Goal: Task Accomplishment & Management: Manage account settings

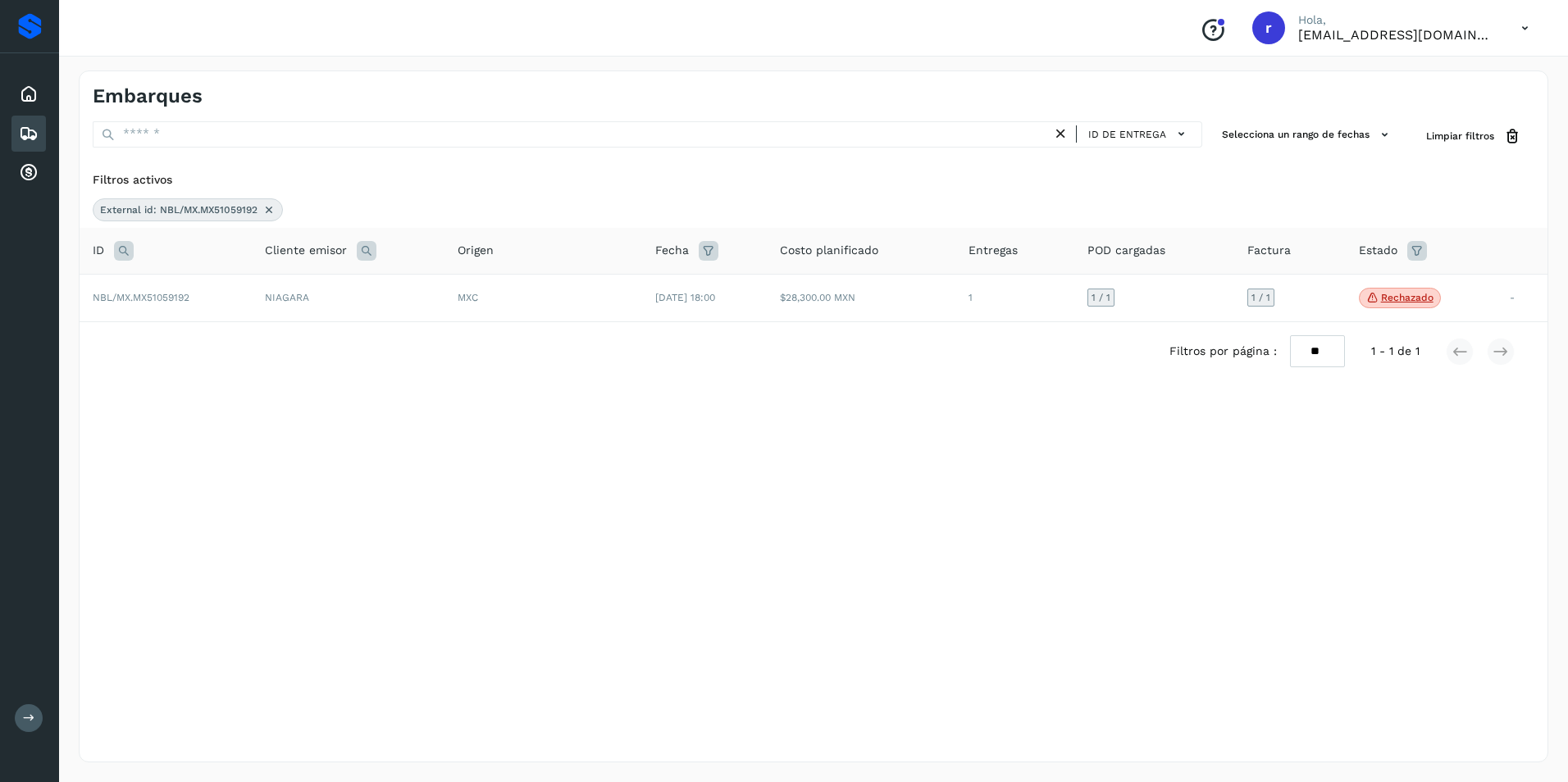
drag, startPoint x: 286, startPoint y: 378, endPoint x: 281, endPoint y: 361, distance: 17.7
click at [285, 377] on div "Filtros por página : ** ** ** 1 - 1 de 1" at bounding box center [814, 351] width 1468 height 58
click at [268, 207] on icon at bounding box center [269, 209] width 13 height 13
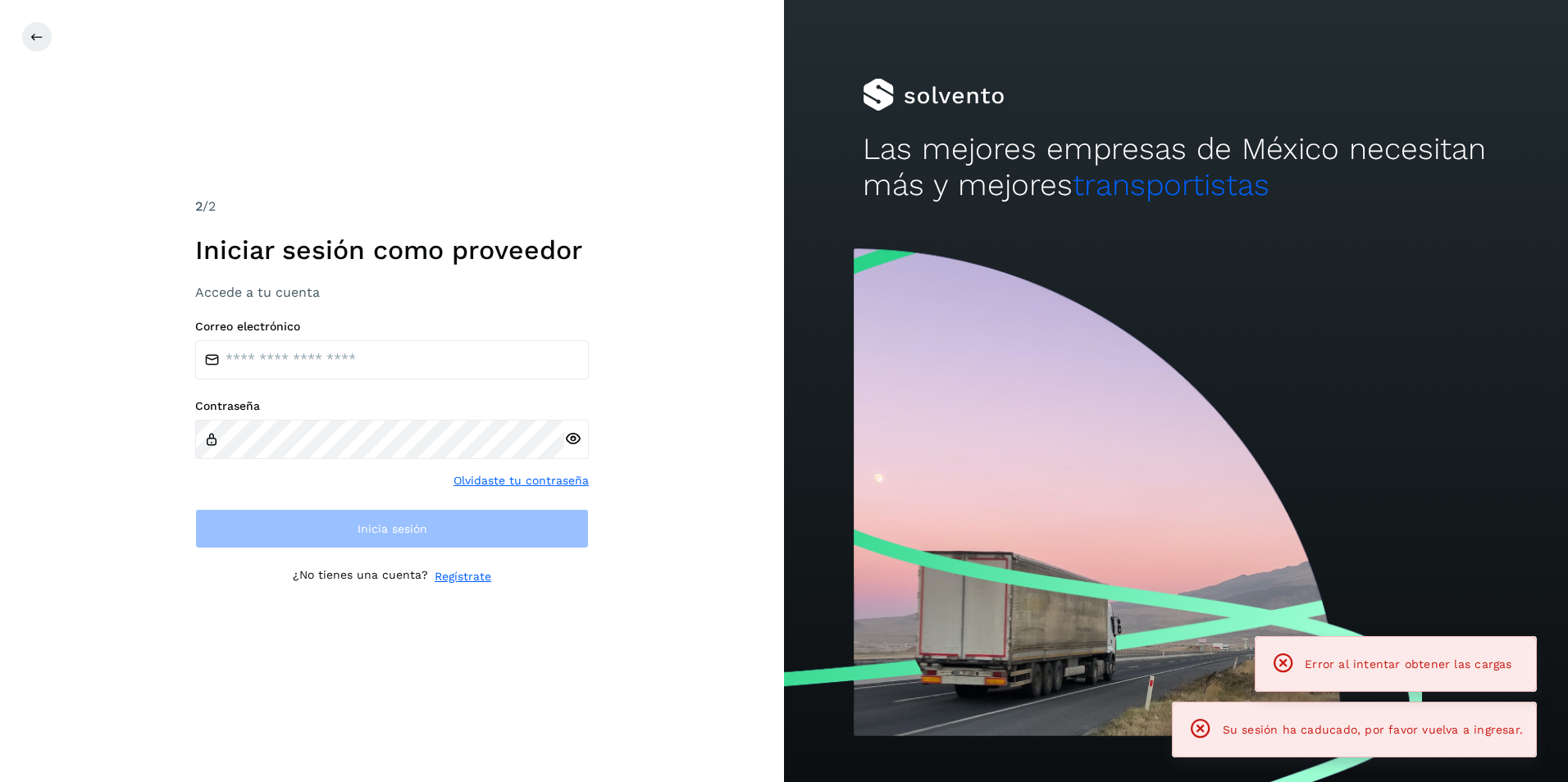
click at [127, 187] on div "2 /2 Iniciar sesión como proveedor Accede a tu cuenta Correo electrónico Contra…" at bounding box center [392, 391] width 784 height 782
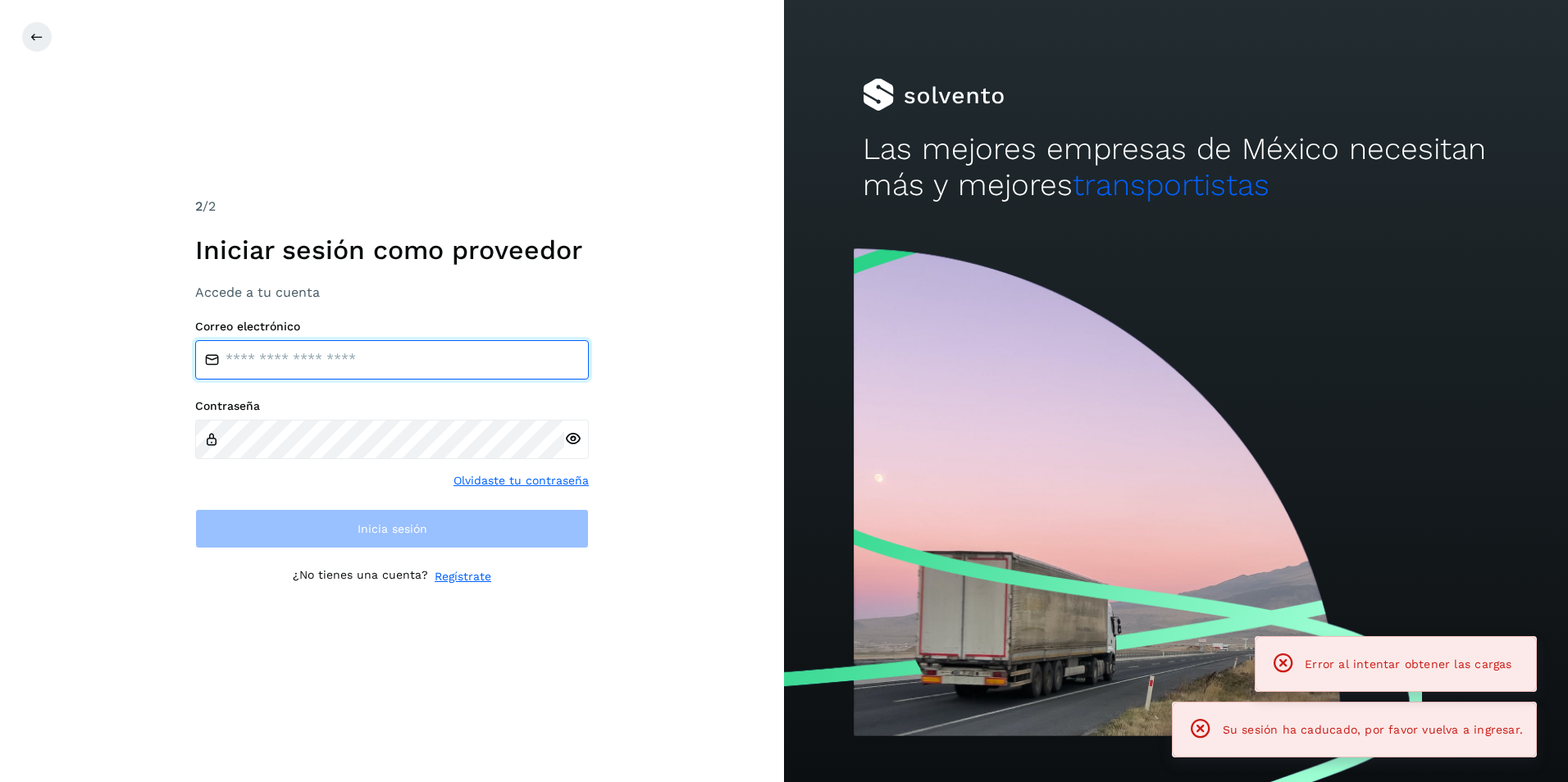
type input "**********"
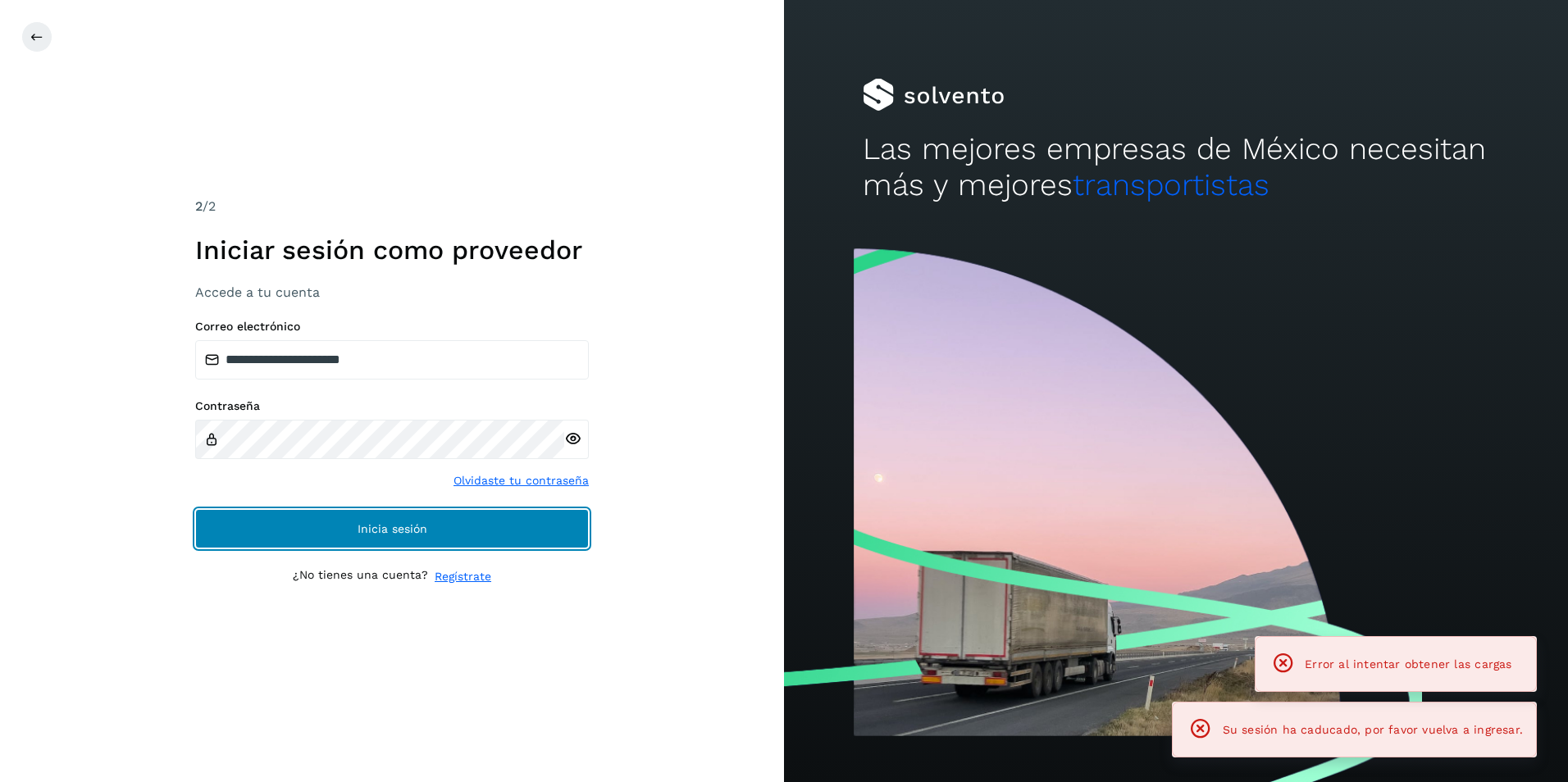
click at [335, 517] on button "Inicia sesión" at bounding box center [392, 528] width 393 height 39
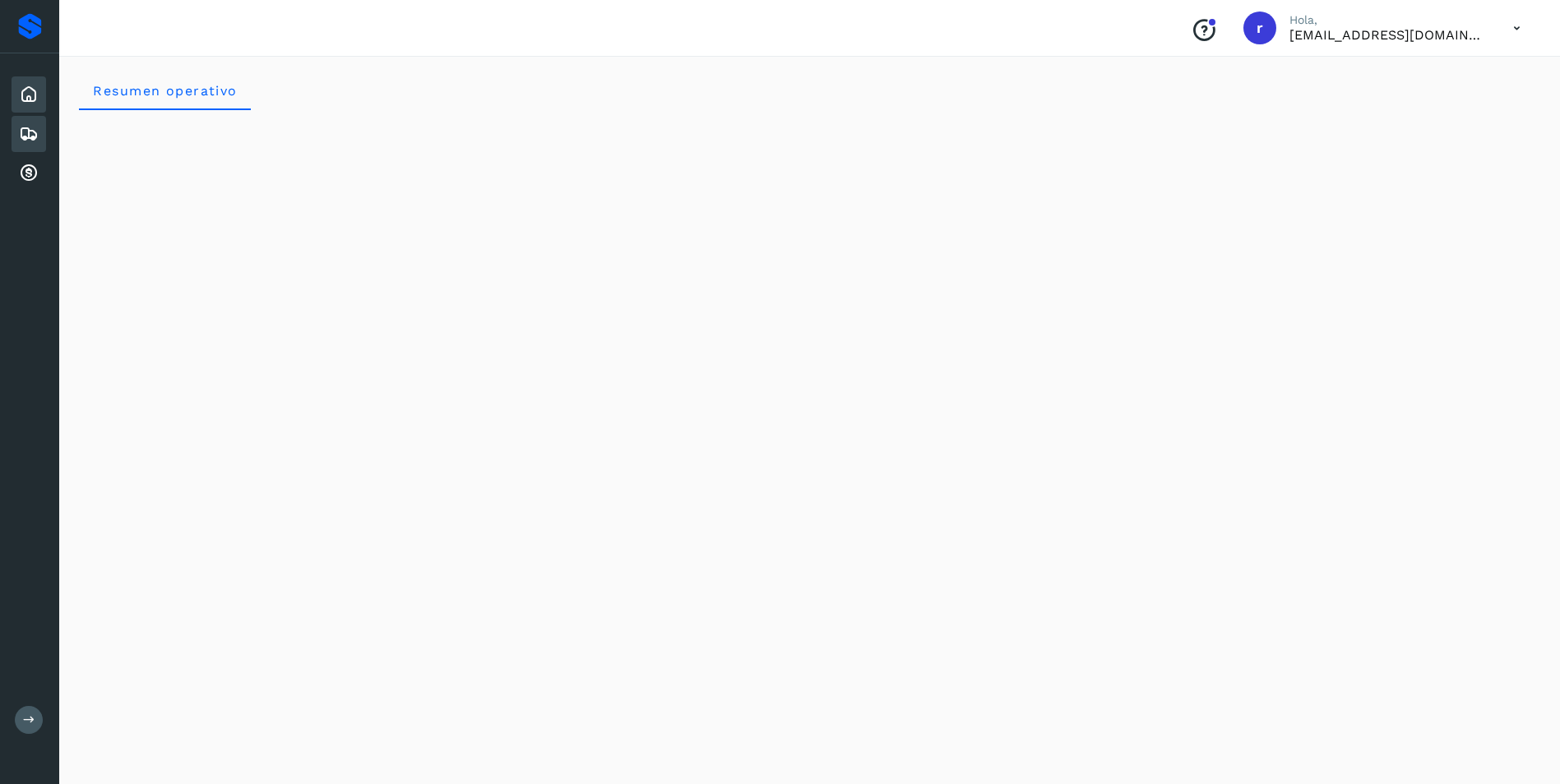
click at [19, 121] on div "Embarques" at bounding box center [28, 133] width 34 height 36
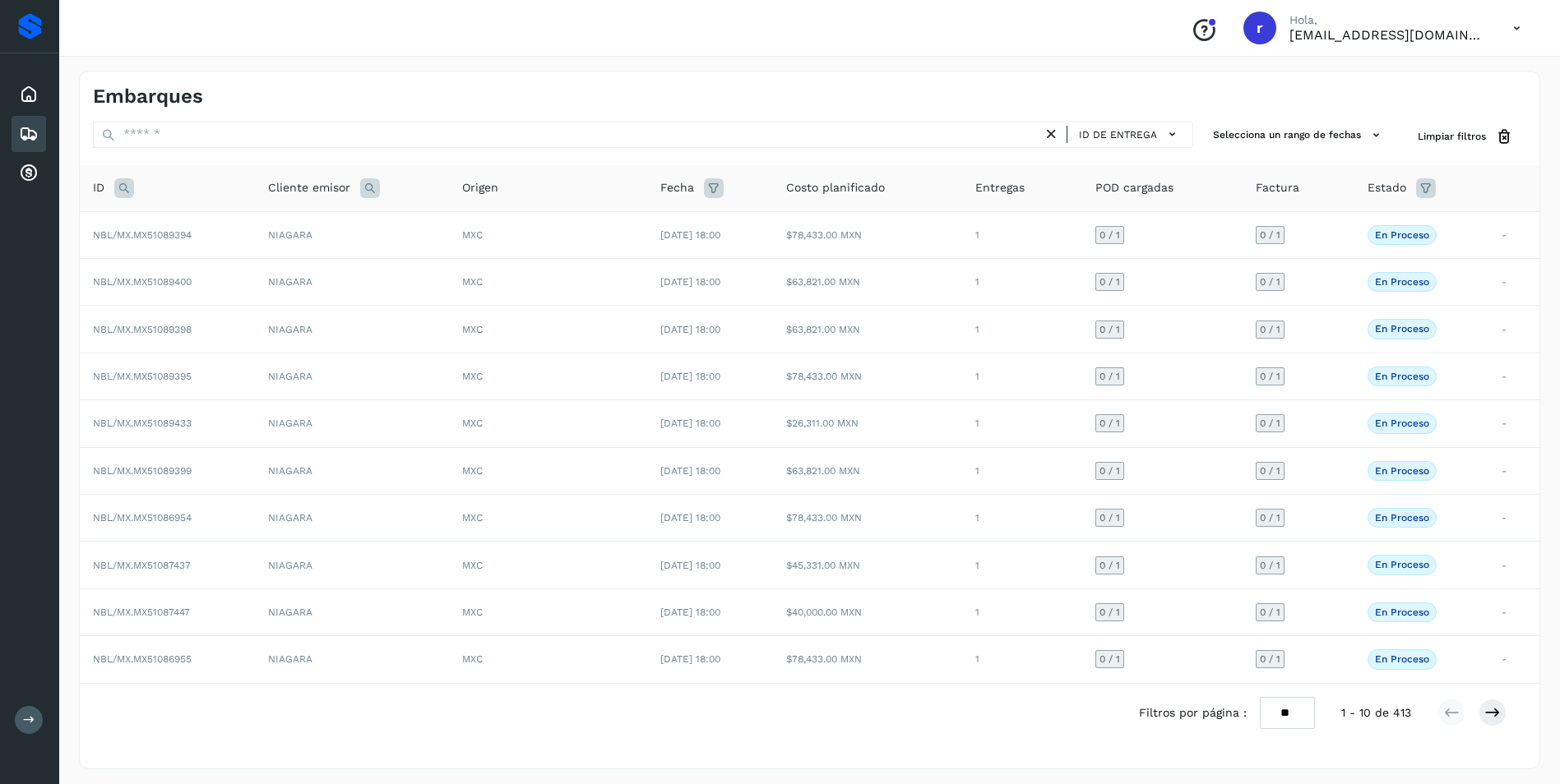
click at [128, 180] on icon at bounding box center [124, 188] width 19 height 19
click at [238, 232] on input "text" at bounding box center [233, 229] width 202 height 26
paste input "**********"
type input "**********"
click at [278, 265] on span "Buscar" at bounding box center [275, 270] width 32 height 15
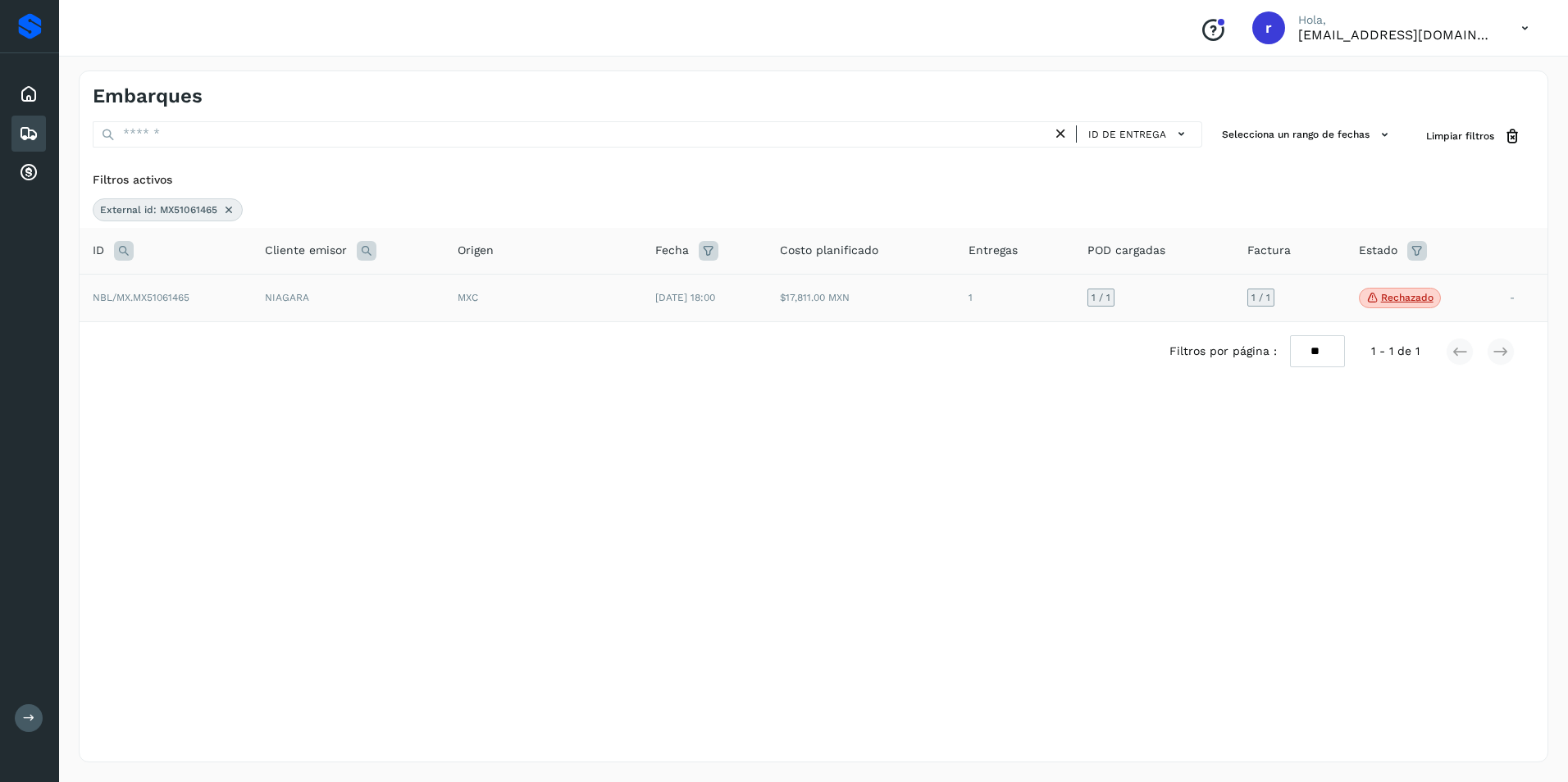
click at [180, 301] on span "NBL/MX.MX51061465" at bounding box center [141, 297] width 96 height 11
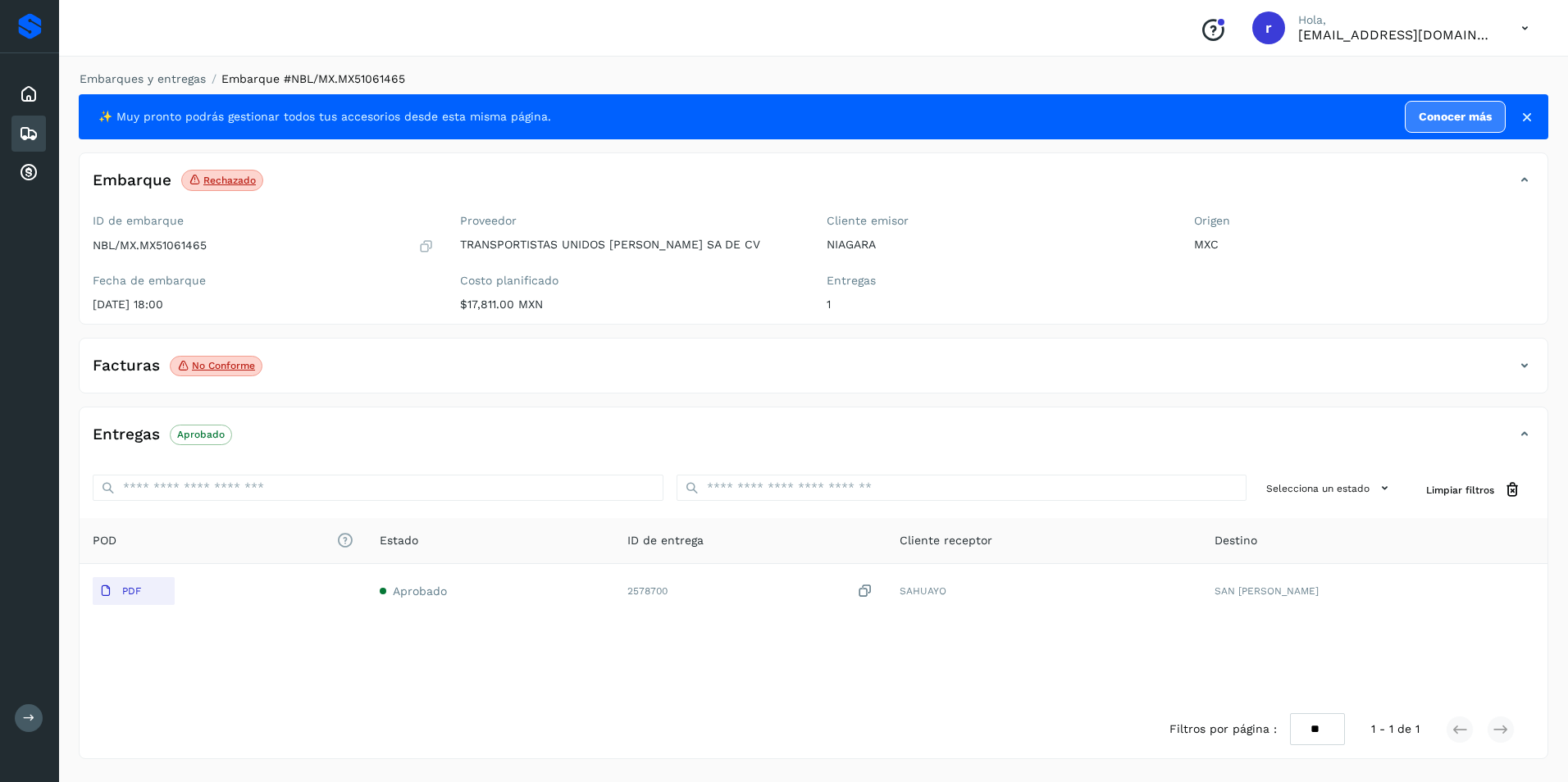
click at [238, 365] on p "No conforme" at bounding box center [223, 365] width 63 height 11
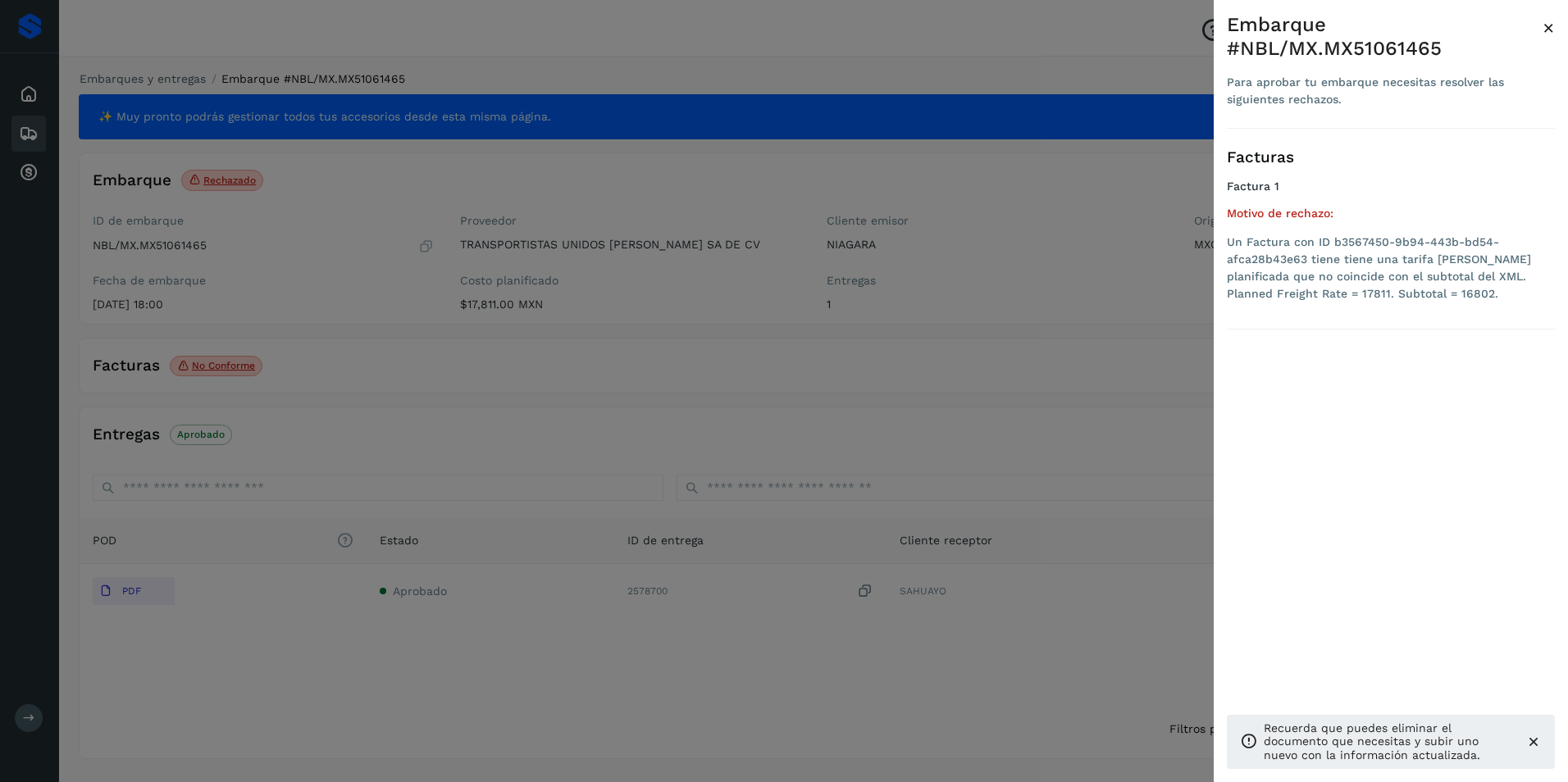
click at [981, 377] on div at bounding box center [784, 391] width 1568 height 782
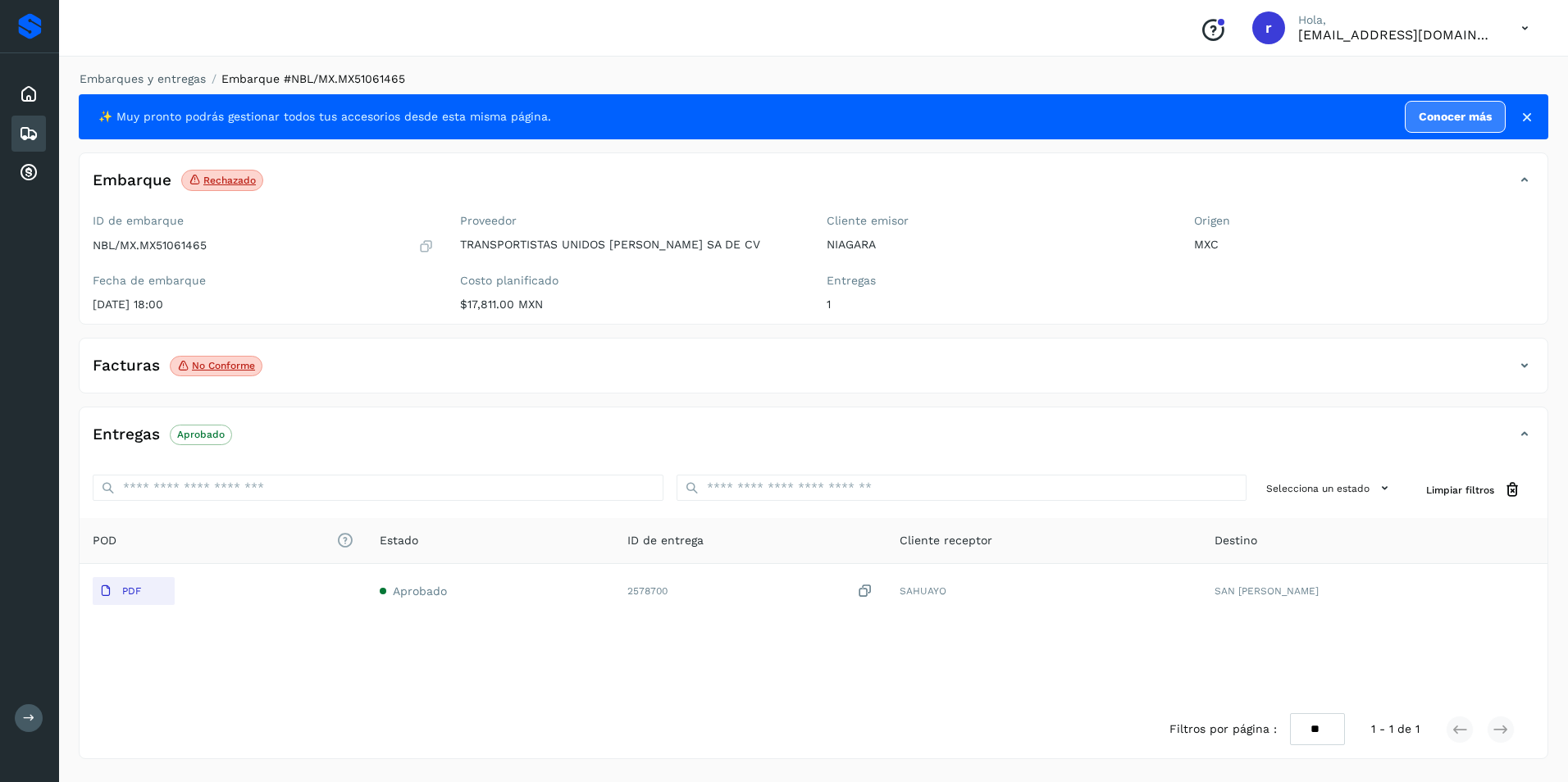
click at [1522, 366] on icon at bounding box center [1524, 365] width 19 height 19
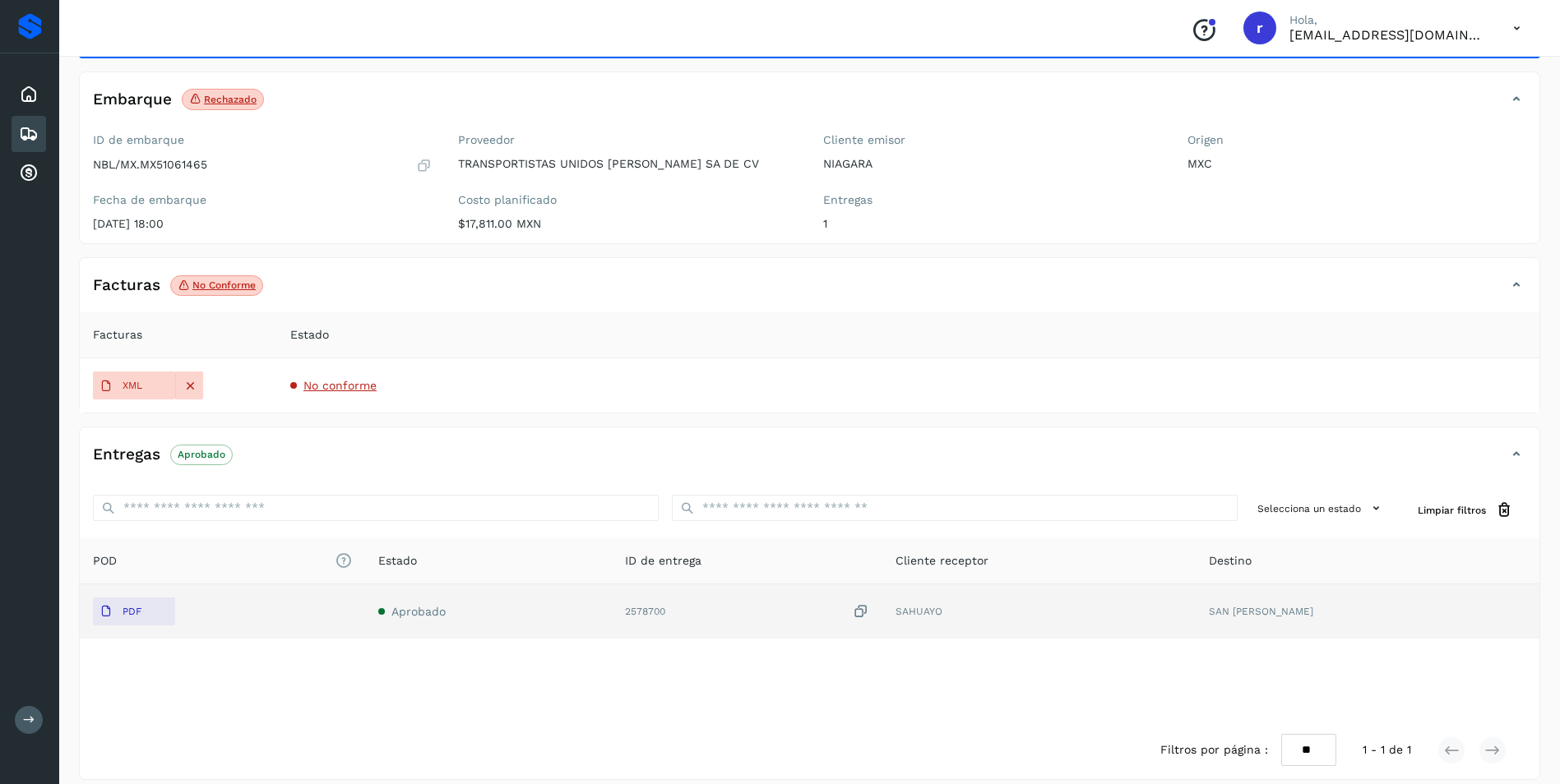
scroll to position [83, 0]
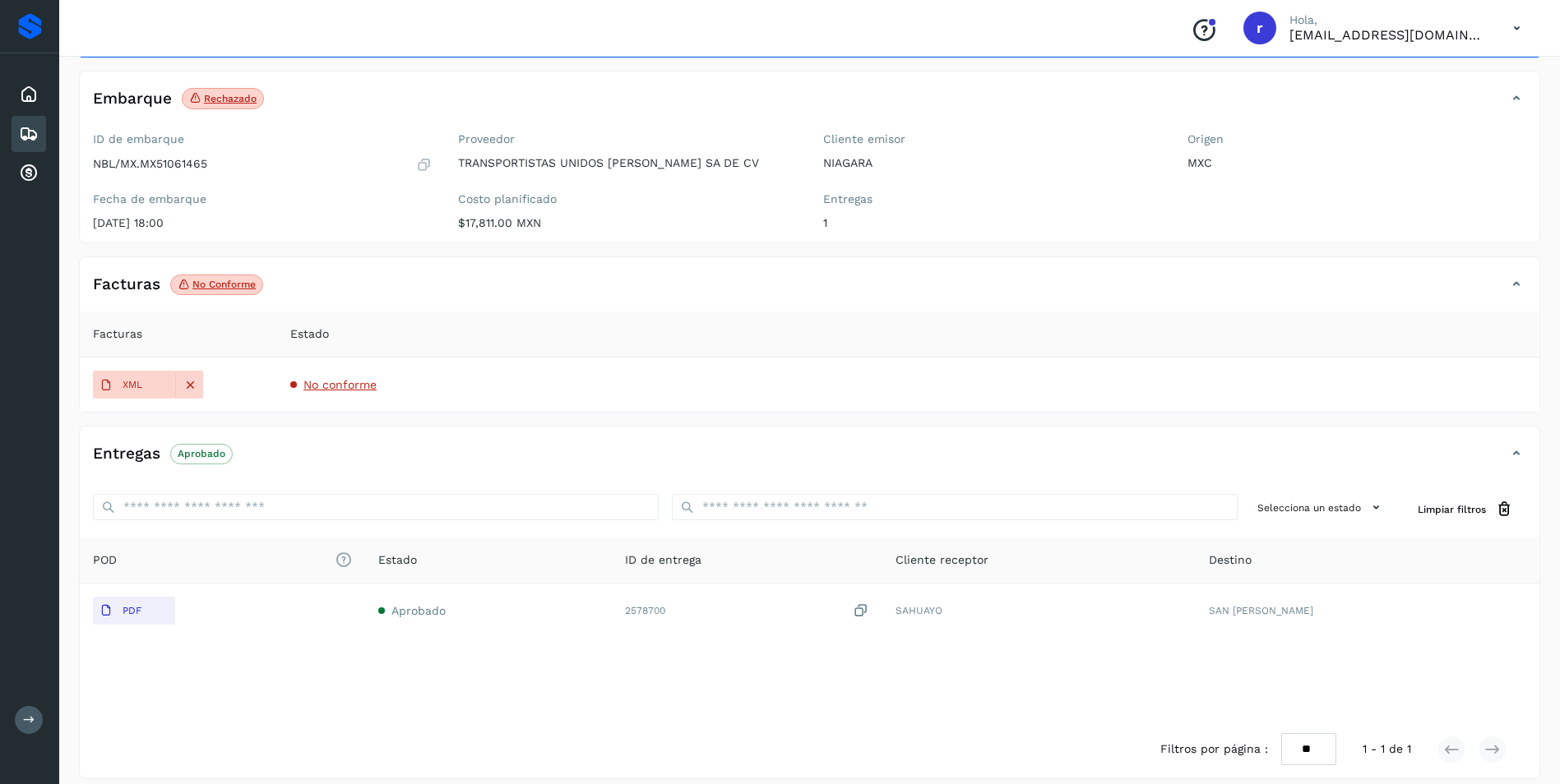
click at [499, 439] on div "Entregas Aprobado Selecciona un estado Limpiar filtros POD El tamaño máximo de …" at bounding box center [809, 602] width 1461 height 354
click at [538, 507] on input "ID de embarque" at bounding box center [376, 507] width 566 height 26
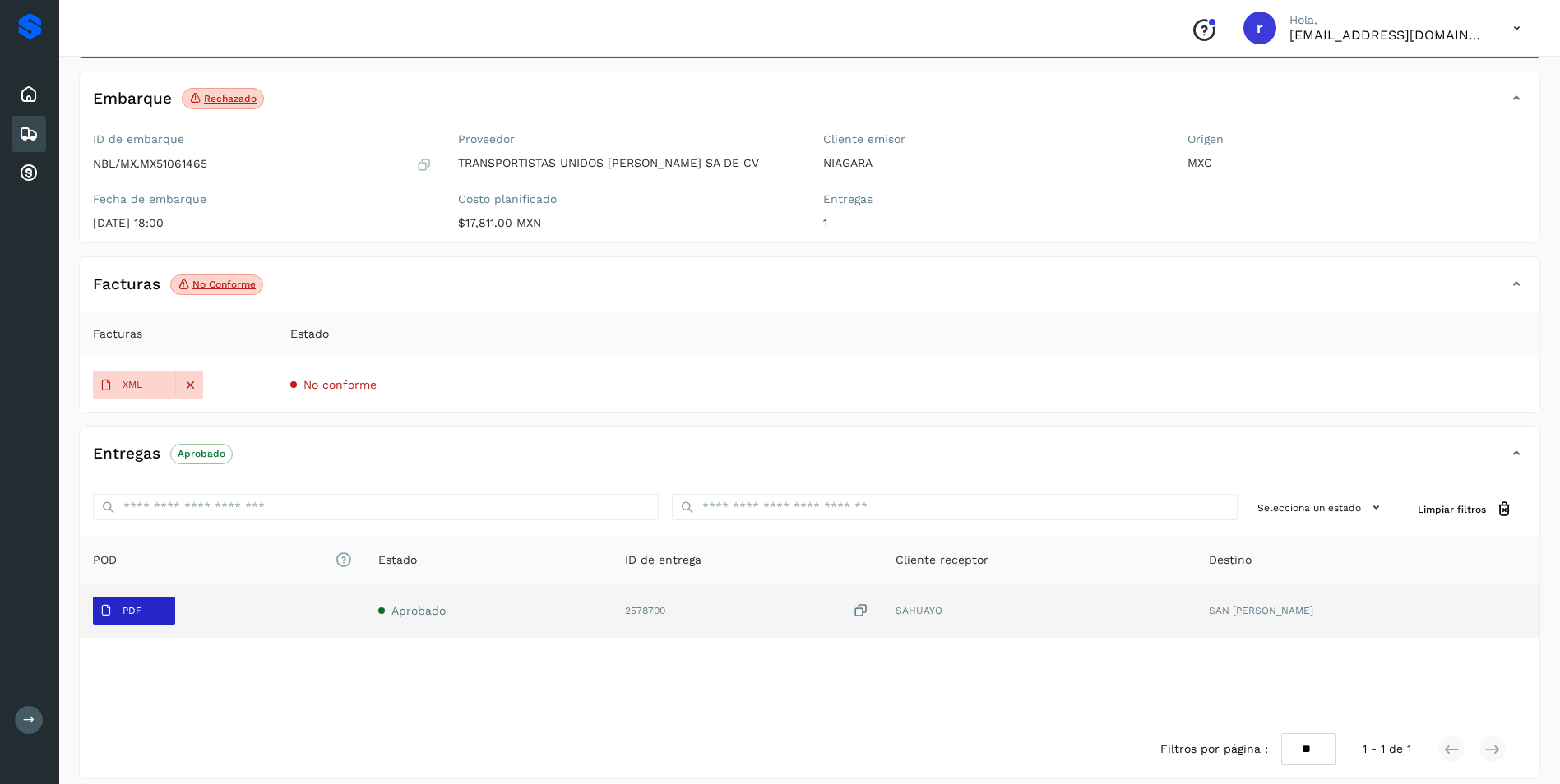
click at [160, 611] on button "PDF" at bounding box center [134, 611] width 83 height 28
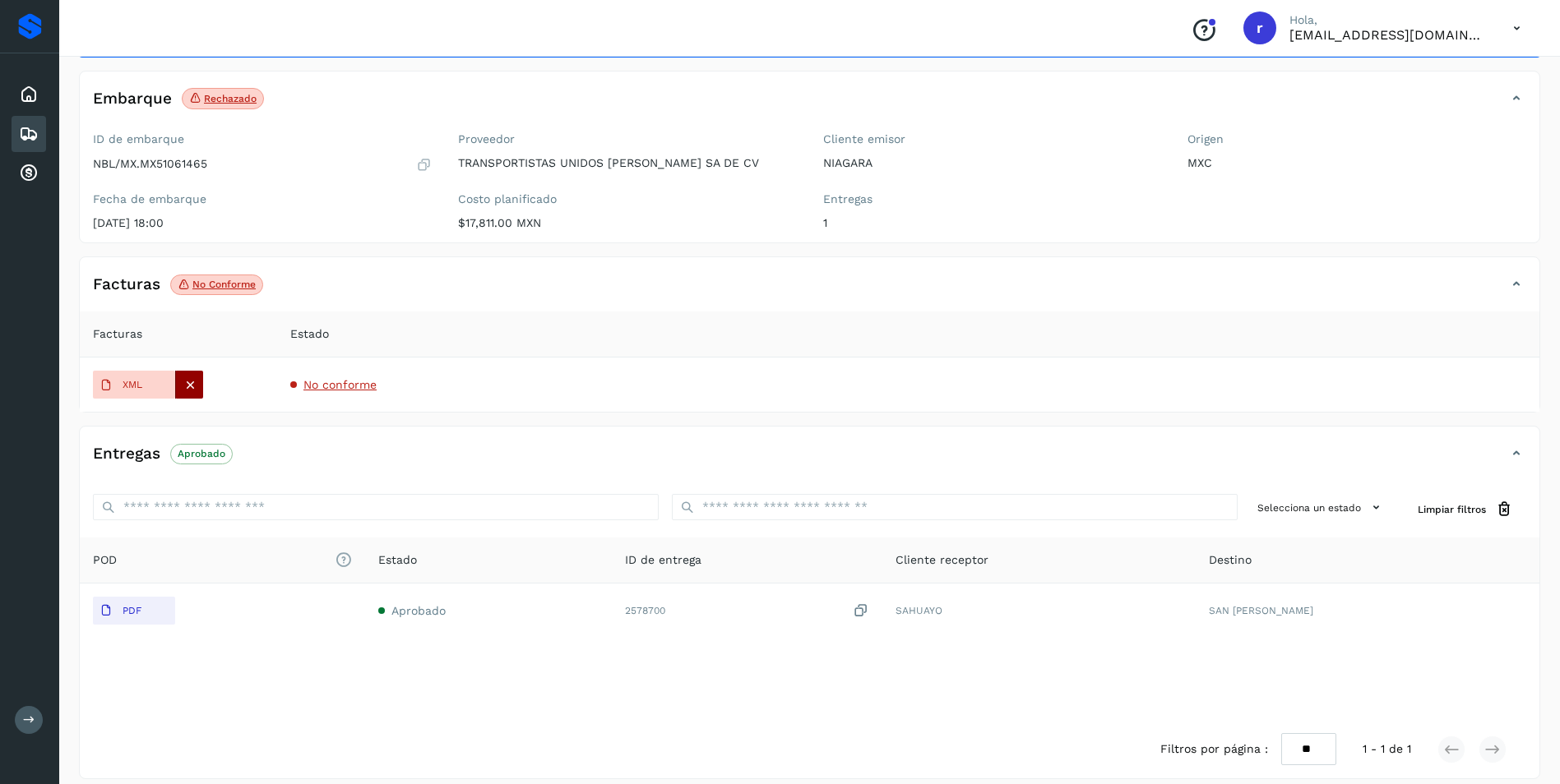
click at [198, 391] on div at bounding box center [189, 385] width 28 height 28
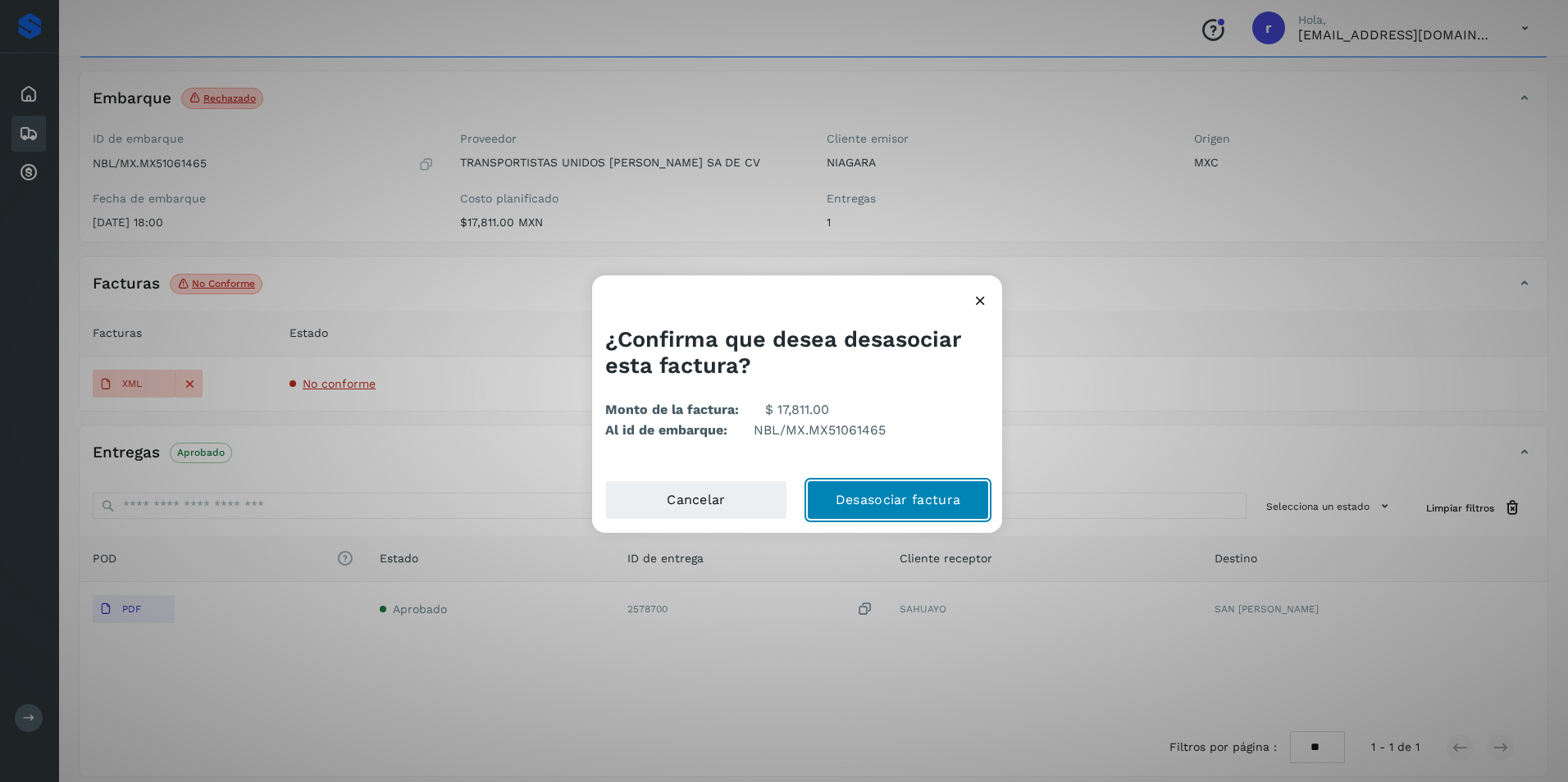
click at [904, 511] on button "Desasociar factura" at bounding box center [898, 500] width 182 height 39
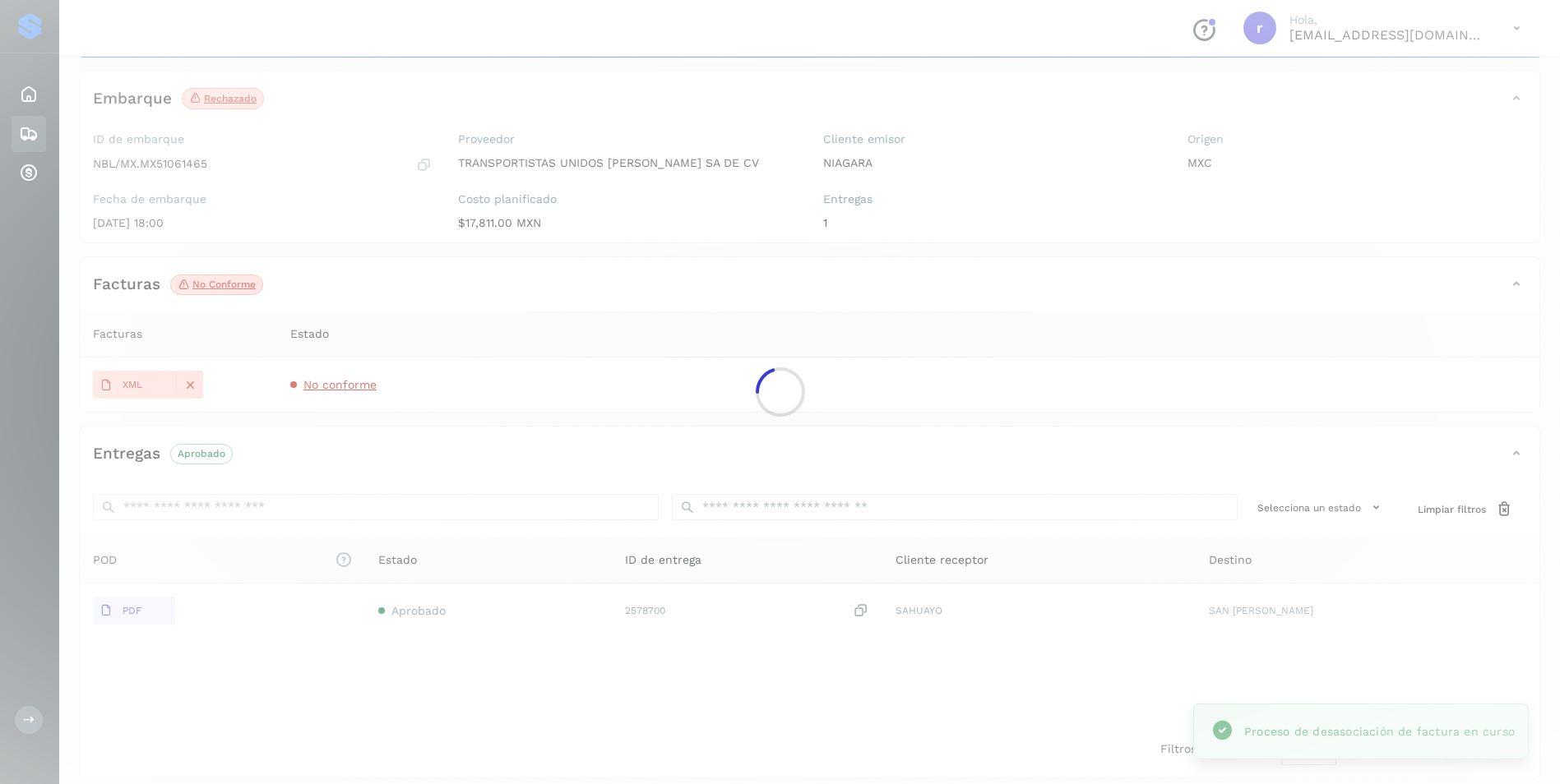
click at [228, 288] on p "No conforme" at bounding box center [224, 284] width 63 height 11
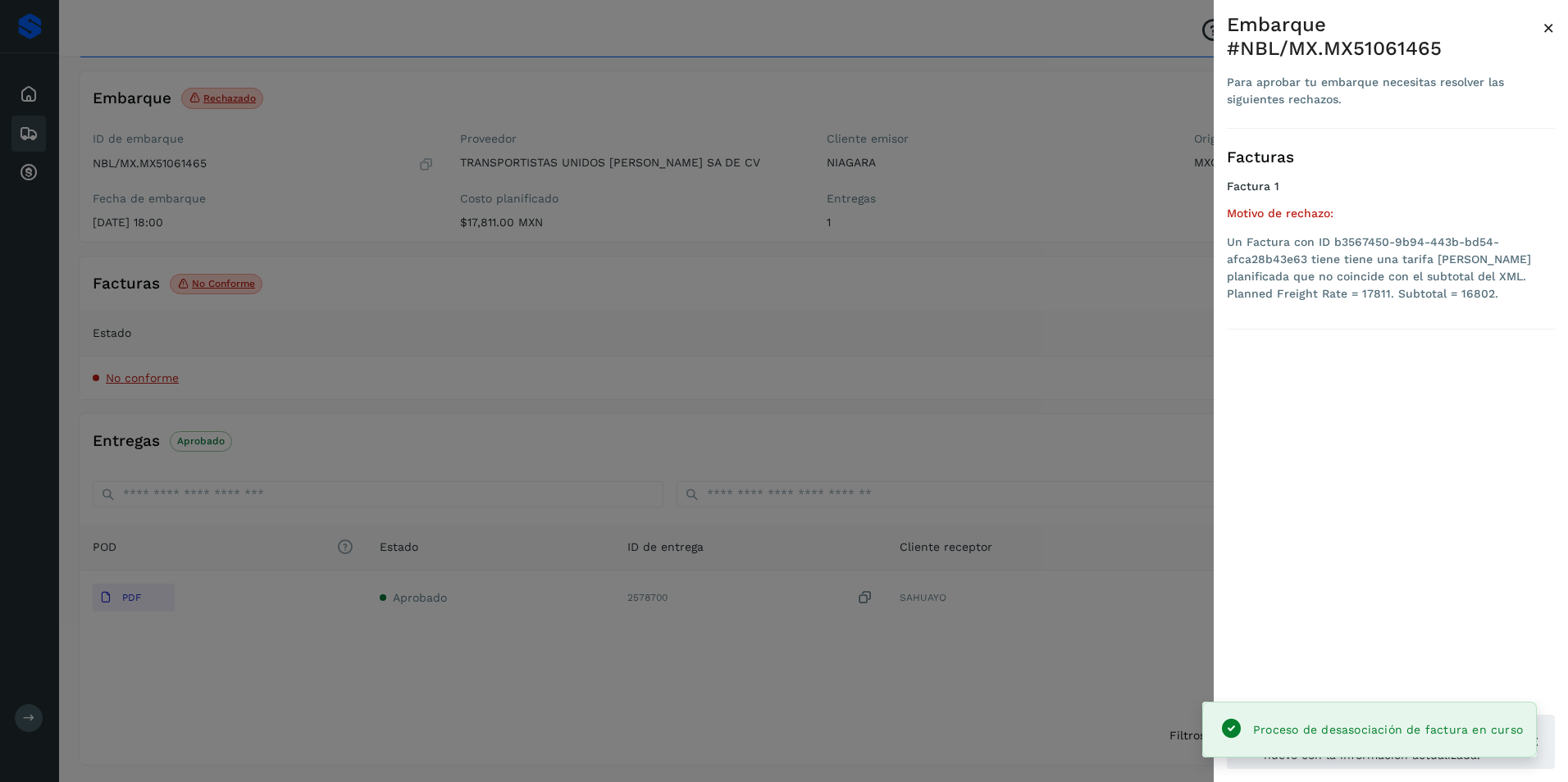
click at [1543, 26] on span "×" at bounding box center [1549, 28] width 12 height 23
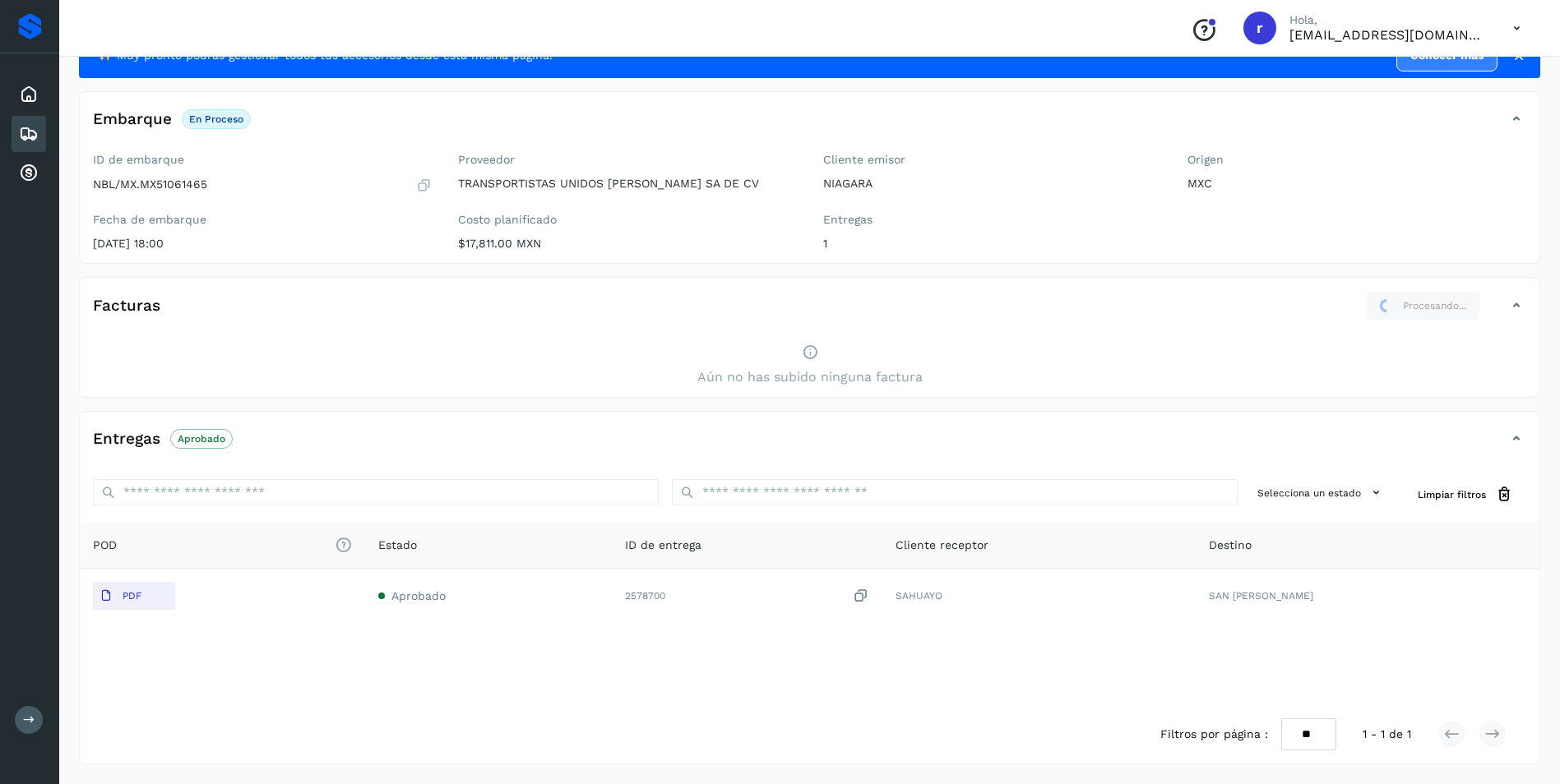
scroll to position [61, 0]
click at [1383, 334] on div "Aún no has subido ninguna factura" at bounding box center [810, 365] width 1460 height 63
click at [1397, 327] on div "Facturas Procesando..." at bounding box center [810, 312] width 1460 height 43
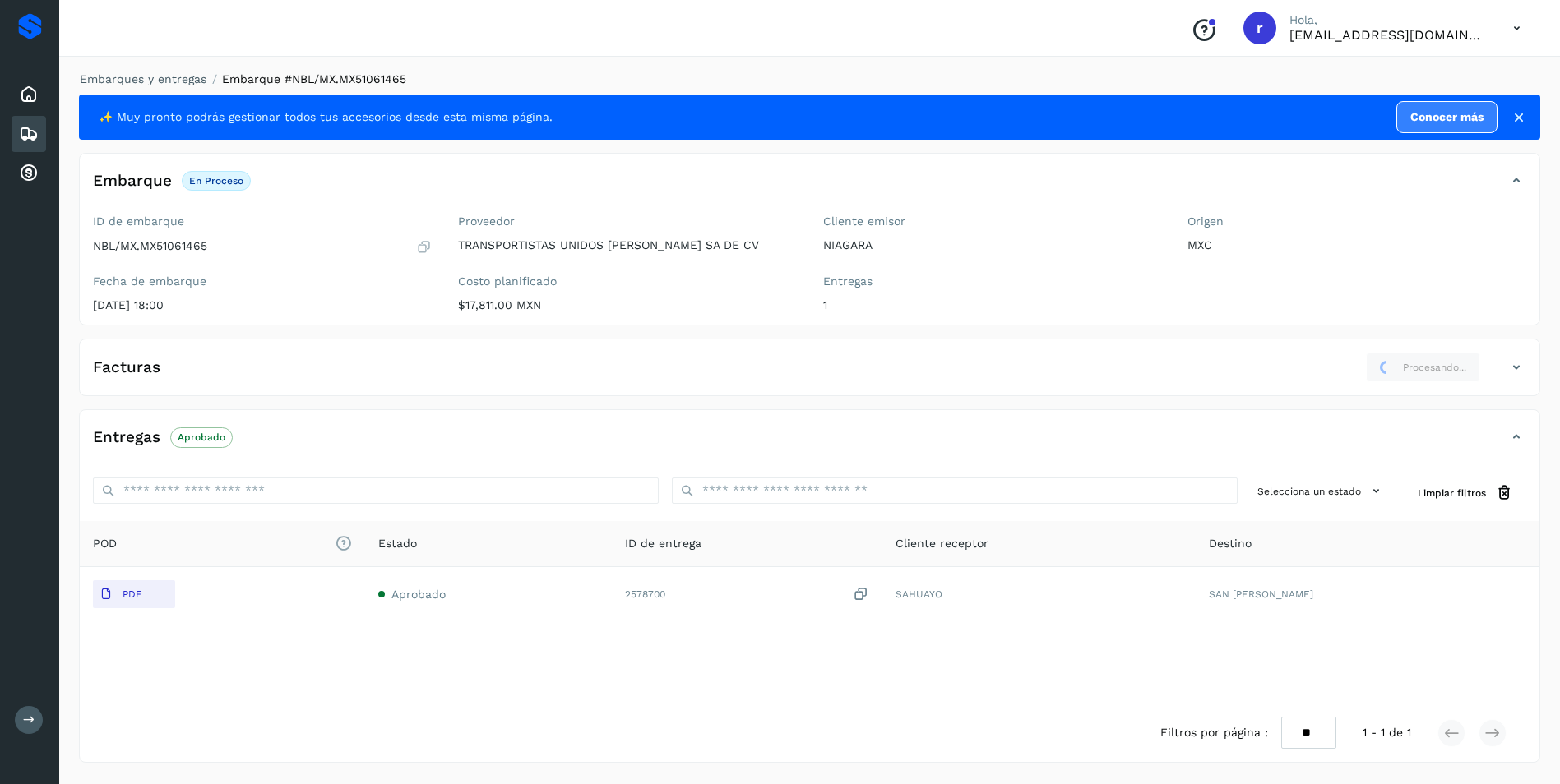
scroll to position [0, 0]
click at [1535, 359] on icon at bounding box center [1528, 367] width 19 height 19
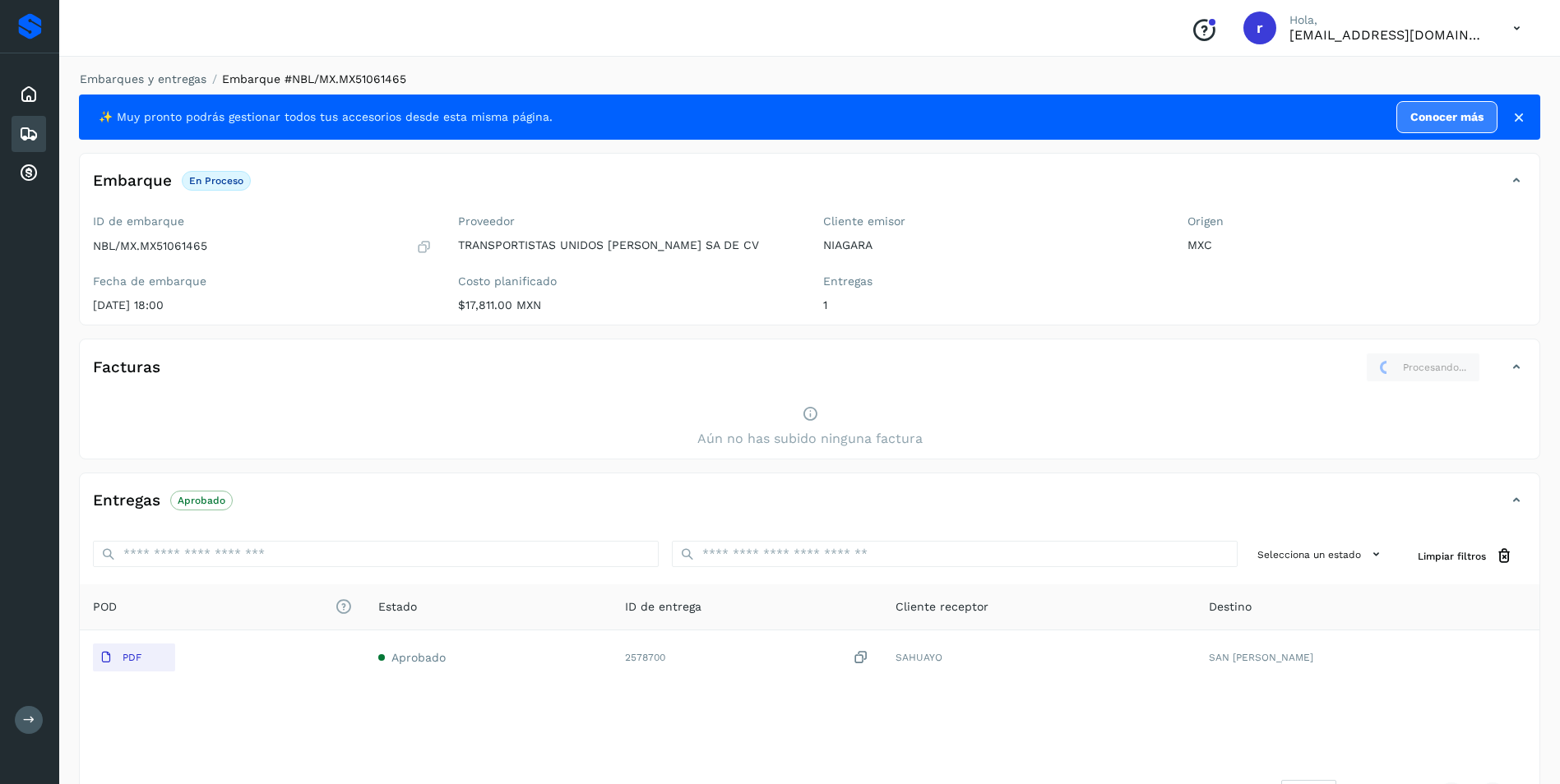
drag, startPoint x: 869, startPoint y: 428, endPoint x: 837, endPoint y: 433, distance: 32.4
click at [868, 429] on div "Aún no has subido ninguna factura" at bounding box center [810, 427] width 1460 height 63
click at [807, 415] on icon at bounding box center [810, 414] width 17 height 18
click at [195, 499] on p "Aprobado" at bounding box center [201, 500] width 47 height 11
click at [1513, 114] on icon at bounding box center [1519, 117] width 17 height 17
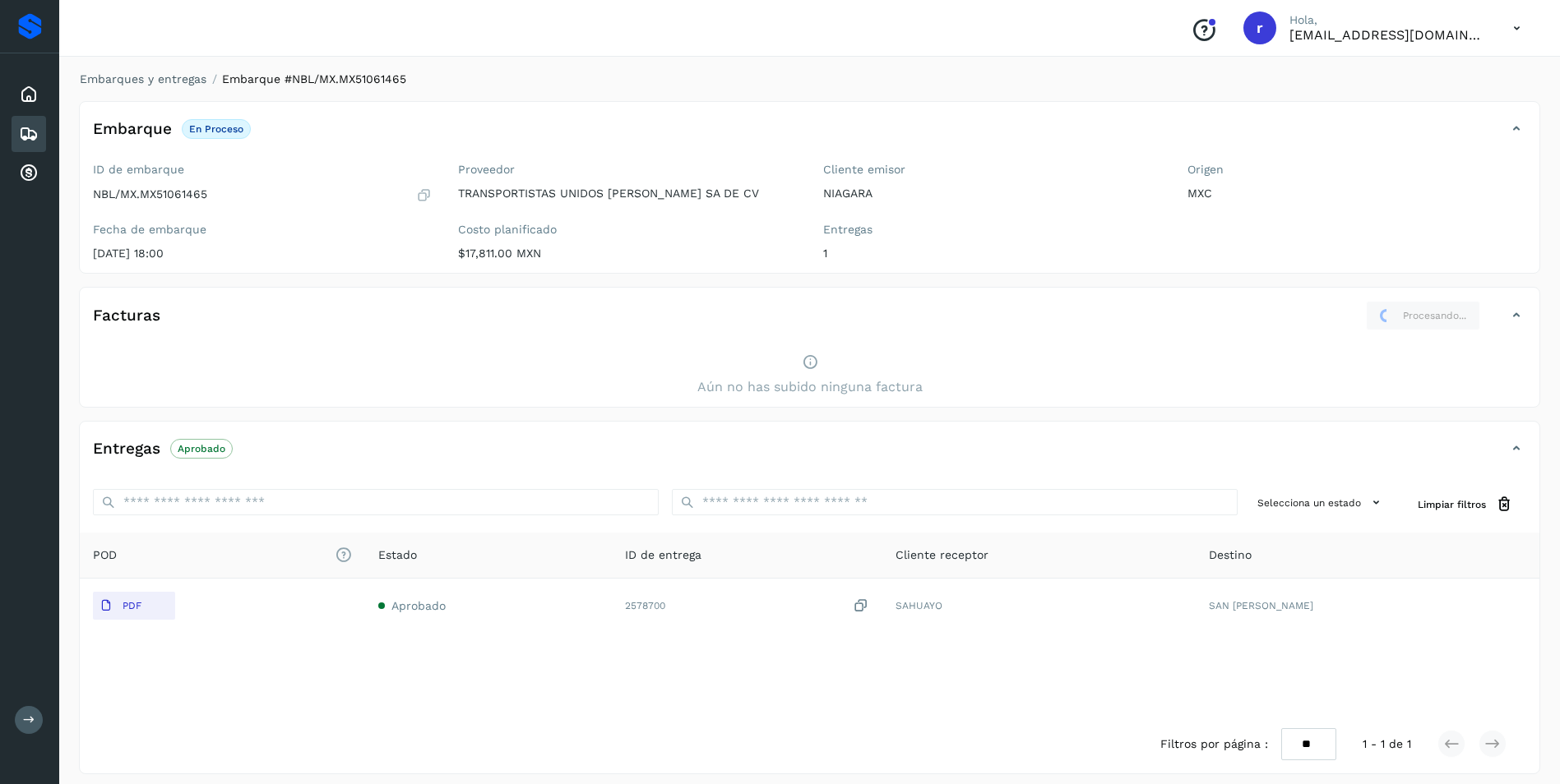
click at [267, 258] on p "25/jun/2025 18:00" at bounding box center [263, 254] width 339 height 14
click at [264, 289] on div "Facturas Procesando... Aún no has subido ninguna factura" at bounding box center [809, 348] width 1461 height 121
click at [272, 303] on div "Facturas Procesando..." at bounding box center [793, 316] width 1426 height 30
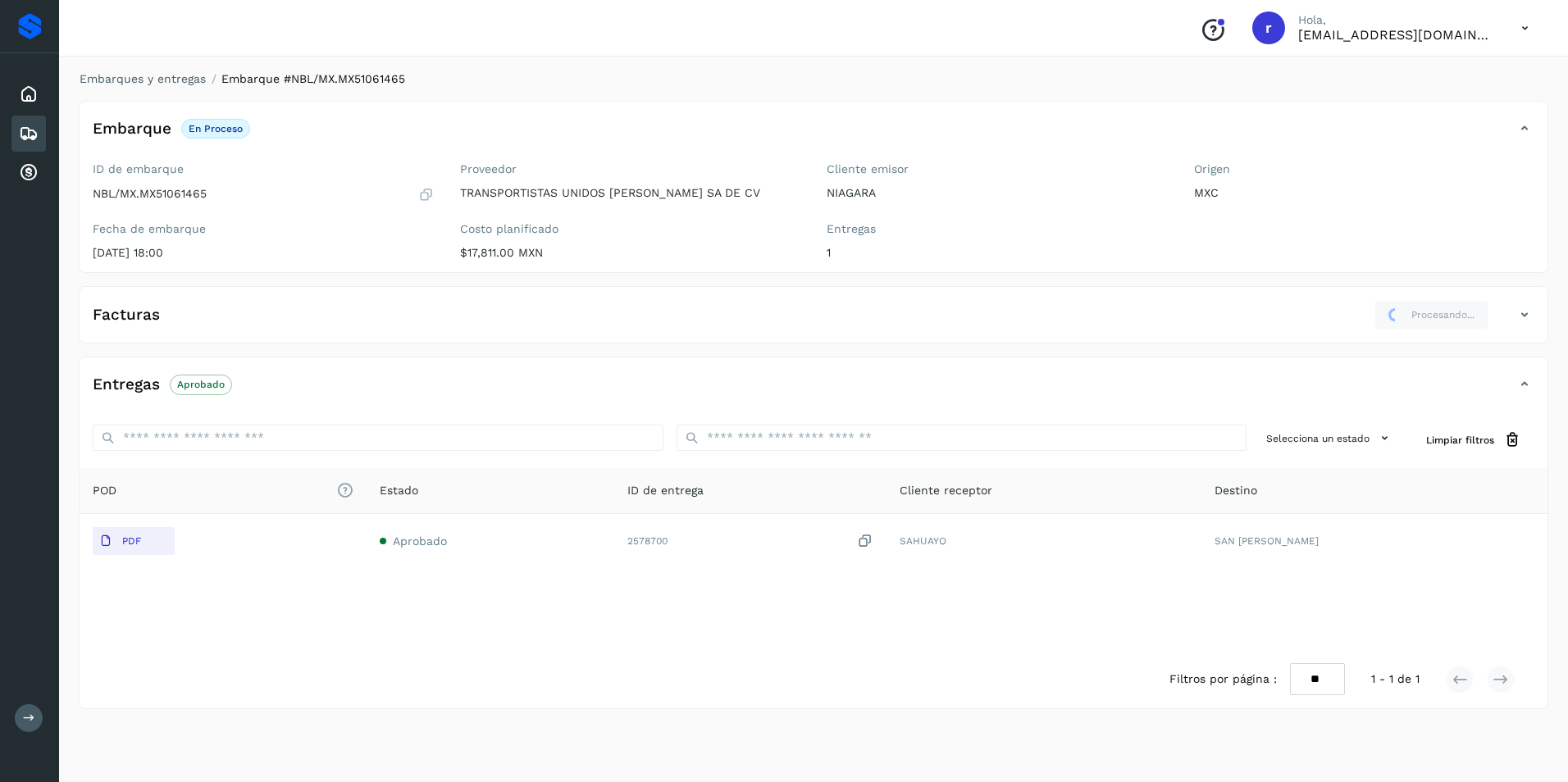
click at [1524, 313] on icon at bounding box center [1524, 314] width 19 height 19
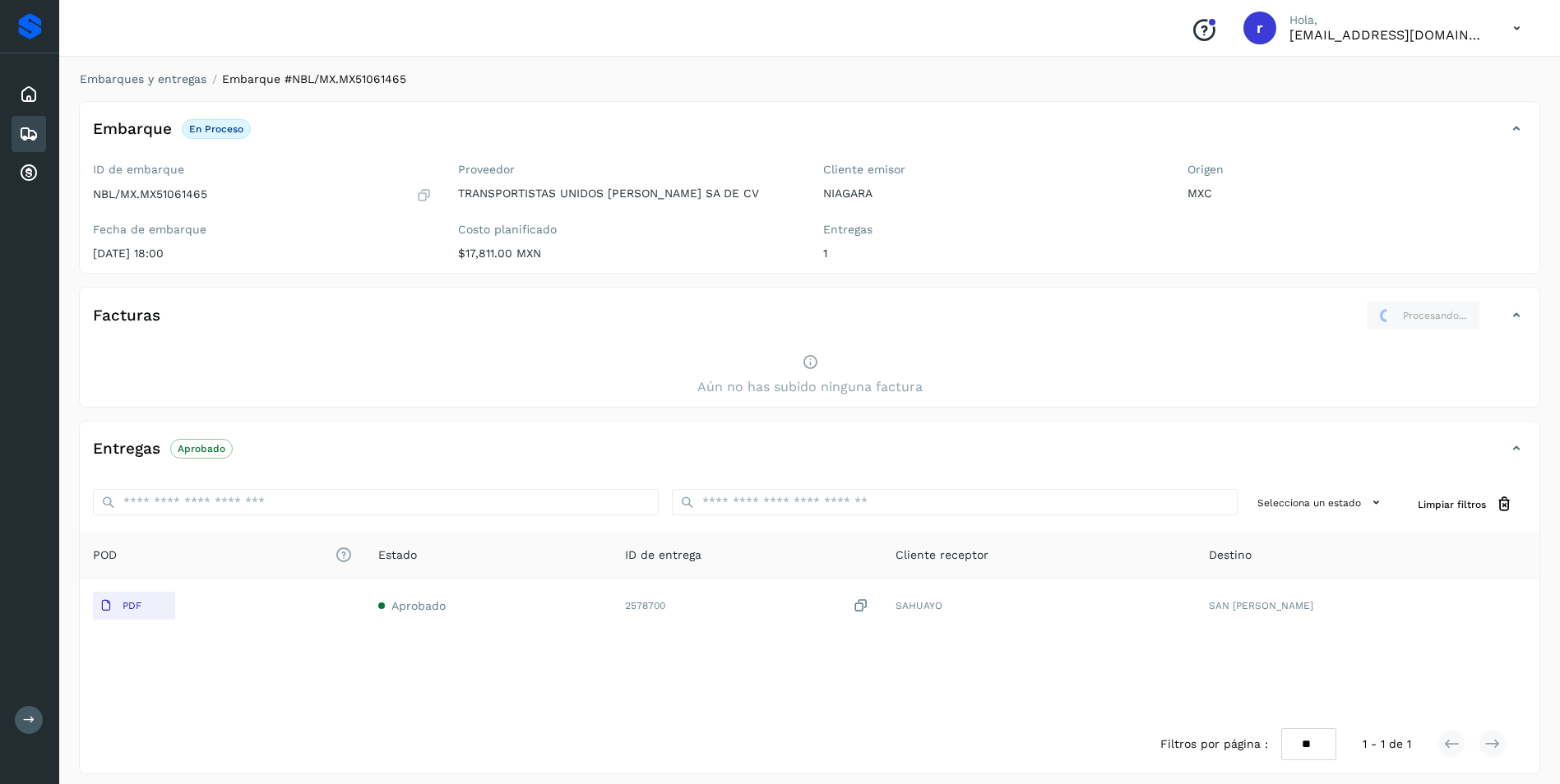
click at [25, 141] on icon at bounding box center [29, 133] width 19 height 19
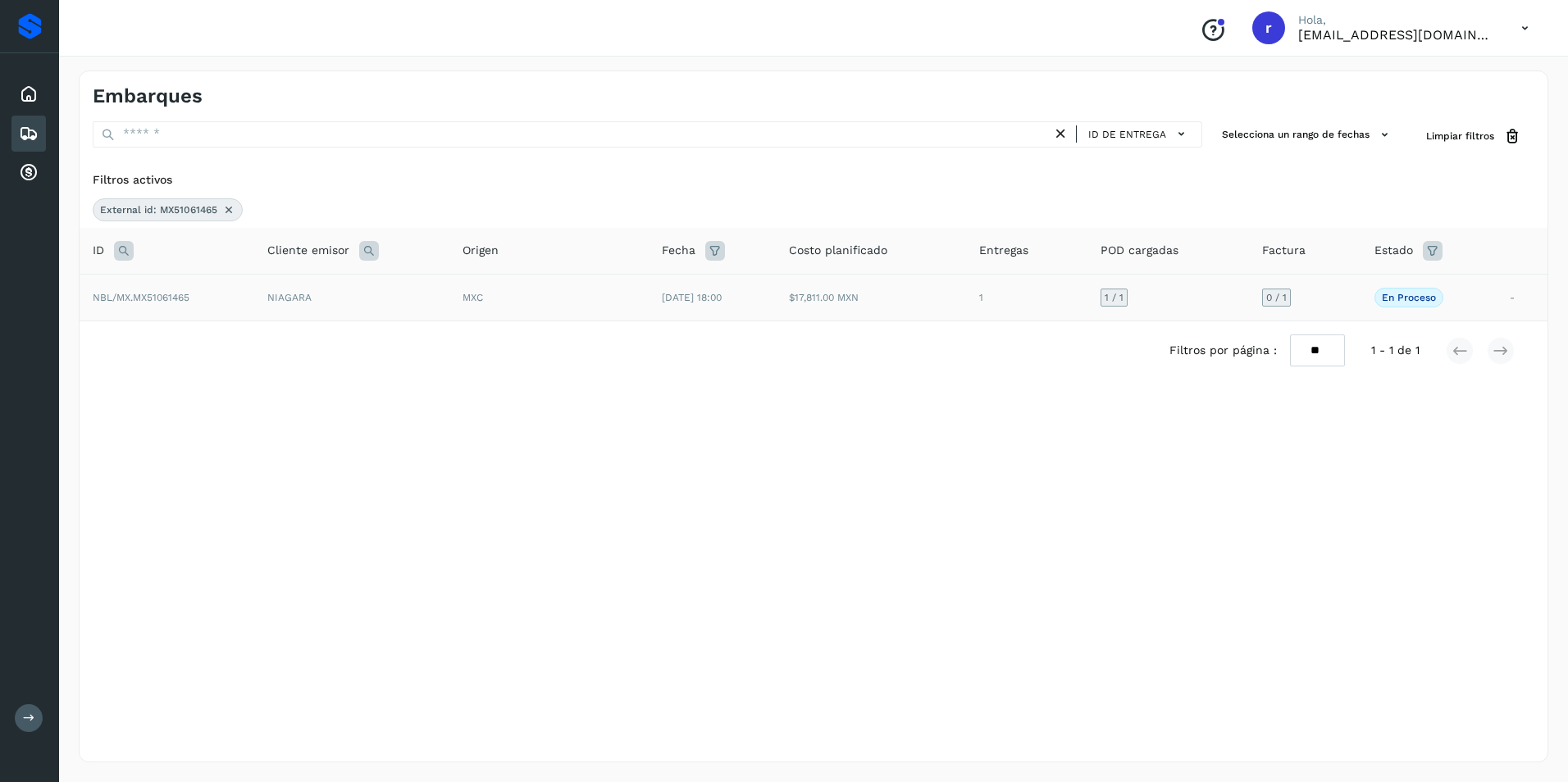
click at [177, 292] on span "NBL/MX.MX51061465" at bounding box center [141, 297] width 96 height 11
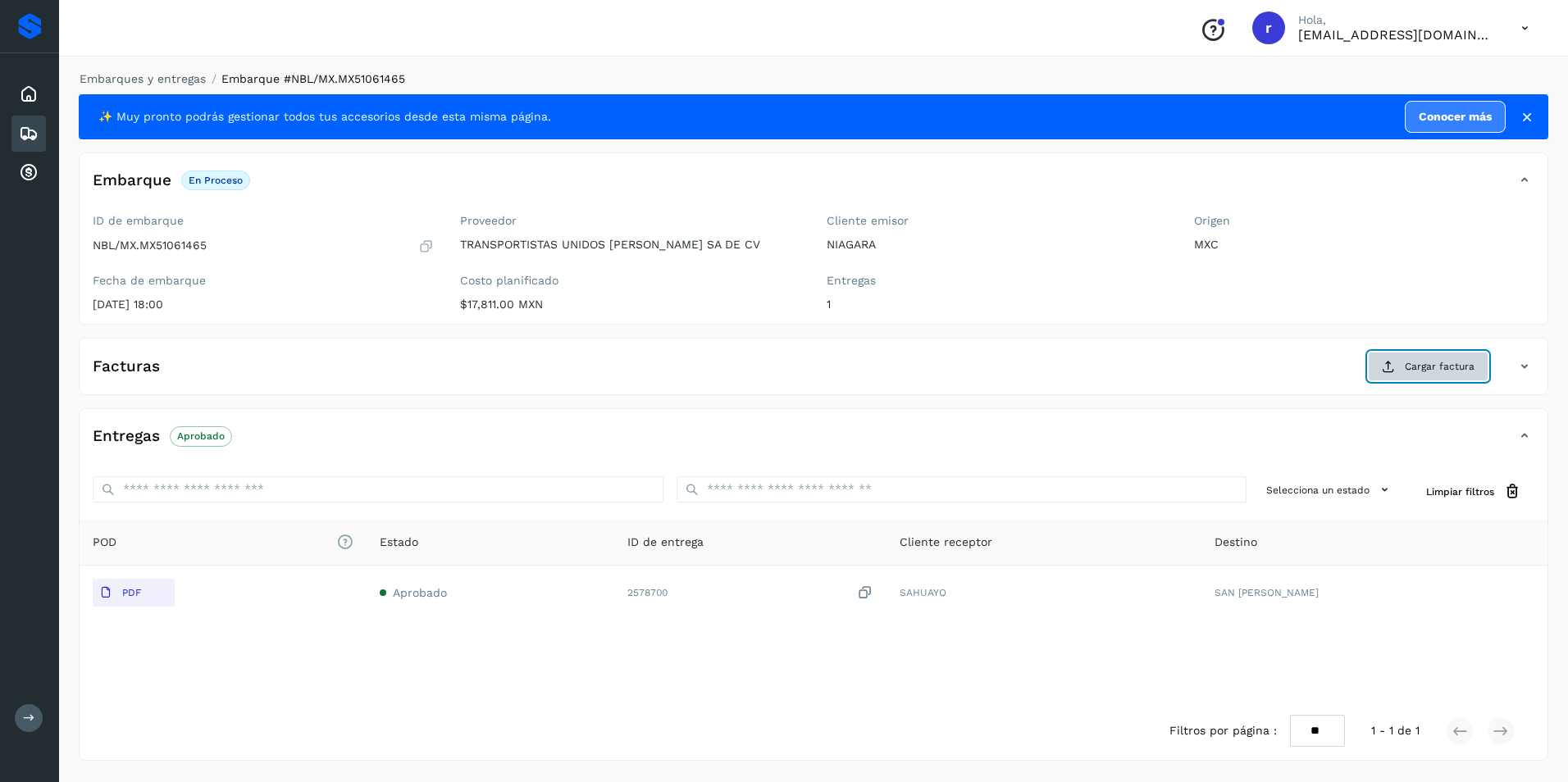
click at [1451, 363] on span "Cargar factura" at bounding box center [1439, 366] width 70 height 15
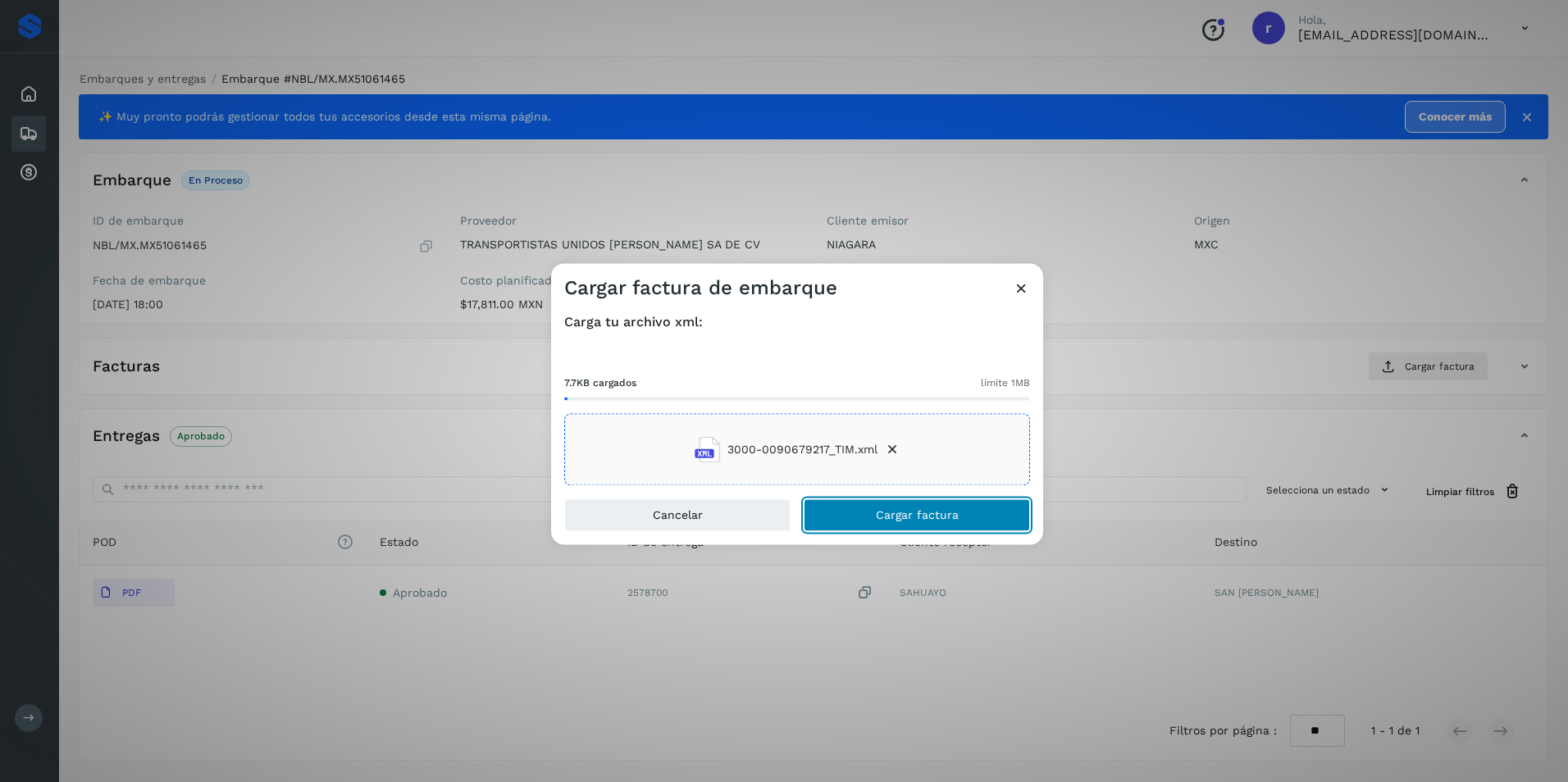
click at [885, 518] on span "Cargar factura" at bounding box center [917, 515] width 83 height 11
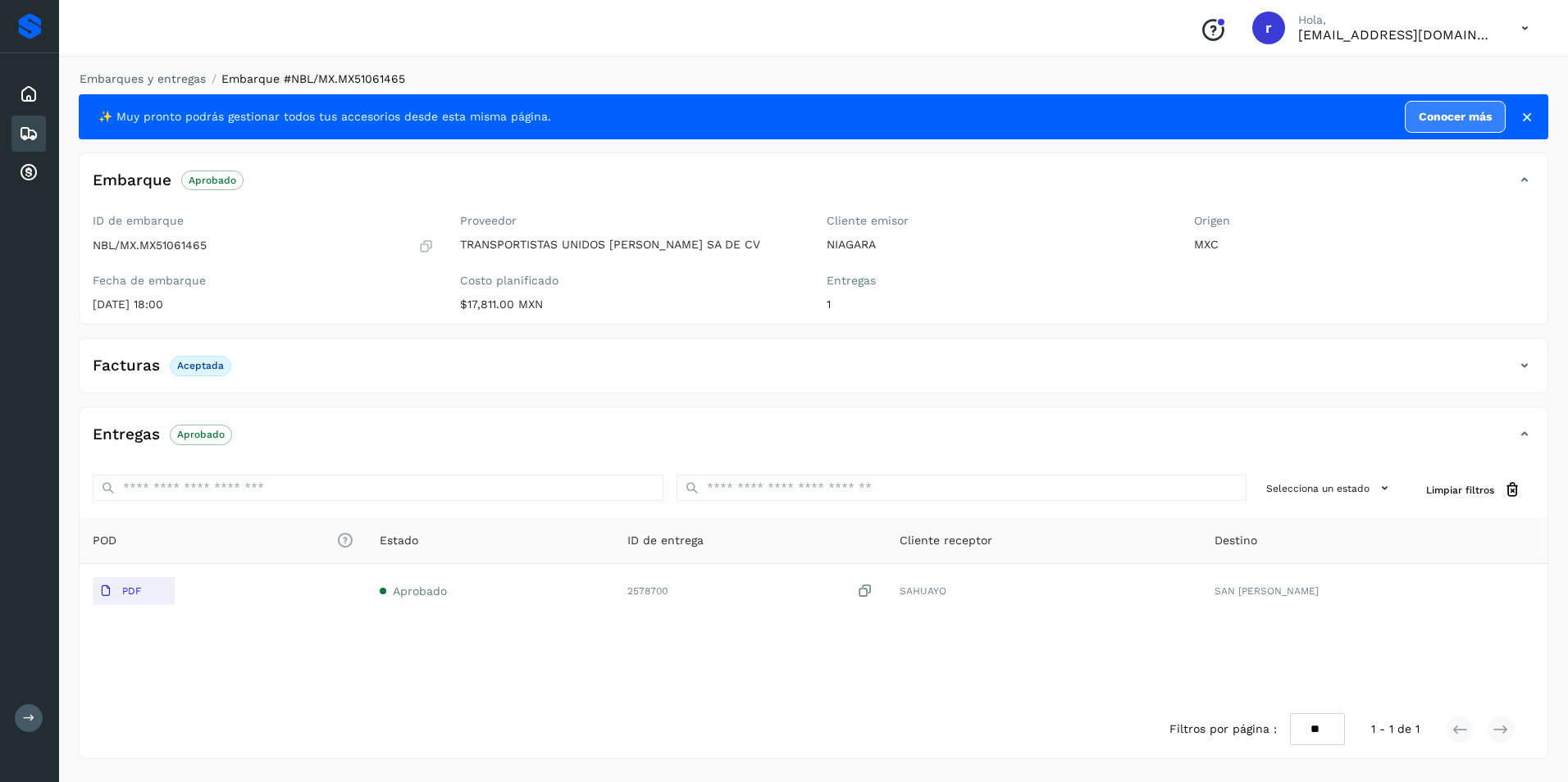
click at [32, 130] on icon at bounding box center [29, 133] width 19 height 19
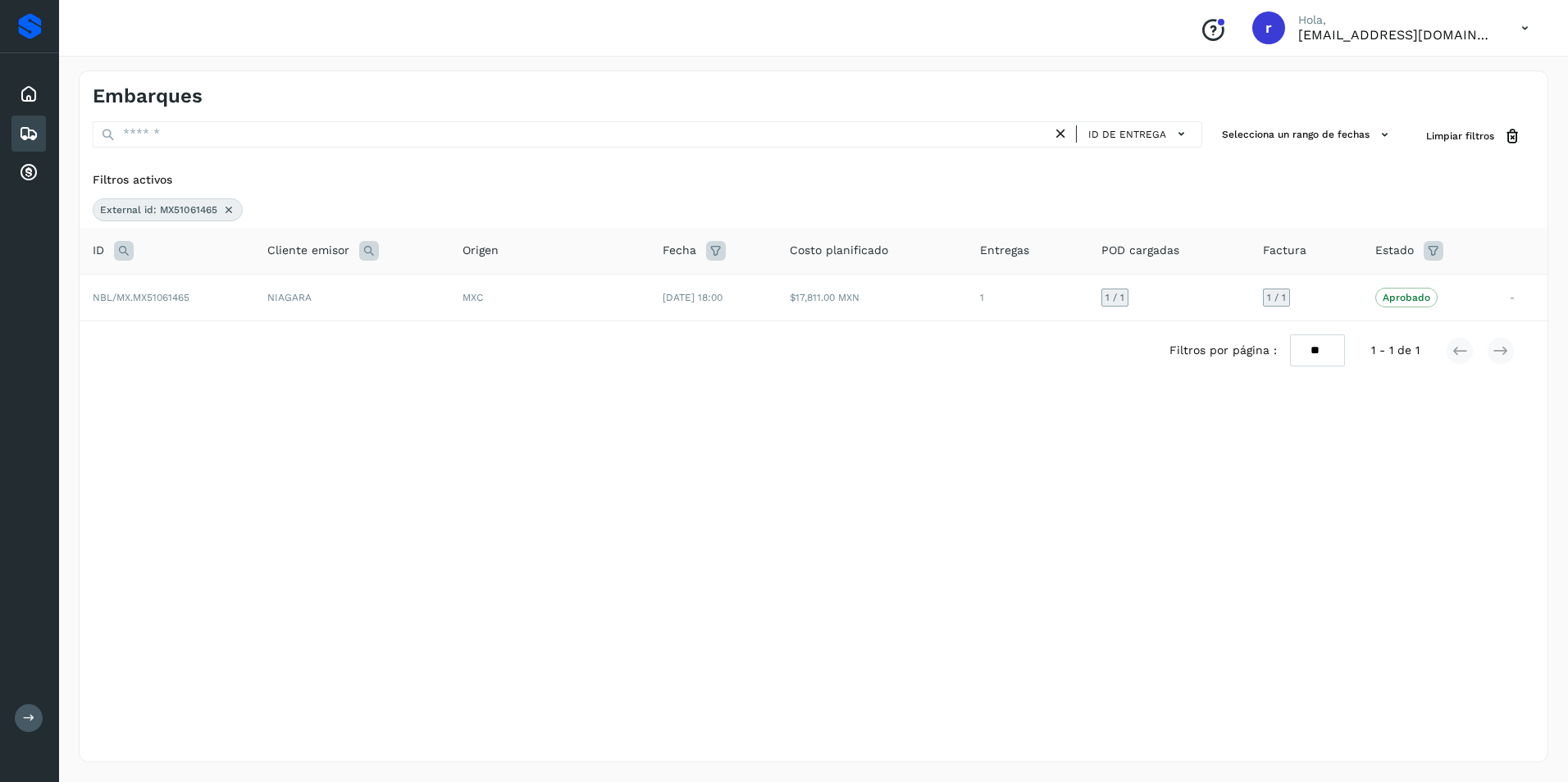
click at [230, 212] on icon at bounding box center [229, 209] width 13 height 13
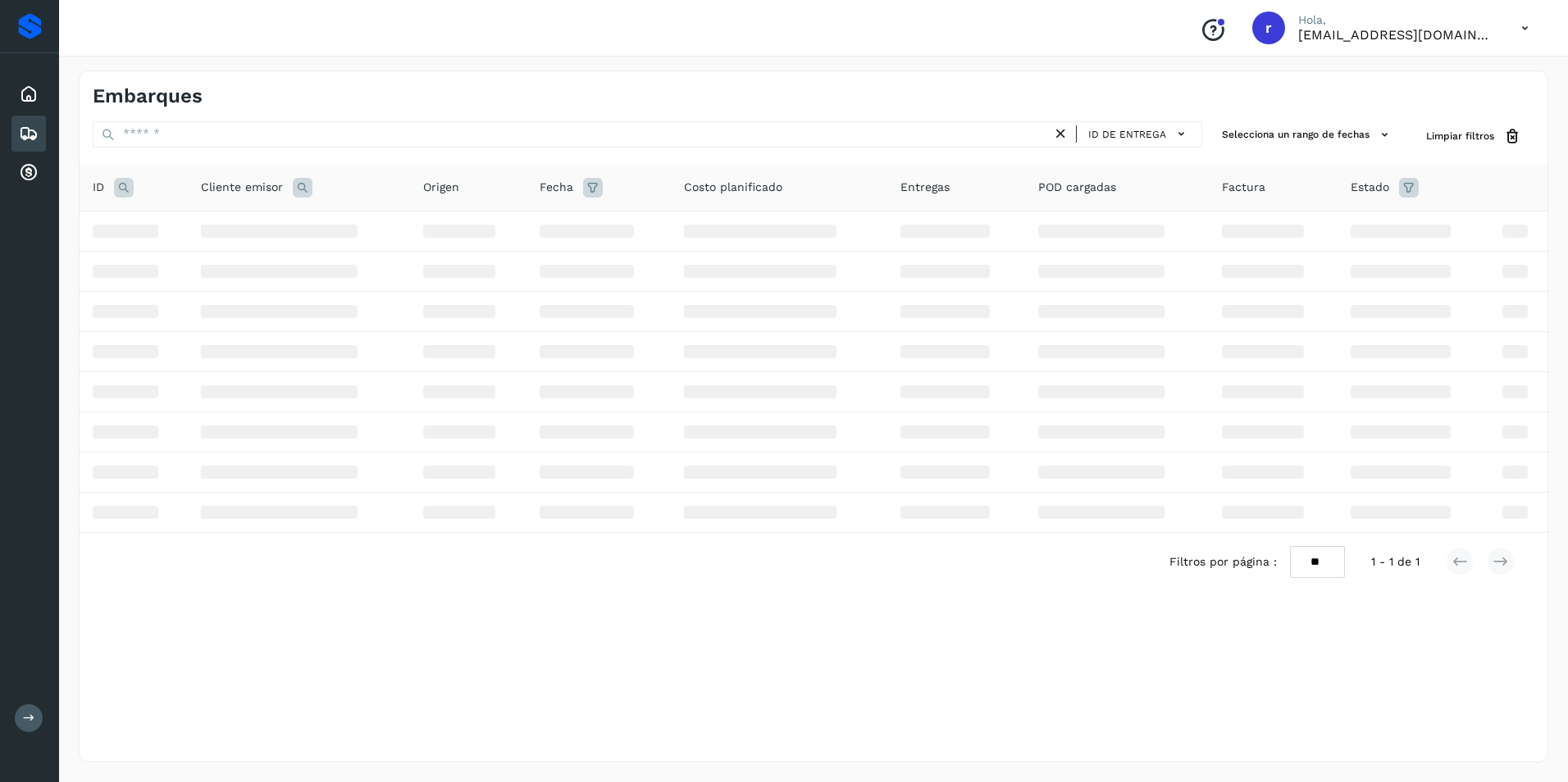
click at [125, 190] on icon at bounding box center [124, 187] width 19 height 19
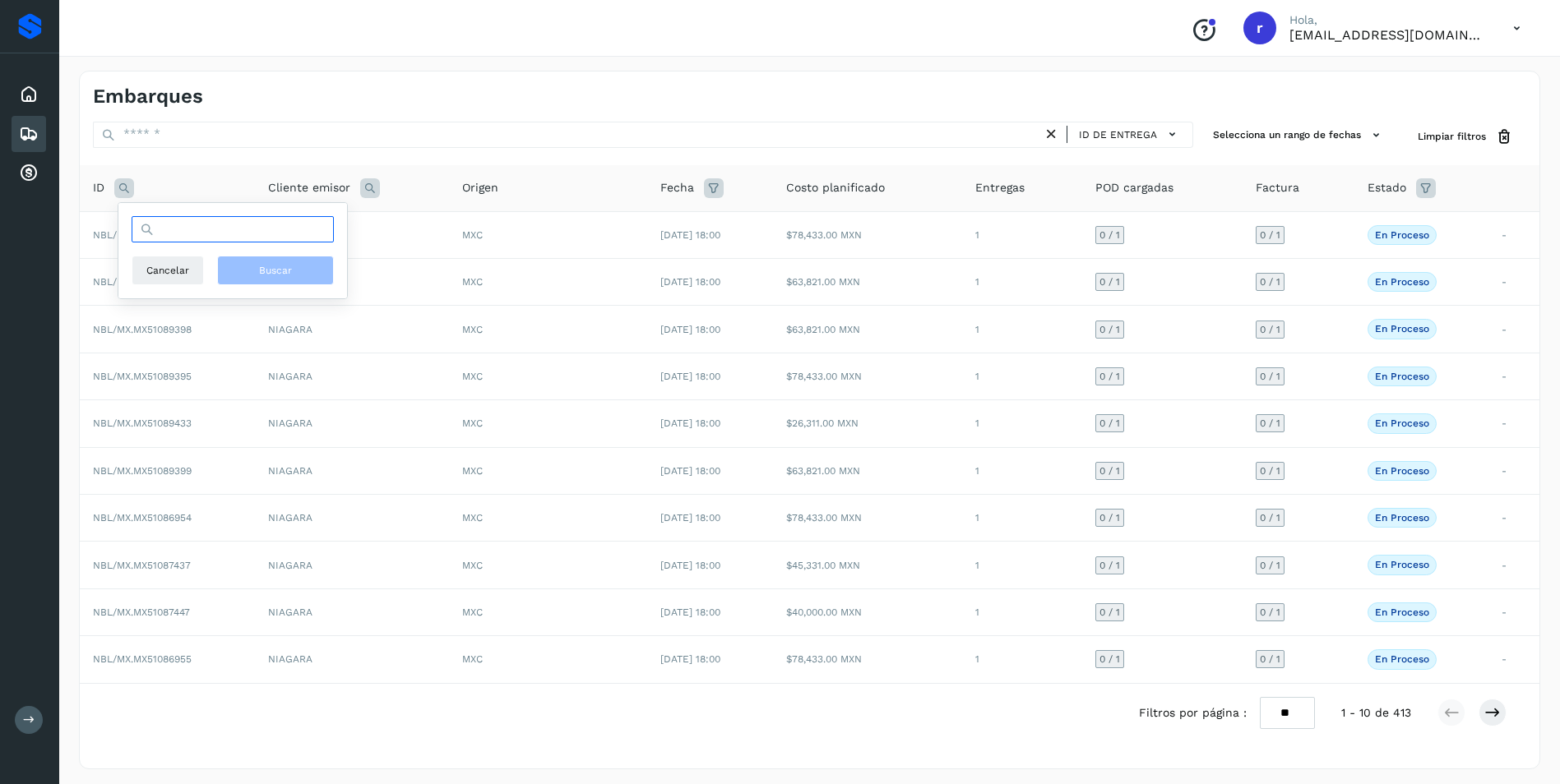
click at [236, 230] on input "text" at bounding box center [233, 229] width 202 height 26
paste input "**********"
type input "**********"
click at [249, 269] on button "Buscar" at bounding box center [275, 270] width 117 height 30
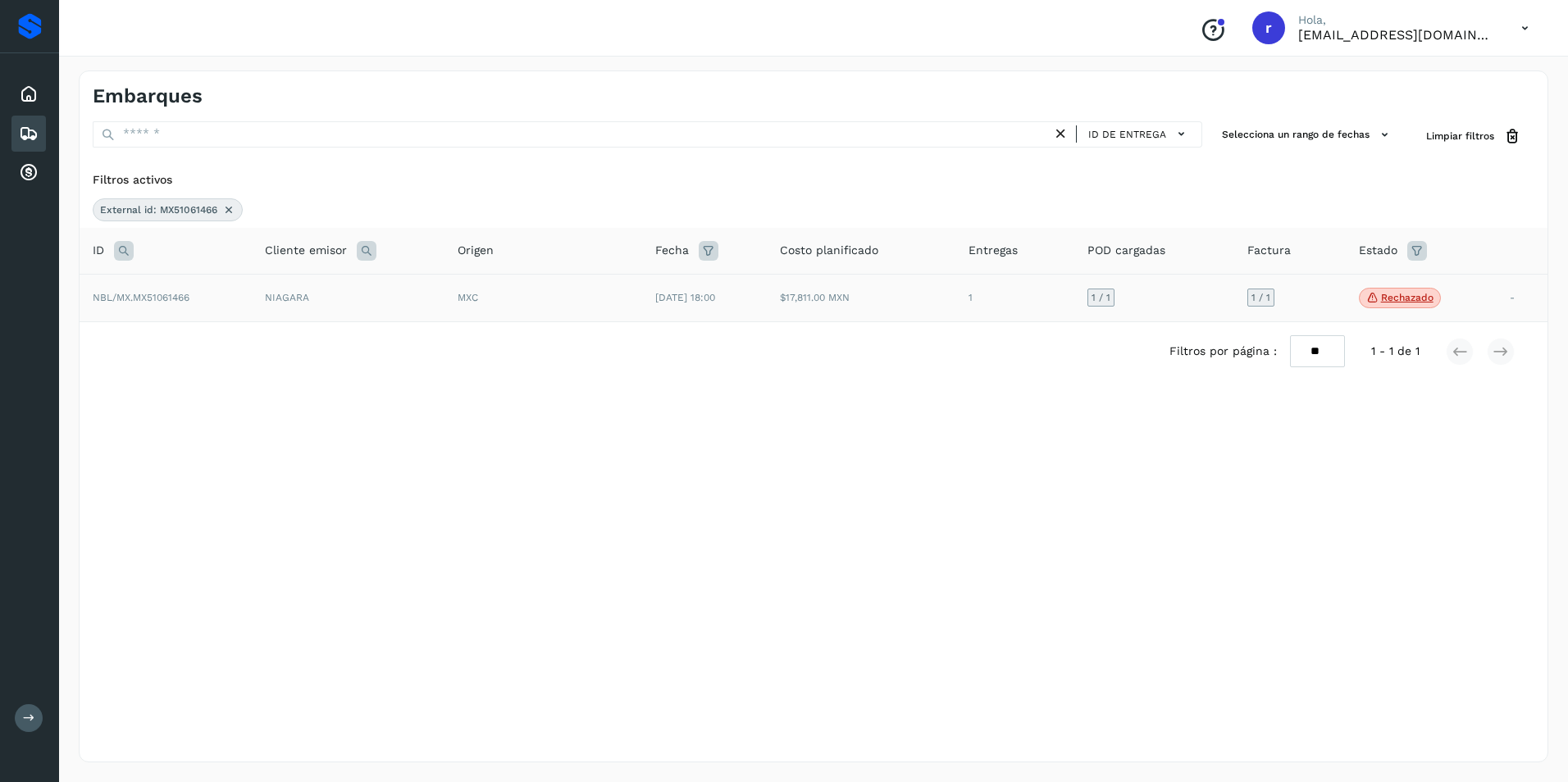
click at [258, 295] on td "NIAGARA" at bounding box center [348, 298] width 193 height 48
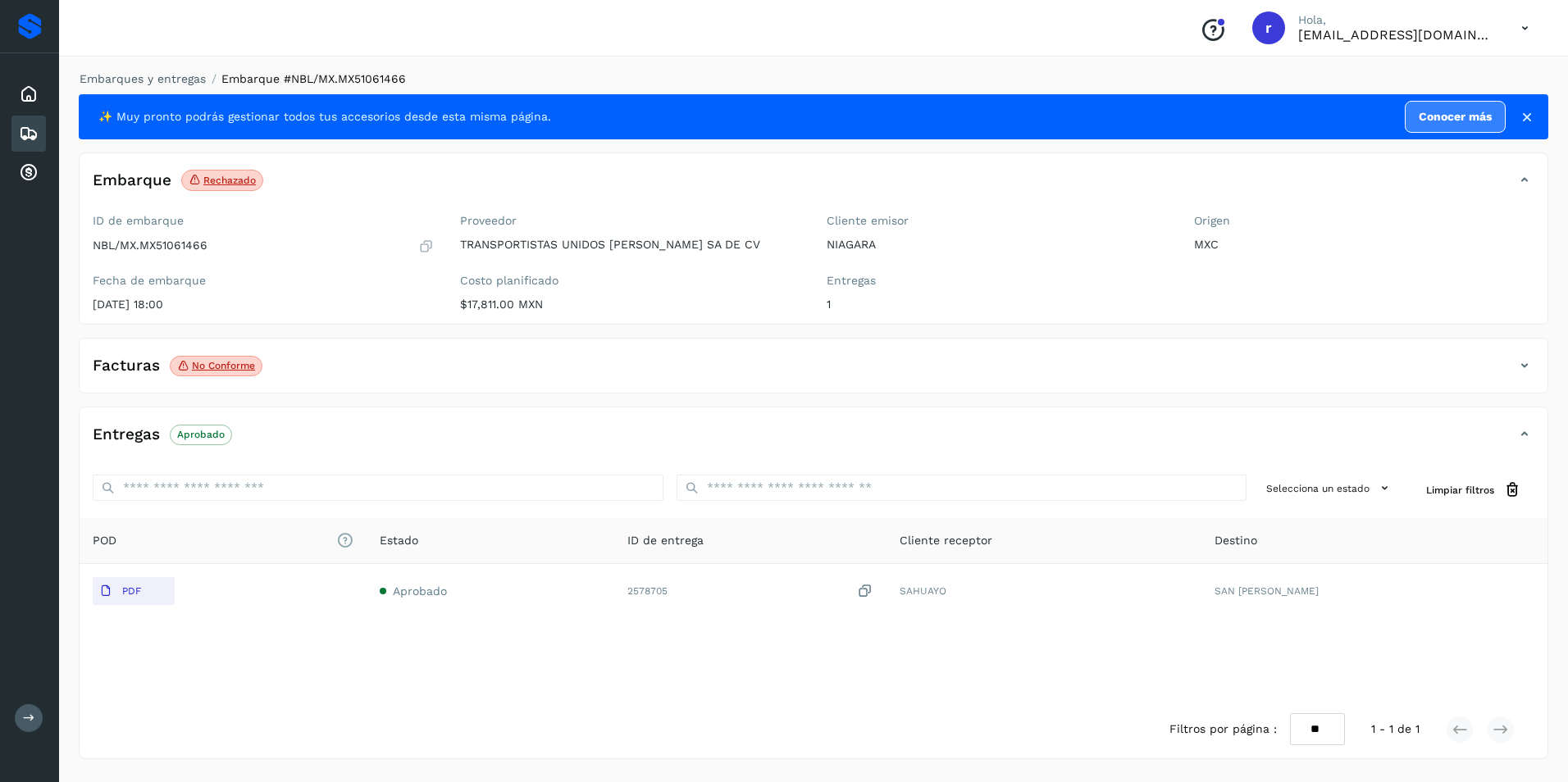
click at [1530, 360] on icon at bounding box center [1524, 365] width 19 height 19
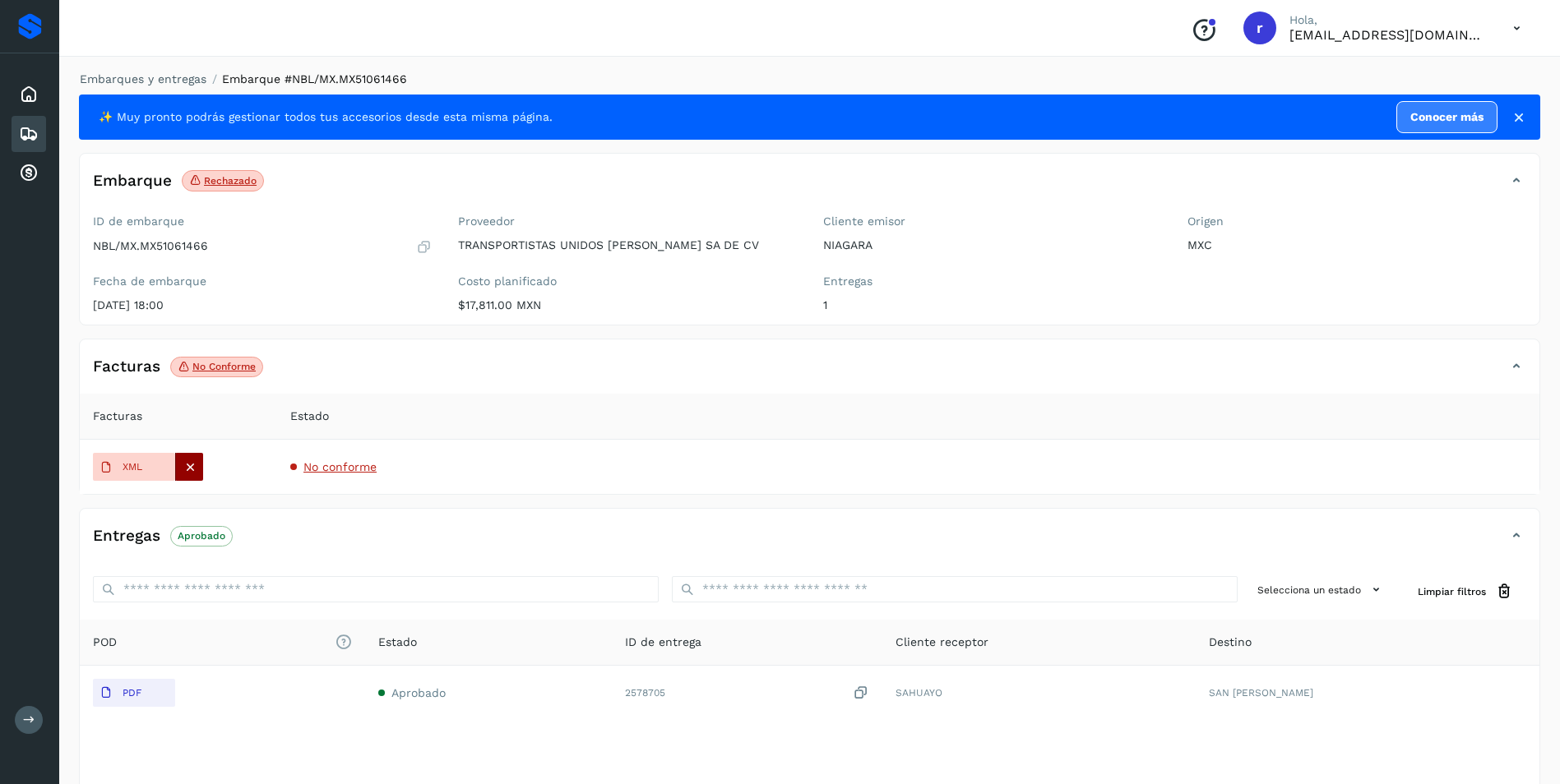
click at [199, 466] on div at bounding box center [189, 467] width 28 height 28
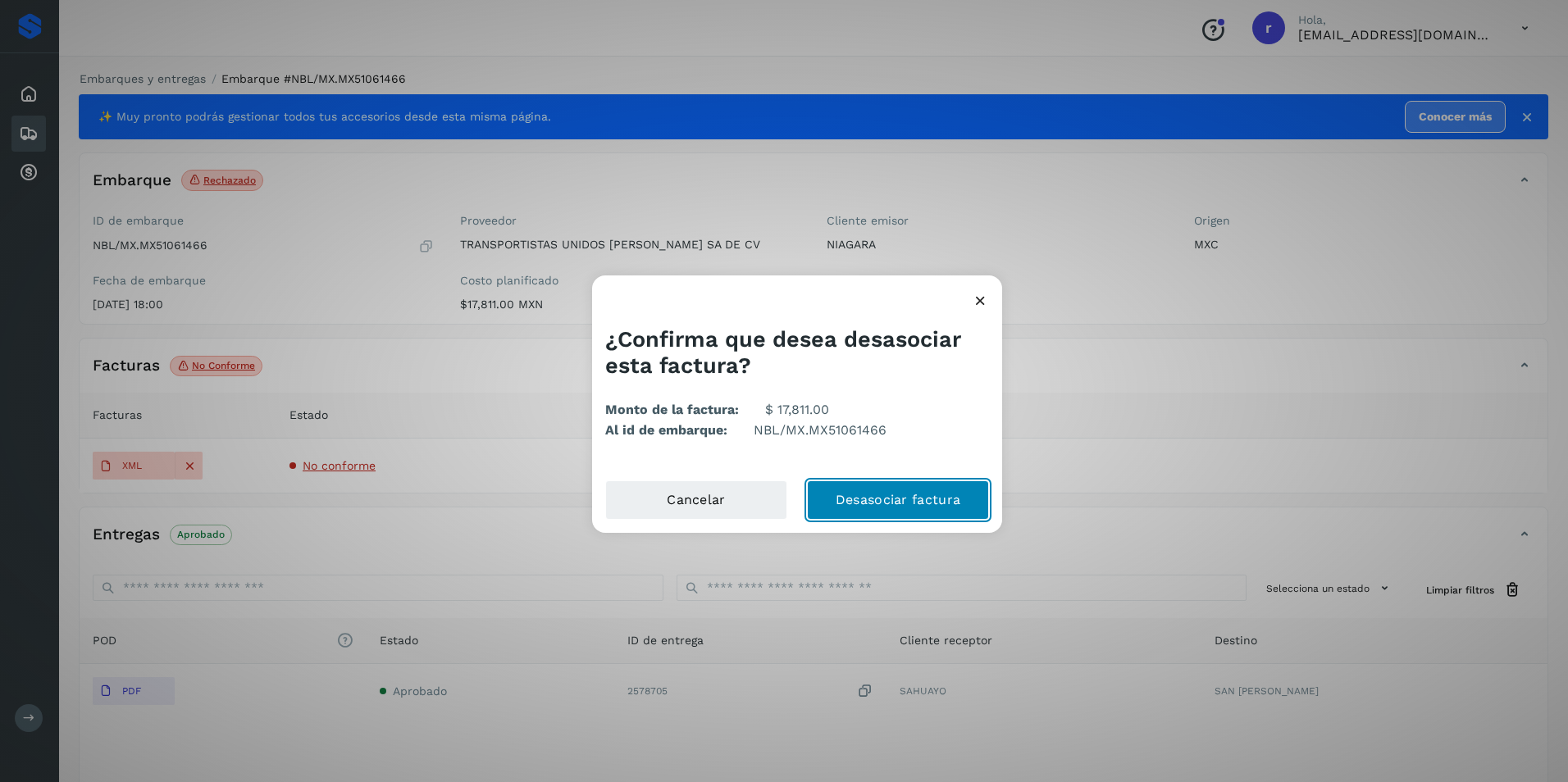
click at [875, 497] on button "Desasociar factura" at bounding box center [898, 500] width 182 height 39
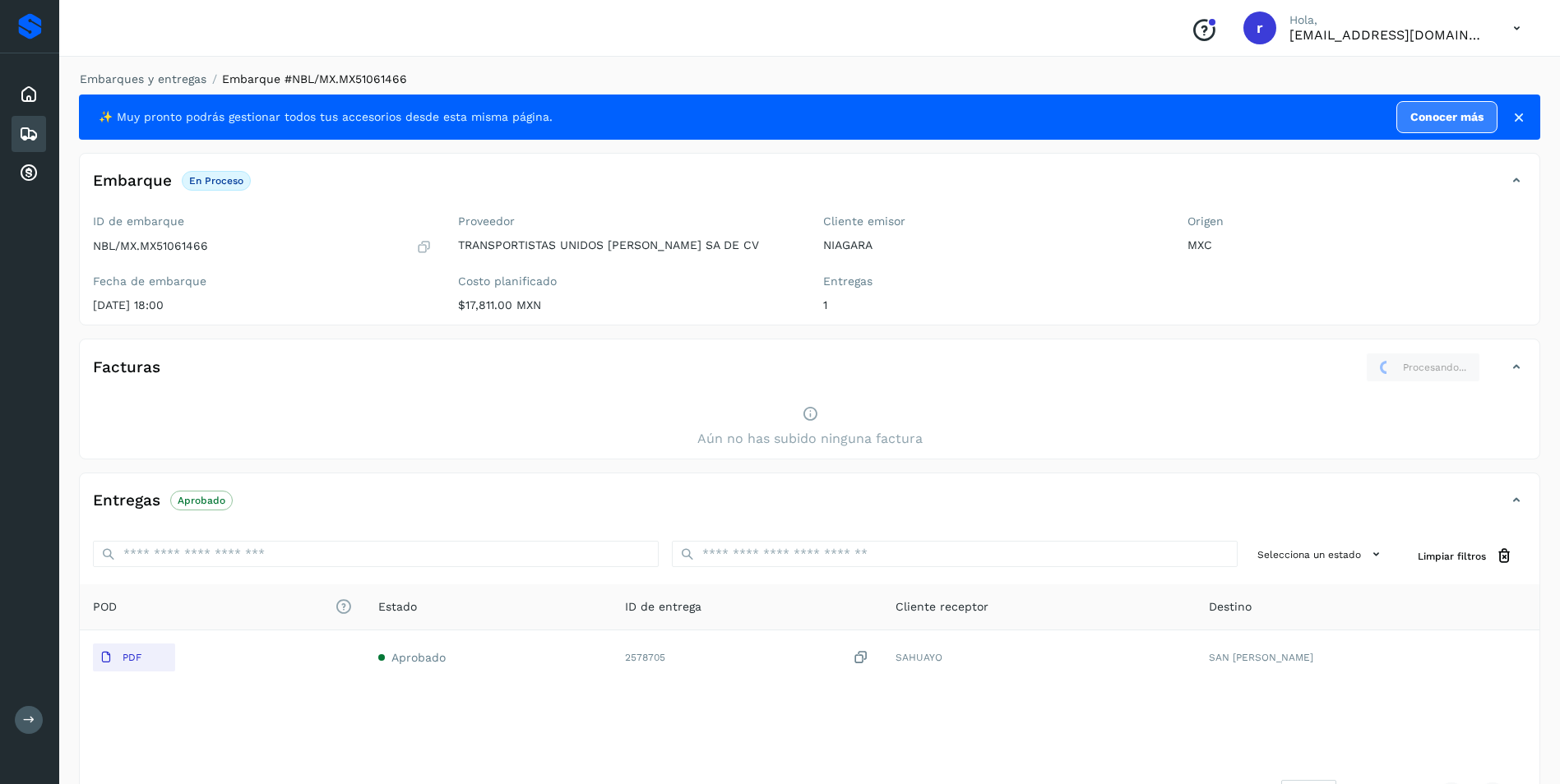
click at [234, 422] on div "Aún no has subido ninguna factura" at bounding box center [810, 427] width 1460 height 63
click at [1520, 120] on icon at bounding box center [1519, 117] width 17 height 17
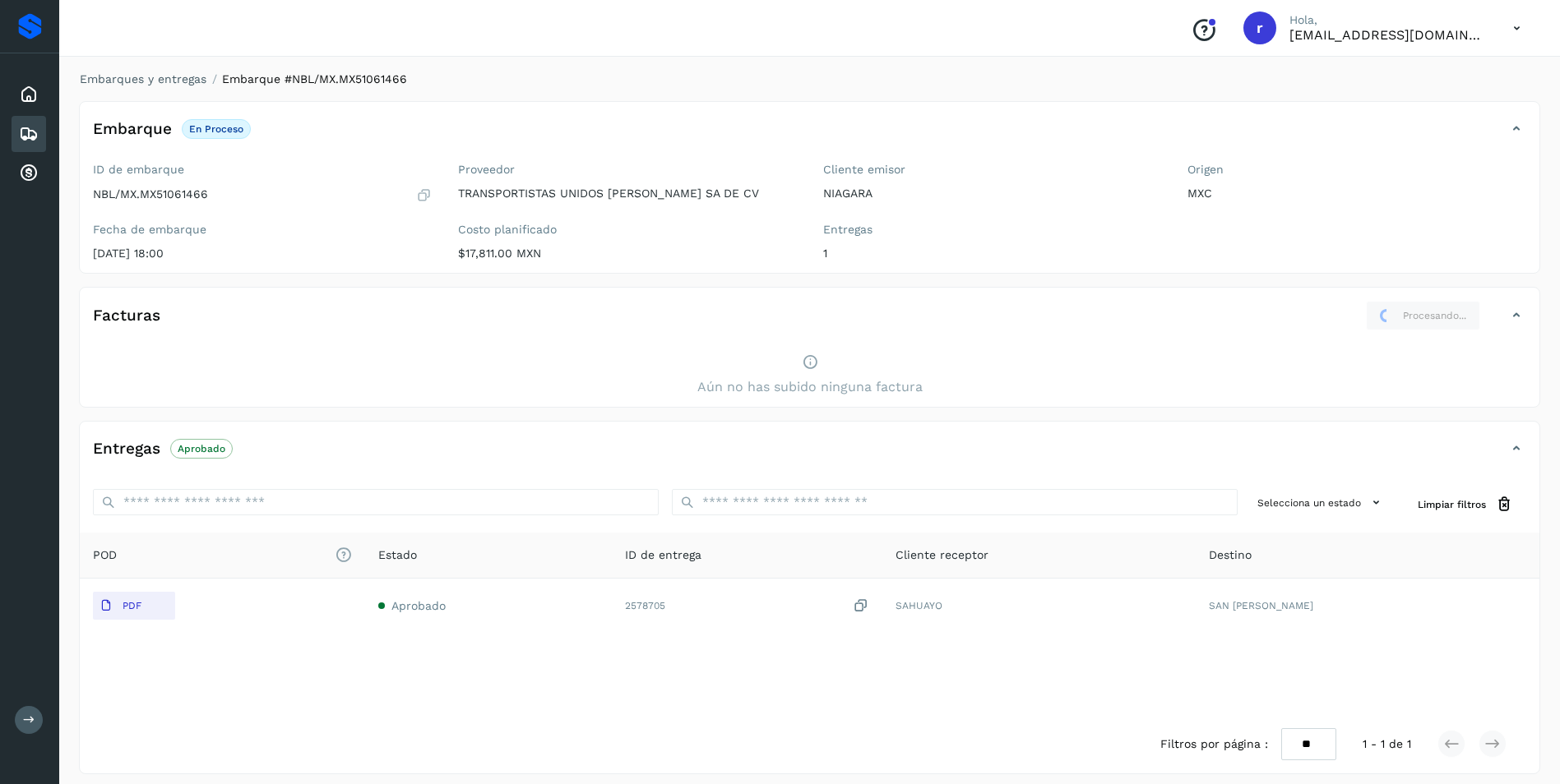
click at [1496, 339] on div "Facturas Procesando..." at bounding box center [810, 322] width 1460 height 43
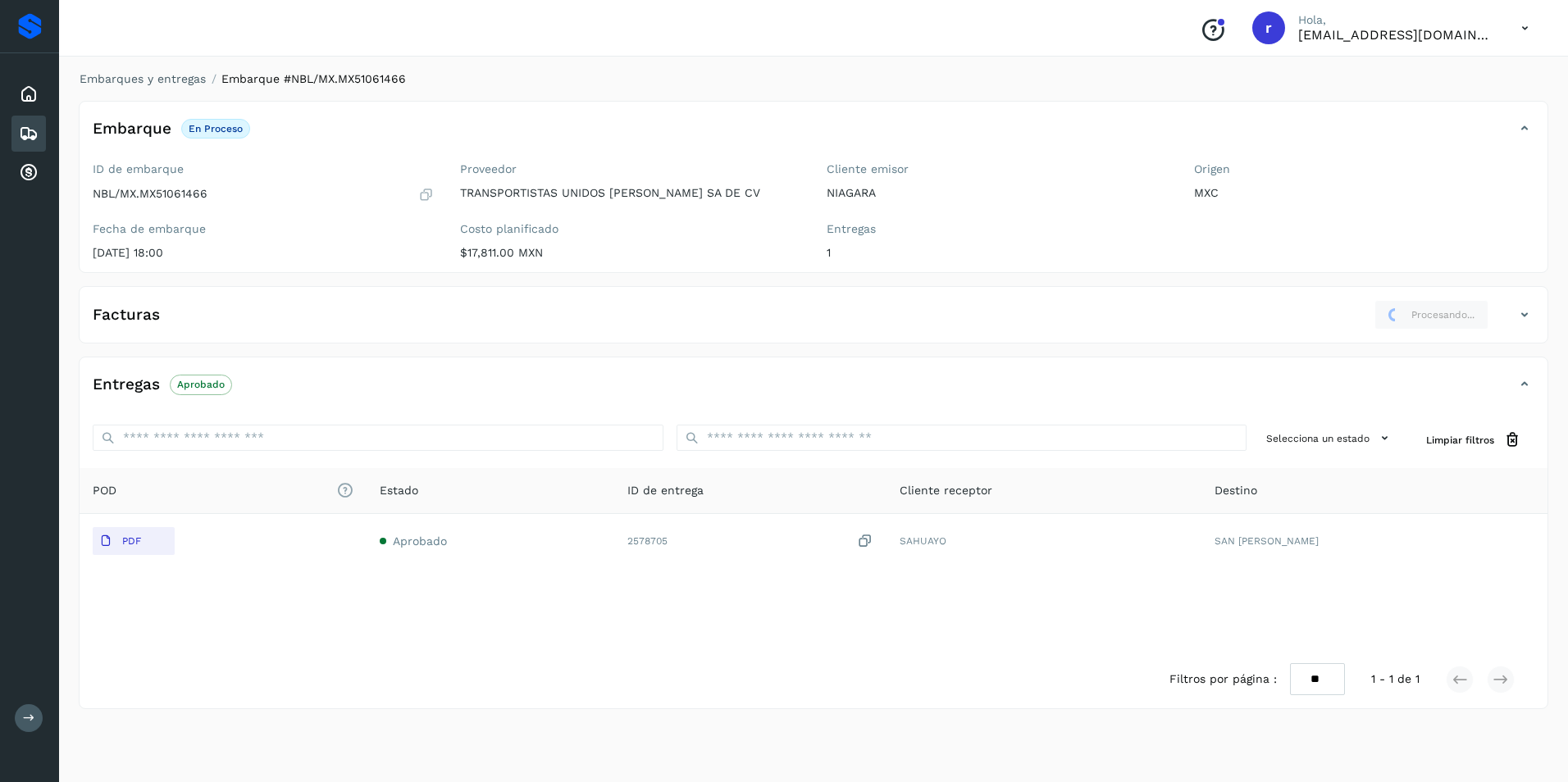
click at [1518, 315] on icon at bounding box center [1524, 314] width 19 height 19
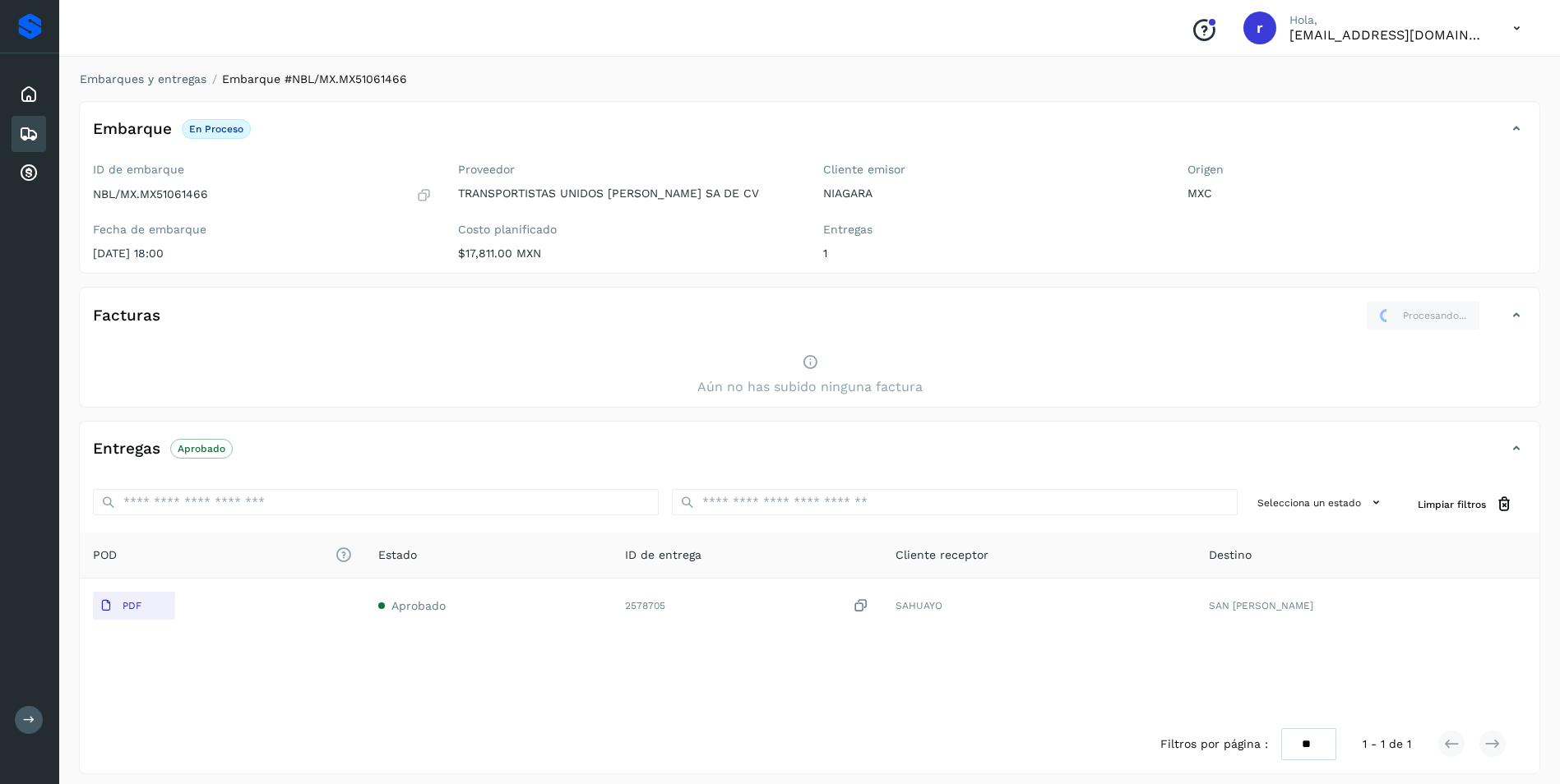
click at [802, 368] on icon at bounding box center [810, 363] width 17 height 18
click at [843, 378] on span "Aún no has subido ninguna factura" at bounding box center [810, 387] width 225 height 19
click at [149, 308] on h4 "Facturas" at bounding box center [126, 316] width 68 height 19
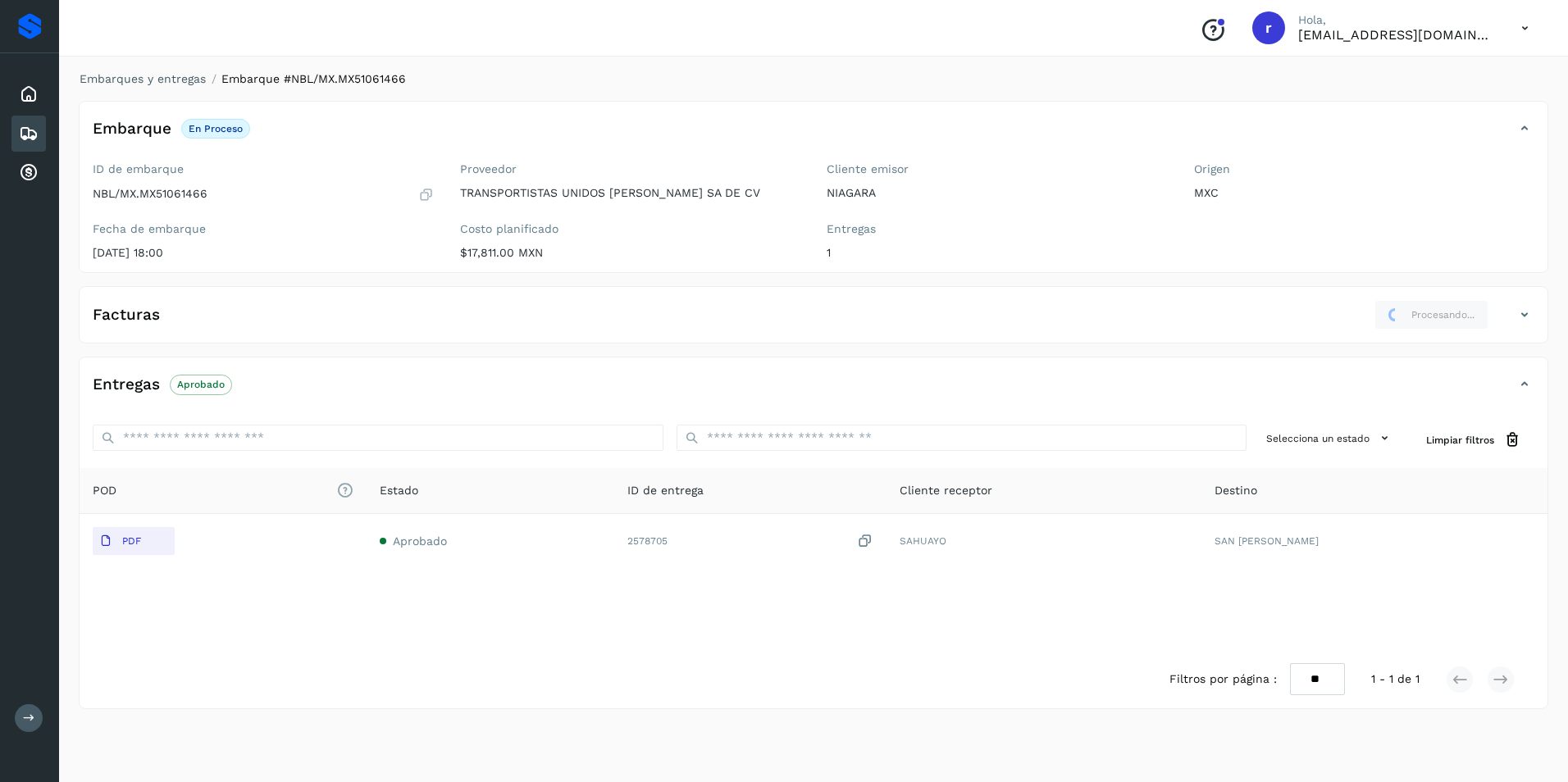
click at [133, 312] on h4 "Facturas" at bounding box center [126, 315] width 67 height 19
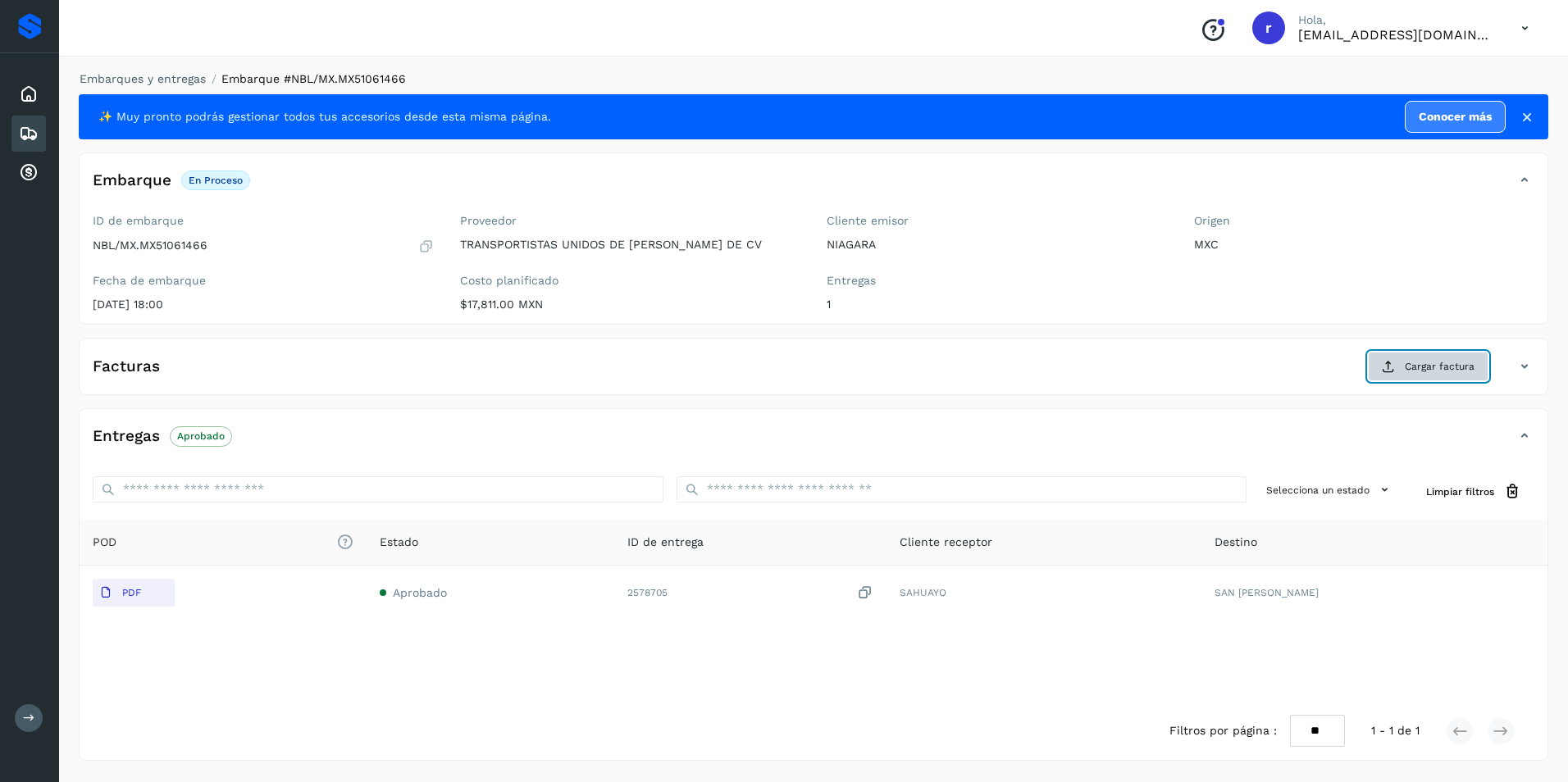
click at [1421, 358] on button "Cargar factura" at bounding box center [1428, 367] width 121 height 30
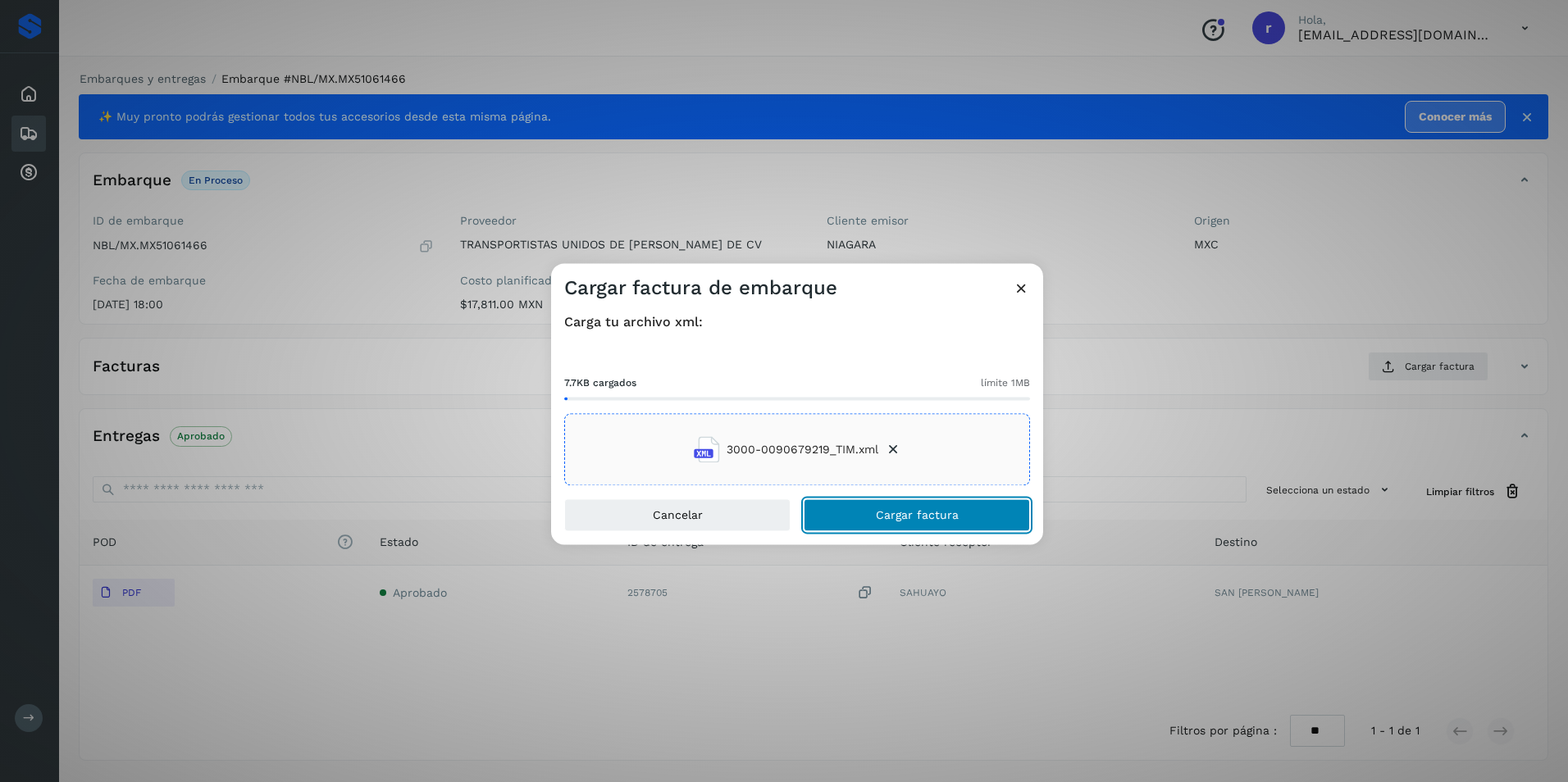
click at [898, 513] on span "Cargar factura" at bounding box center [917, 515] width 83 height 11
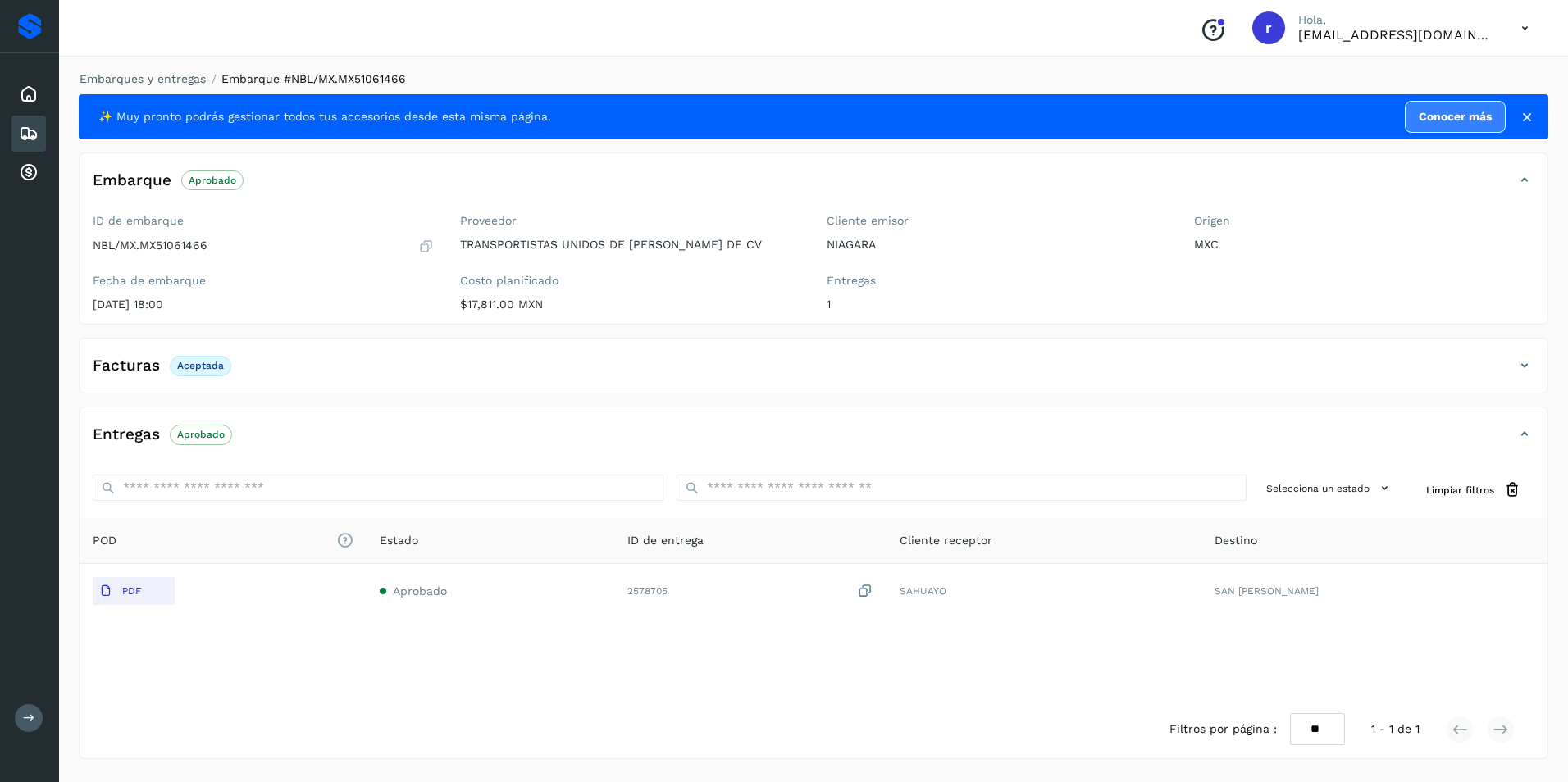
click at [272, 376] on div "Facturas Aceptada" at bounding box center [797, 366] width 1435 height 28
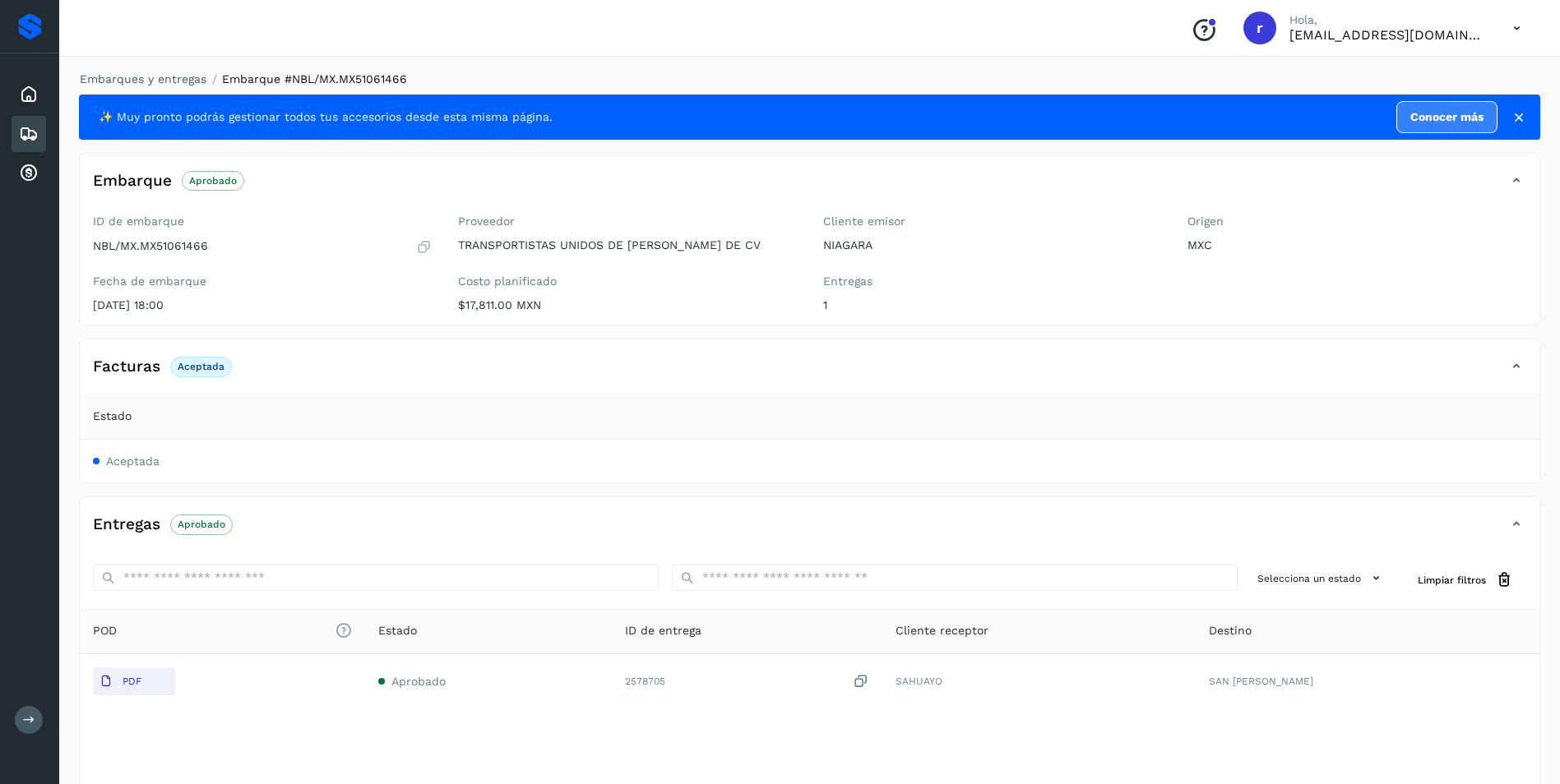
click at [27, 136] on icon at bounding box center [29, 133] width 19 height 19
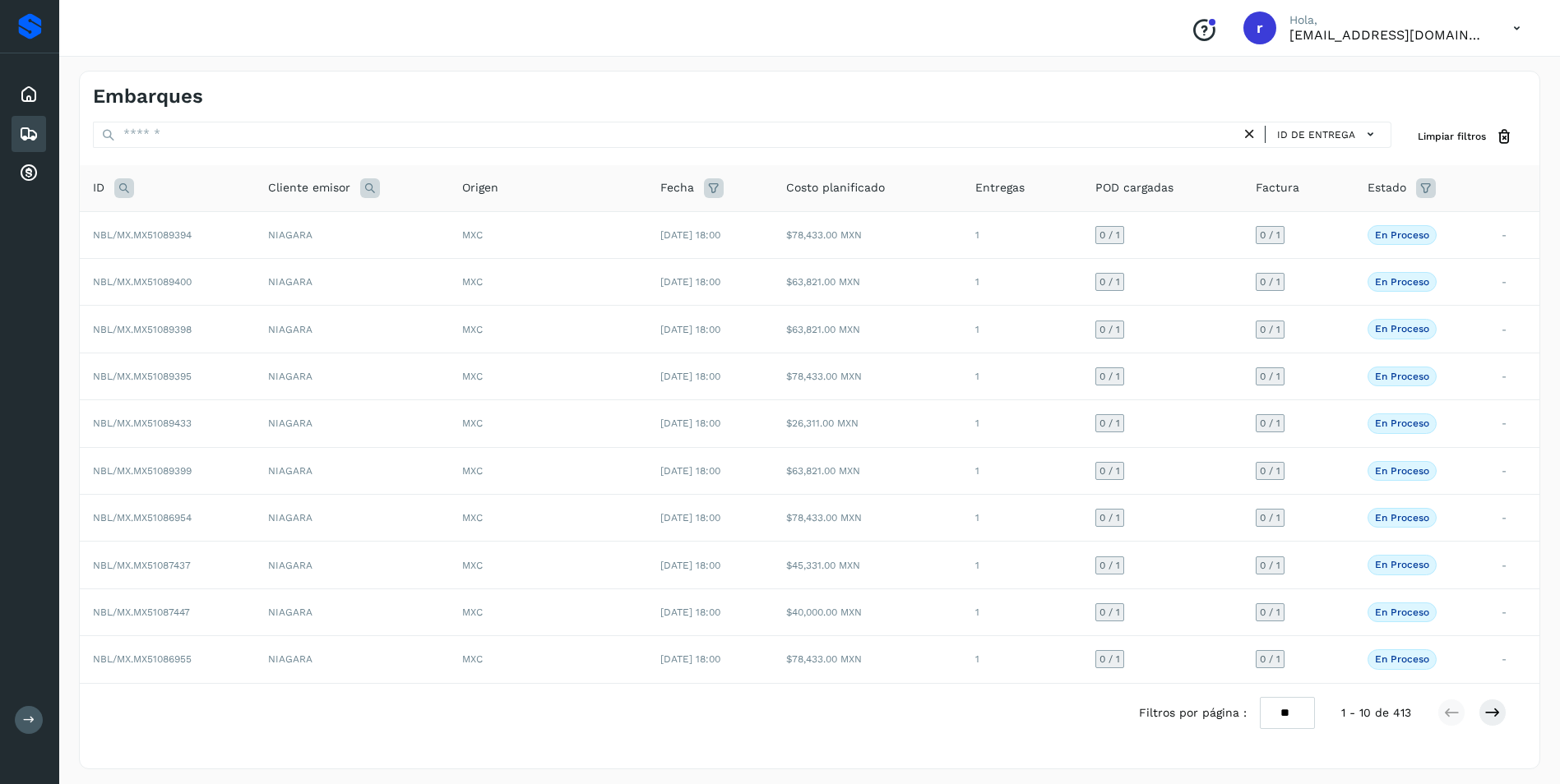
click at [129, 188] on icon at bounding box center [124, 188] width 19 height 19
click at [177, 229] on input "text" at bounding box center [233, 229] width 202 height 26
paste input "**********"
type input "**********"
click at [264, 276] on span "Buscar" at bounding box center [275, 270] width 32 height 15
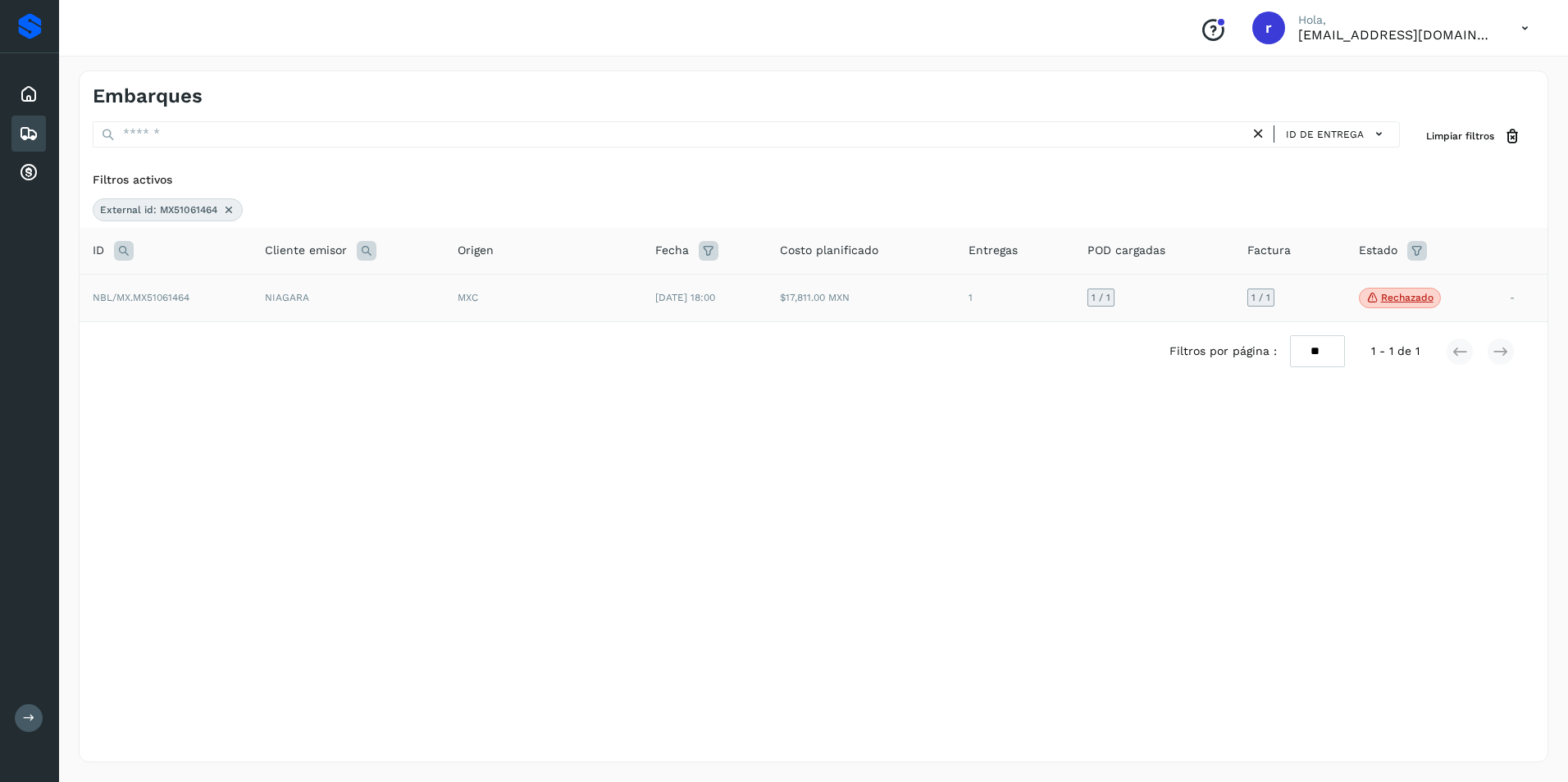
click at [321, 300] on td "NIAGARA" at bounding box center [348, 298] width 193 height 48
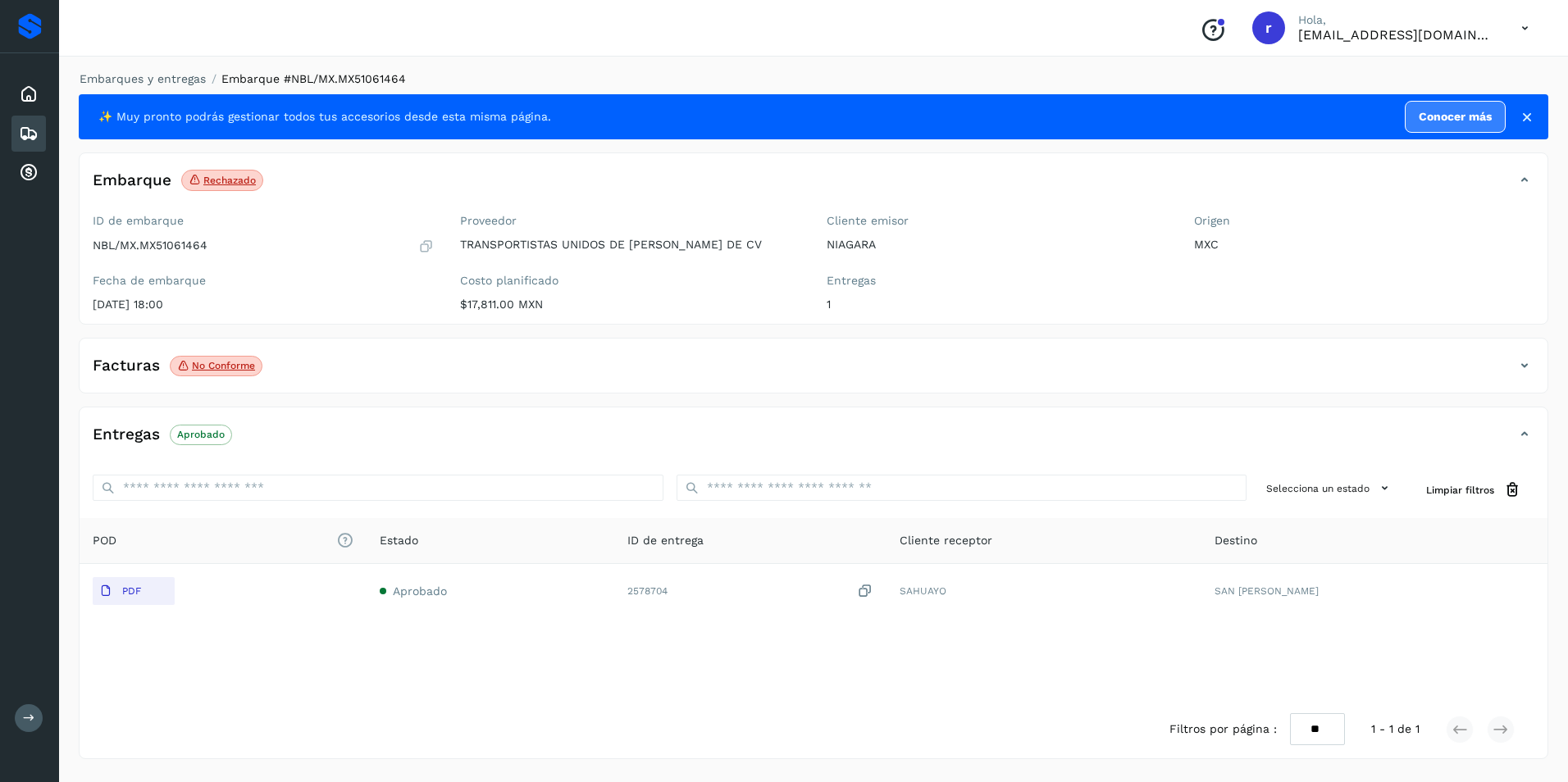
click at [1526, 365] on icon at bounding box center [1524, 365] width 19 height 19
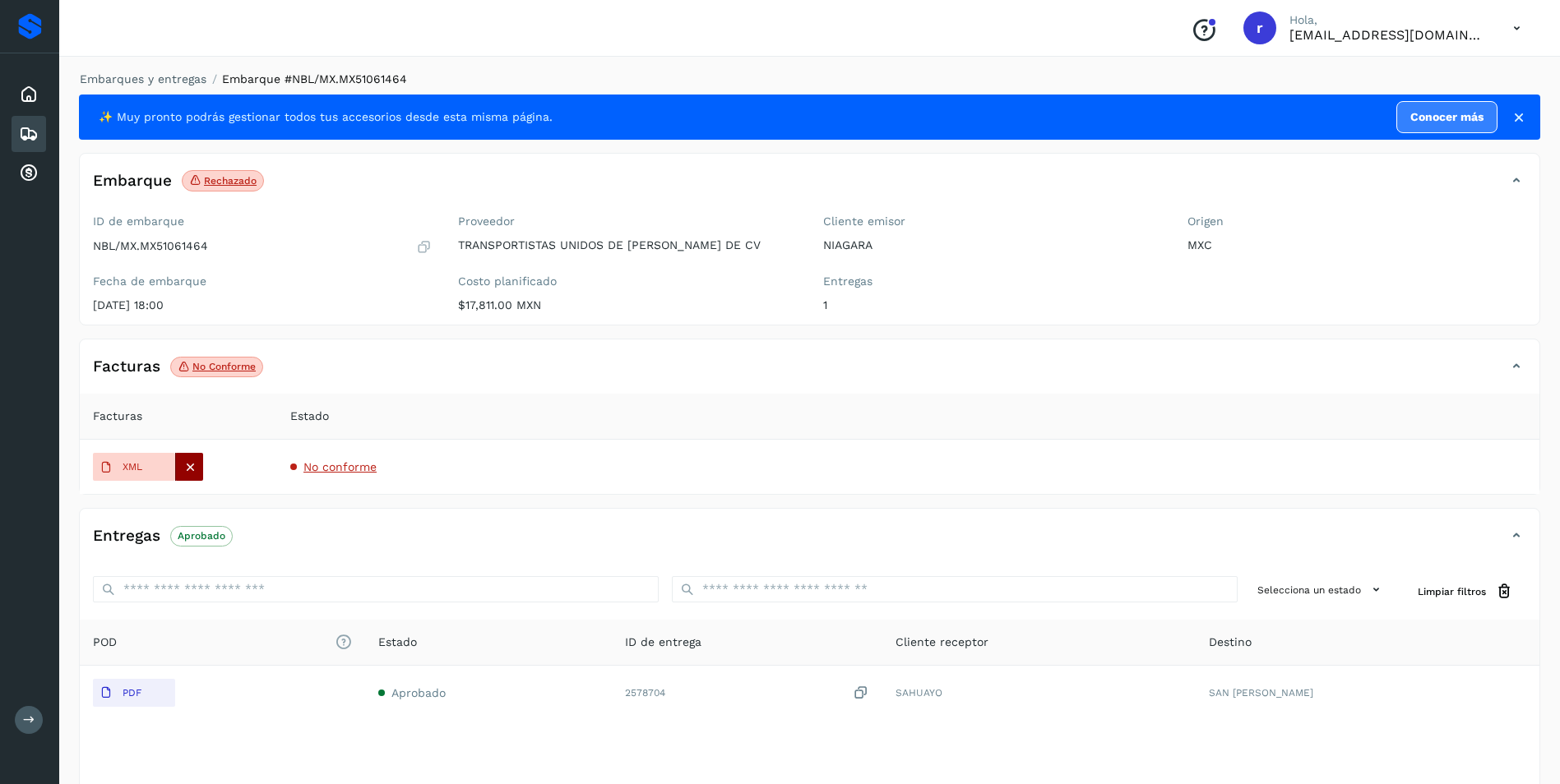
click at [185, 466] on icon at bounding box center [190, 466] width 15 height 15
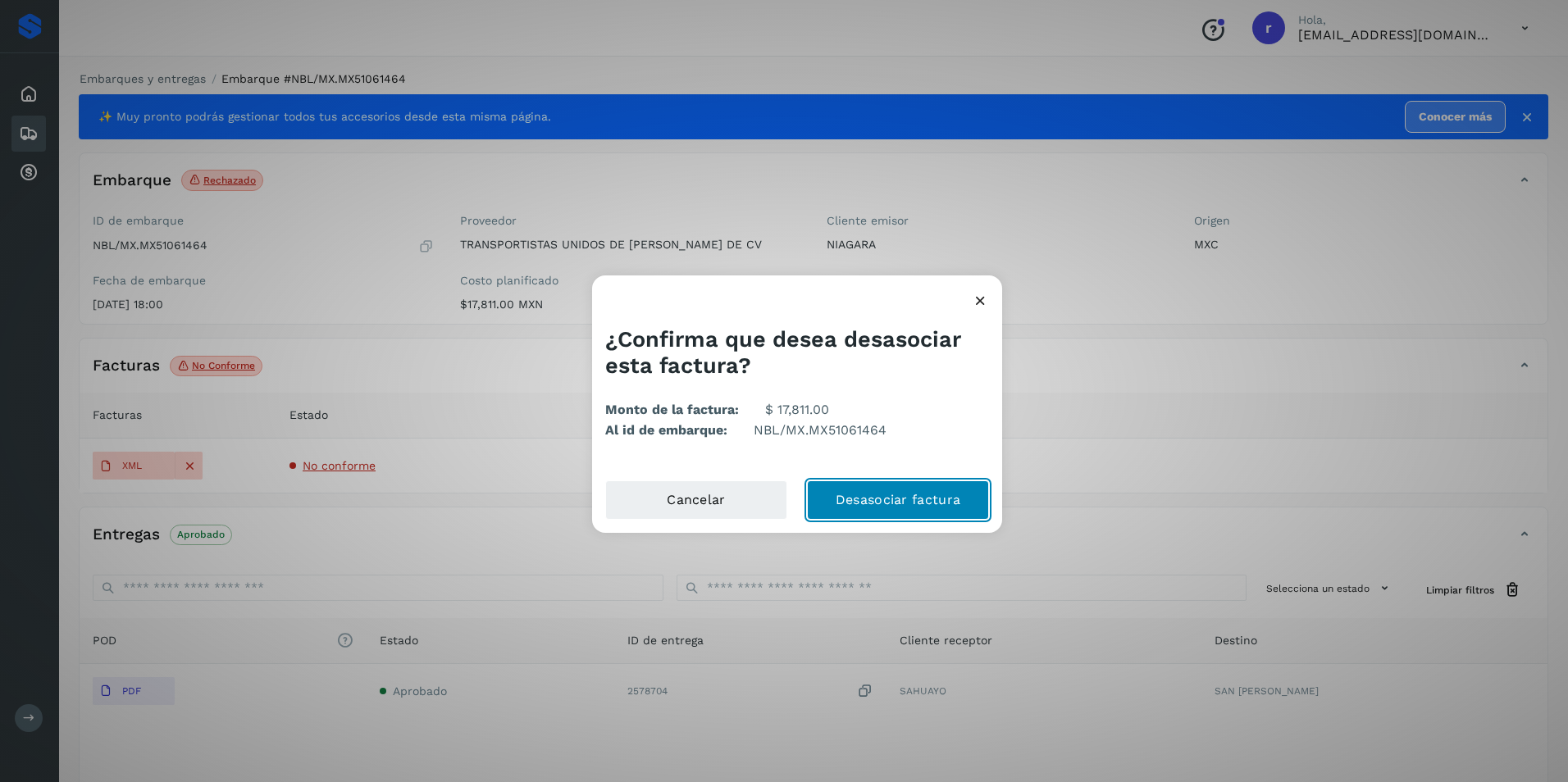
click at [864, 497] on button "Desasociar factura" at bounding box center [898, 500] width 182 height 39
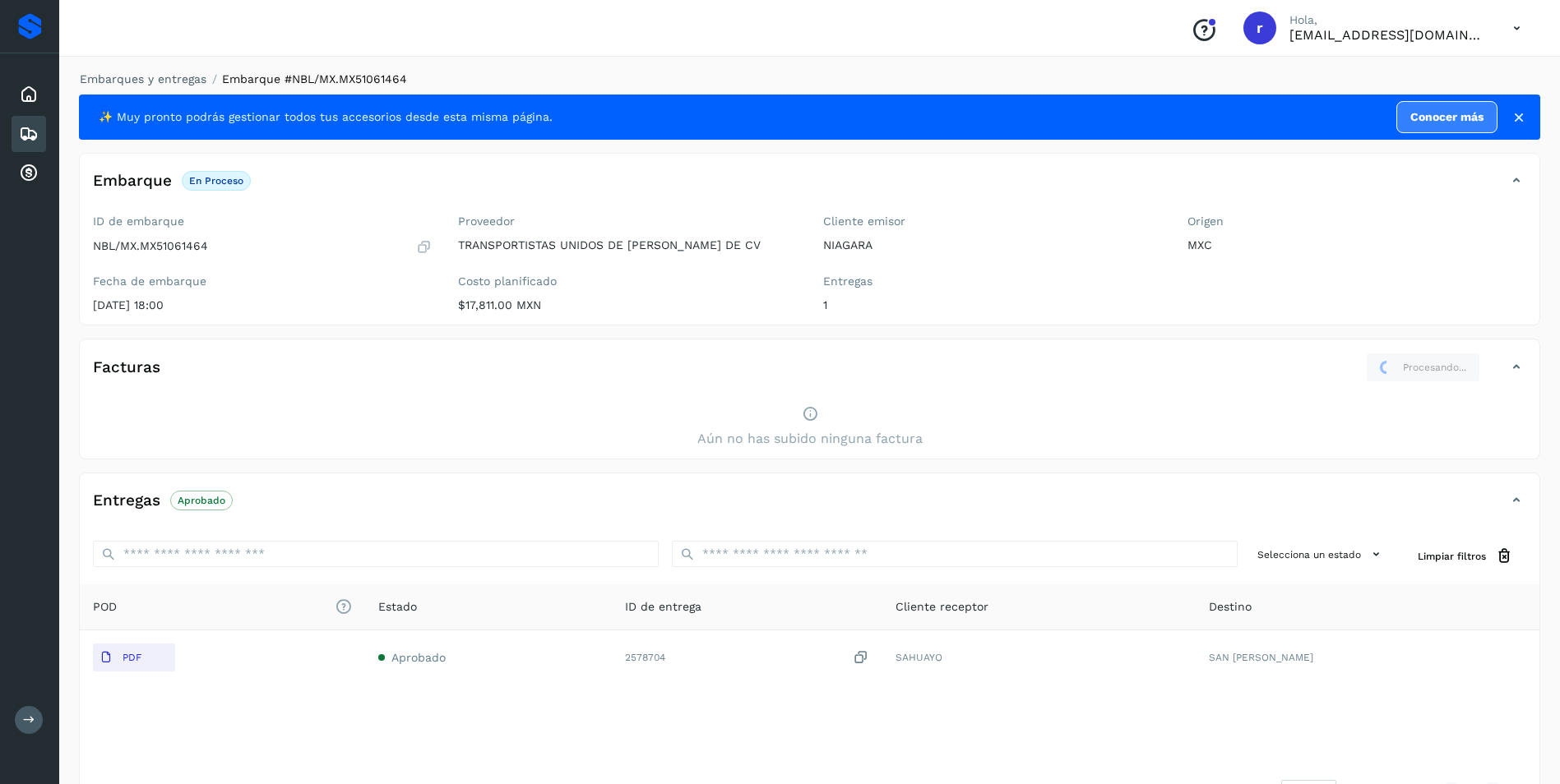
click at [988, 371] on div "Facturas Procesando..." at bounding box center [793, 368] width 1426 height 30
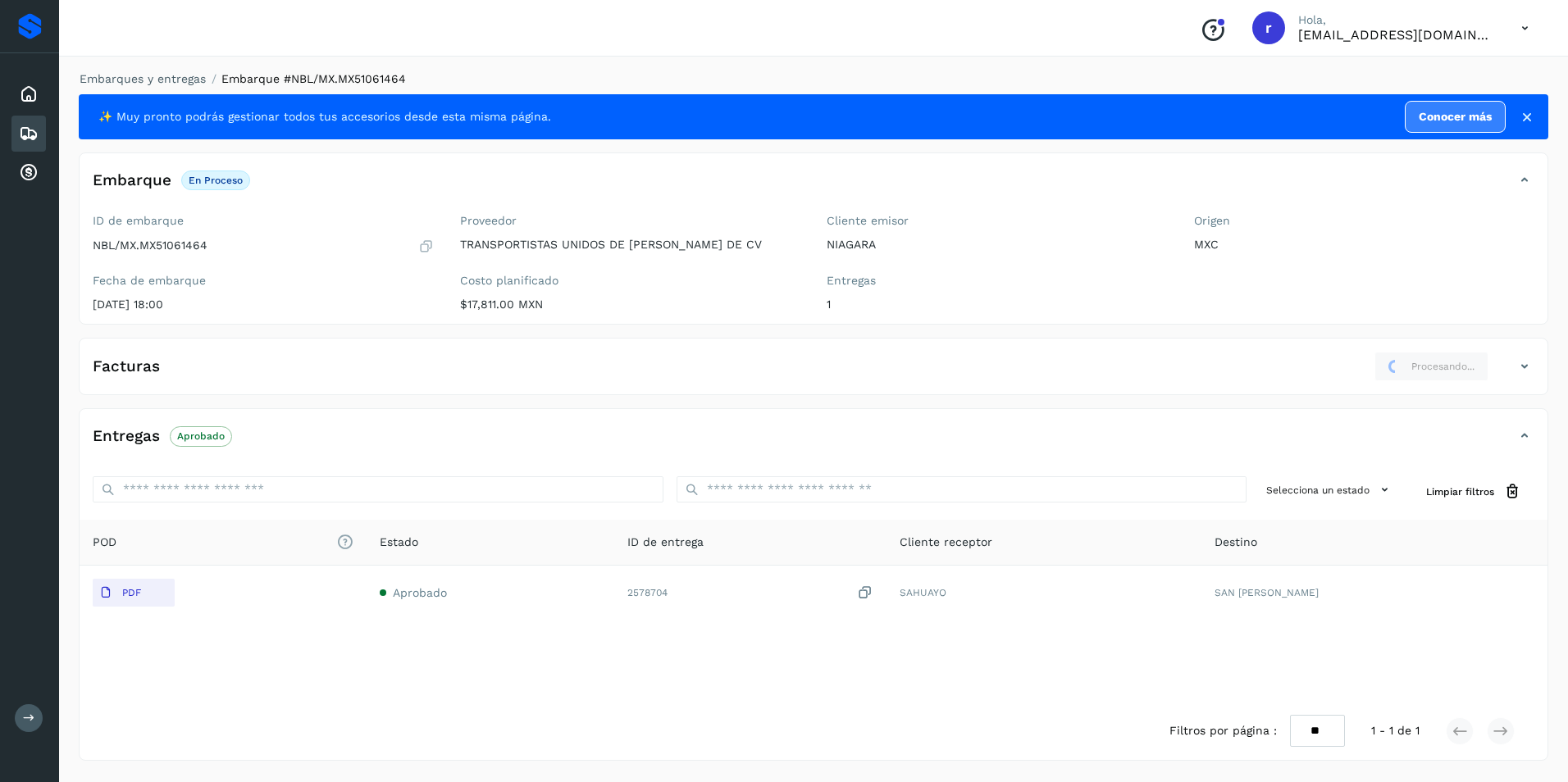
click at [1520, 365] on icon at bounding box center [1524, 366] width 19 height 19
click at [1395, 368] on icon at bounding box center [1388, 366] width 13 height 13
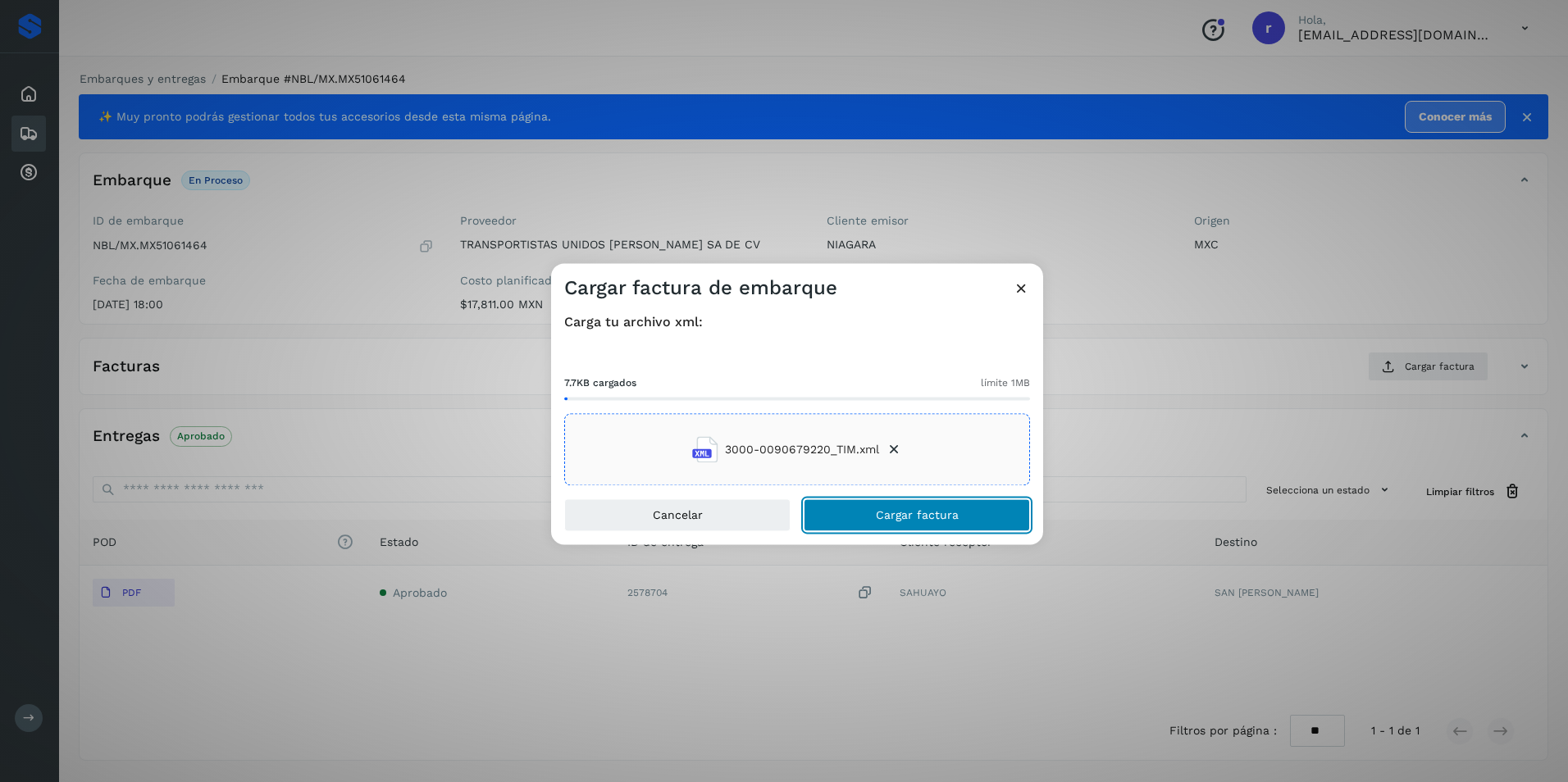
click at [908, 518] on span "Cargar factura" at bounding box center [917, 515] width 83 height 11
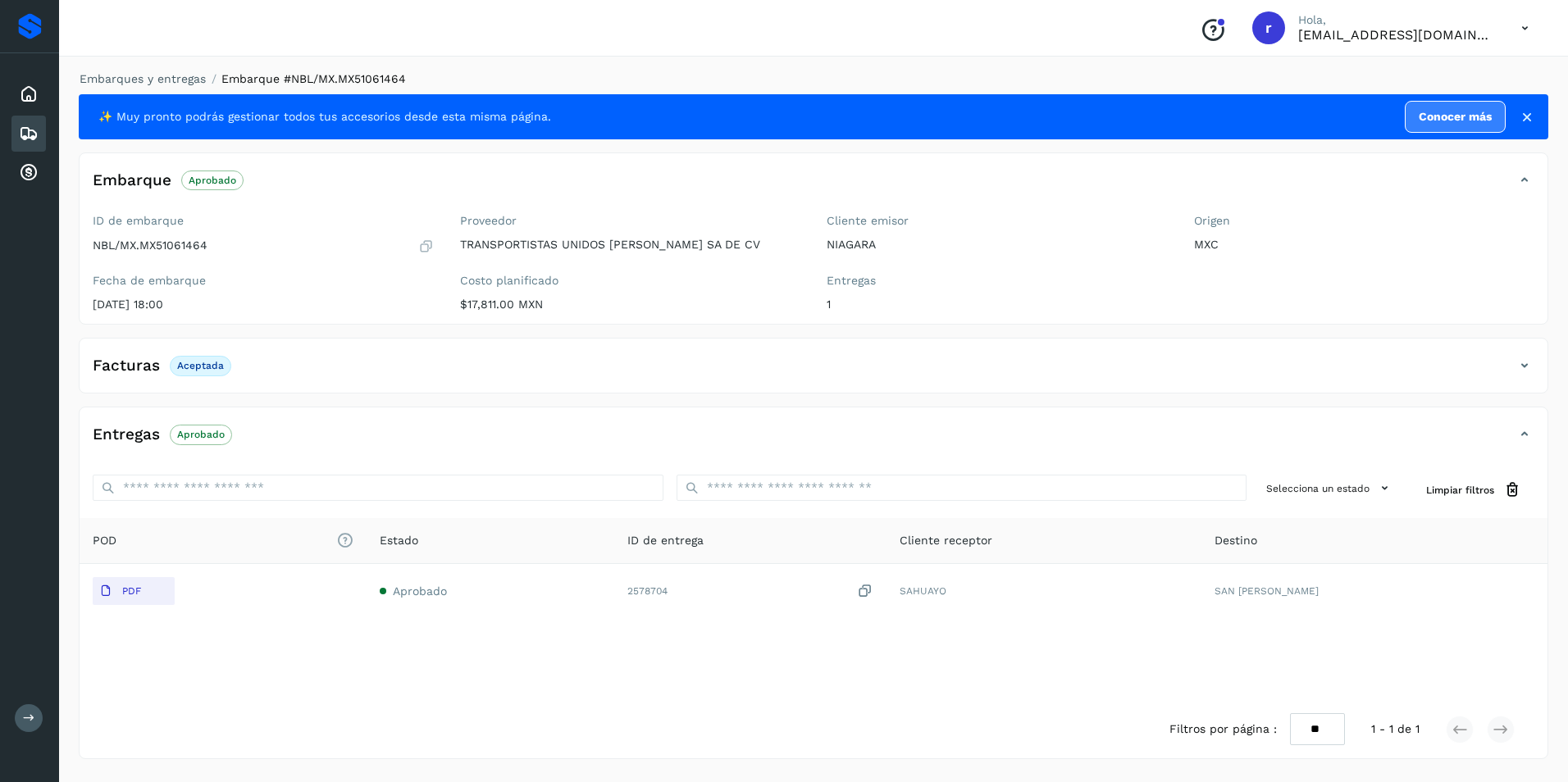
click at [333, 405] on div "✨ Muy pronto podrás gestionar todos tus accesorios desde esta misma página. Con…" at bounding box center [813, 426] width 1469 height 665
click at [25, 136] on icon at bounding box center [29, 133] width 19 height 19
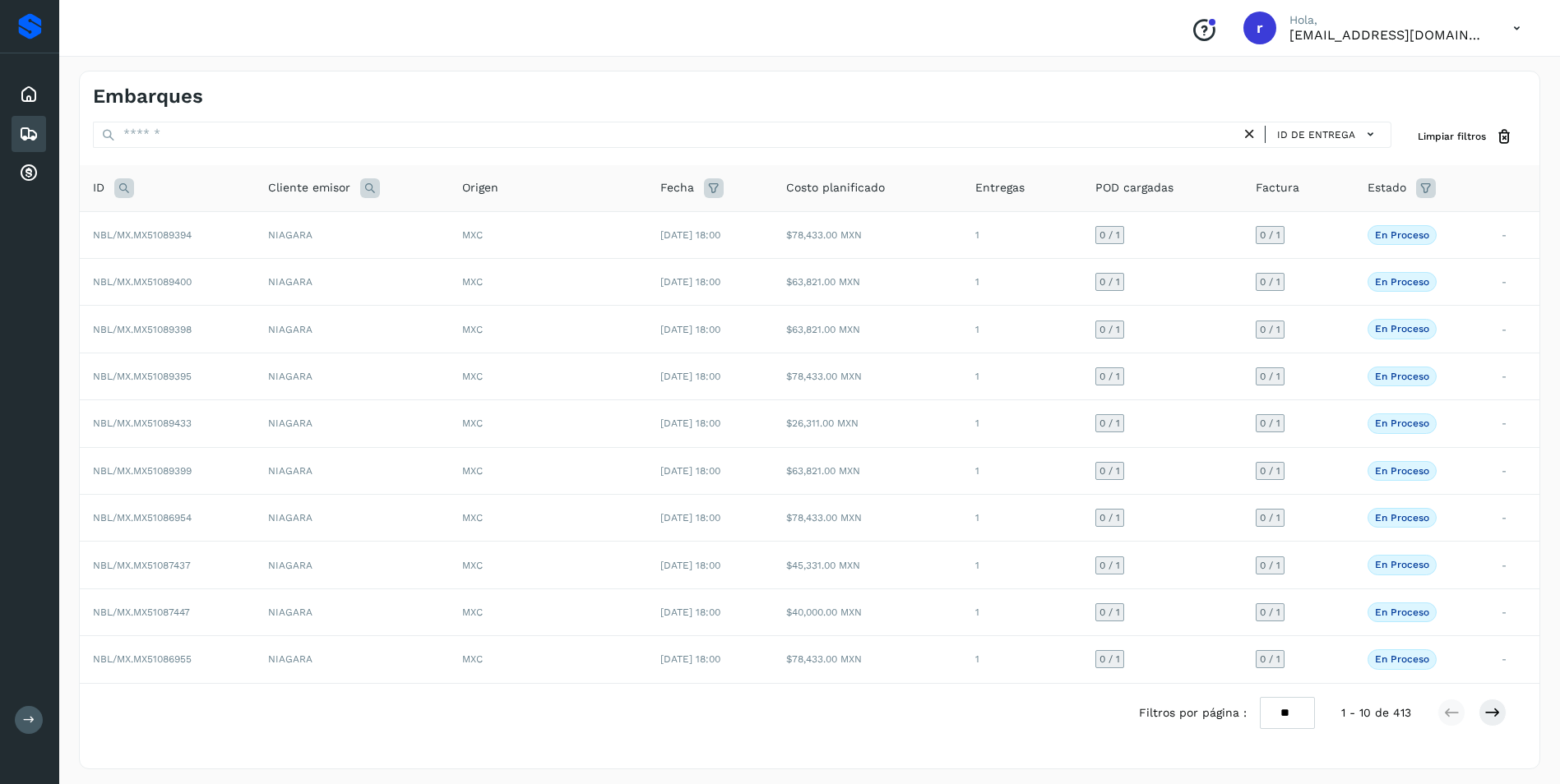
click at [118, 189] on icon at bounding box center [124, 188] width 19 height 19
click at [190, 230] on input "text" at bounding box center [233, 229] width 202 height 26
paste input "**********"
type input "**********"
click at [279, 266] on span "Buscar" at bounding box center [275, 270] width 32 height 15
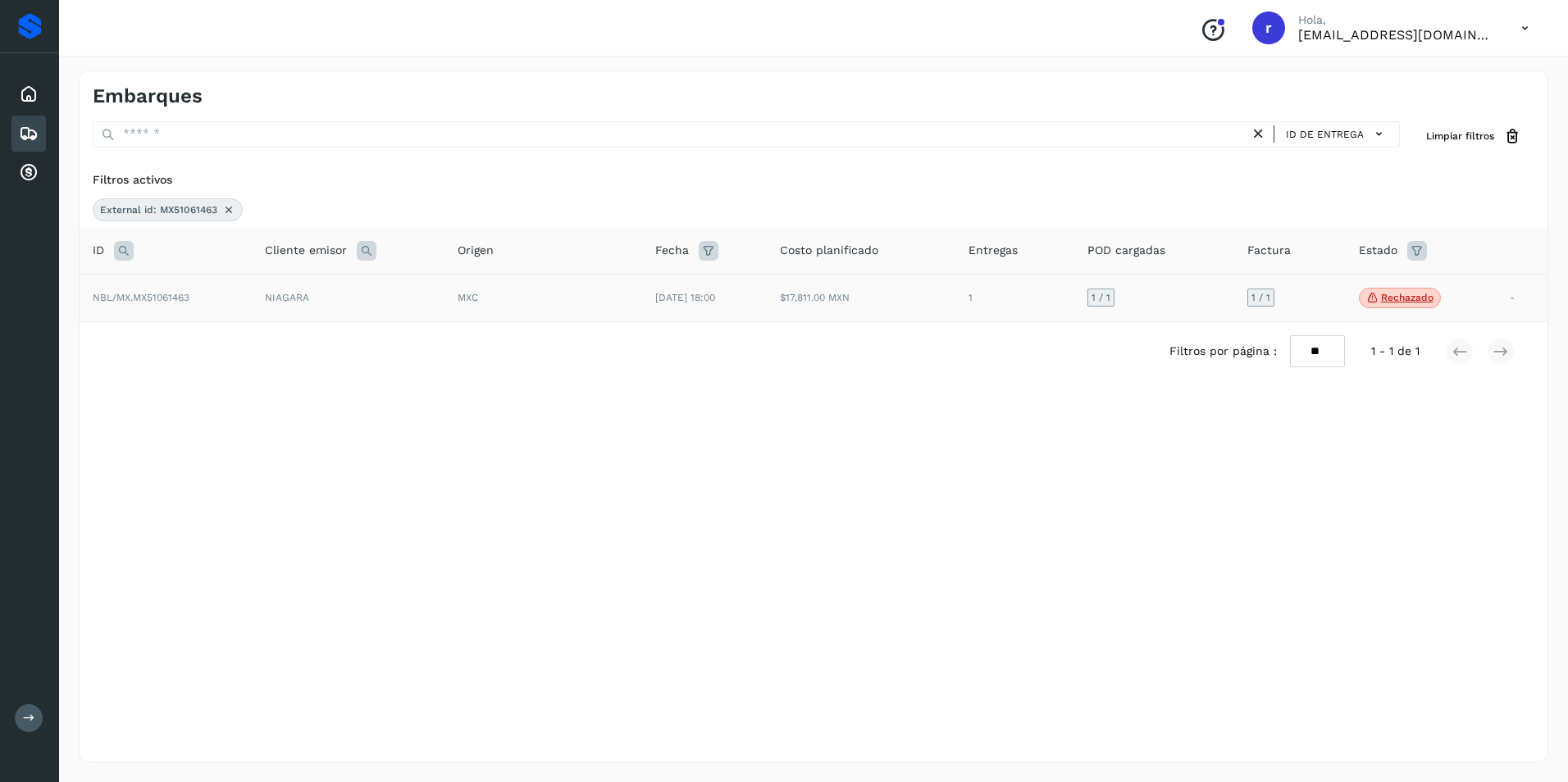
click at [201, 288] on td "NBL/MX.MX51061463" at bounding box center [166, 298] width 173 height 48
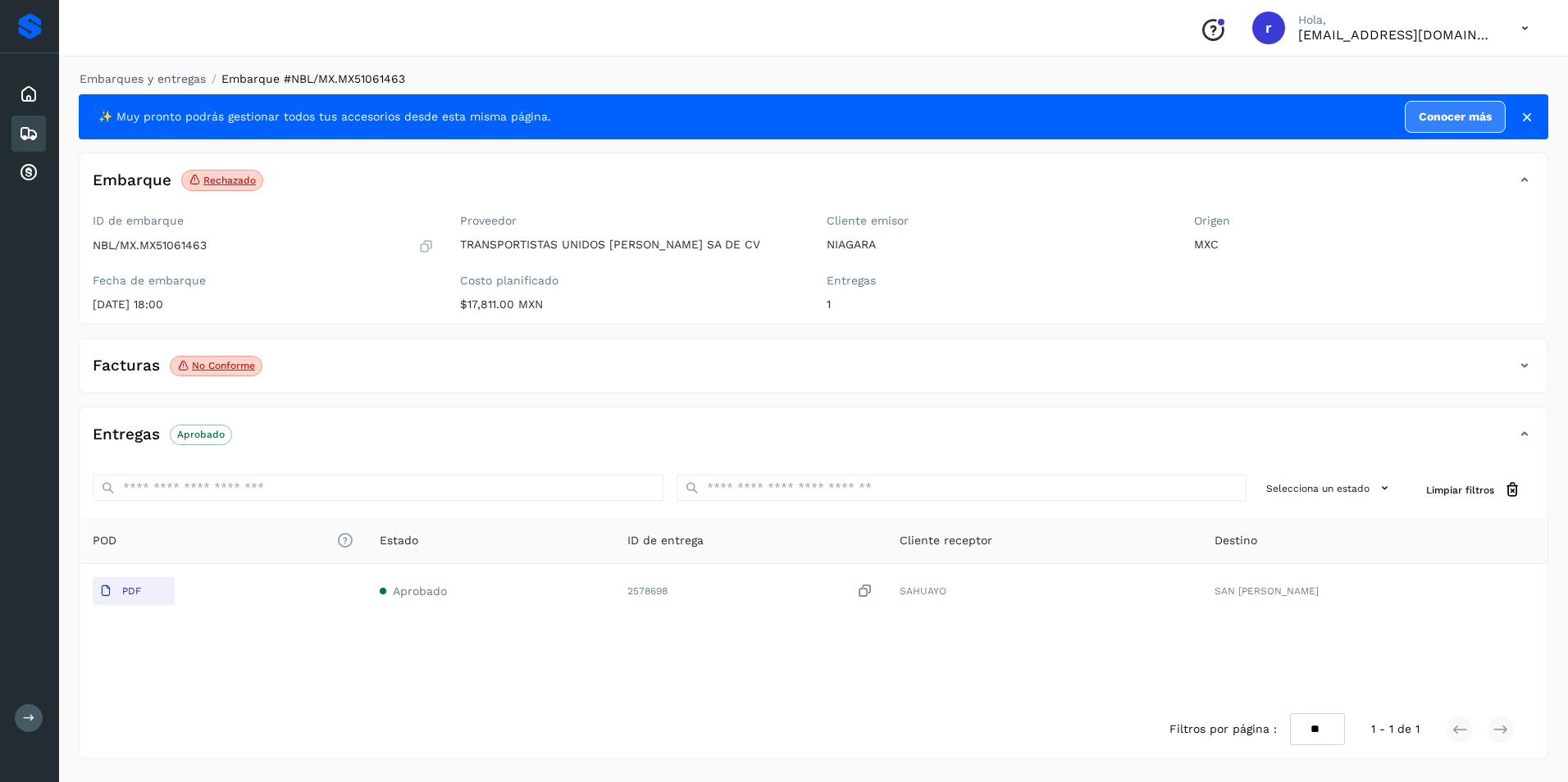
click at [1521, 364] on icon at bounding box center [1524, 365] width 19 height 19
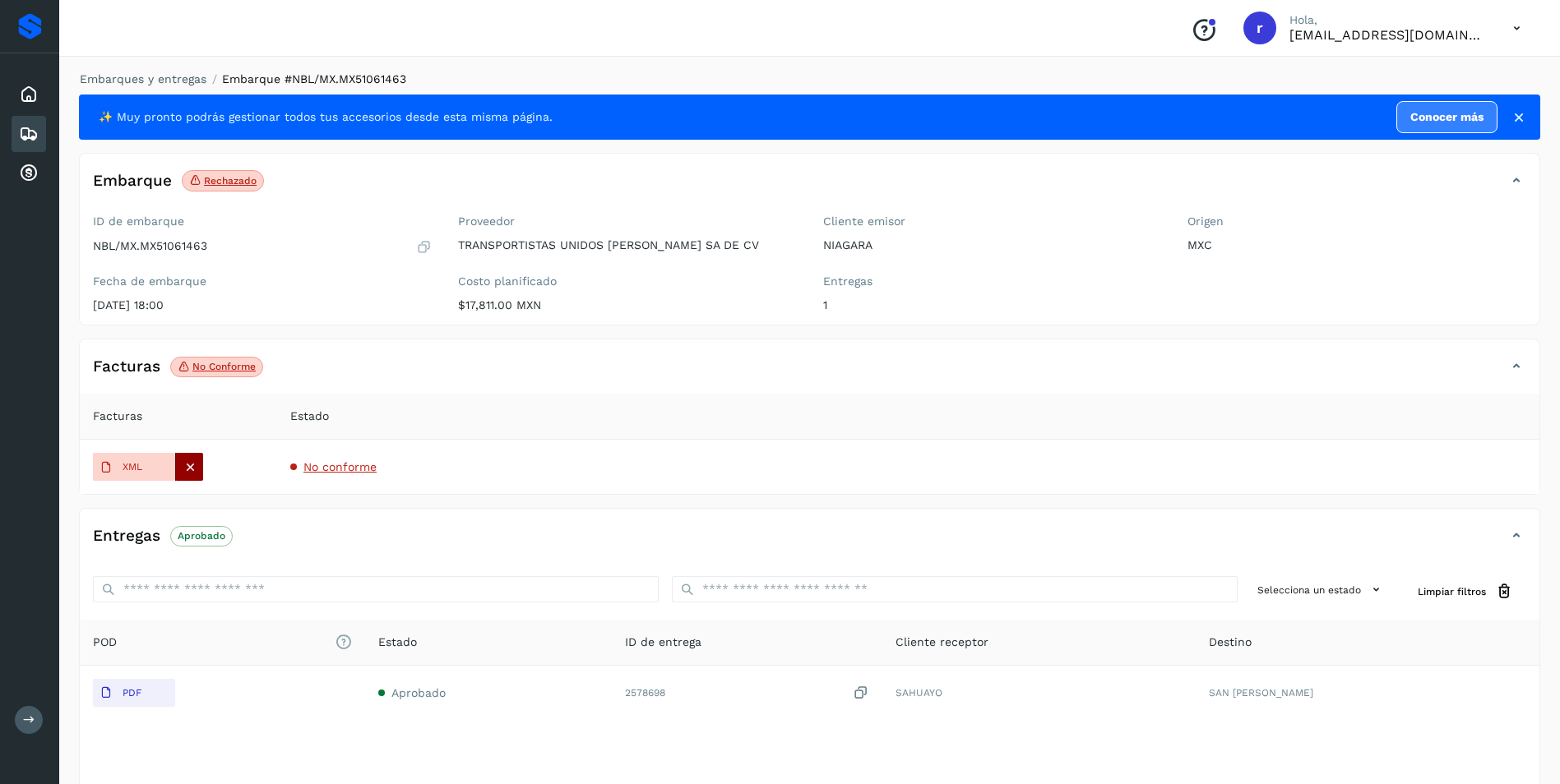
click at [196, 467] on icon at bounding box center [190, 466] width 15 height 15
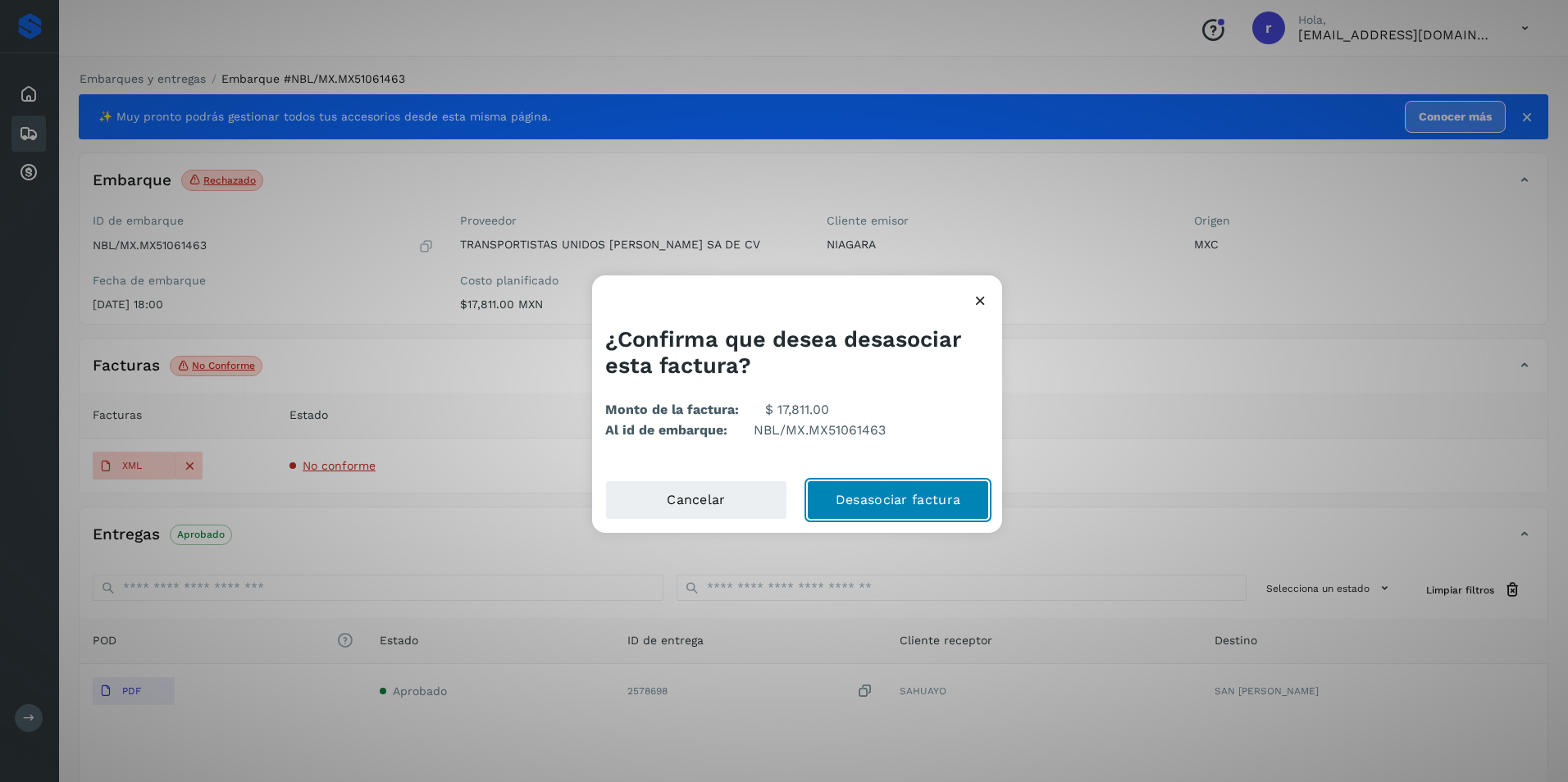
click at [915, 504] on button "Desasociar factura" at bounding box center [898, 500] width 182 height 39
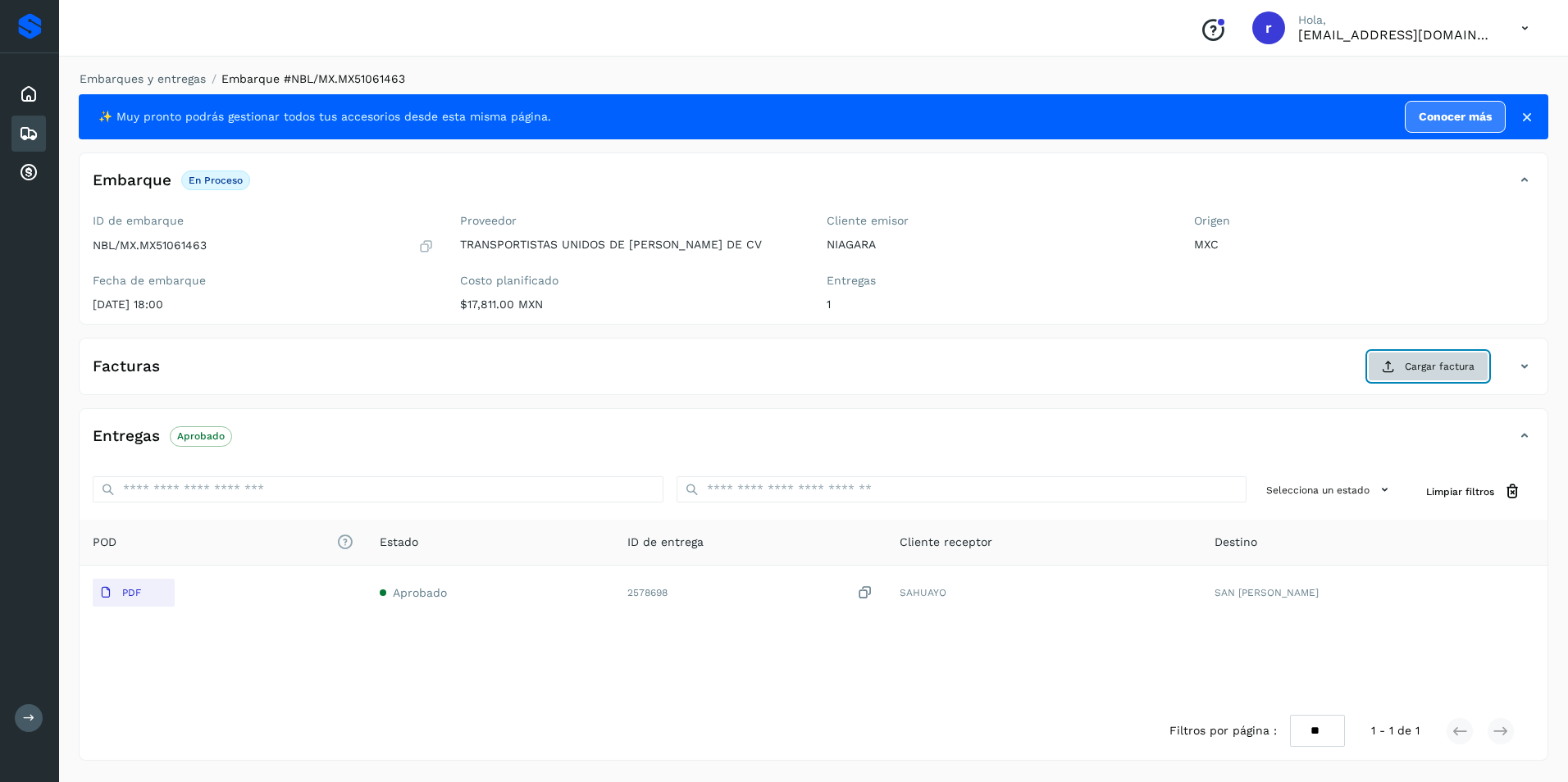
click at [1442, 360] on span "Cargar factura" at bounding box center [1439, 366] width 70 height 15
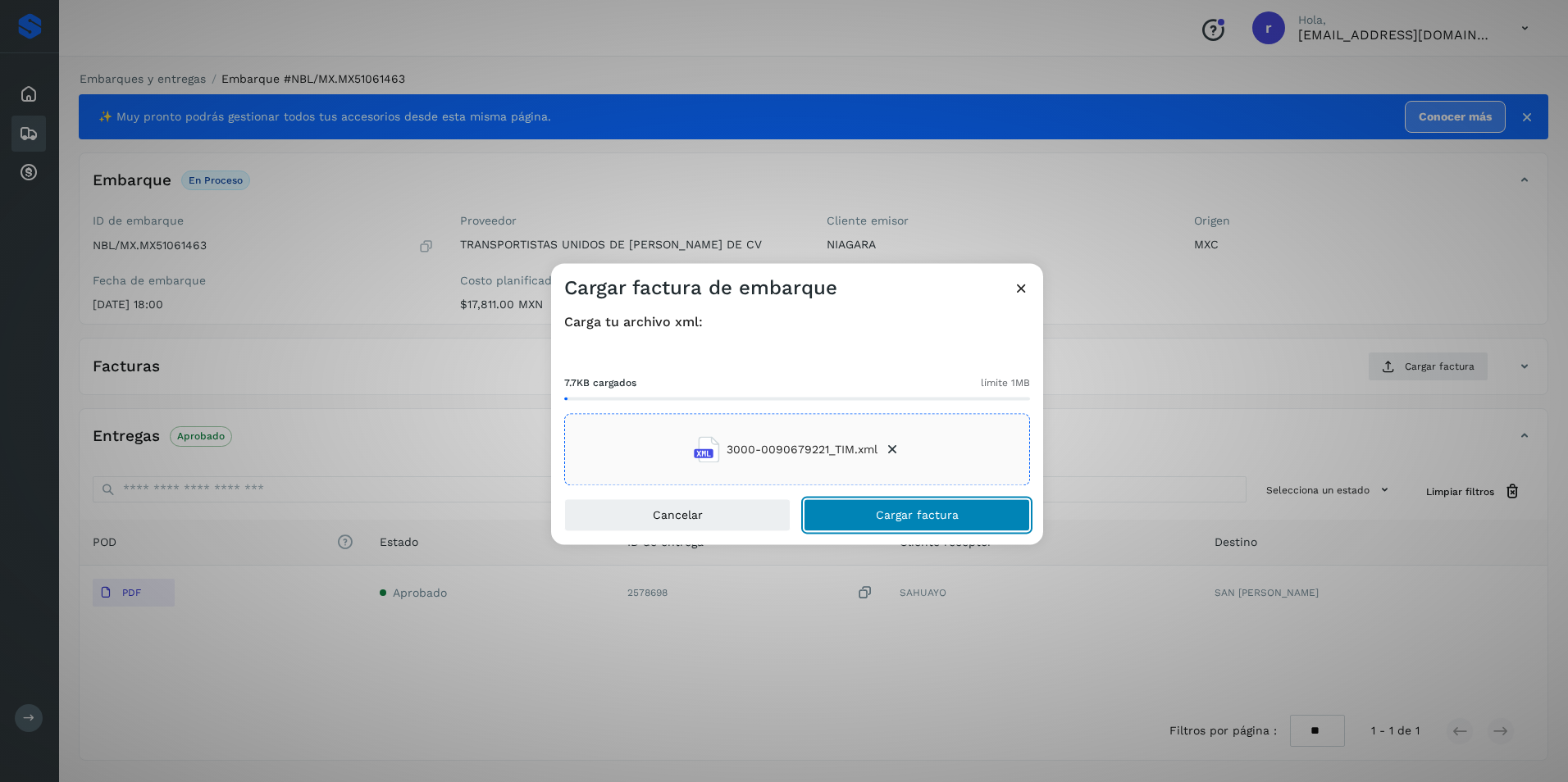
click at [884, 510] on span "Cargar factura" at bounding box center [917, 515] width 83 height 11
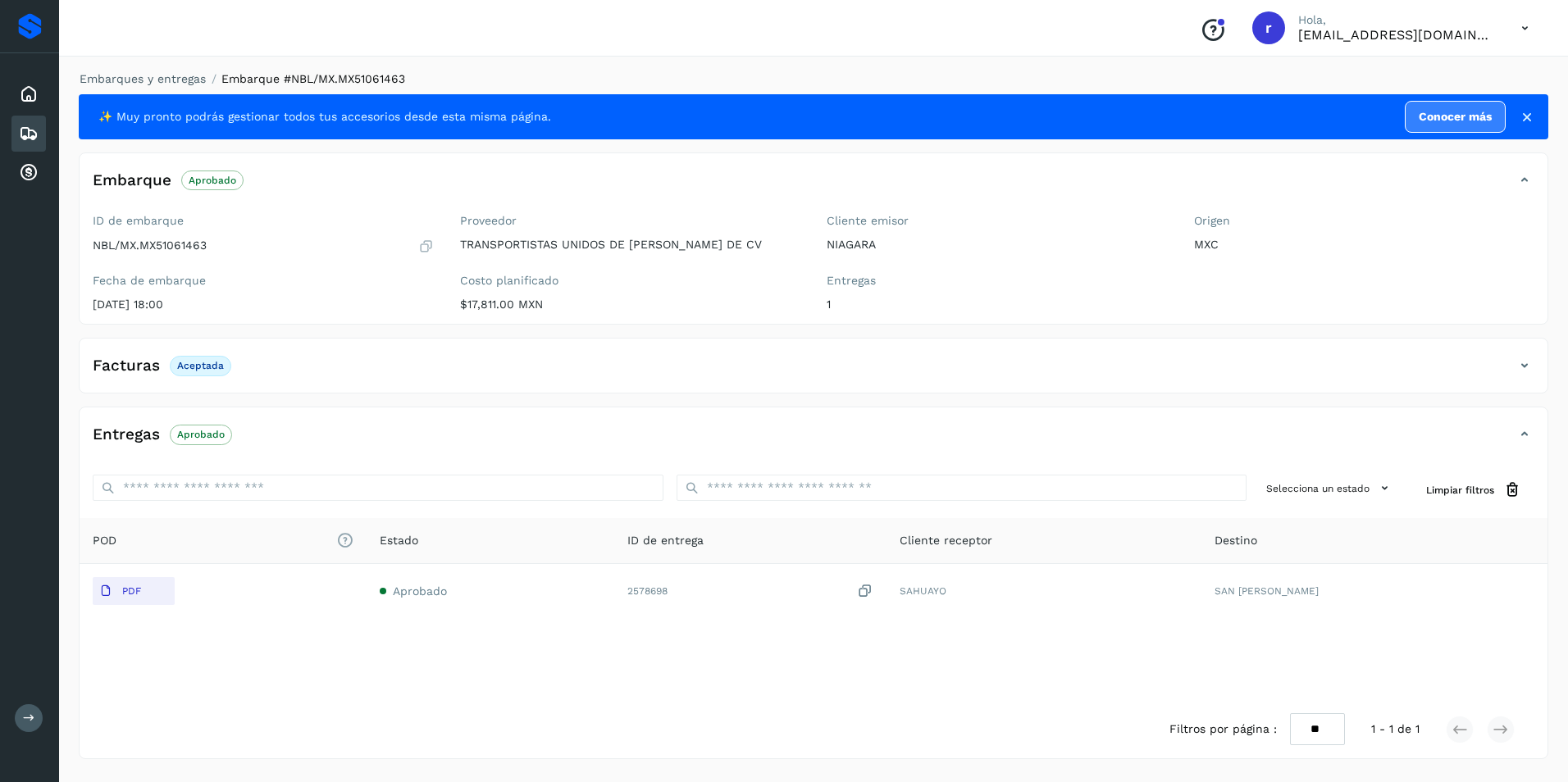
click at [27, 133] on icon at bounding box center [29, 133] width 19 height 19
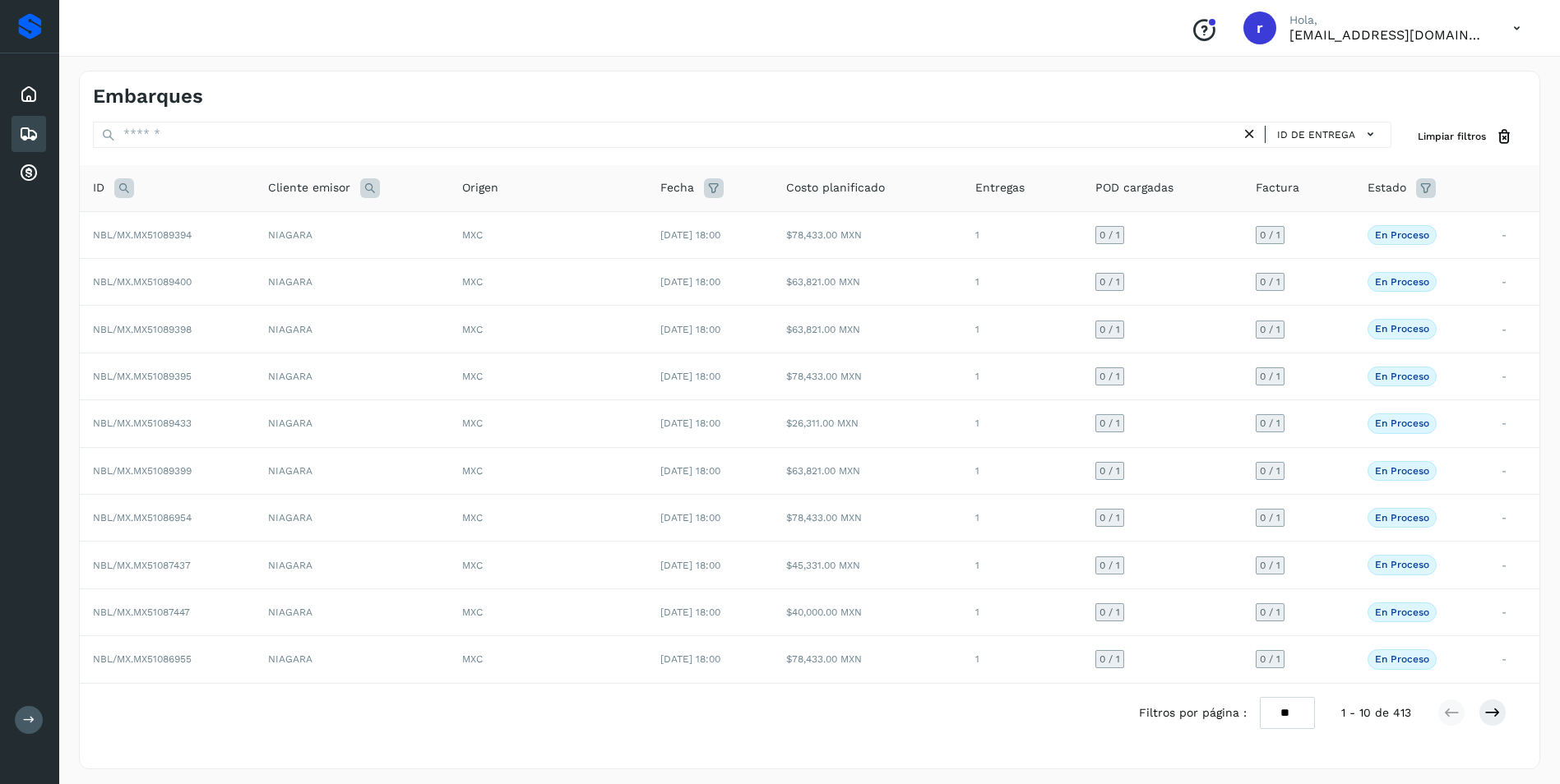
click at [127, 186] on icon at bounding box center [124, 188] width 19 height 19
click at [203, 232] on input "text" at bounding box center [233, 229] width 202 height 26
paste input "**********"
type input "**********"
click at [262, 271] on span "Buscar" at bounding box center [275, 270] width 32 height 15
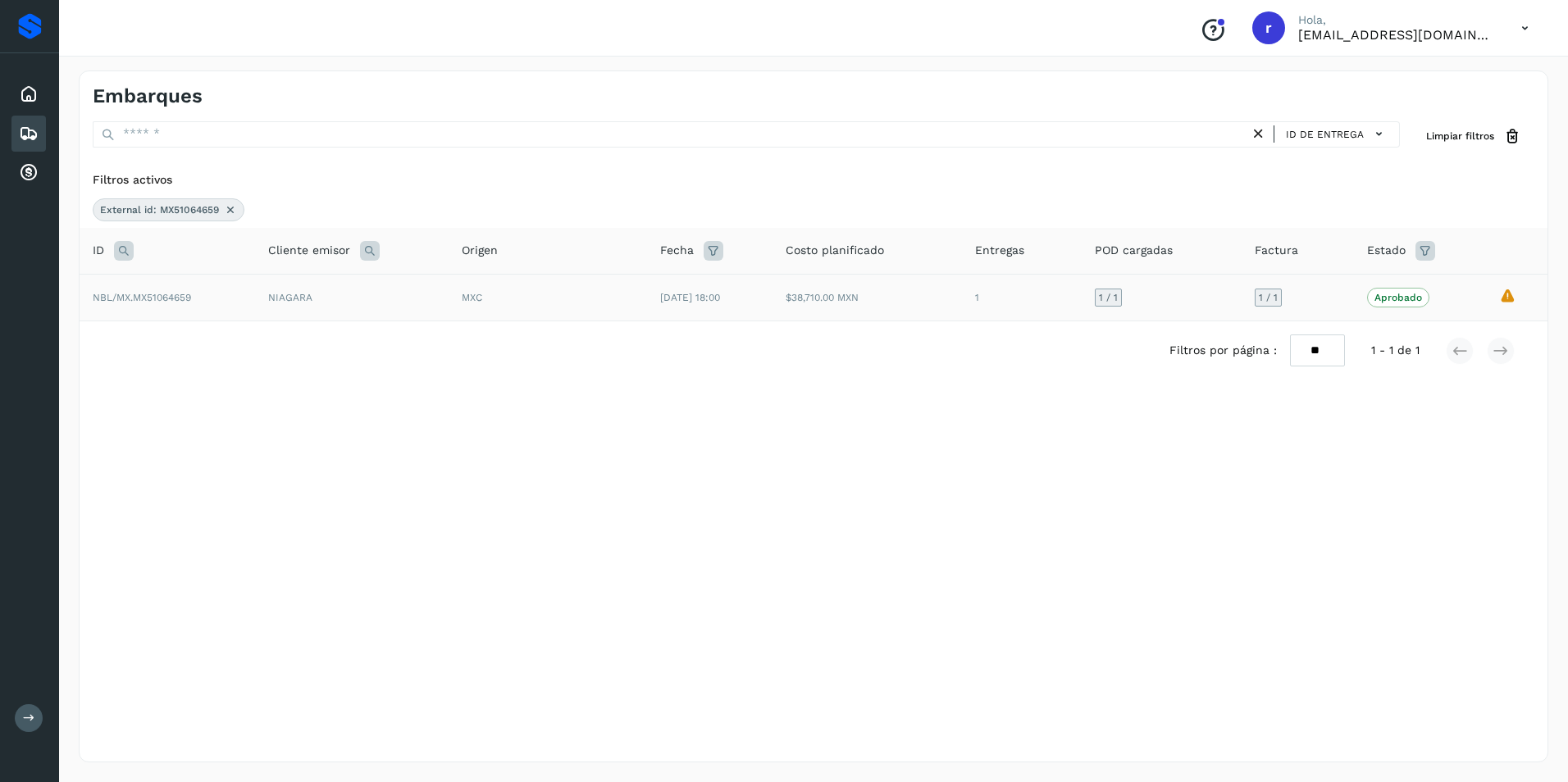
click at [295, 301] on td "NIAGARA" at bounding box center [351, 297] width 194 height 46
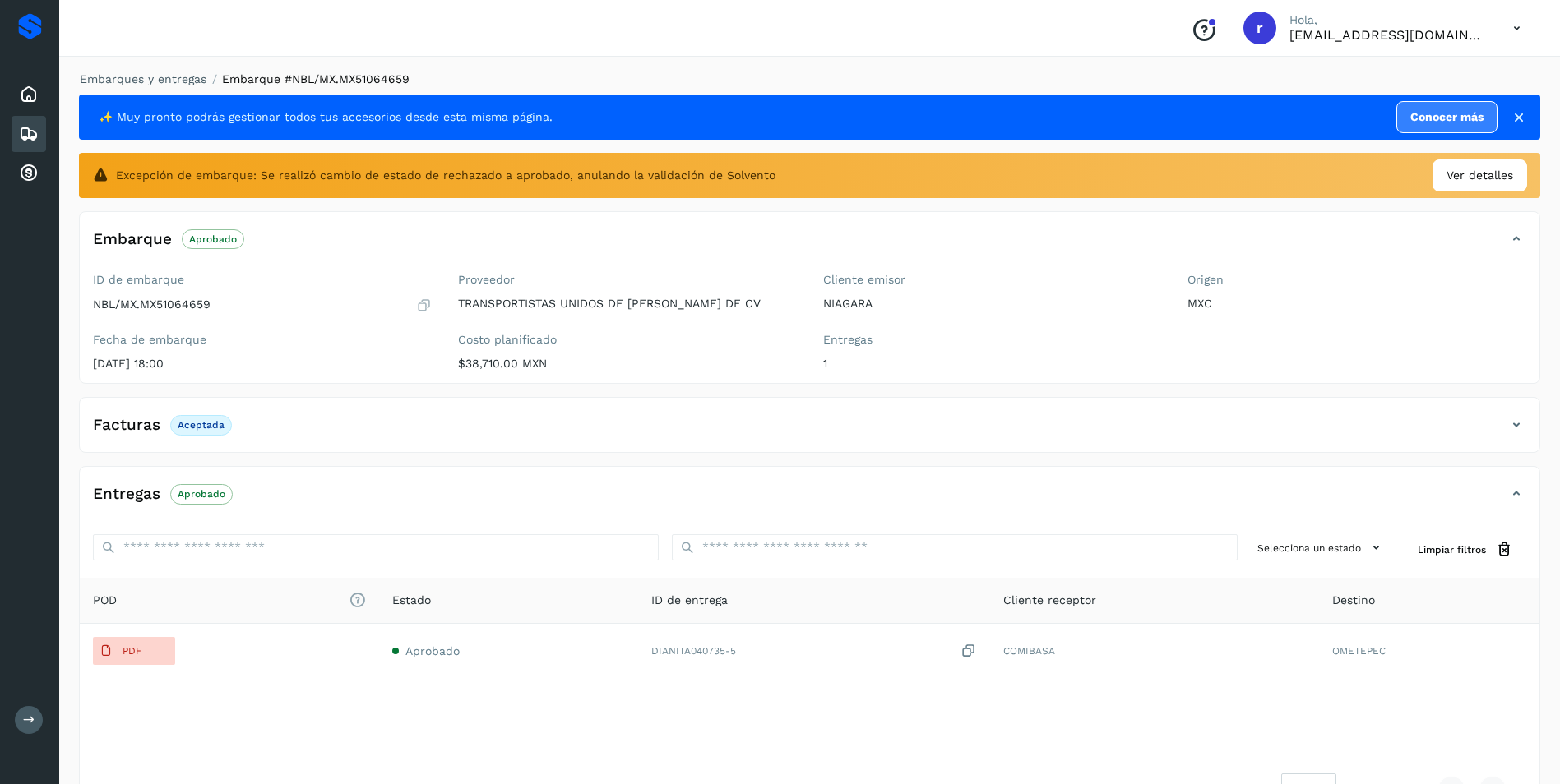
click at [29, 127] on icon at bounding box center [29, 133] width 19 height 19
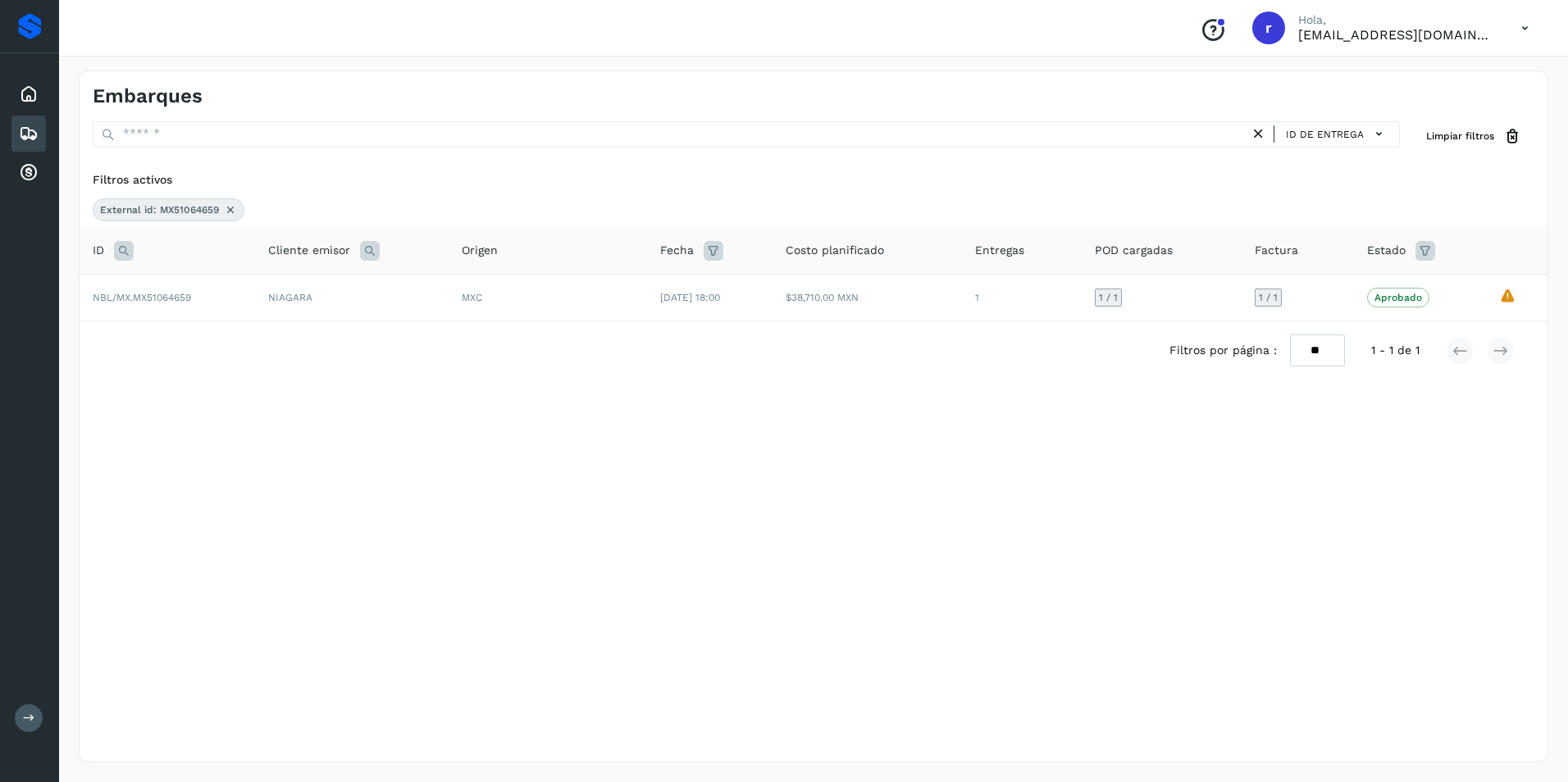
click at [232, 209] on icon at bounding box center [230, 209] width 13 height 13
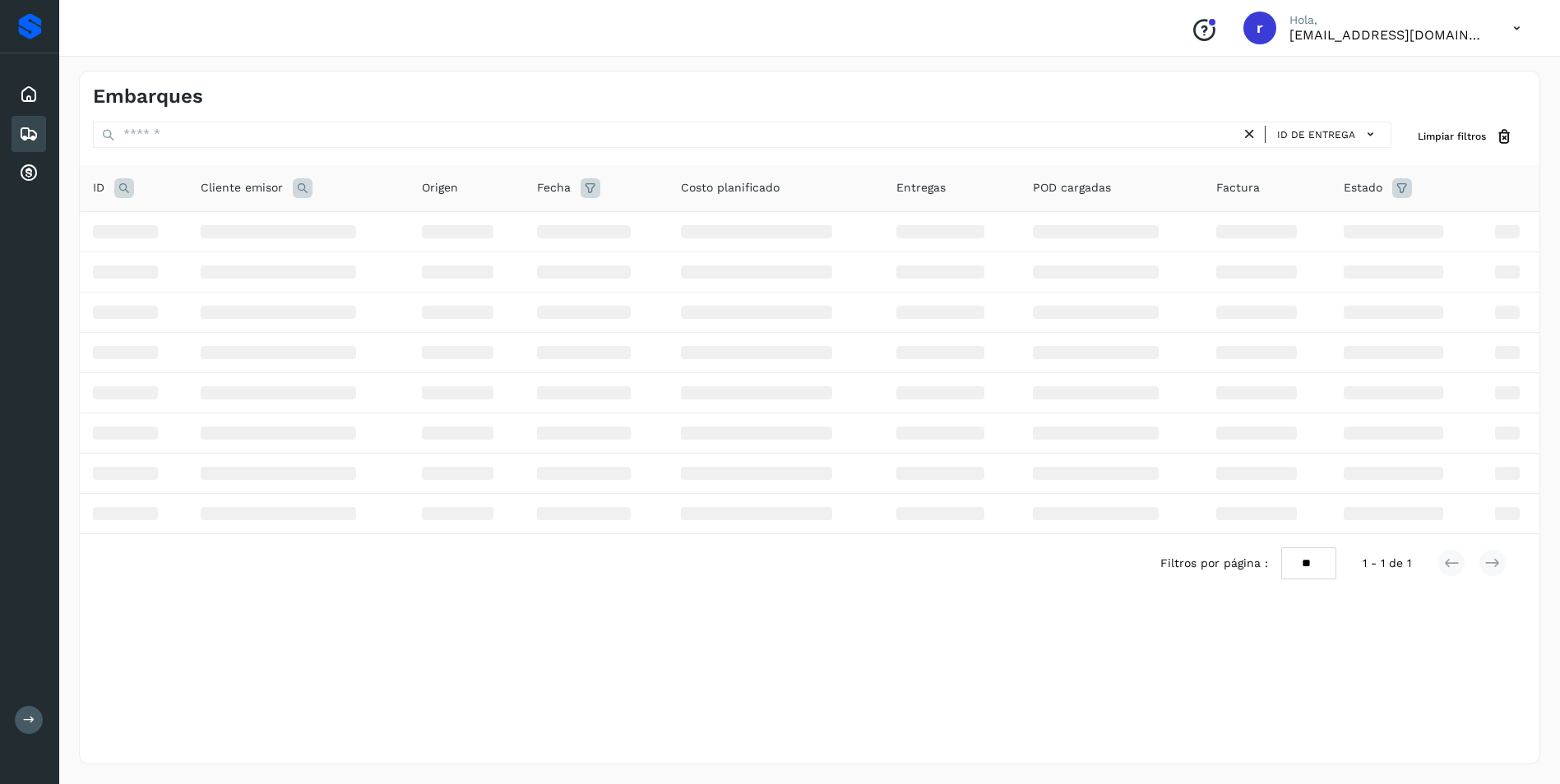
click at [122, 188] on icon at bounding box center [124, 188] width 19 height 19
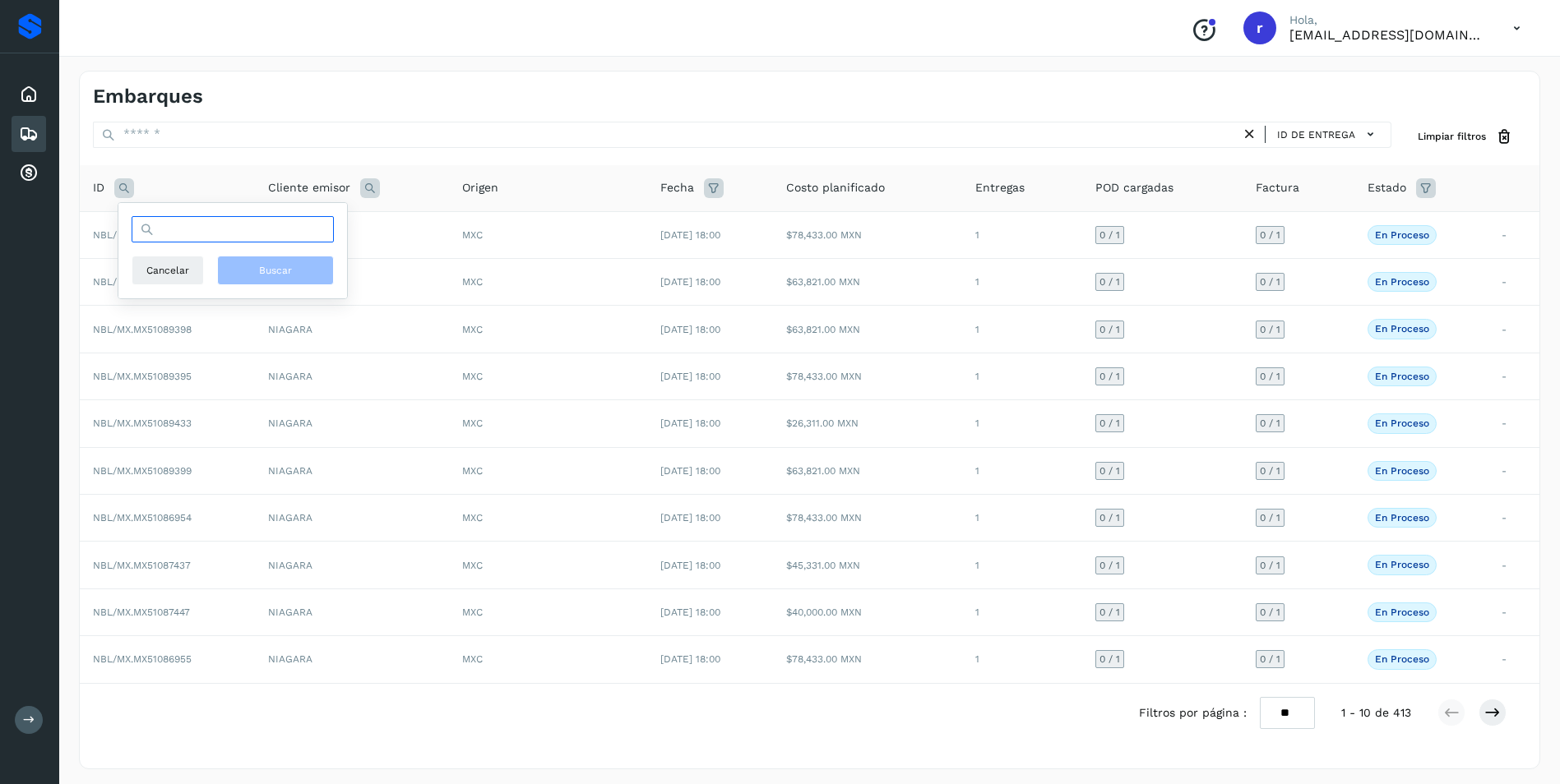
click at [240, 230] on input "text" at bounding box center [233, 229] width 202 height 26
paste input "**********"
type input "**********"
click at [246, 266] on button "Buscar" at bounding box center [275, 270] width 117 height 30
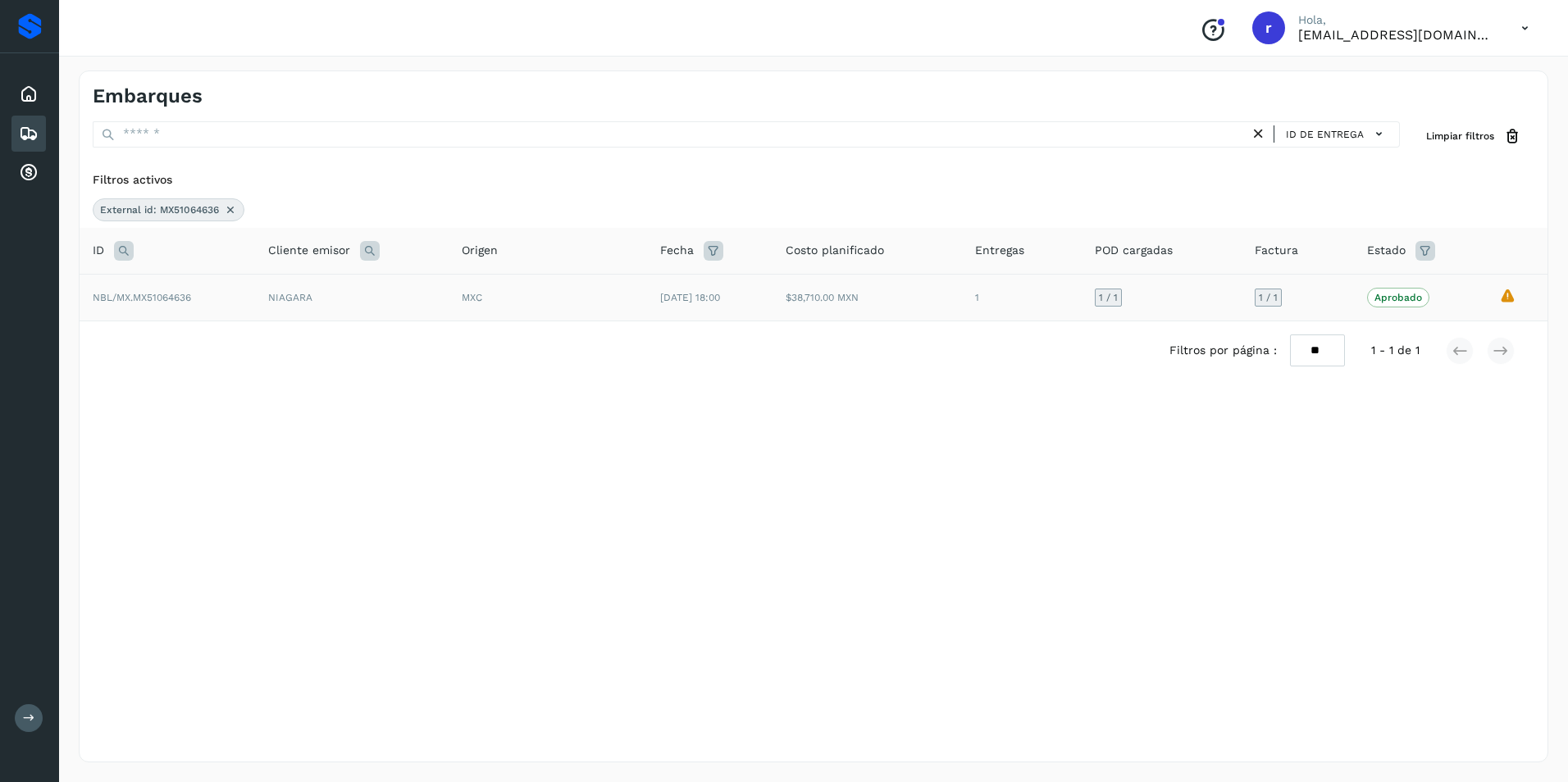
click at [299, 299] on td "NIAGARA" at bounding box center [351, 297] width 194 height 46
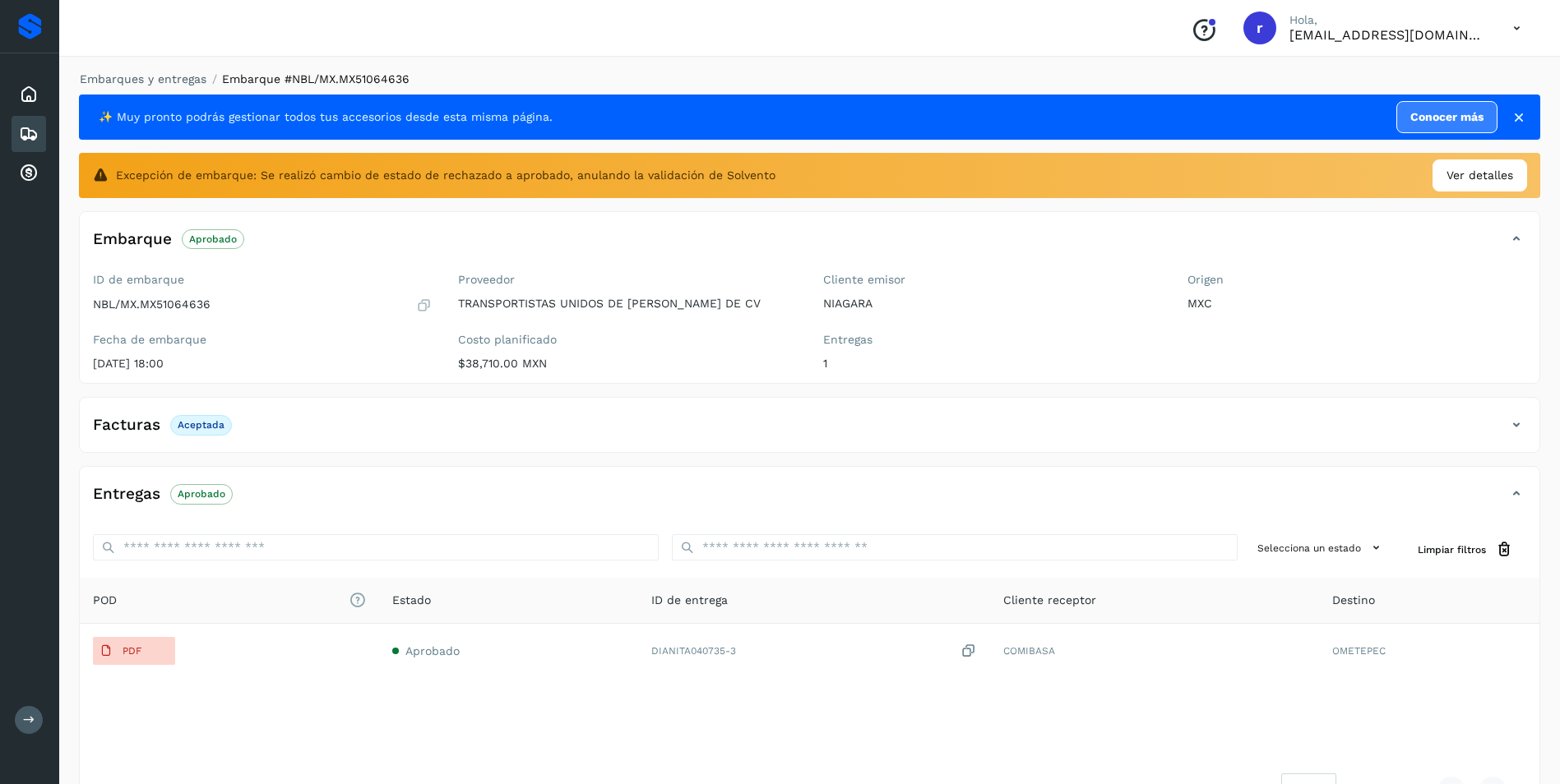
click at [31, 129] on icon at bounding box center [29, 133] width 19 height 19
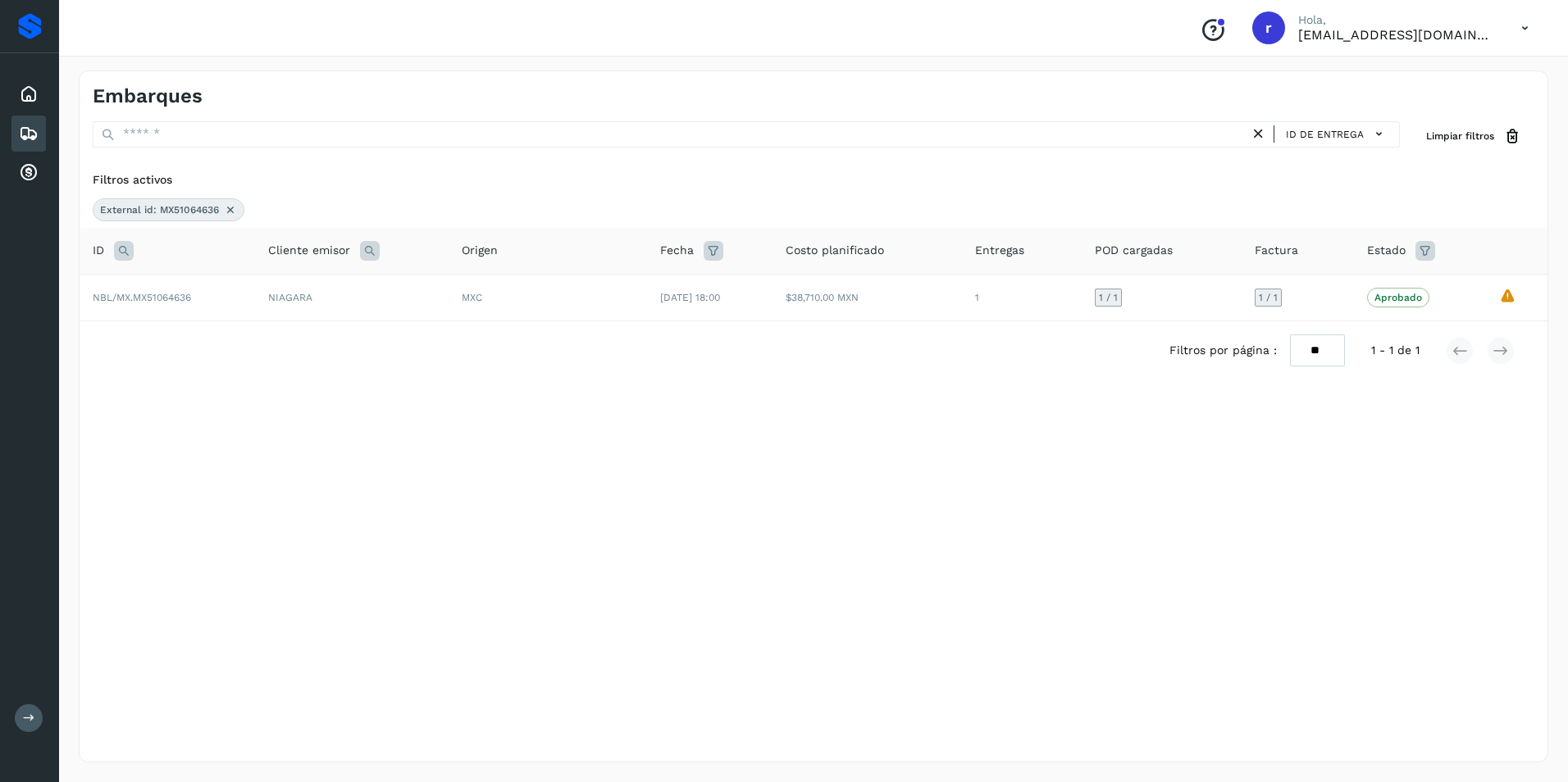
click at [230, 207] on icon at bounding box center [230, 209] width 13 height 13
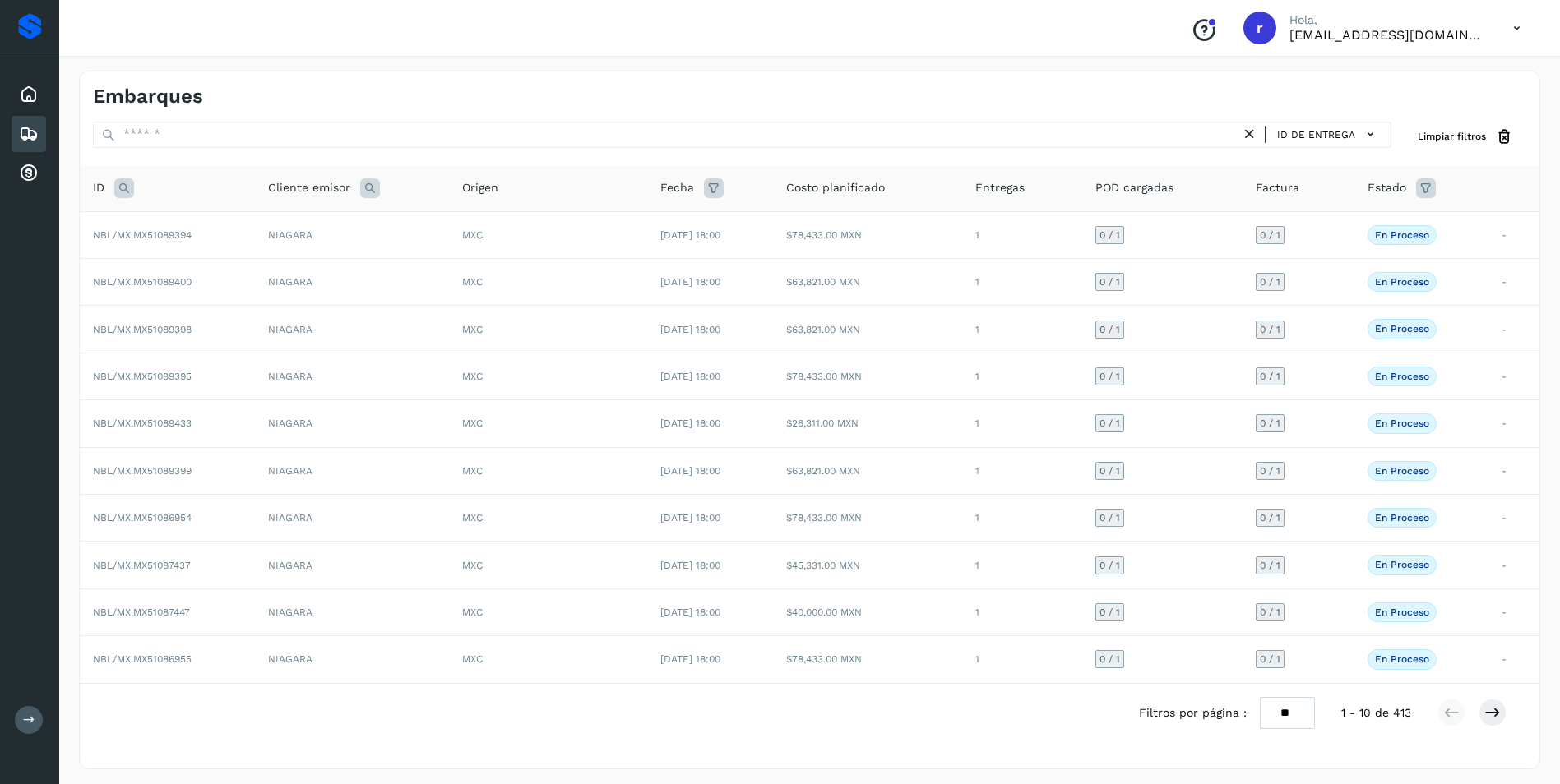
click at [122, 188] on icon at bounding box center [124, 188] width 19 height 19
click at [228, 229] on input "text" at bounding box center [233, 229] width 202 height 26
paste input "**********"
type input "**********"
click at [255, 261] on button "Buscar" at bounding box center [275, 270] width 117 height 30
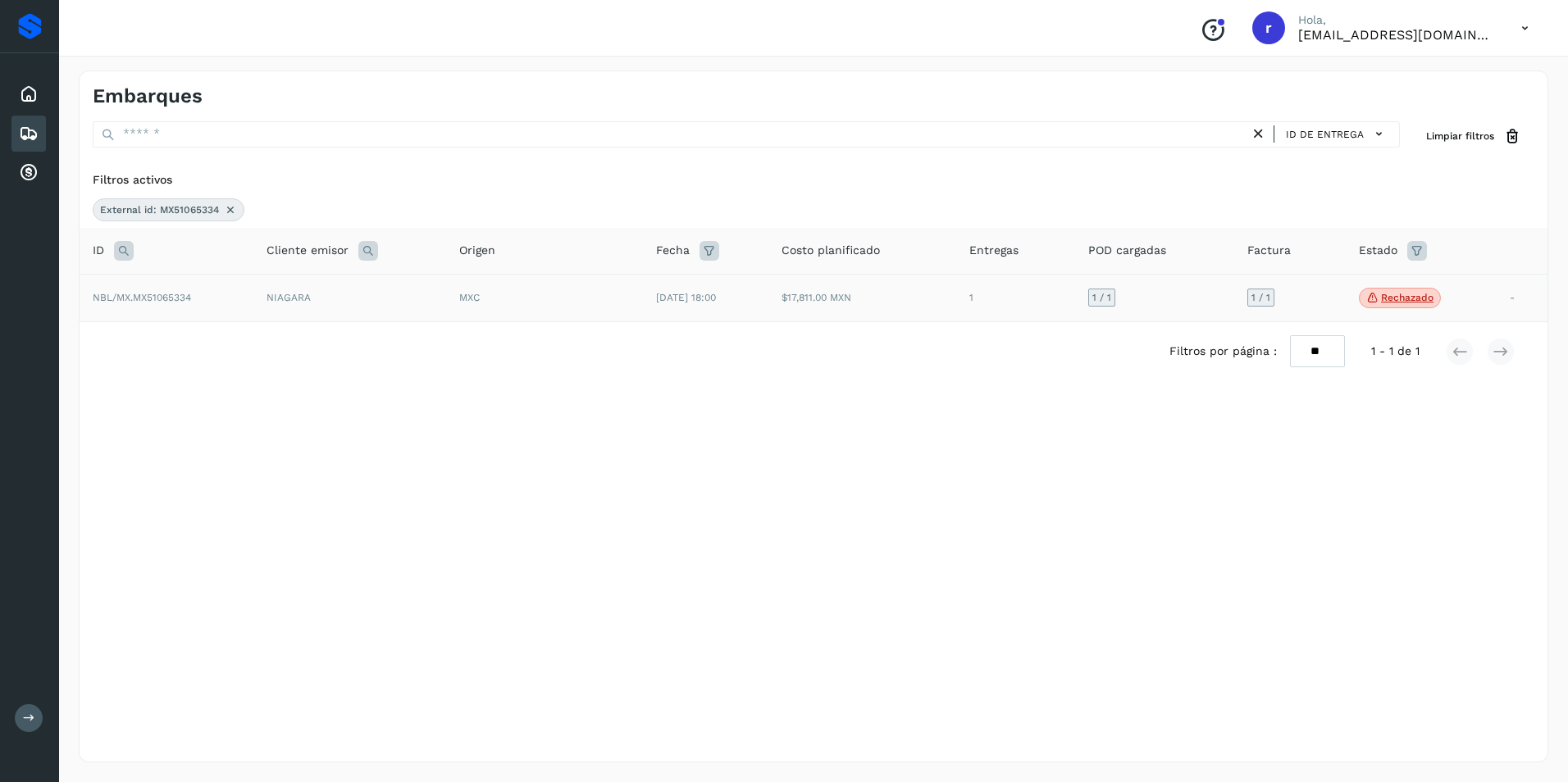
click at [175, 294] on span "NBL/MX.MX51065334" at bounding box center [142, 297] width 98 height 11
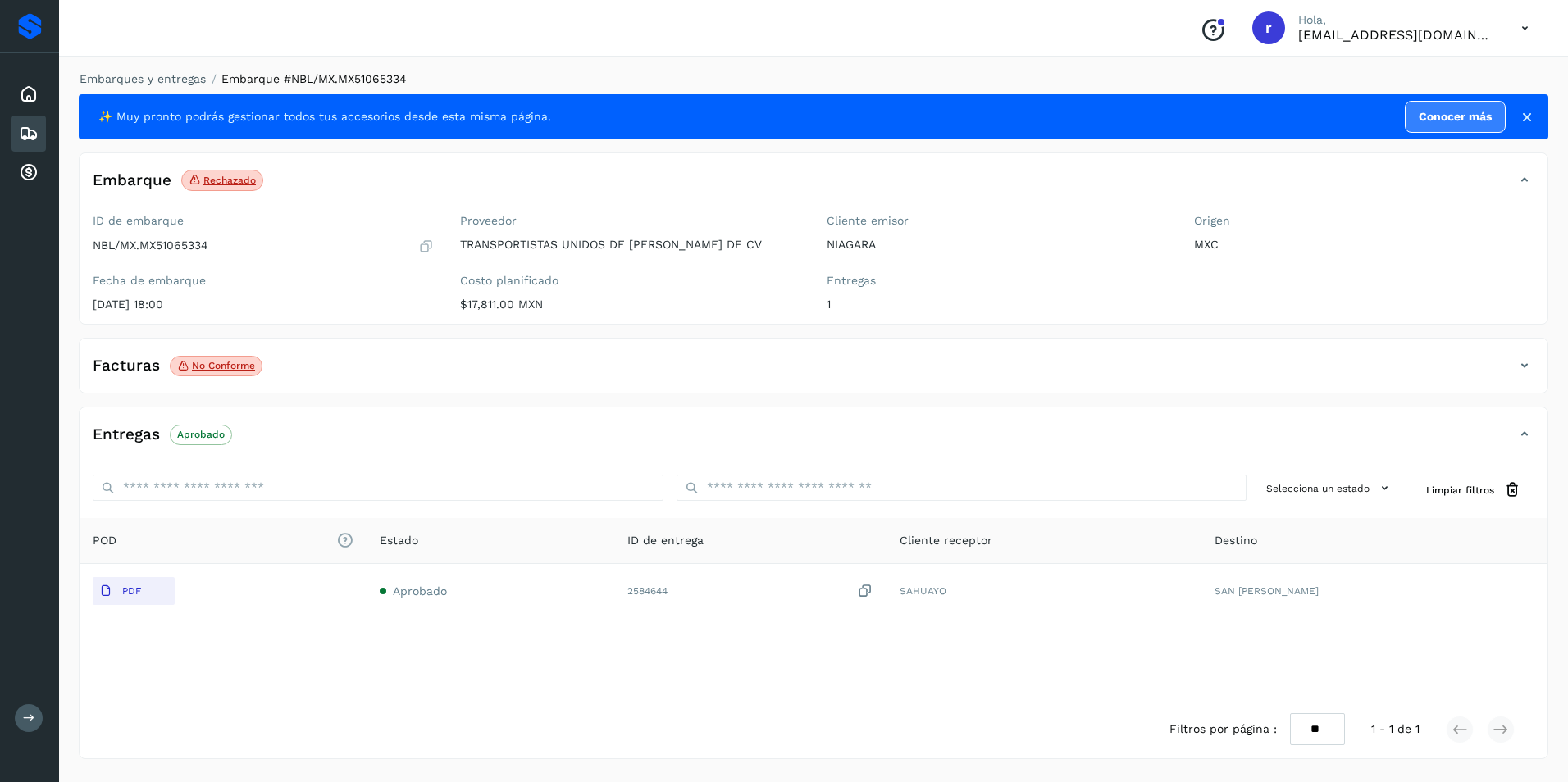
click at [1529, 364] on icon at bounding box center [1524, 365] width 19 height 19
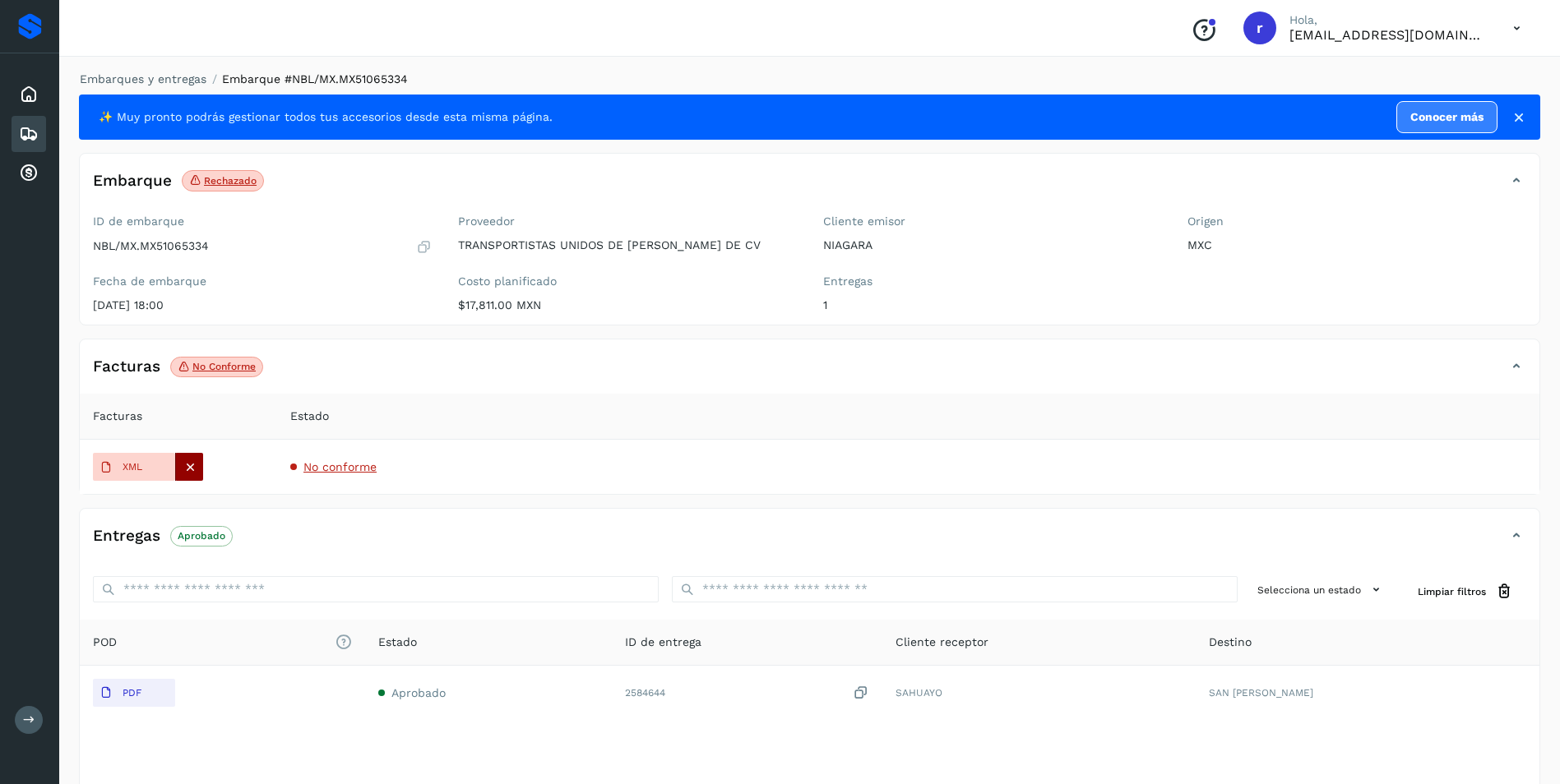
click at [190, 461] on icon at bounding box center [190, 466] width 15 height 15
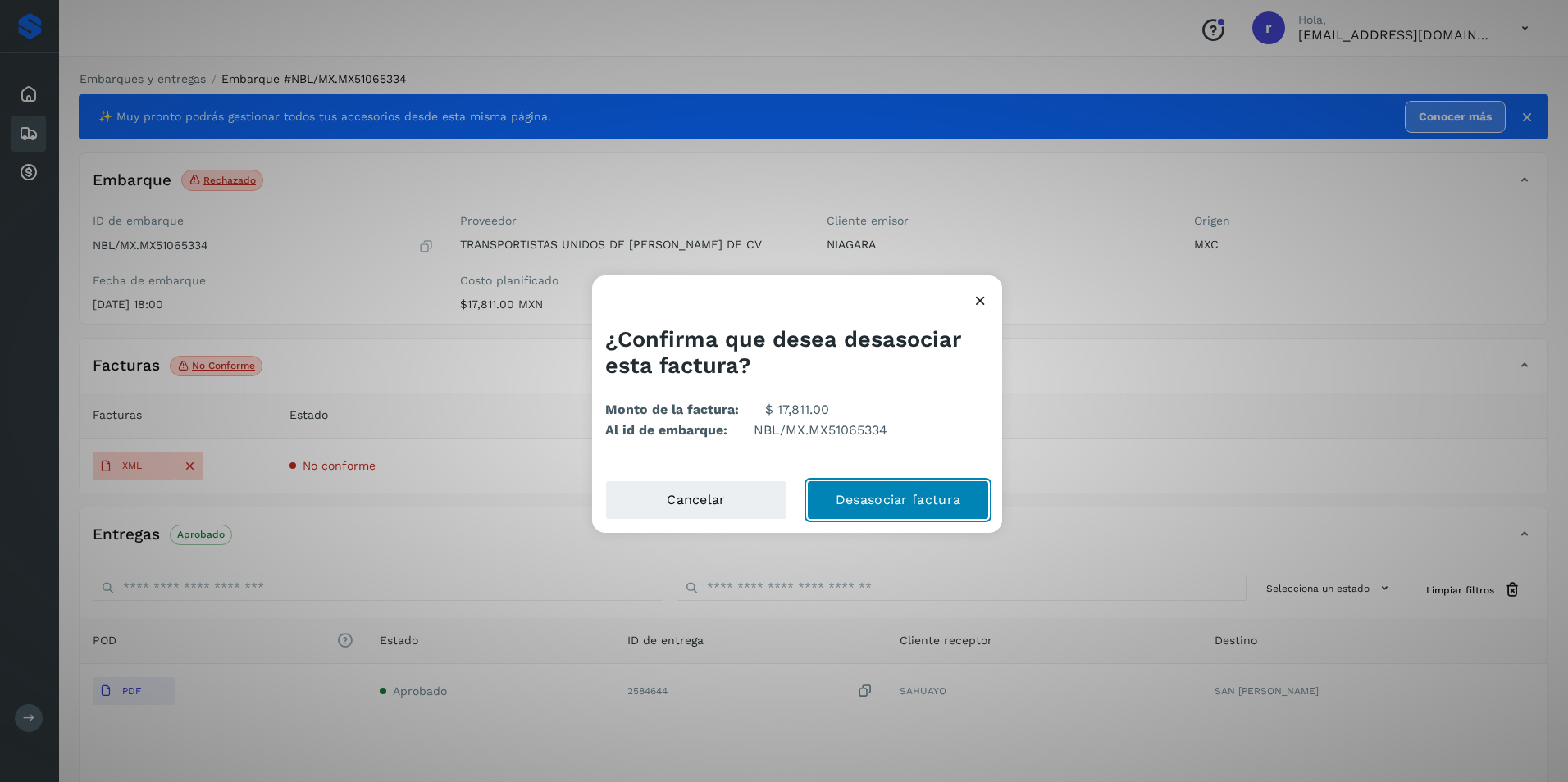
click at [871, 490] on button "Desasociar factura" at bounding box center [898, 500] width 182 height 39
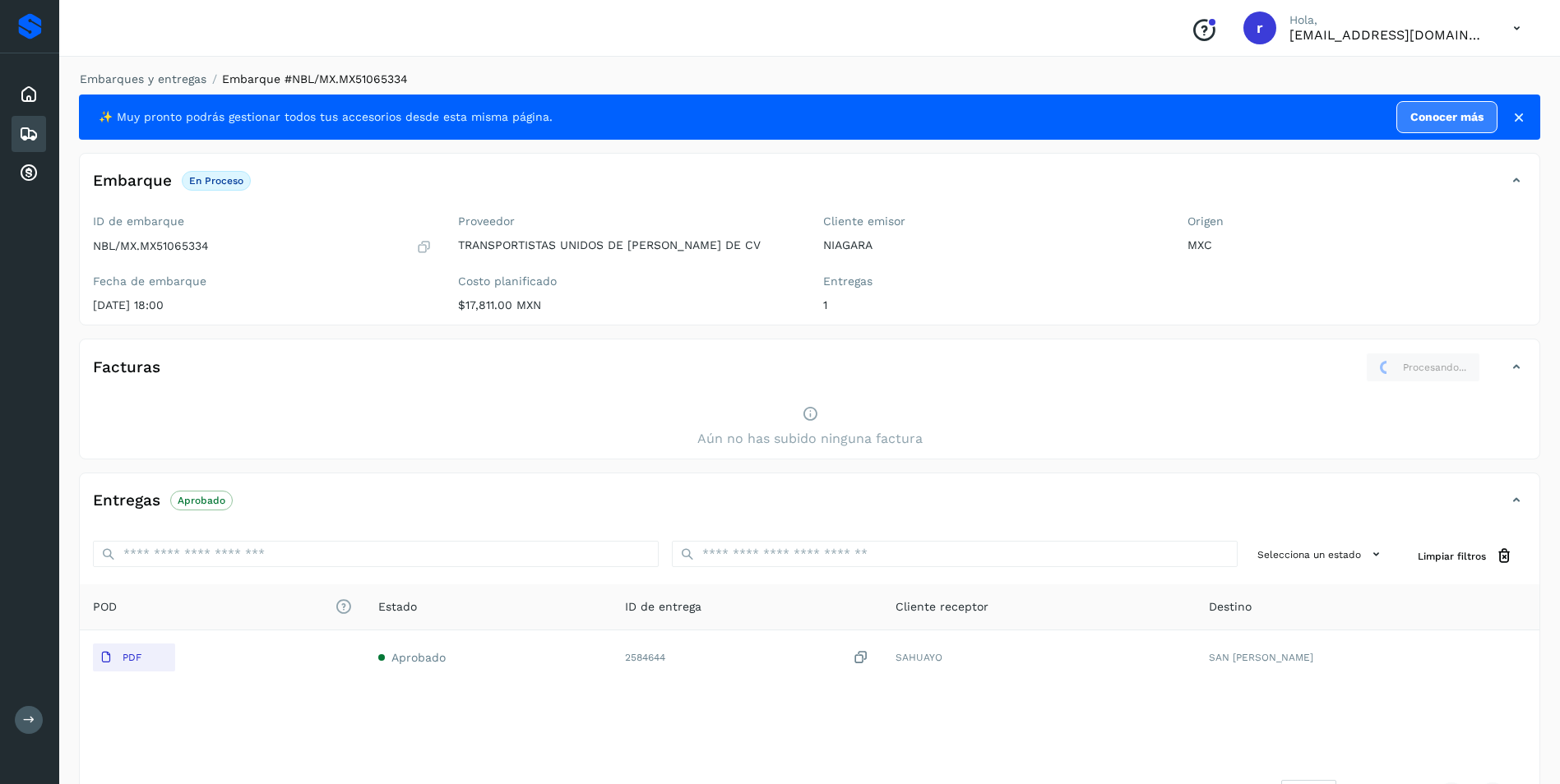
click at [534, 442] on div "Aún no has subido ninguna factura" at bounding box center [810, 427] width 1460 height 63
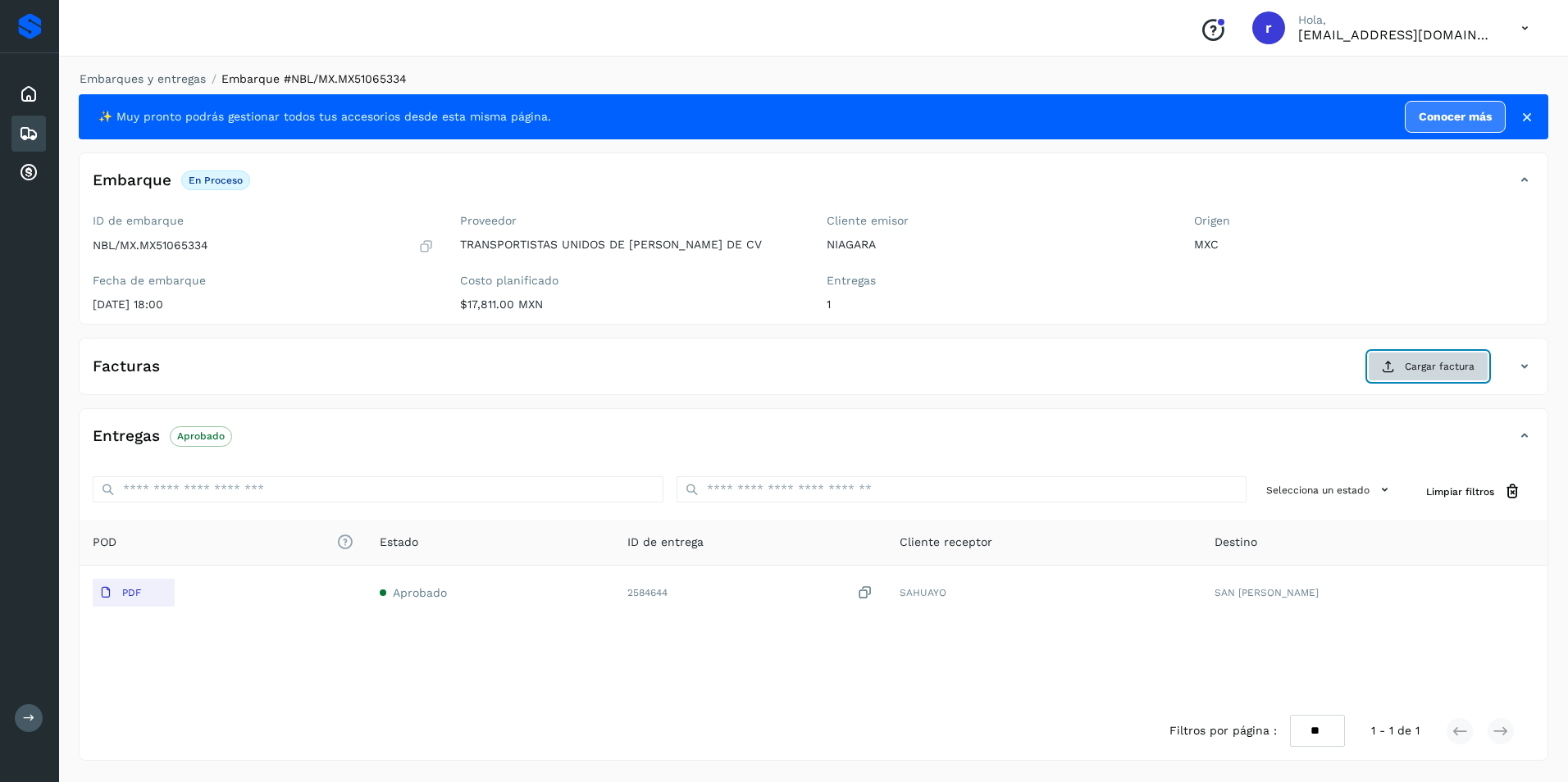
click at [1438, 368] on span "Cargar factura" at bounding box center [1439, 366] width 70 height 15
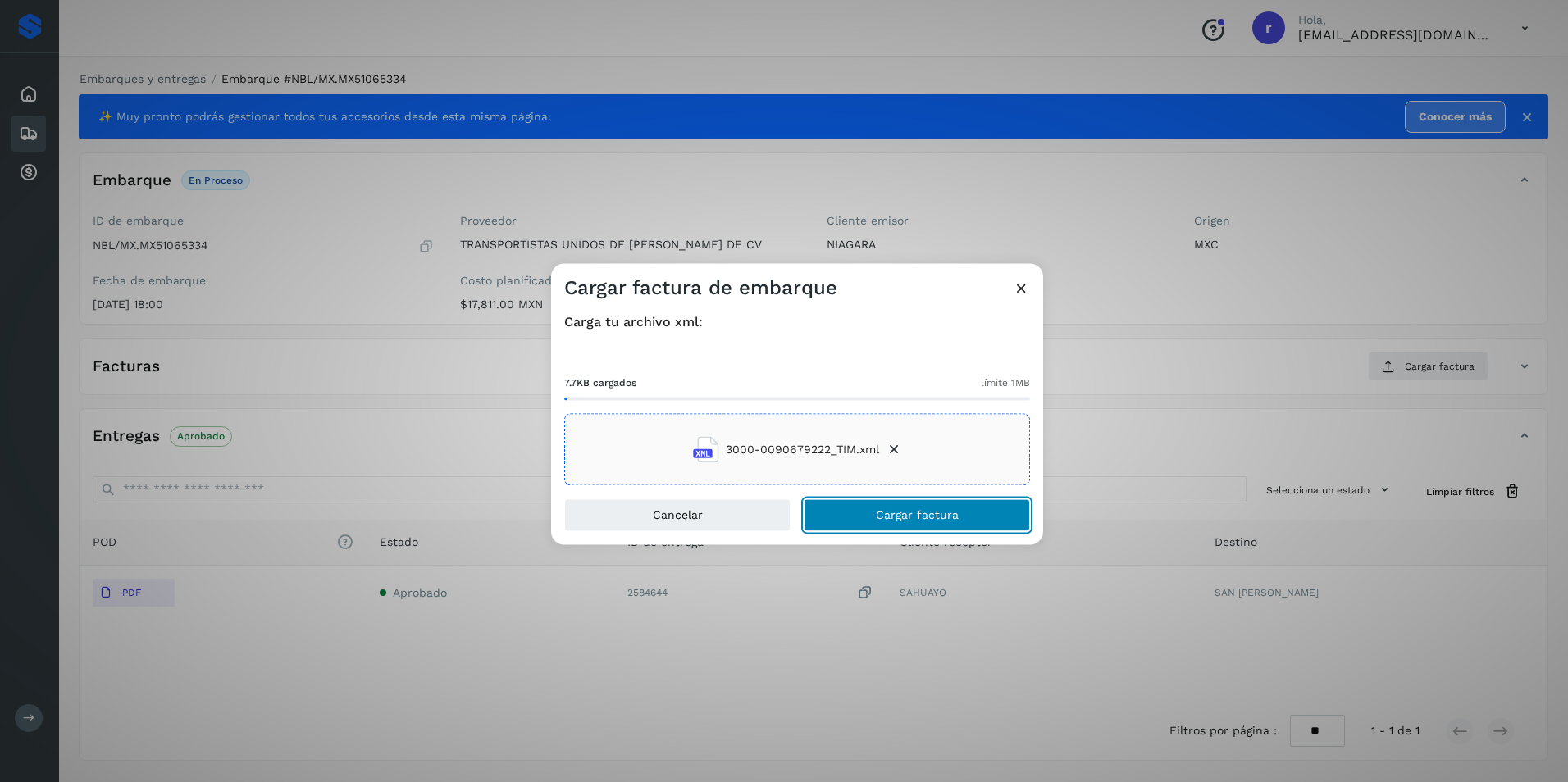
click at [954, 526] on button "Cargar factura" at bounding box center [916, 515] width 226 height 32
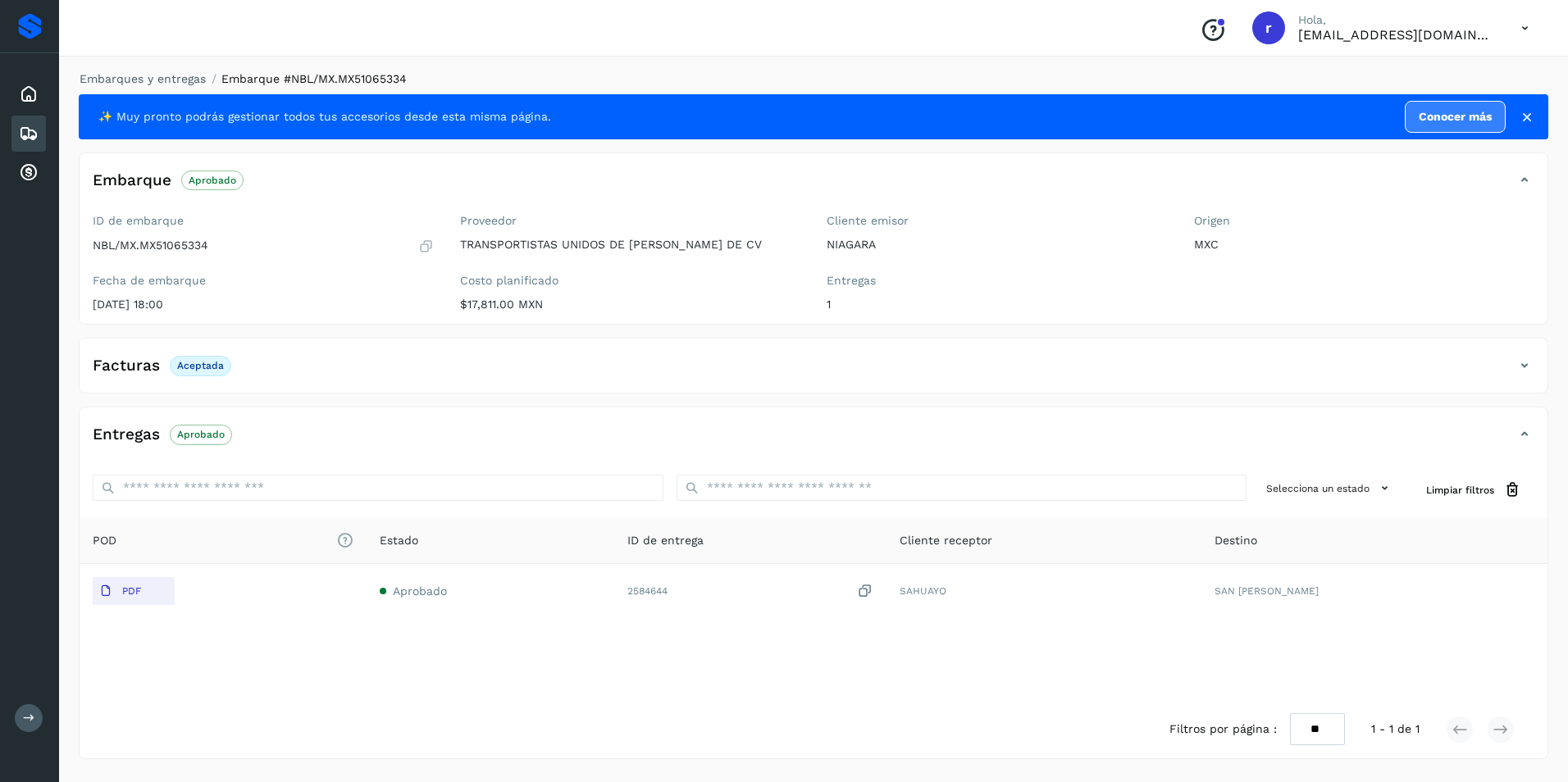
click at [35, 133] on icon at bounding box center [29, 133] width 19 height 19
click at [31, 131] on icon at bounding box center [29, 133] width 19 height 19
click at [1525, 112] on icon at bounding box center [1527, 116] width 17 height 17
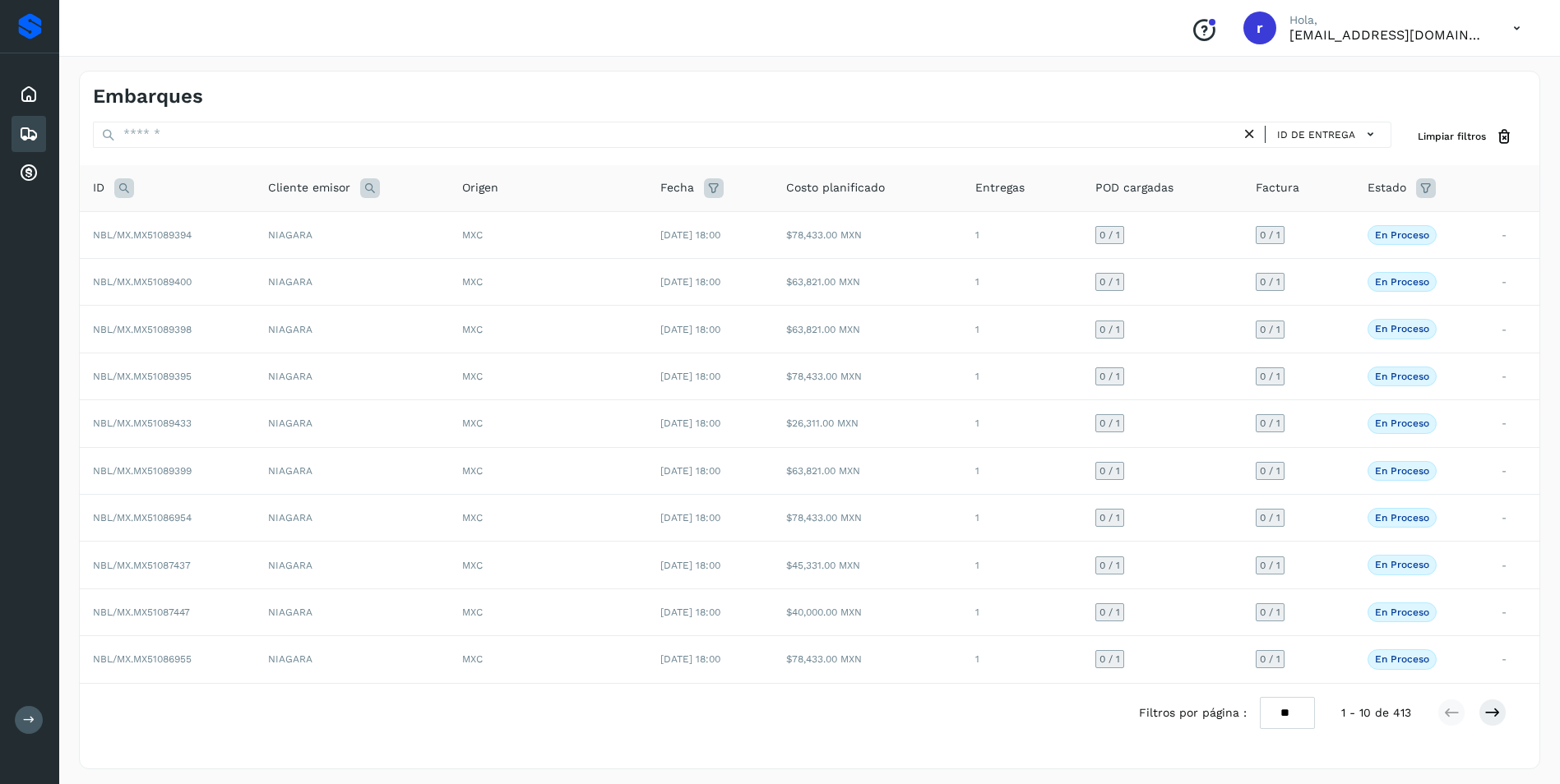
click at [129, 187] on icon at bounding box center [124, 188] width 19 height 19
click at [179, 224] on input "text" at bounding box center [233, 229] width 202 height 26
paste input "**********"
type input "**********"
click at [277, 271] on span "Buscar" at bounding box center [275, 270] width 32 height 15
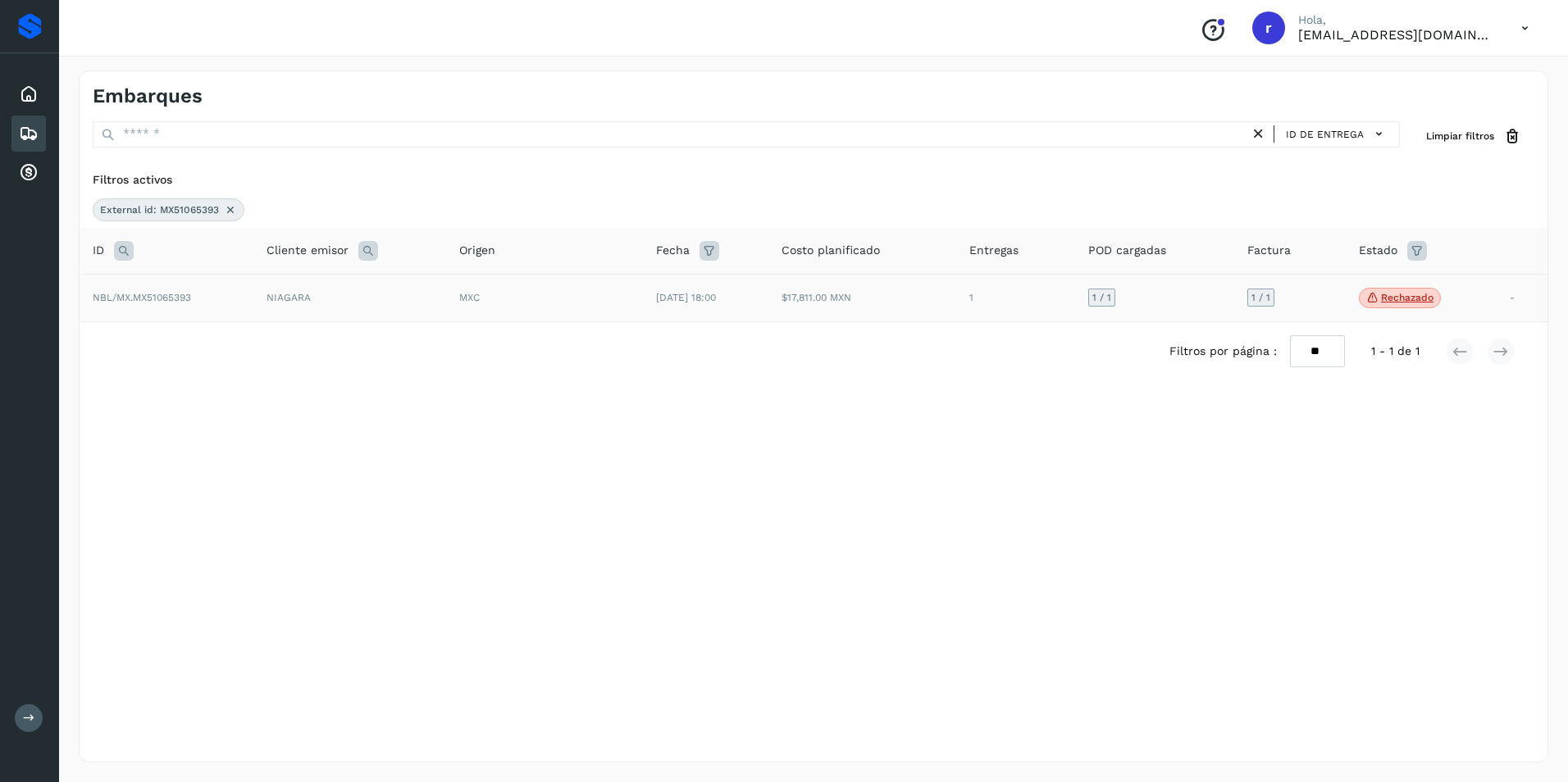
click at [267, 305] on td "NIAGARA" at bounding box center [350, 298] width 193 height 48
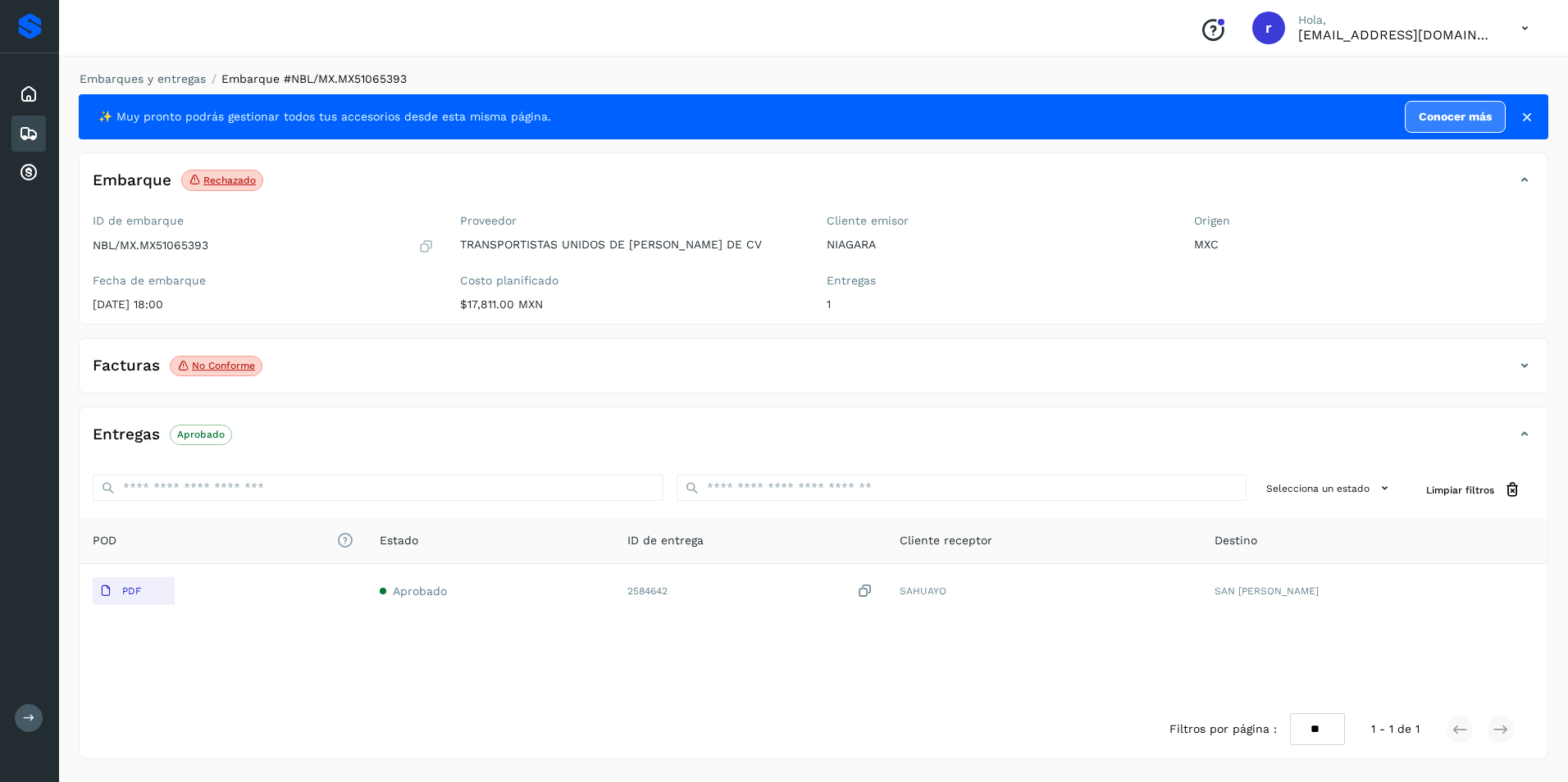
click at [1522, 363] on icon at bounding box center [1524, 365] width 19 height 19
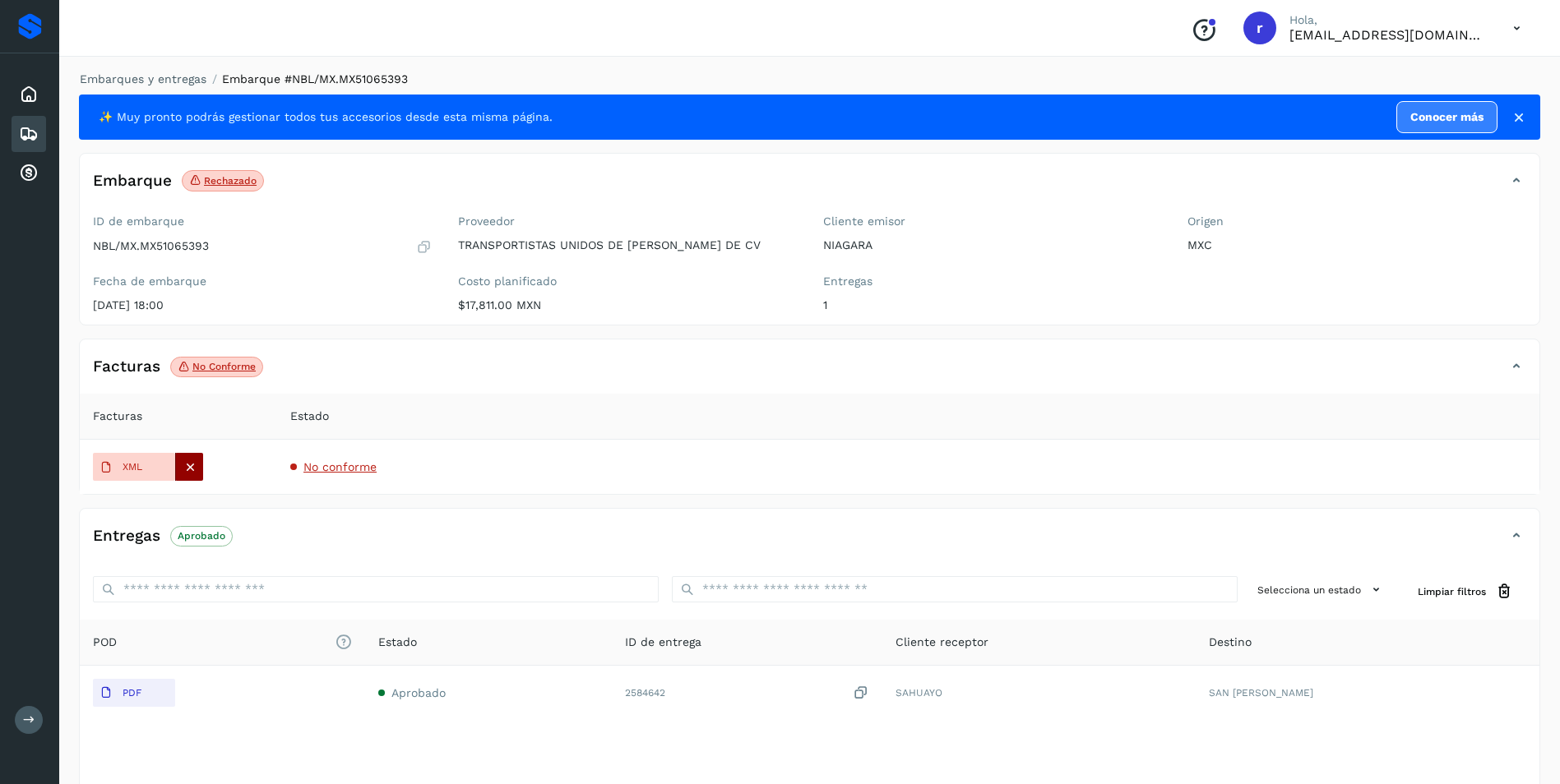
click at [190, 471] on icon at bounding box center [190, 466] width 15 height 15
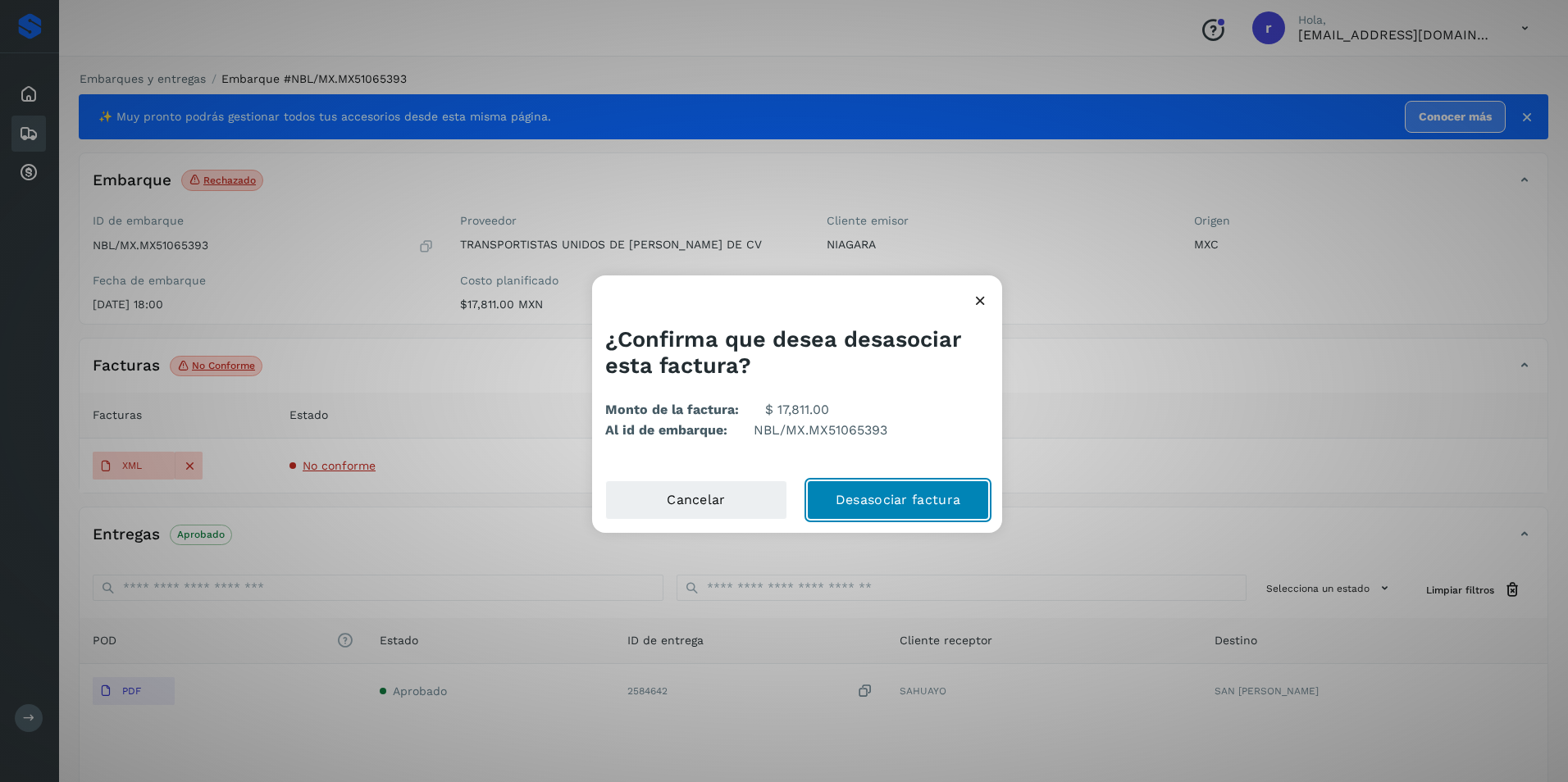
click at [933, 502] on button "Desasociar factura" at bounding box center [898, 500] width 182 height 39
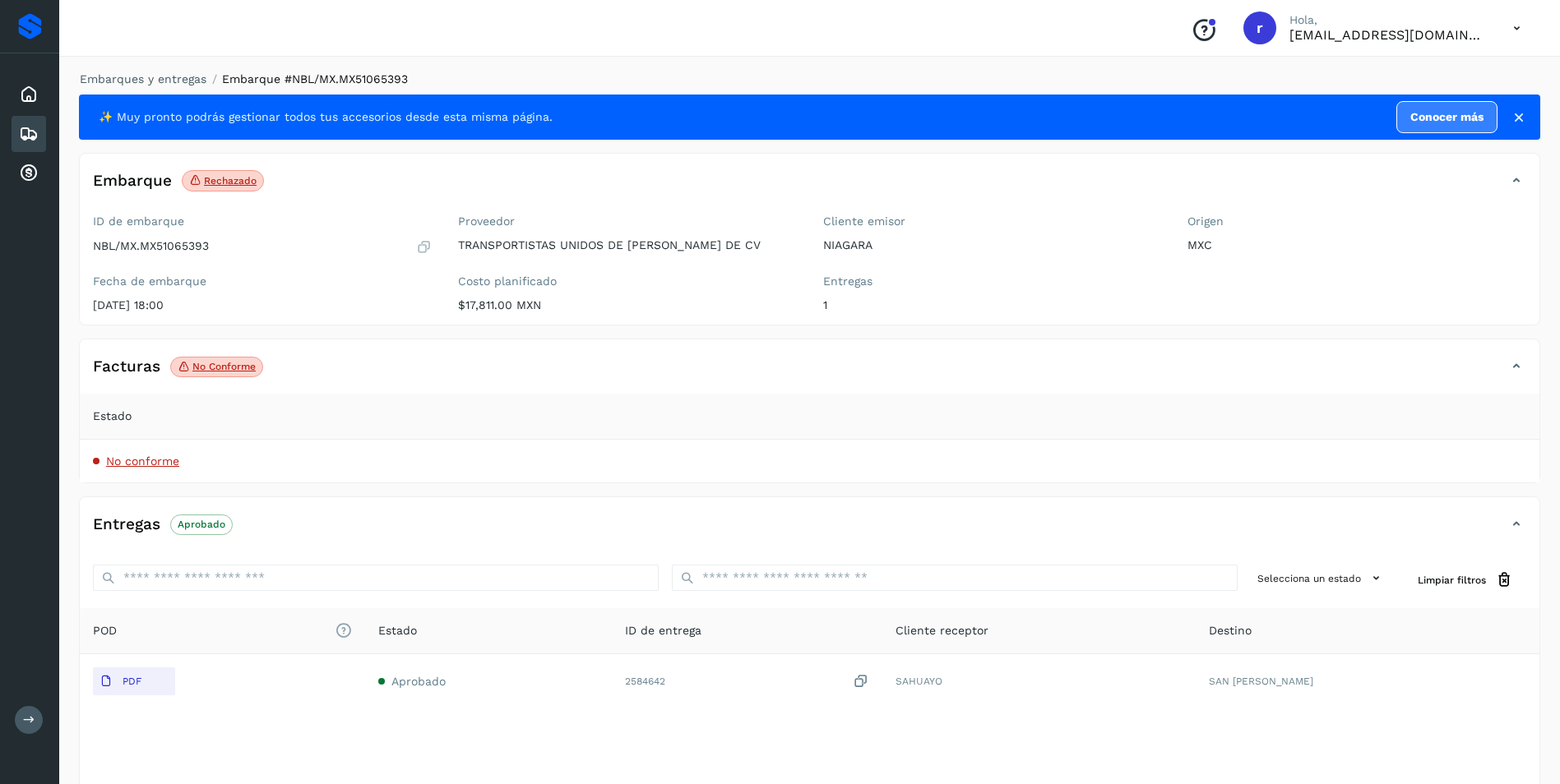
click at [226, 415] on div "Estado" at bounding box center [810, 416] width 1434 height 18
click at [229, 372] on p "No conforme" at bounding box center [224, 366] width 63 height 11
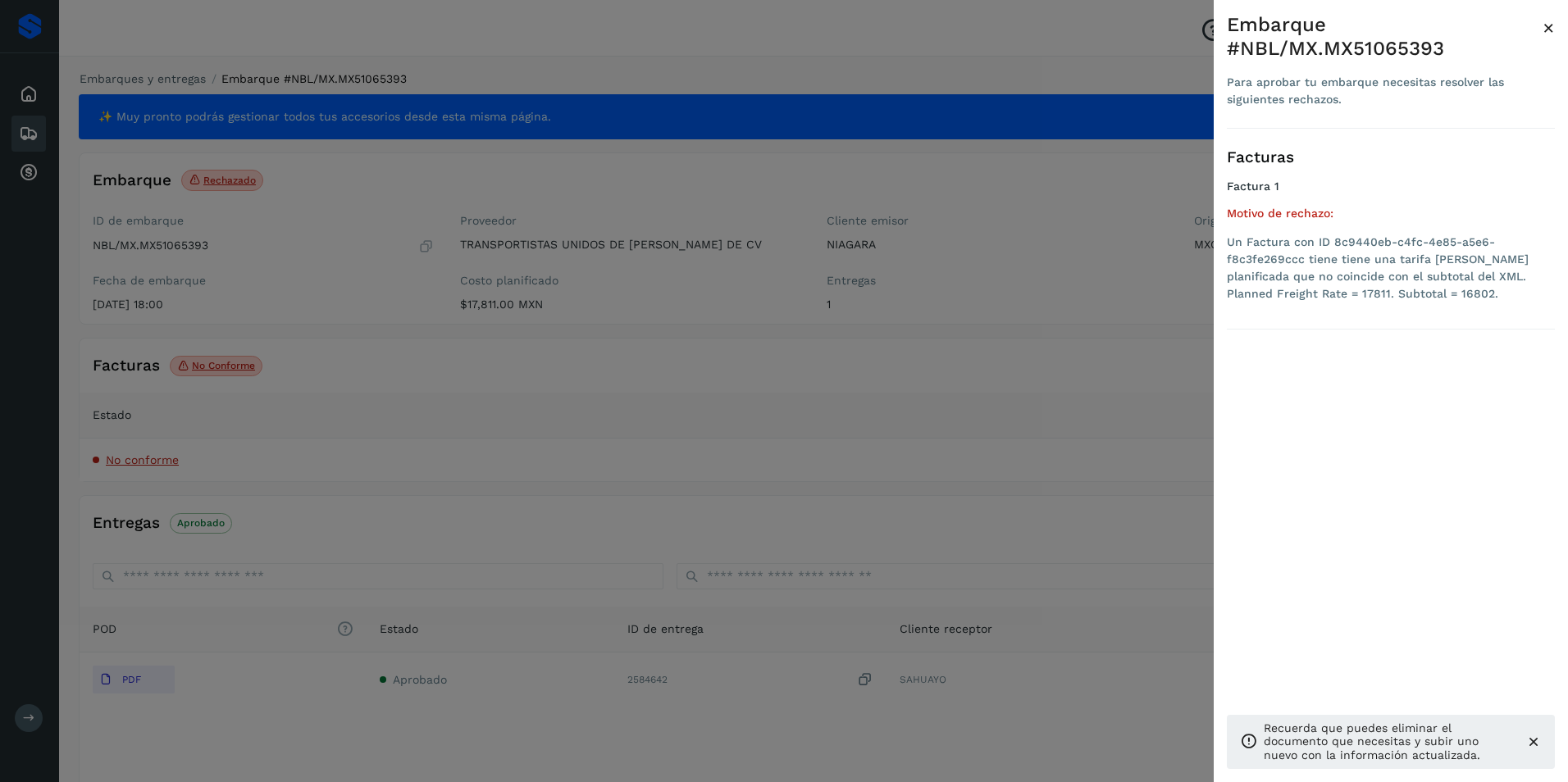
click at [906, 364] on div at bounding box center [784, 391] width 1568 height 782
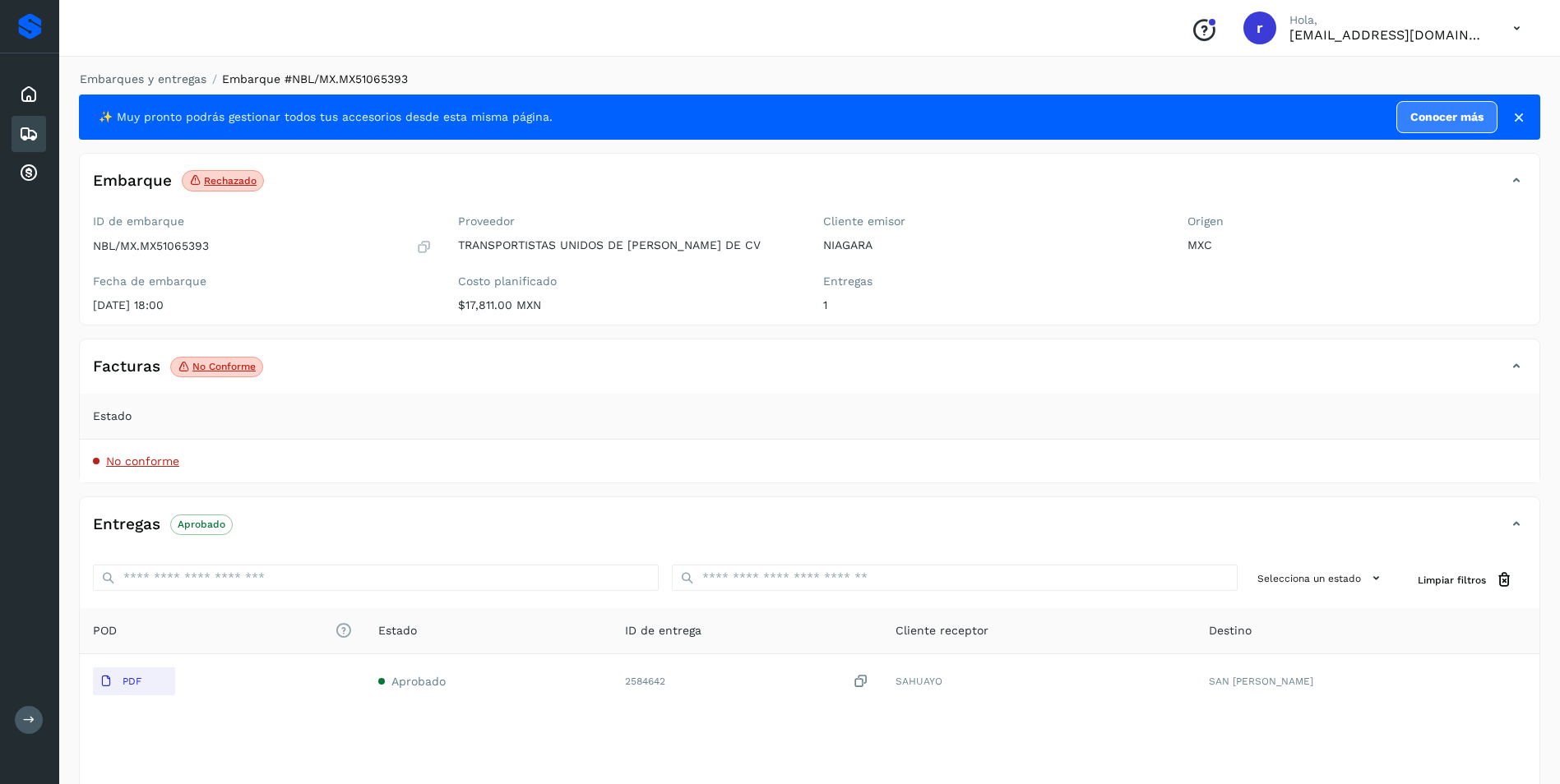
click at [1518, 361] on icon at bounding box center [1516, 366] width 19 height 19
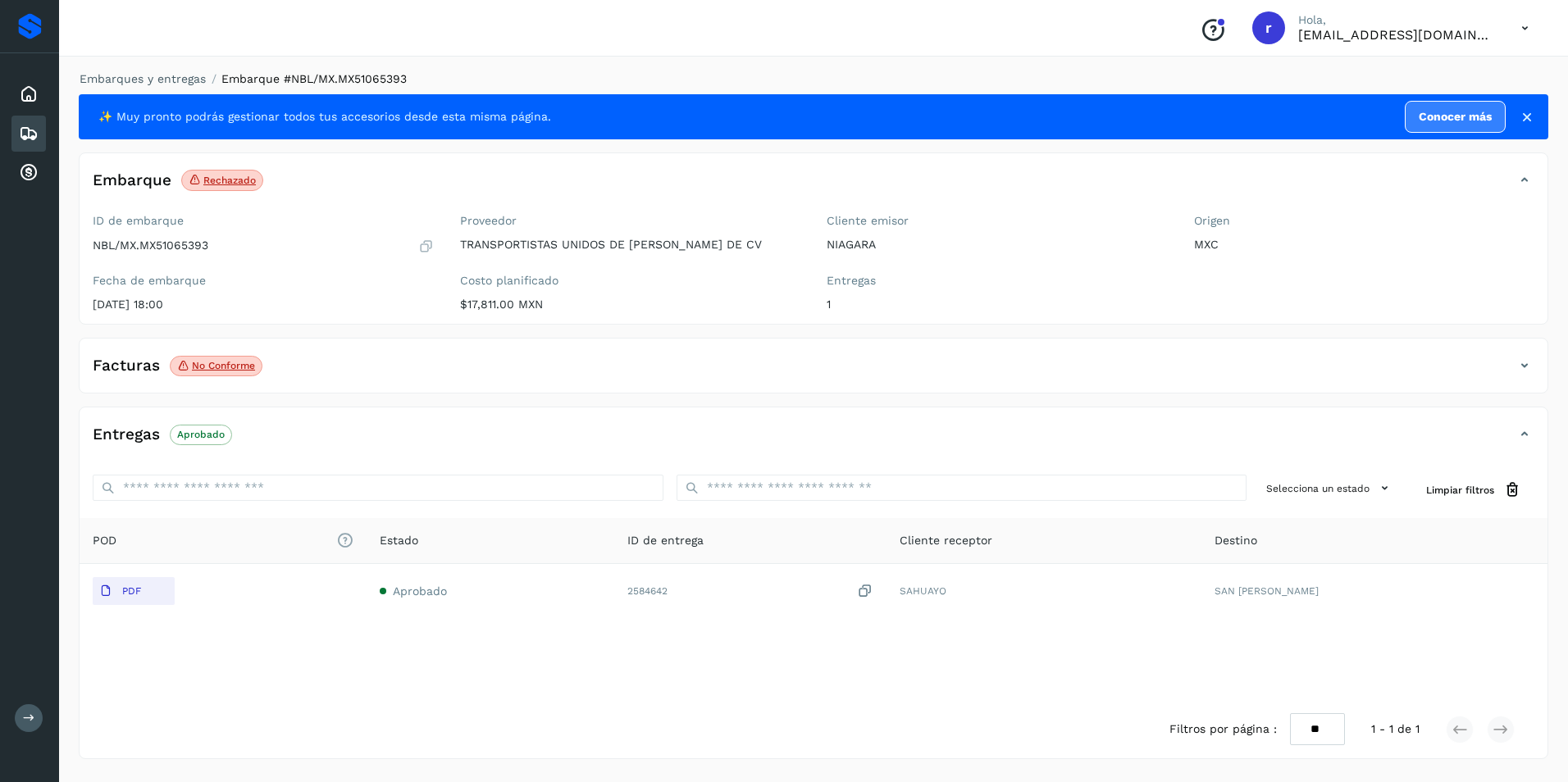
click at [1514, 360] on div "Facturas No conforme" at bounding box center [797, 366] width 1435 height 28
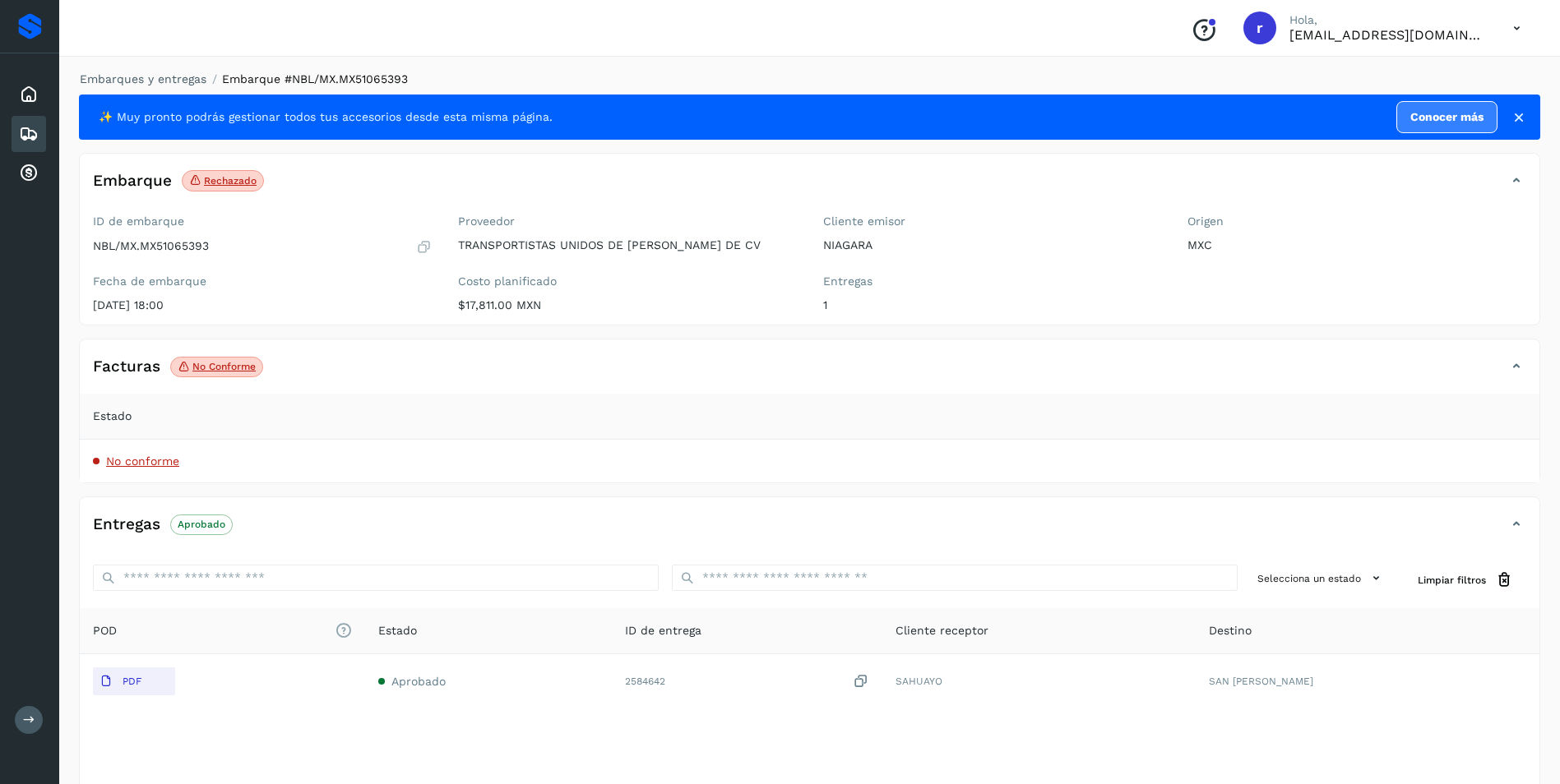
click at [136, 464] on span "No conforme" at bounding box center [142, 461] width 73 height 13
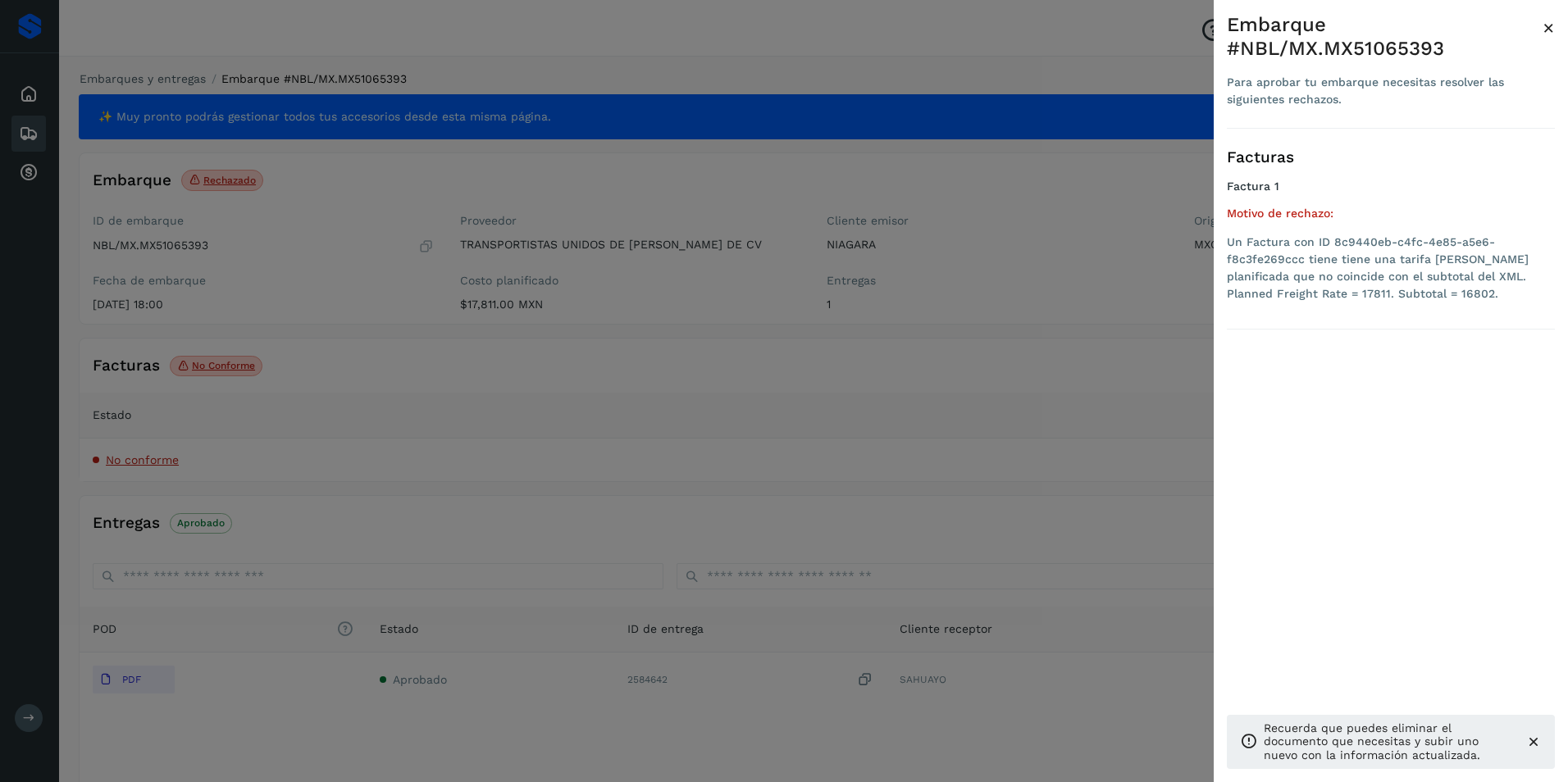
click at [856, 450] on div at bounding box center [784, 391] width 1568 height 782
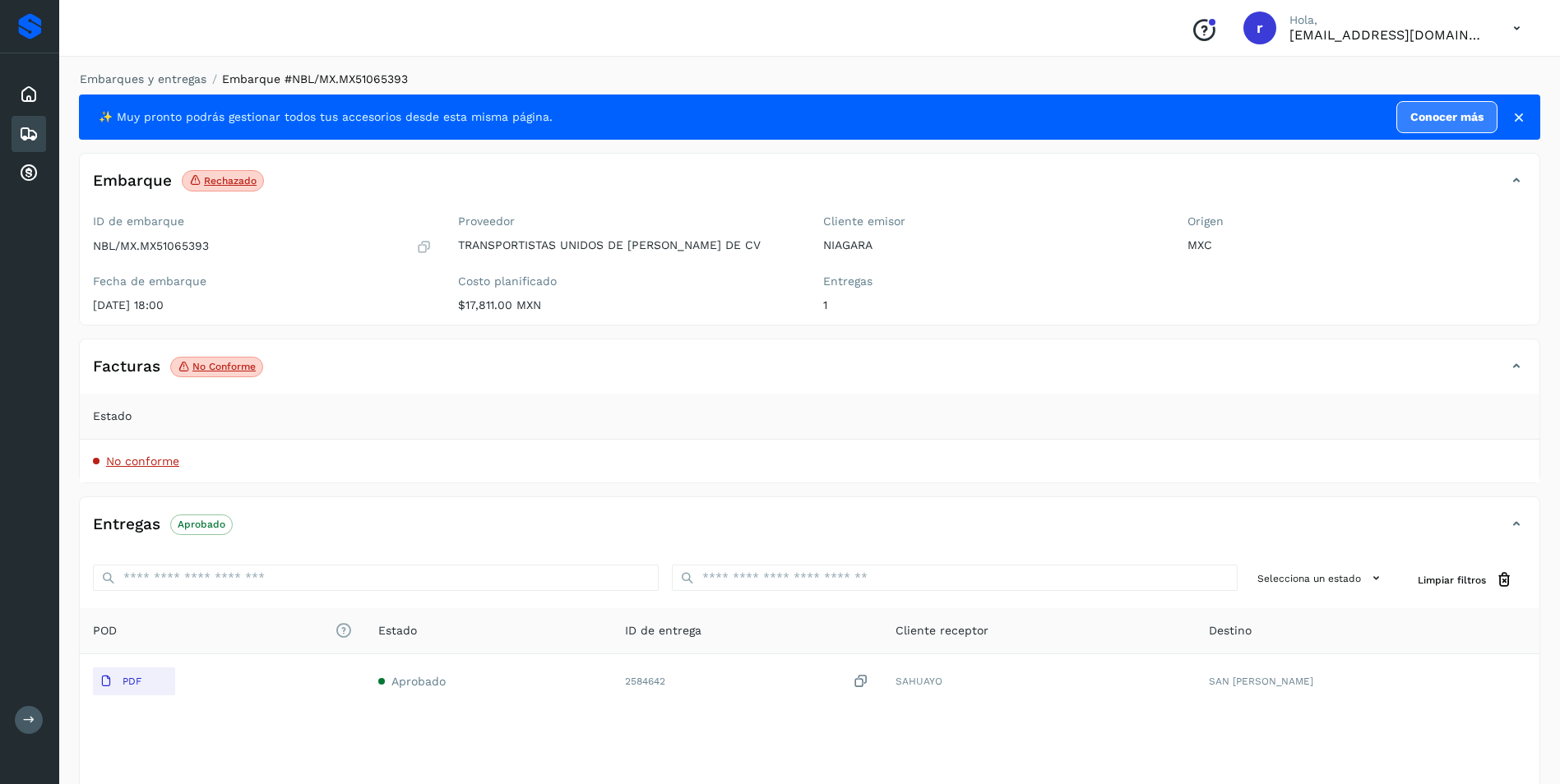
click at [39, 133] on div "Embarques" at bounding box center [28, 133] width 34 height 36
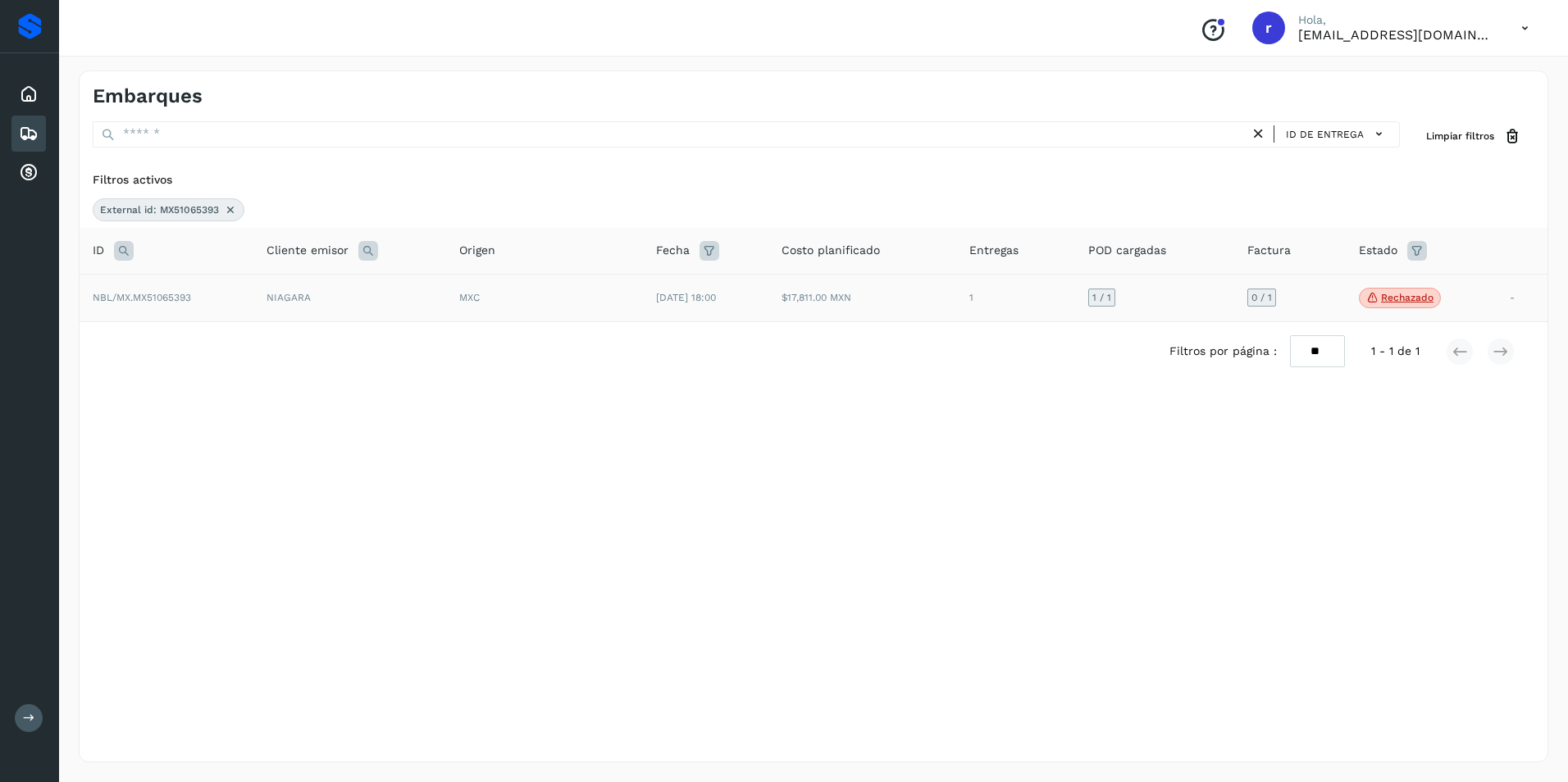
click at [186, 291] on td "NBL/MX.MX51065393" at bounding box center [166, 298] width 173 height 48
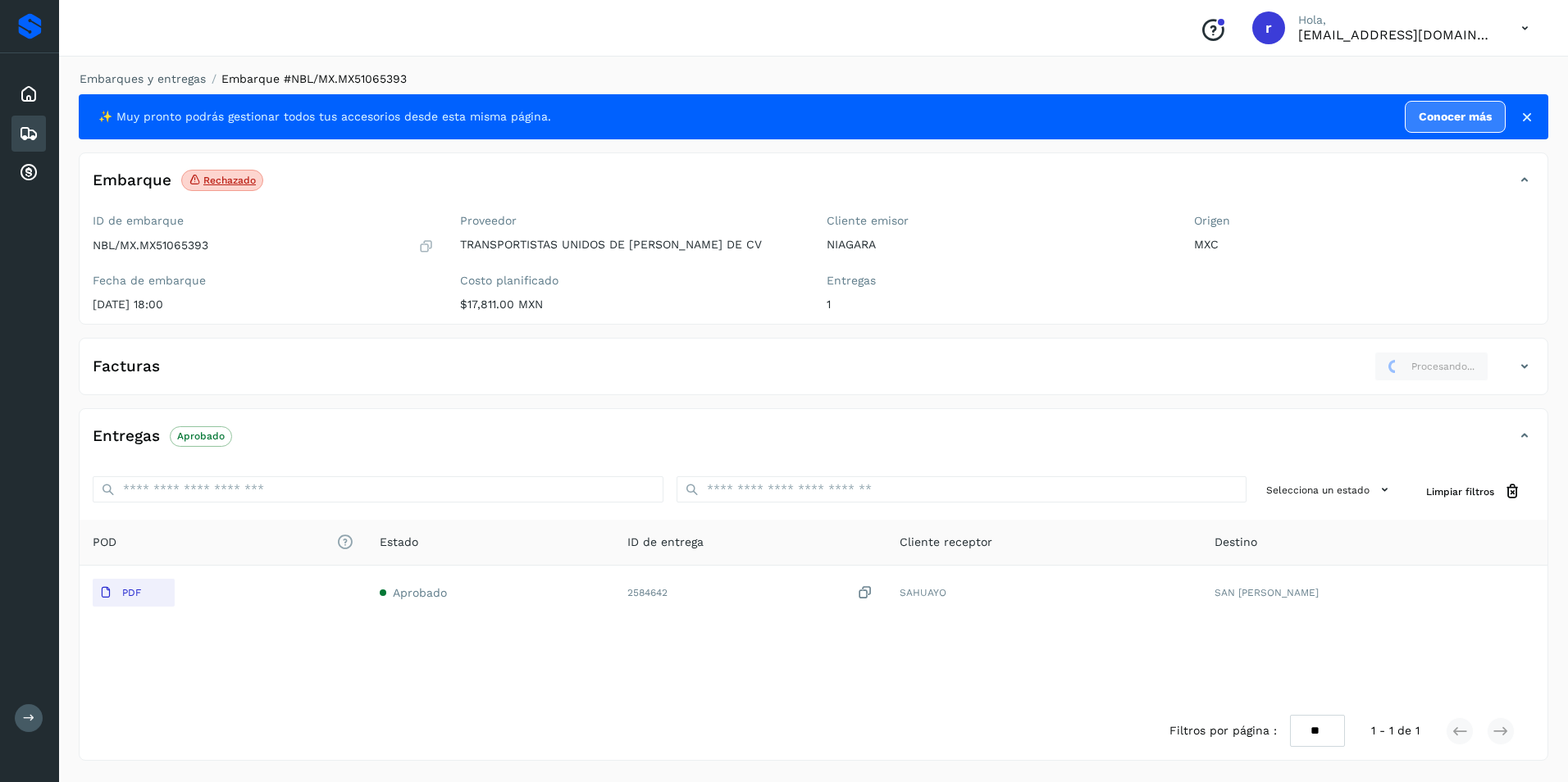
click at [1522, 371] on icon at bounding box center [1524, 366] width 19 height 19
click at [1521, 365] on icon at bounding box center [1524, 366] width 19 height 19
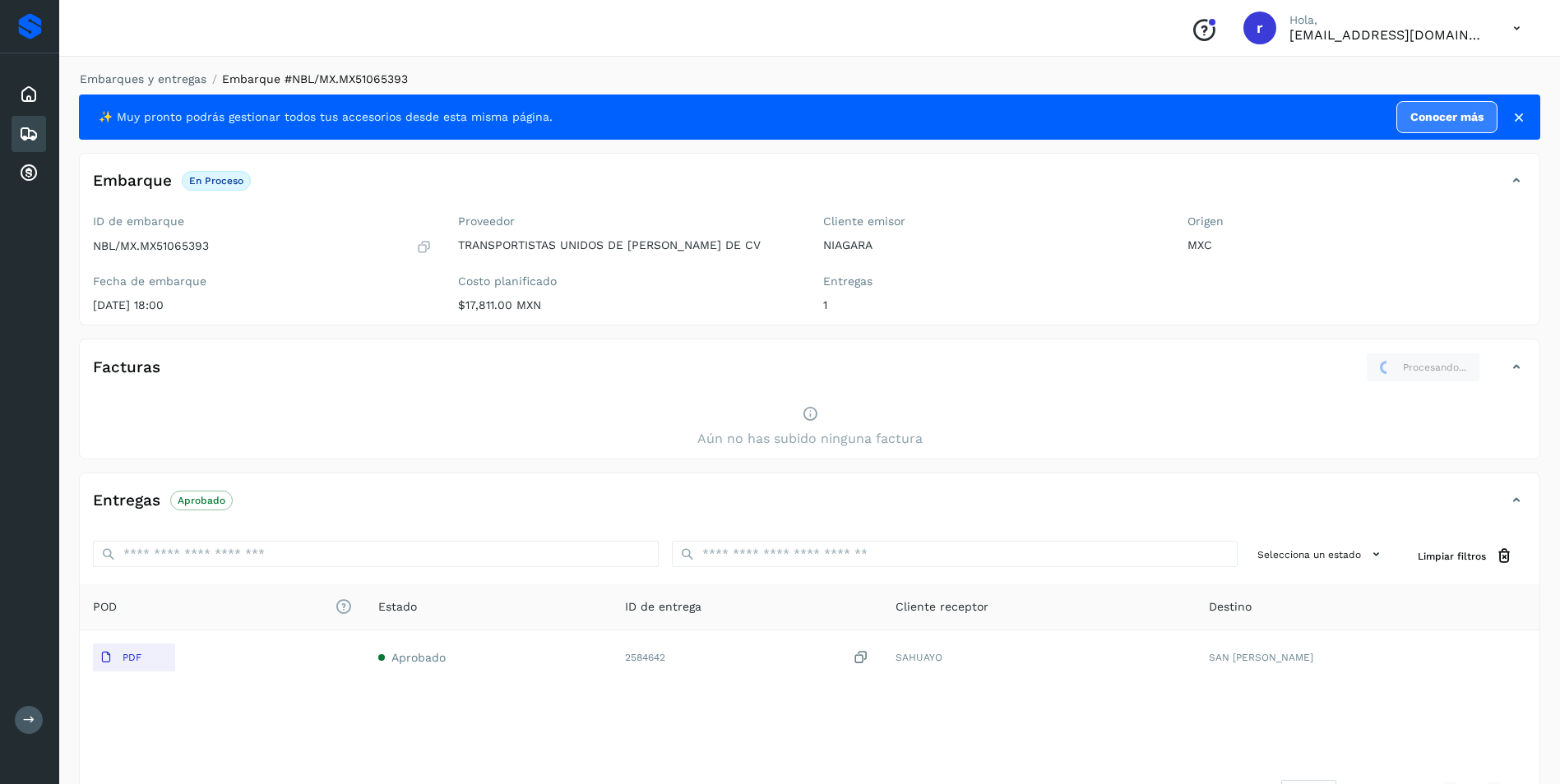
click at [1141, 404] on div "Aún no has subido ninguna factura" at bounding box center [810, 427] width 1460 height 63
click at [1069, 431] on div "Aún no has subido ninguna factura" at bounding box center [810, 427] width 1460 height 63
click at [1069, 432] on div "Aún no has subido ninguna factura" at bounding box center [810, 427] width 1460 height 63
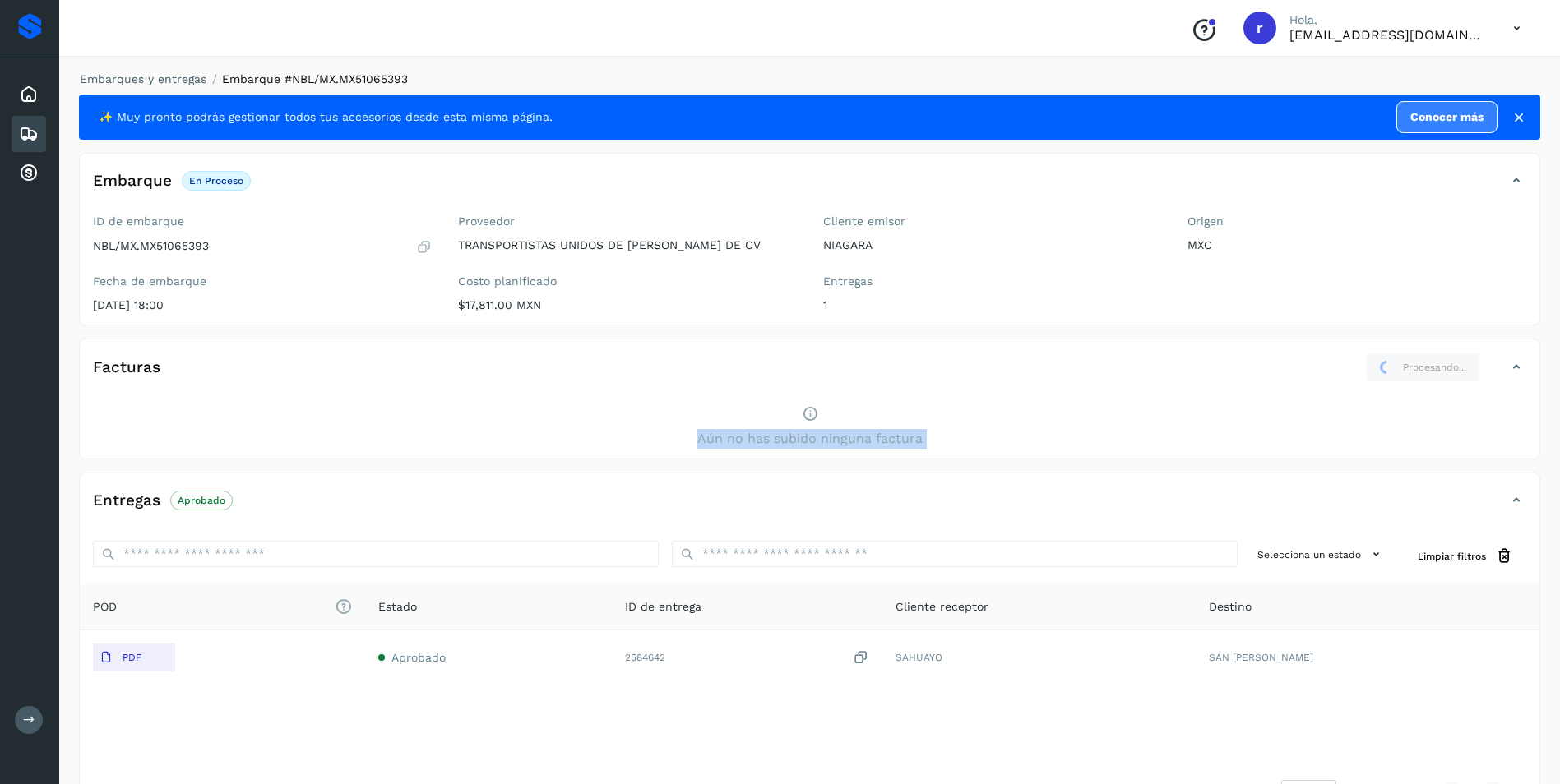
click at [1069, 433] on div "Aún no has subido ninguna factura" at bounding box center [810, 427] width 1460 height 63
click at [256, 378] on div "Facturas Procesando..." at bounding box center [793, 368] width 1426 height 30
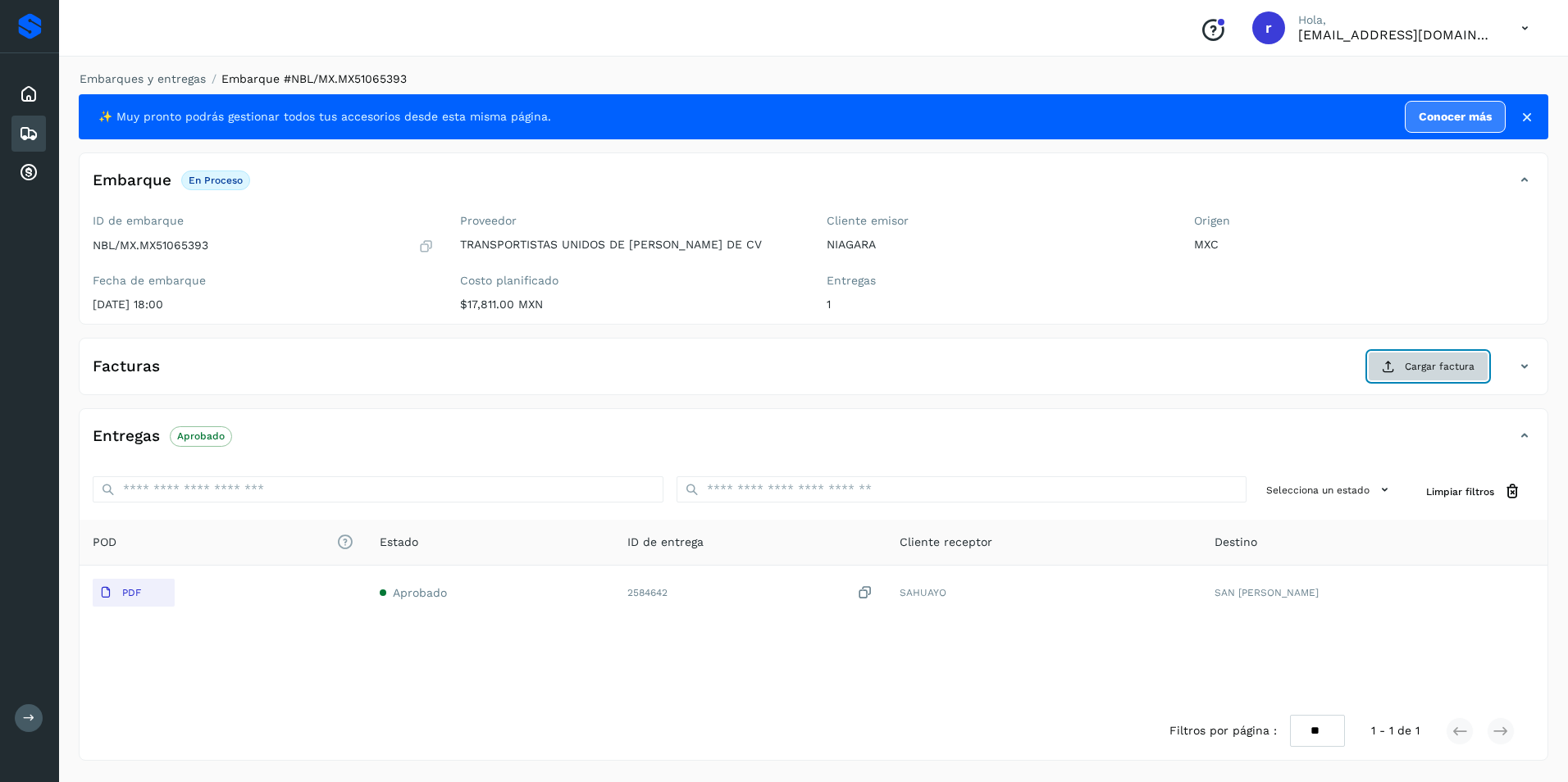
click at [1404, 368] on button "Cargar factura" at bounding box center [1428, 367] width 121 height 30
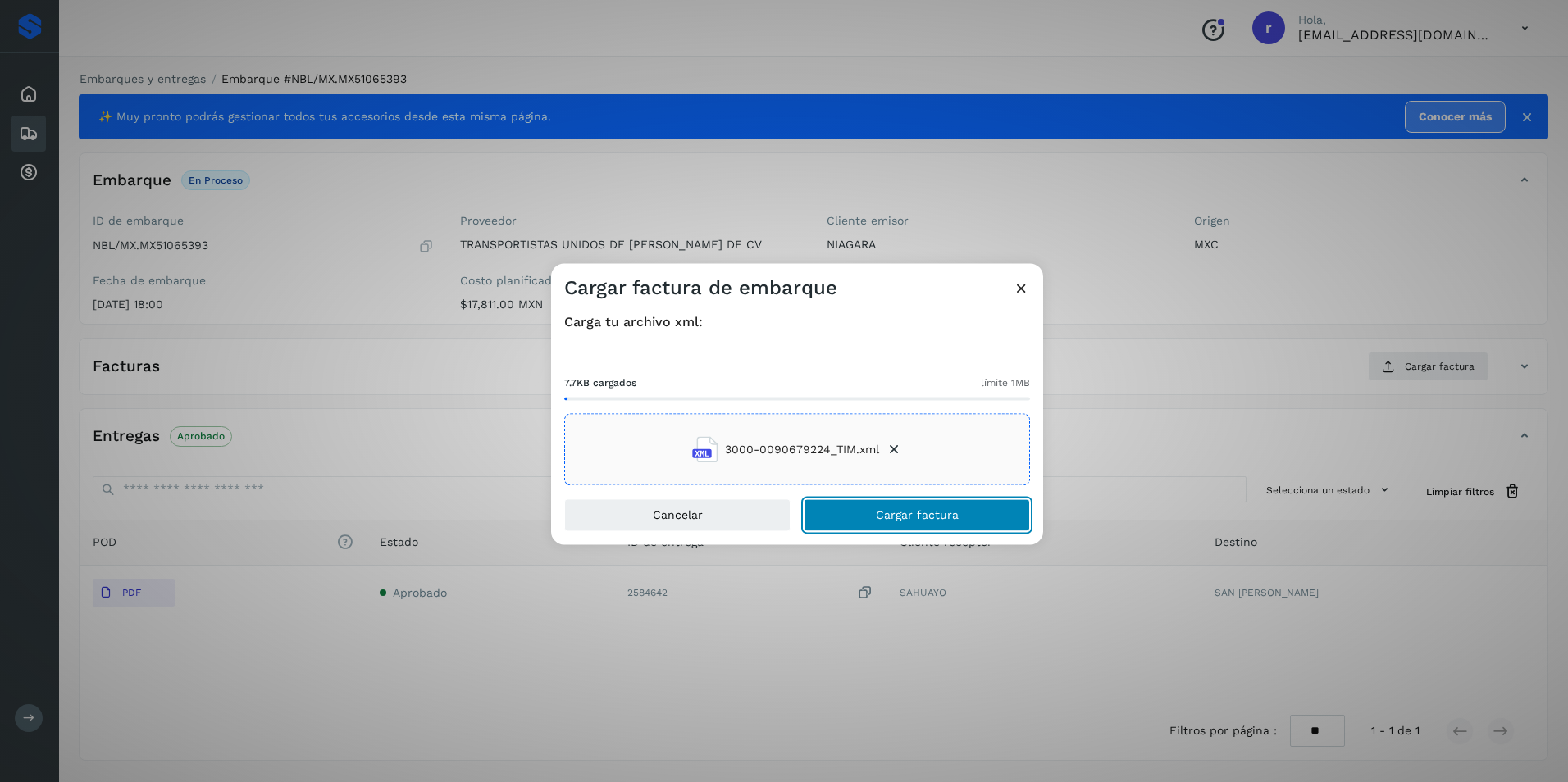
click at [906, 517] on span "Cargar factura" at bounding box center [917, 515] width 83 height 11
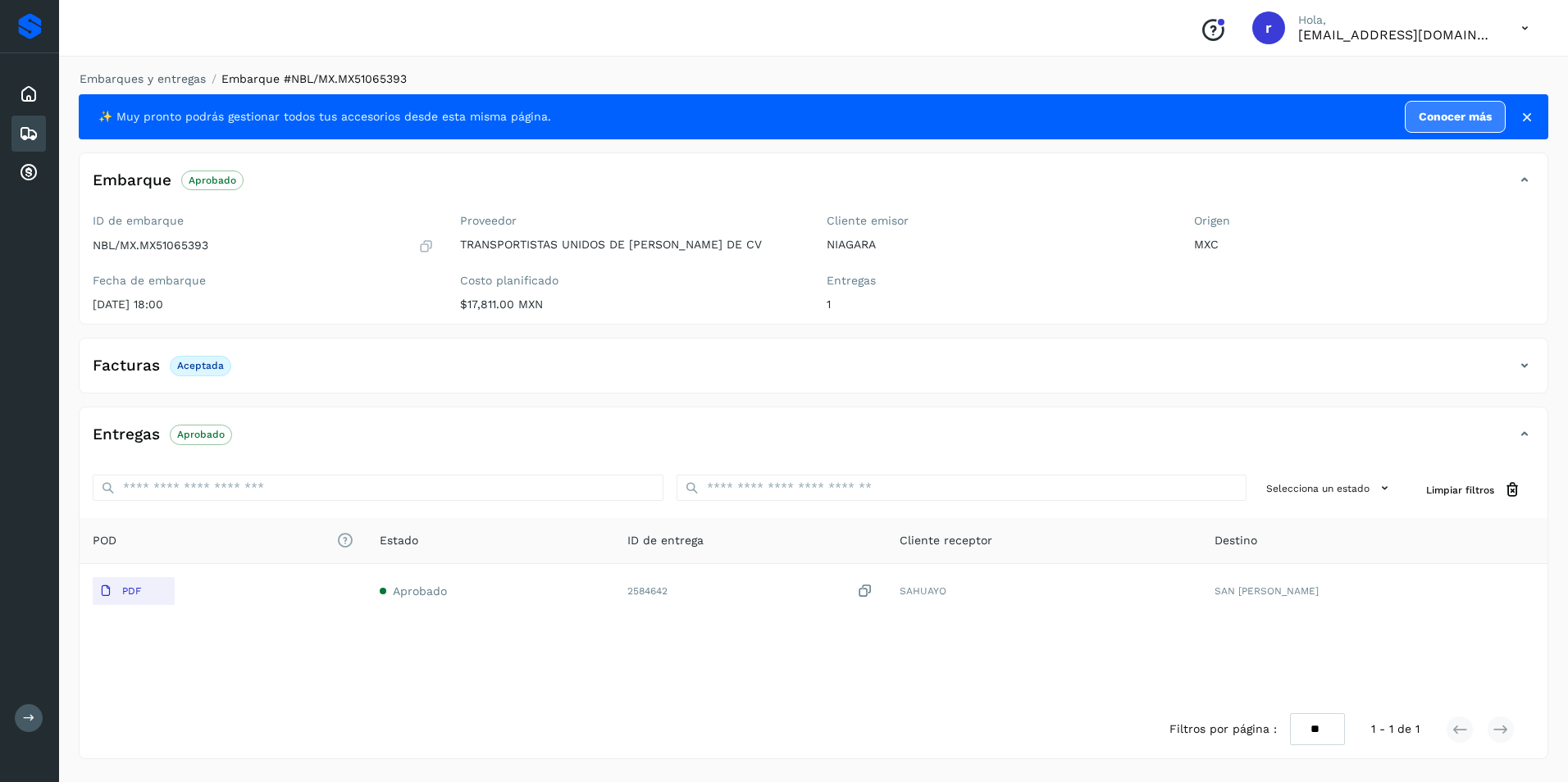
click at [17, 125] on div "Embarques" at bounding box center [28, 133] width 34 height 36
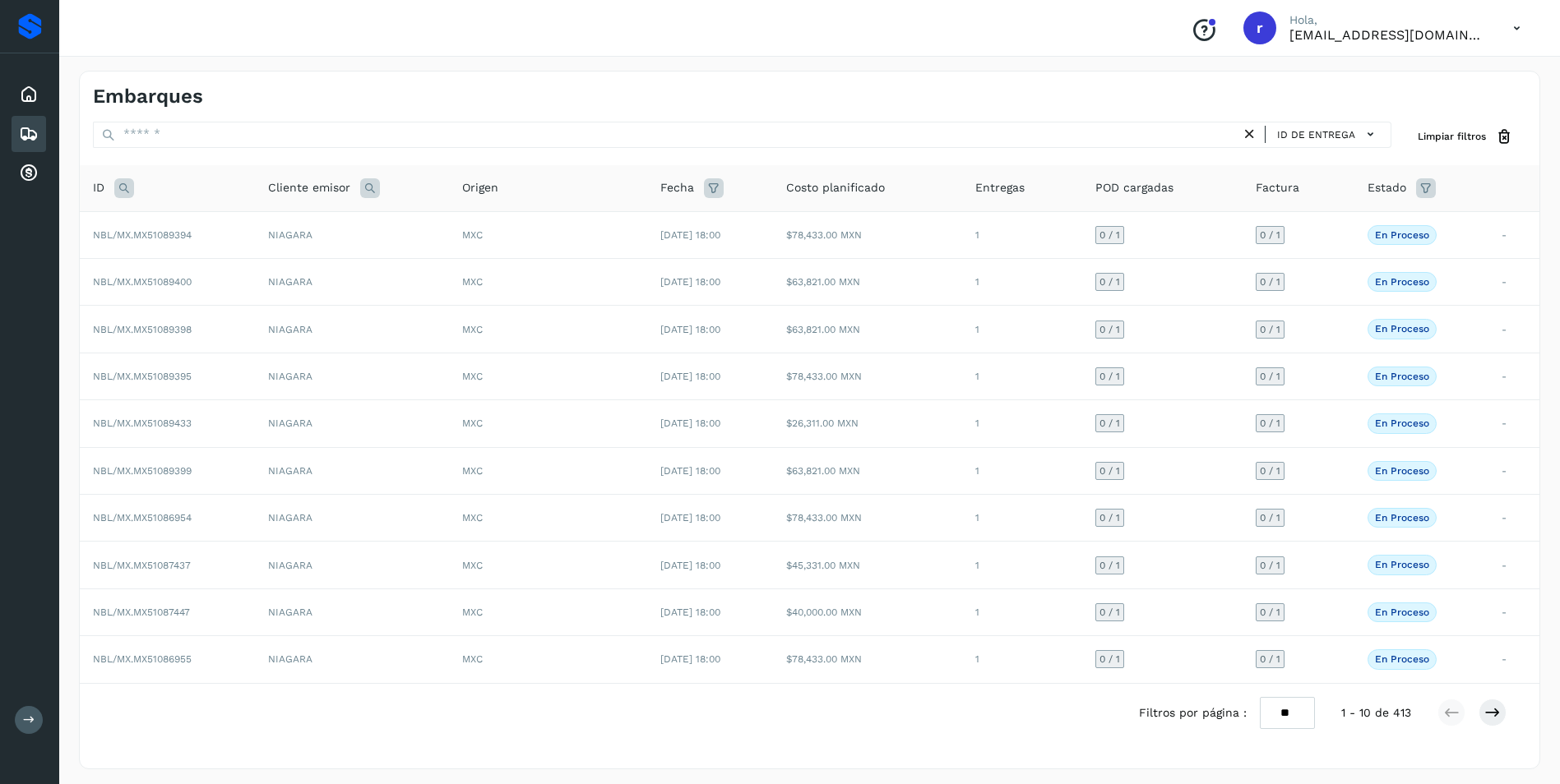
click at [126, 186] on icon at bounding box center [124, 188] width 19 height 19
click at [179, 224] on input "text" at bounding box center [233, 229] width 202 height 26
paste input "**********"
type input "**********"
click at [273, 275] on span "Buscar" at bounding box center [275, 270] width 32 height 15
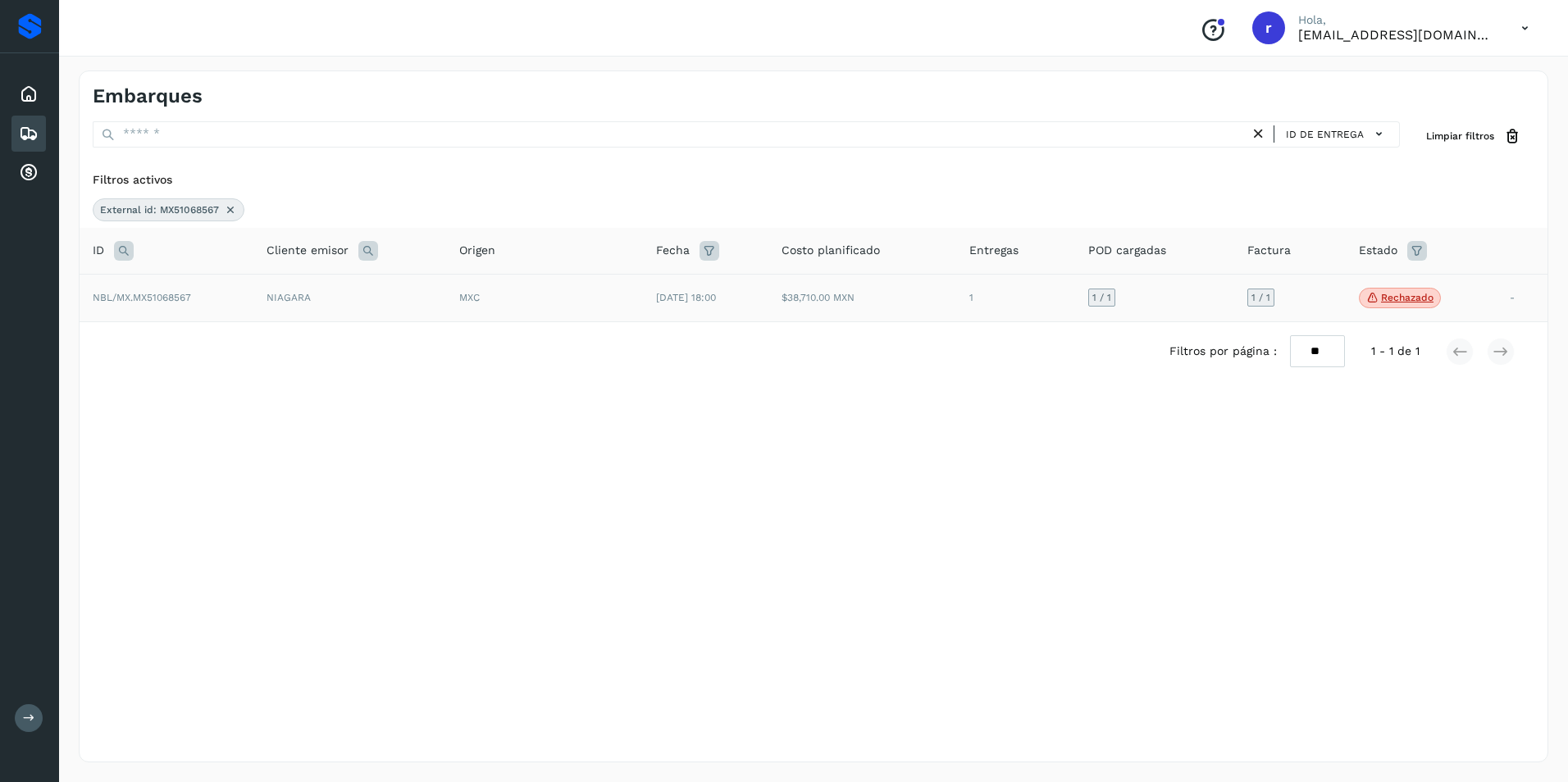
click at [186, 300] on span "NBL/MX.MX51068567" at bounding box center [142, 297] width 98 height 11
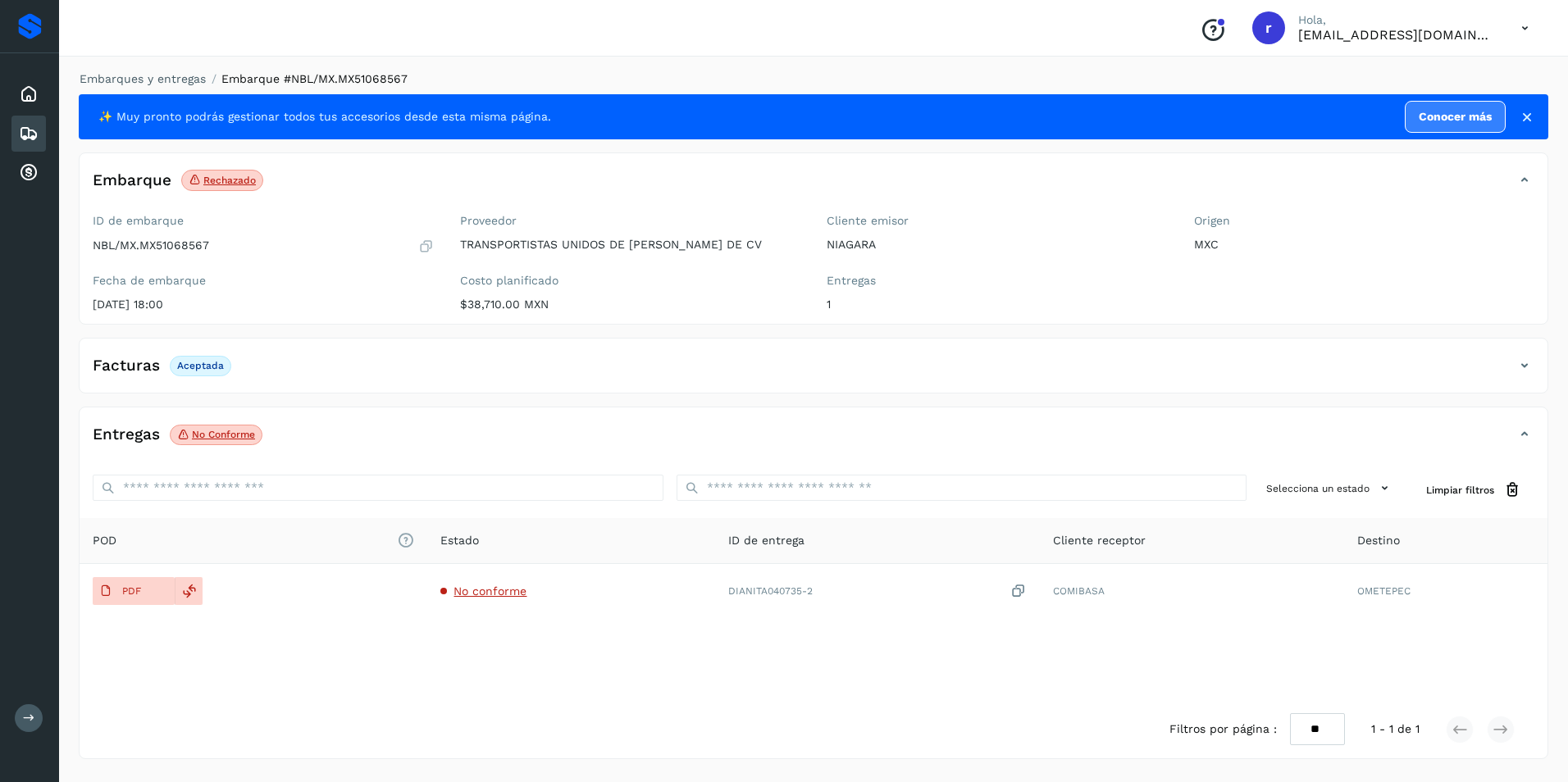
click at [1529, 369] on icon at bounding box center [1524, 365] width 19 height 19
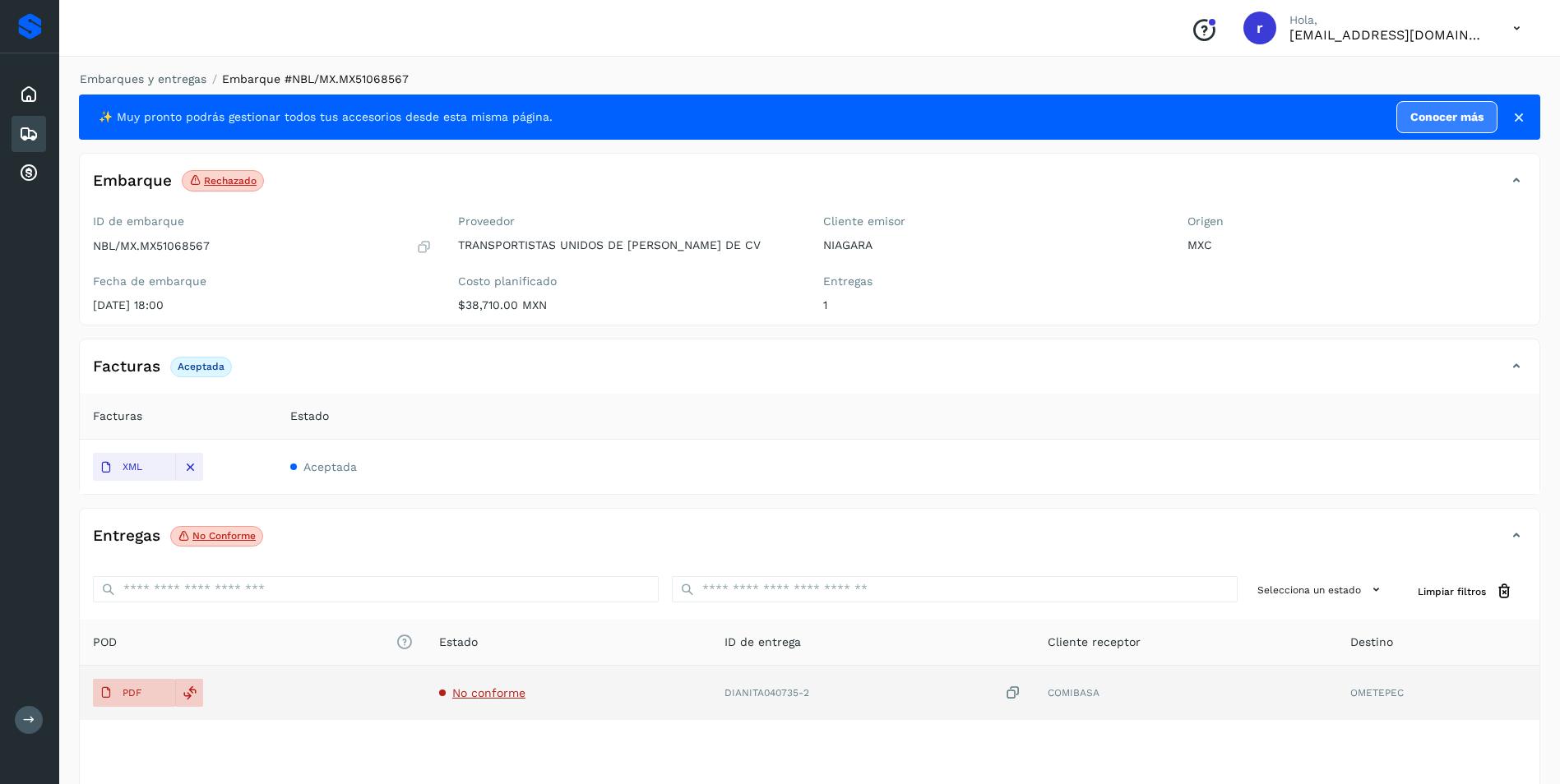
click at [493, 690] on span "No conforme" at bounding box center [488, 693] width 73 height 13
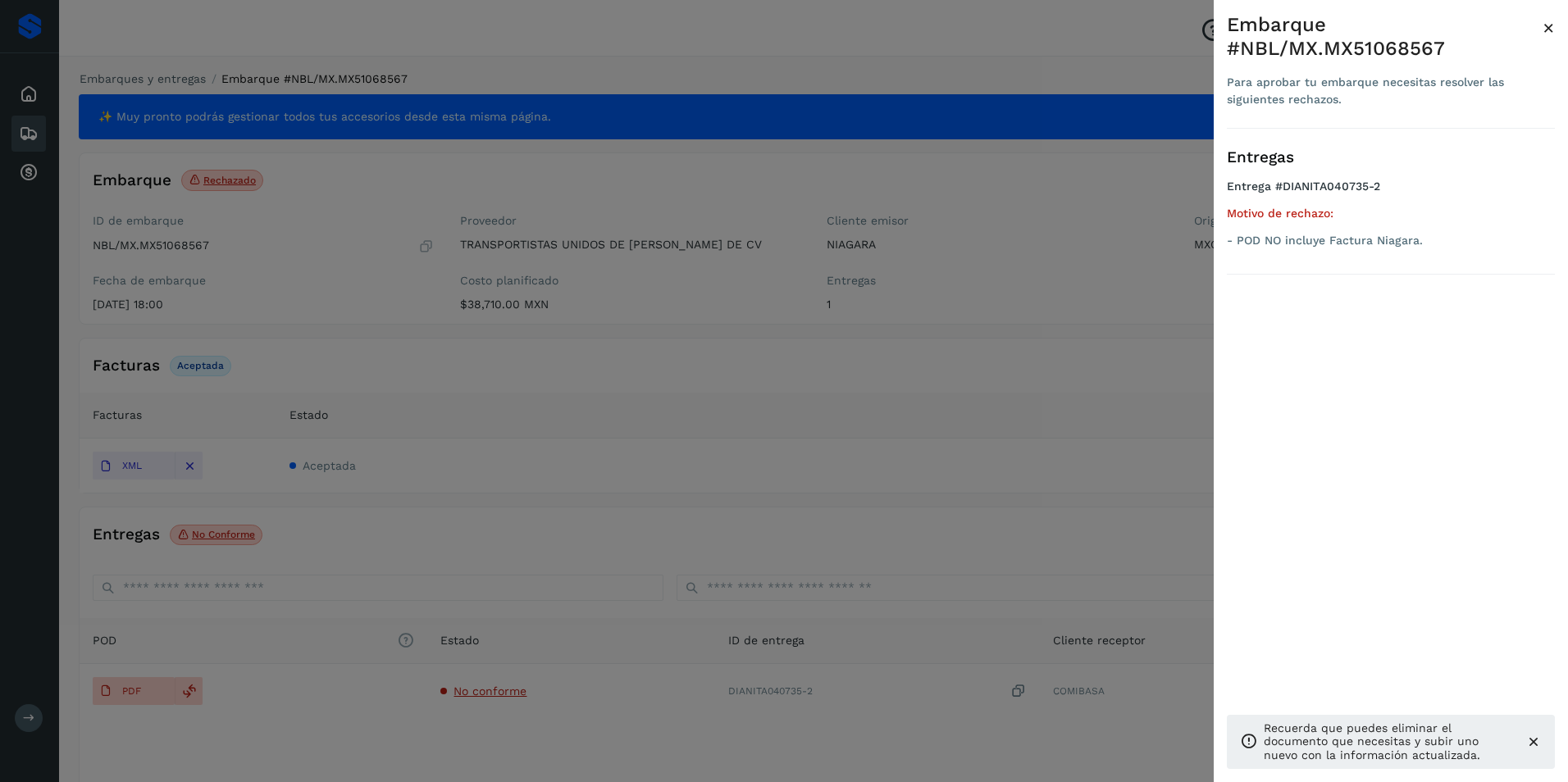
click at [696, 504] on div at bounding box center [784, 391] width 1568 height 782
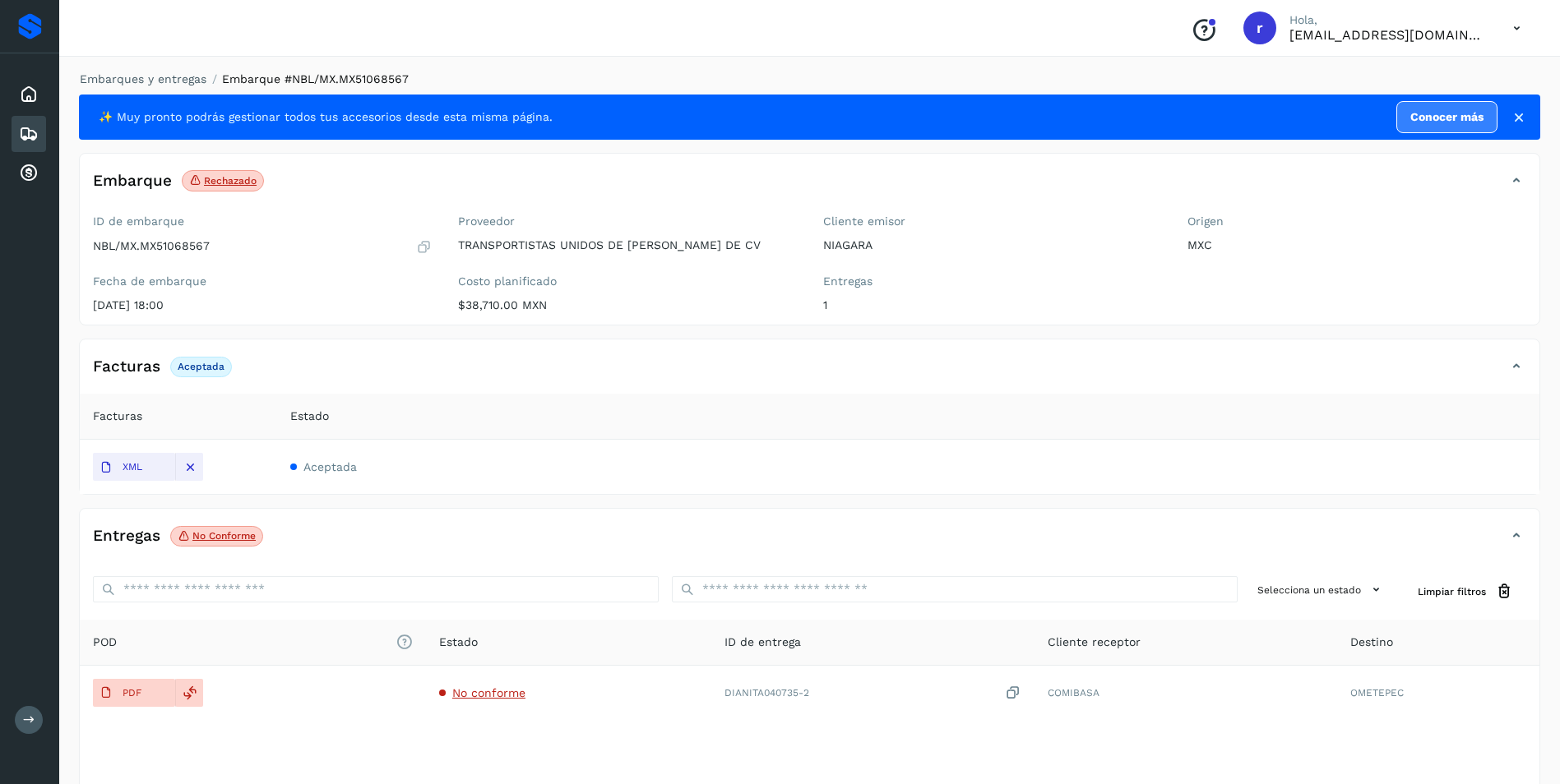
click at [27, 124] on icon at bounding box center [29, 133] width 19 height 19
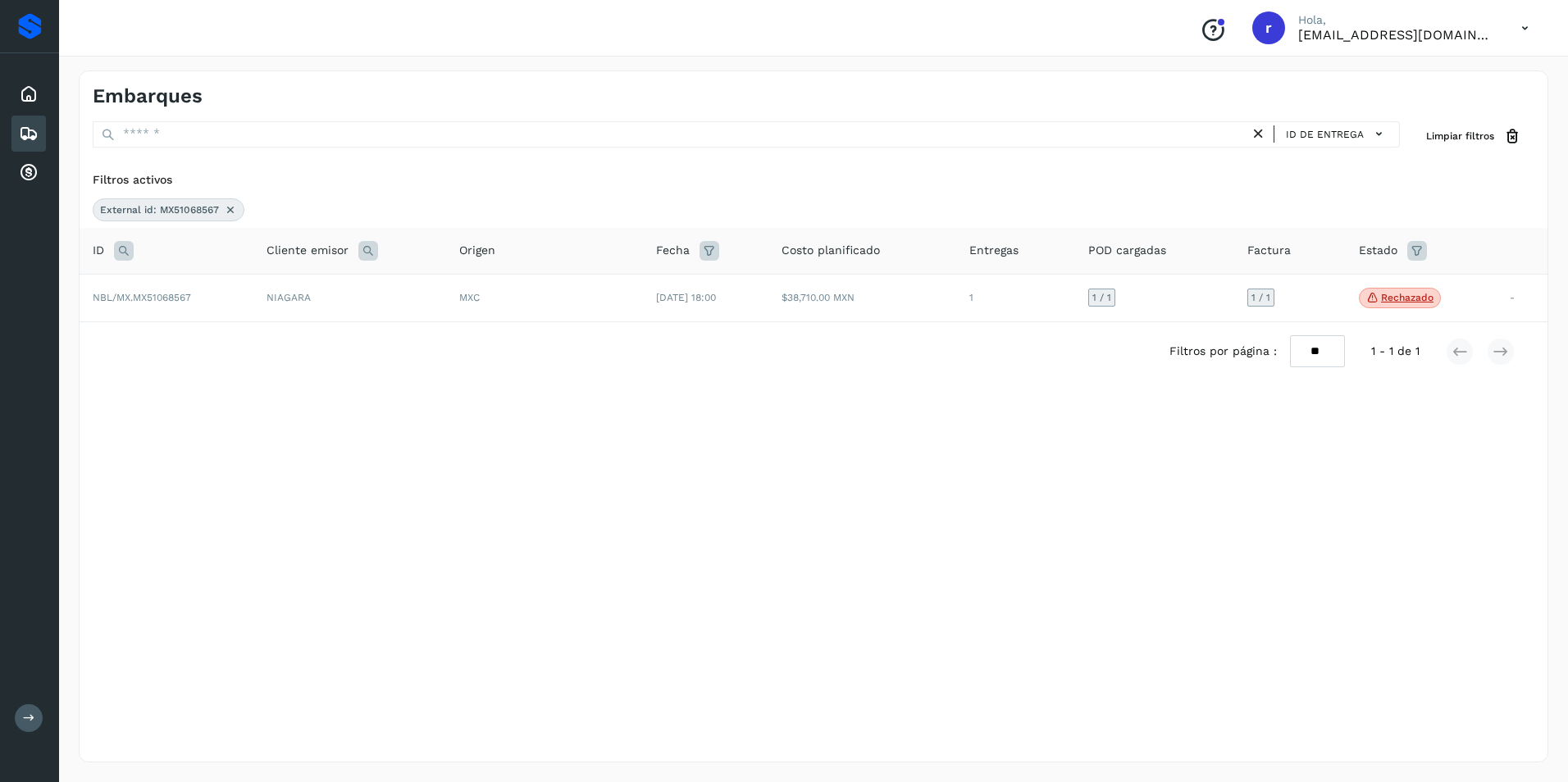
click at [234, 209] on icon at bounding box center [230, 209] width 13 height 13
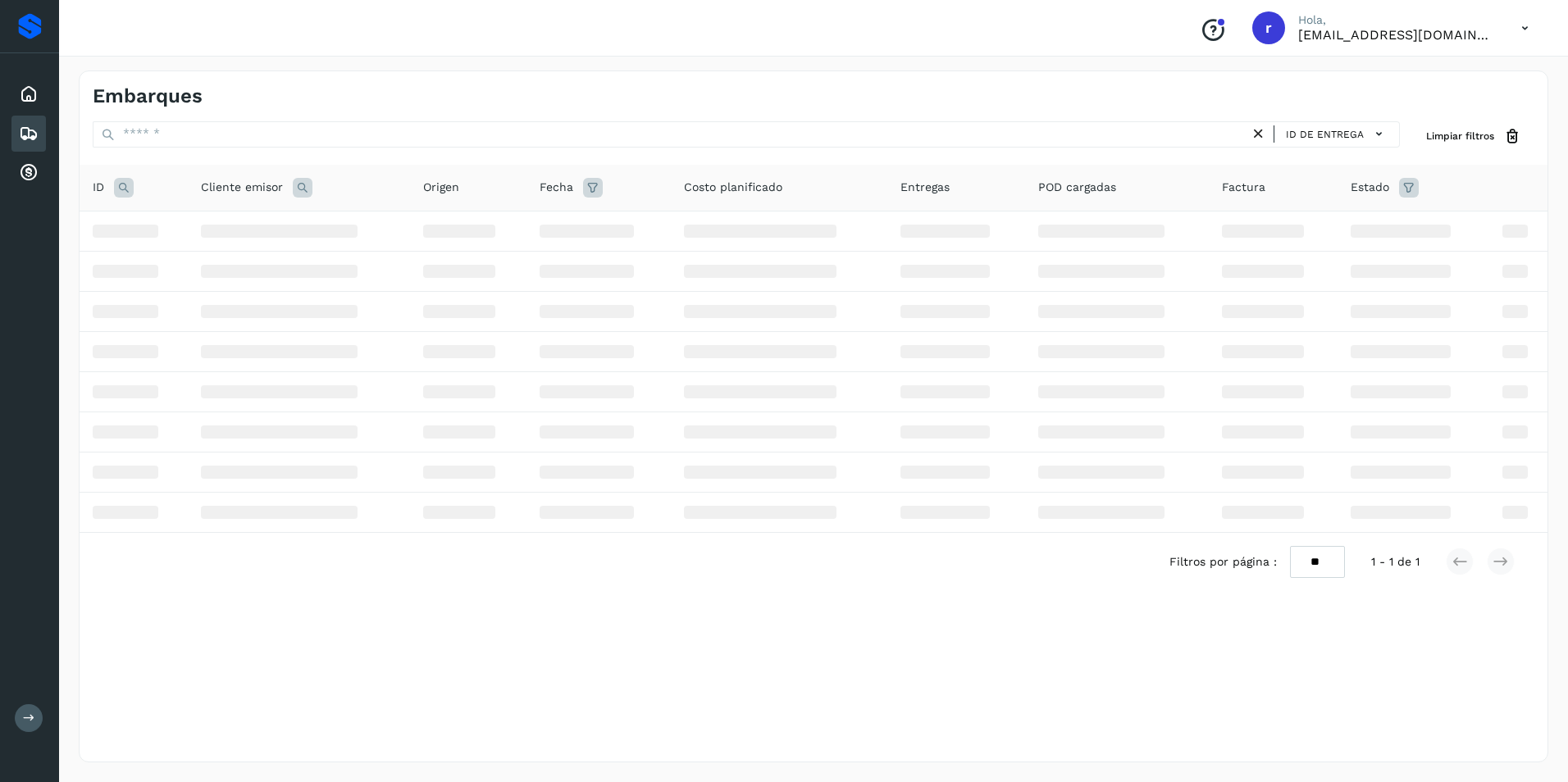
click at [121, 184] on icon at bounding box center [124, 187] width 19 height 19
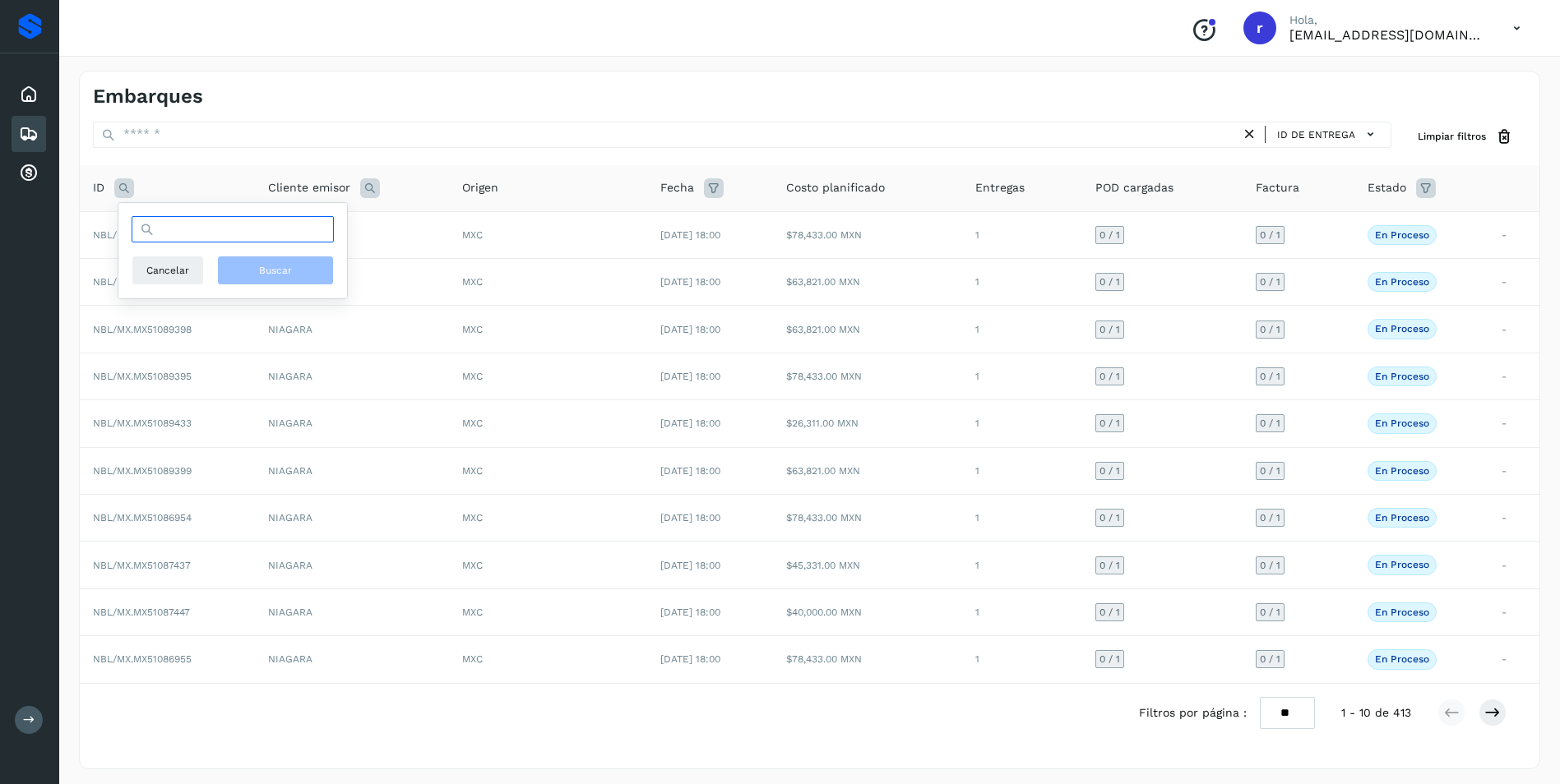
click at [237, 234] on input "text" at bounding box center [233, 229] width 202 height 26
paste input "**********"
type input "**********"
click at [266, 270] on span "Buscar" at bounding box center [275, 270] width 32 height 15
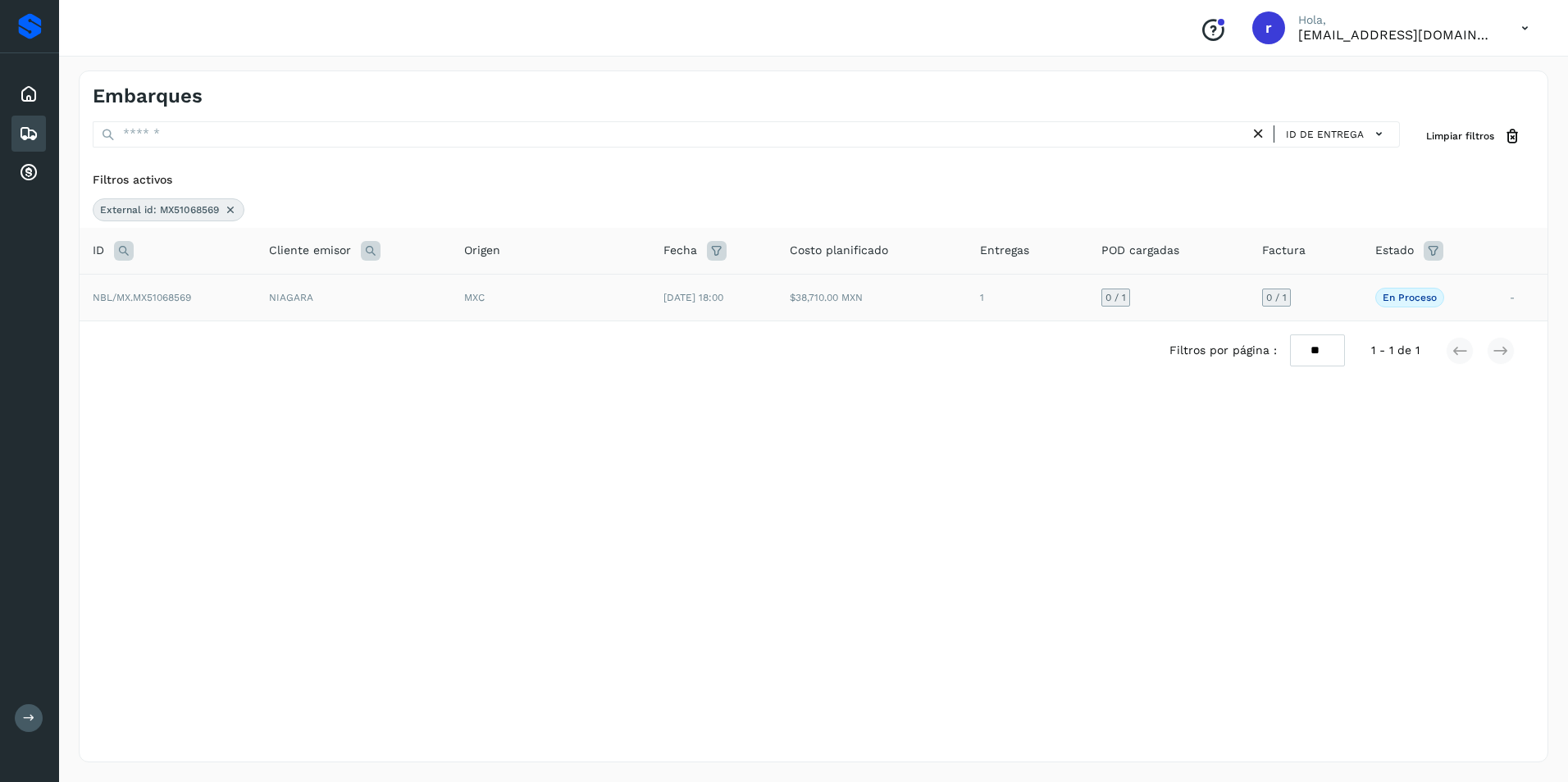
click at [315, 302] on td "NIAGARA" at bounding box center [353, 297] width 195 height 46
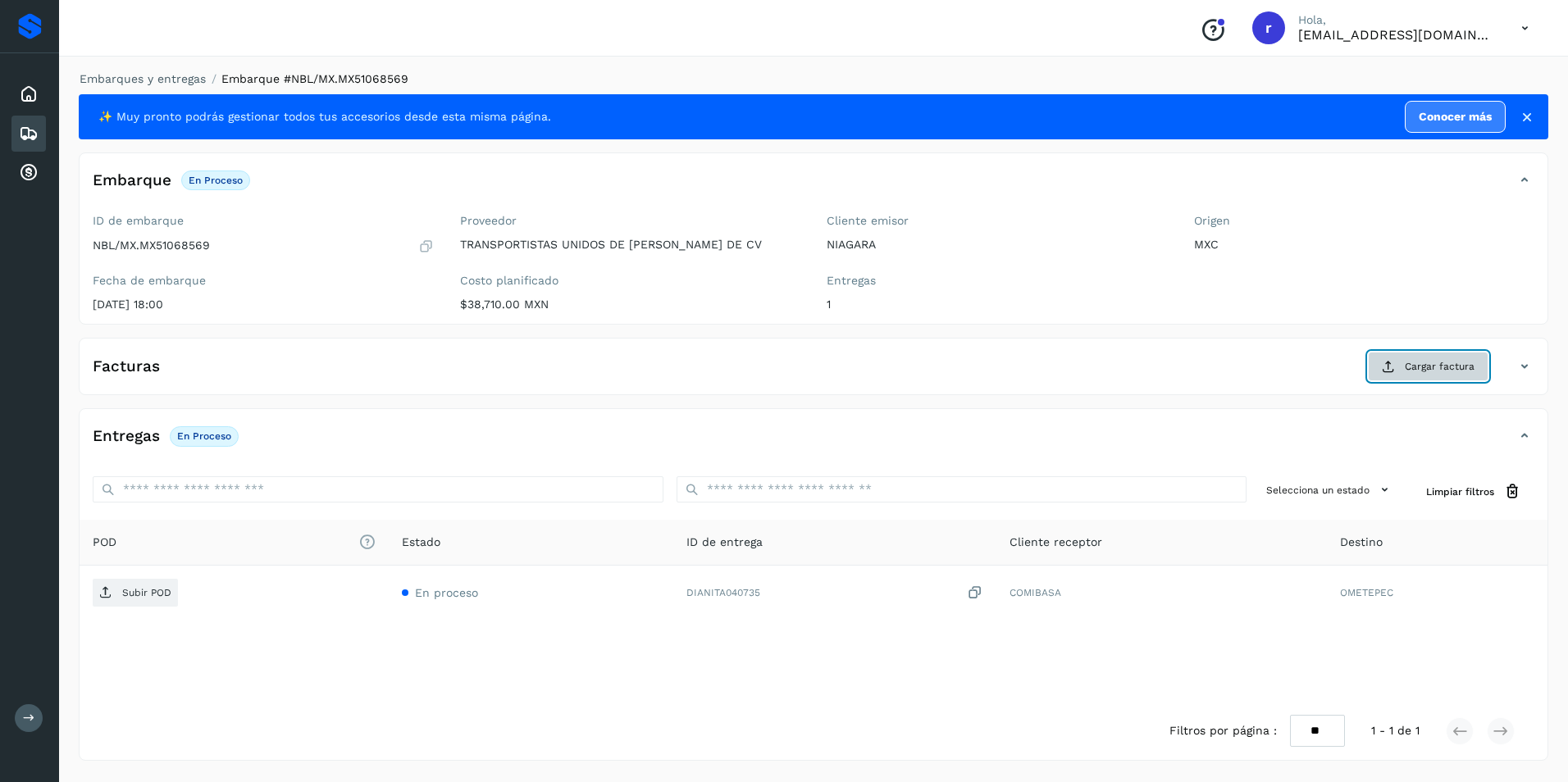
click at [1463, 359] on span "Cargar factura" at bounding box center [1439, 366] width 70 height 15
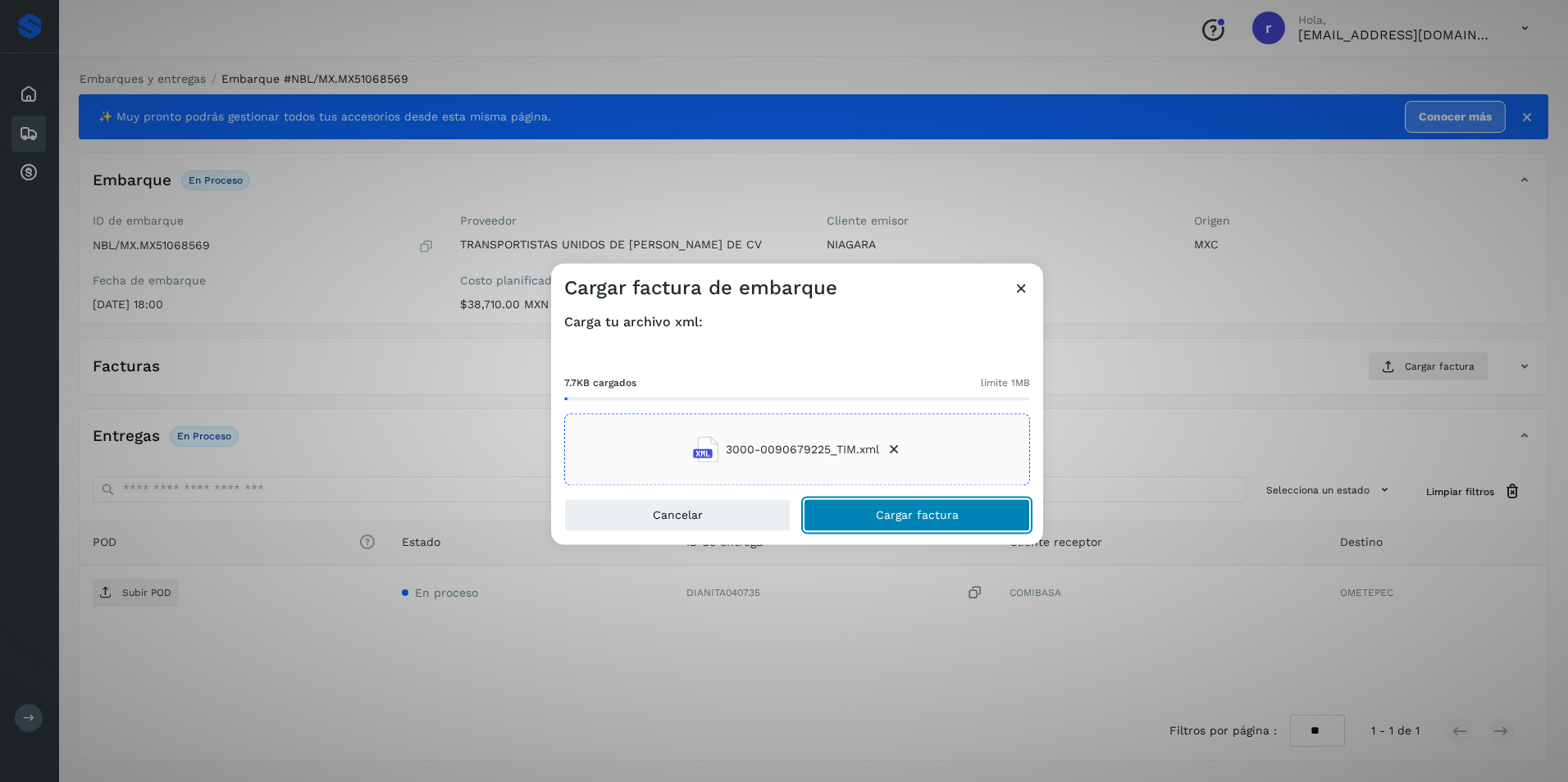
click at [880, 514] on span "Cargar factura" at bounding box center [917, 515] width 83 height 11
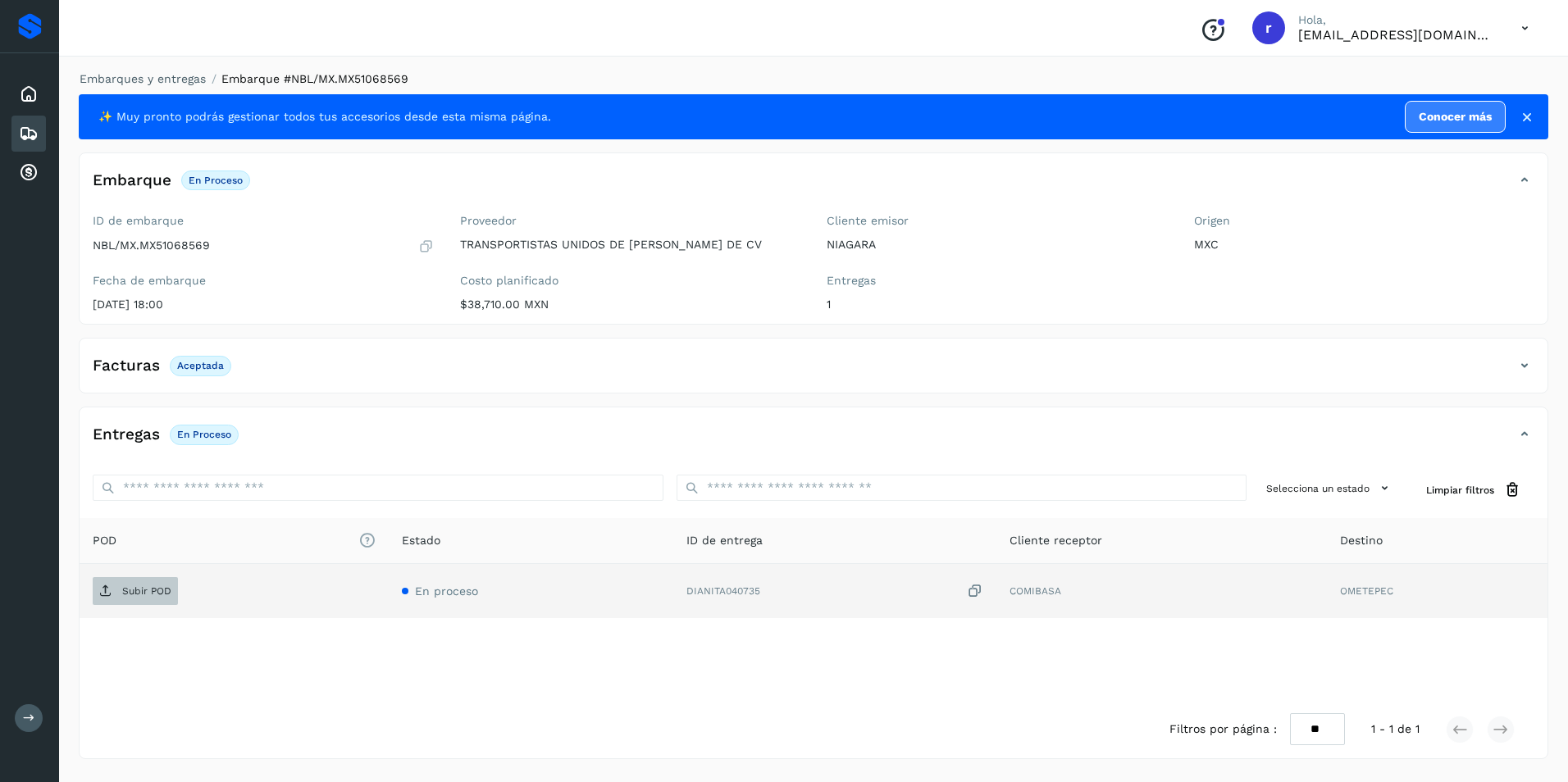
click at [138, 592] on p "Subir POD" at bounding box center [146, 590] width 49 height 11
click at [34, 129] on icon at bounding box center [29, 133] width 19 height 19
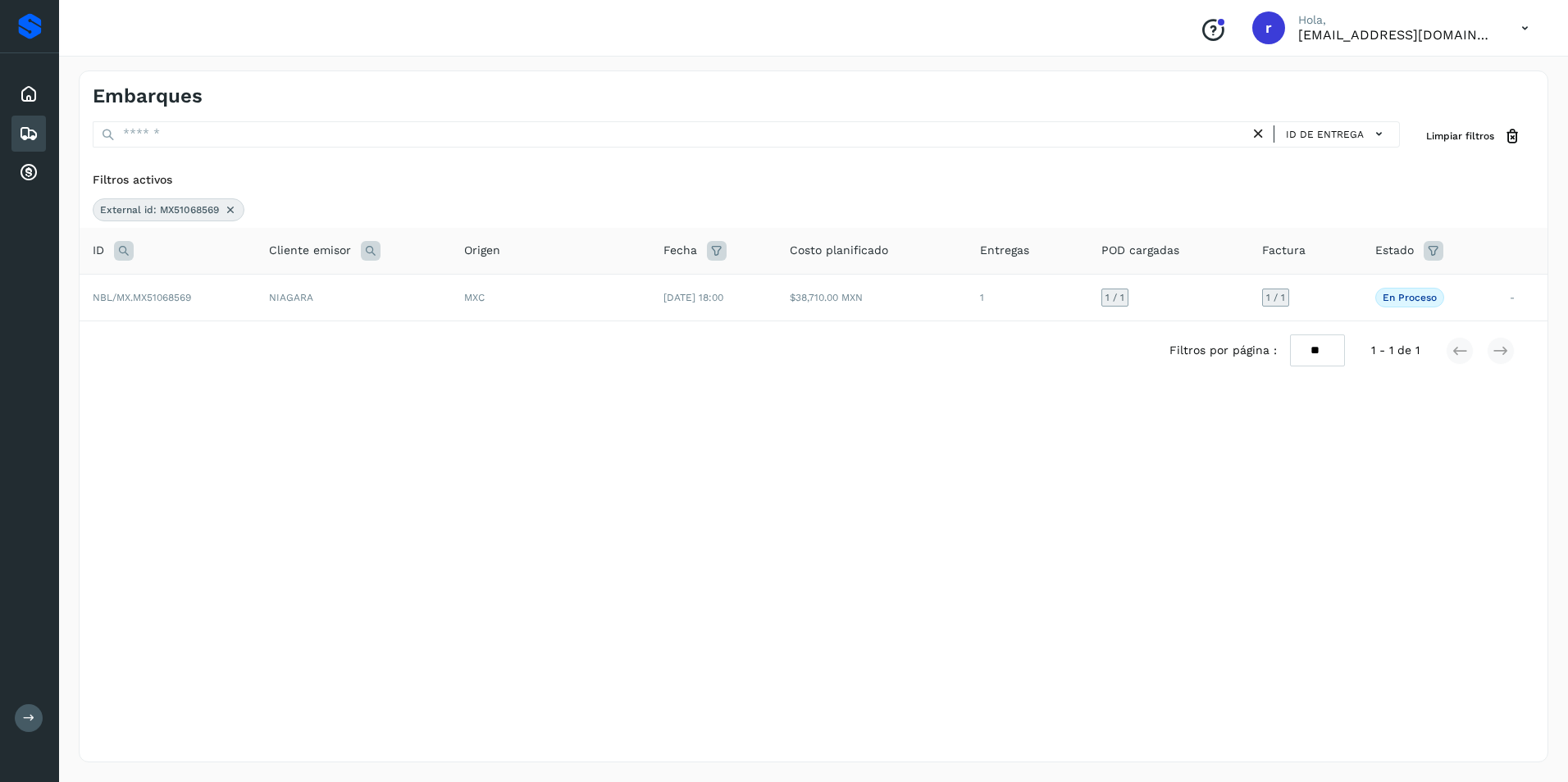
click at [226, 210] on icon at bounding box center [230, 209] width 13 height 13
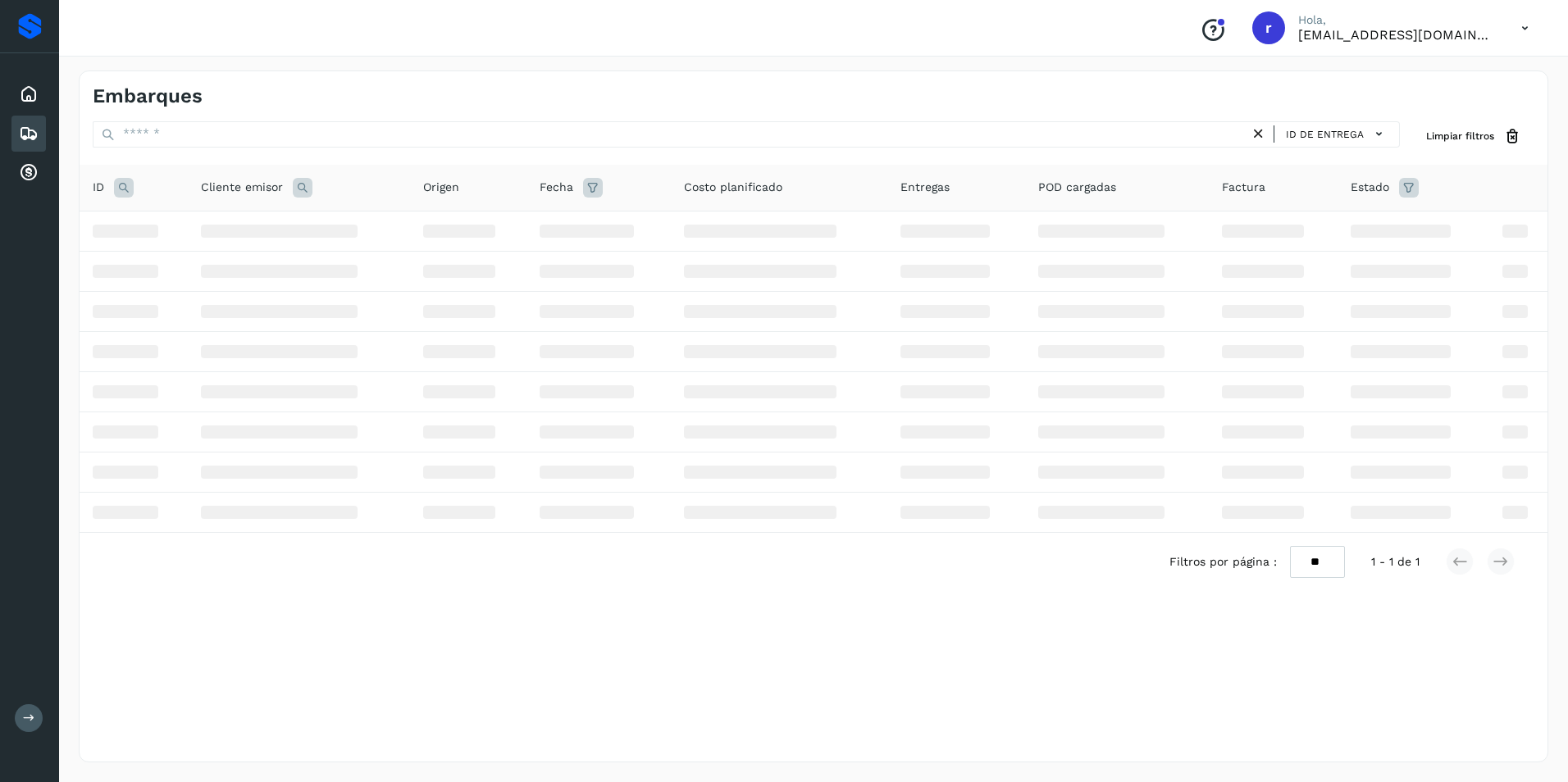
click at [117, 193] on icon at bounding box center [124, 187] width 19 height 19
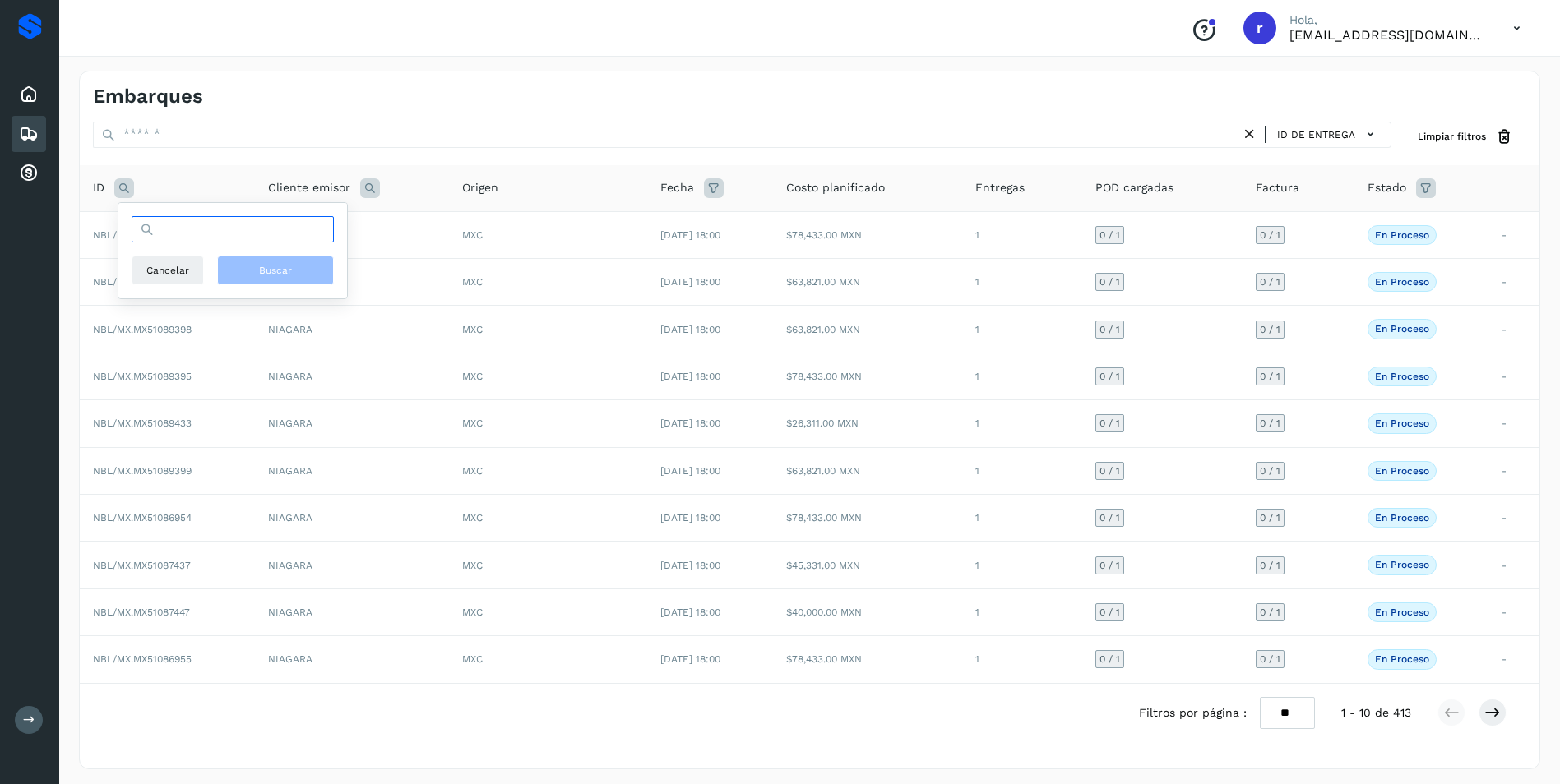
click at [190, 233] on input "text" at bounding box center [233, 229] width 202 height 26
paste input "**********"
type input "**********"
click at [253, 263] on button "Buscar" at bounding box center [275, 270] width 117 height 30
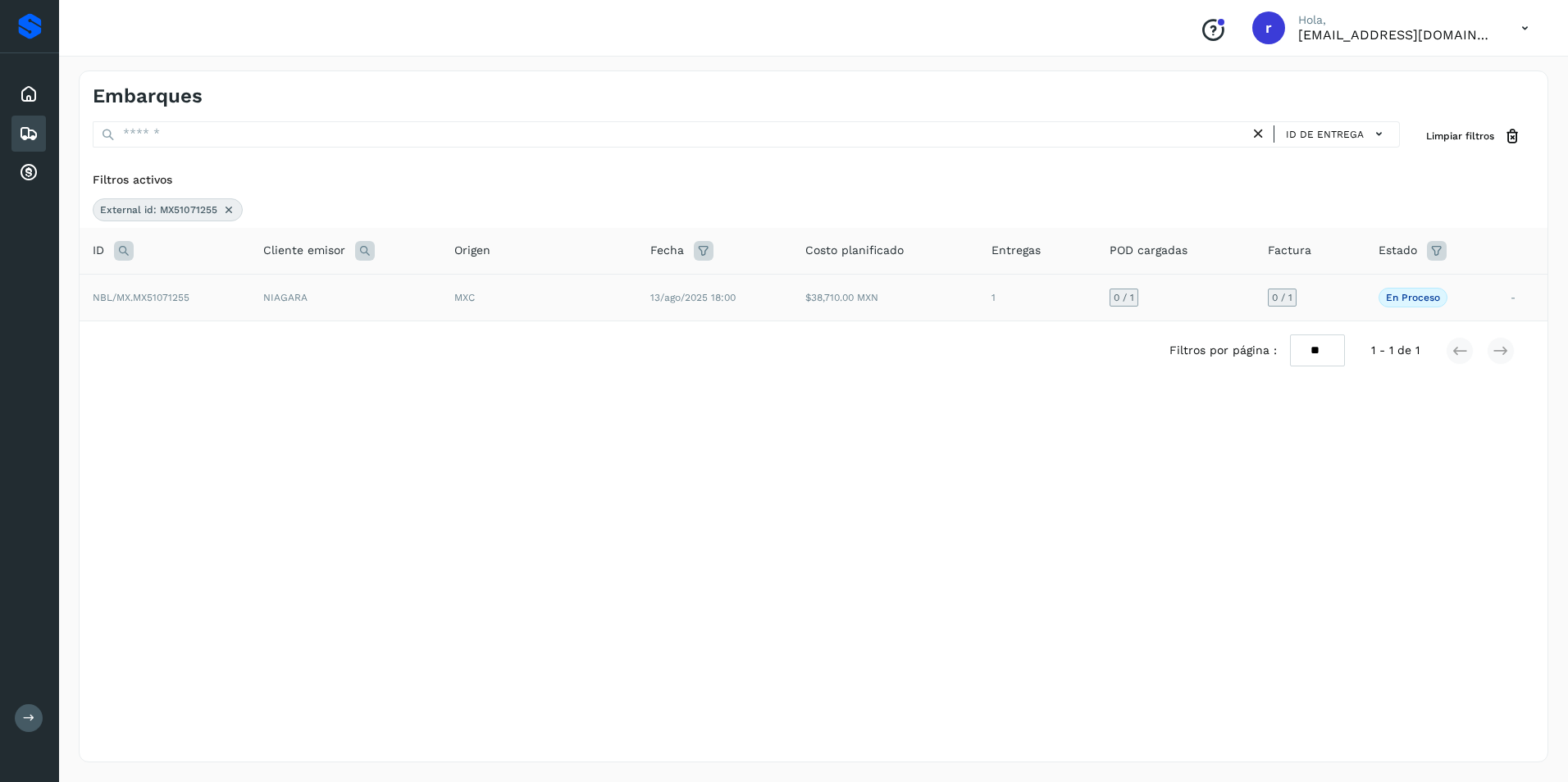
click at [200, 292] on td "NBL/MX.MX51071255" at bounding box center [165, 297] width 171 height 46
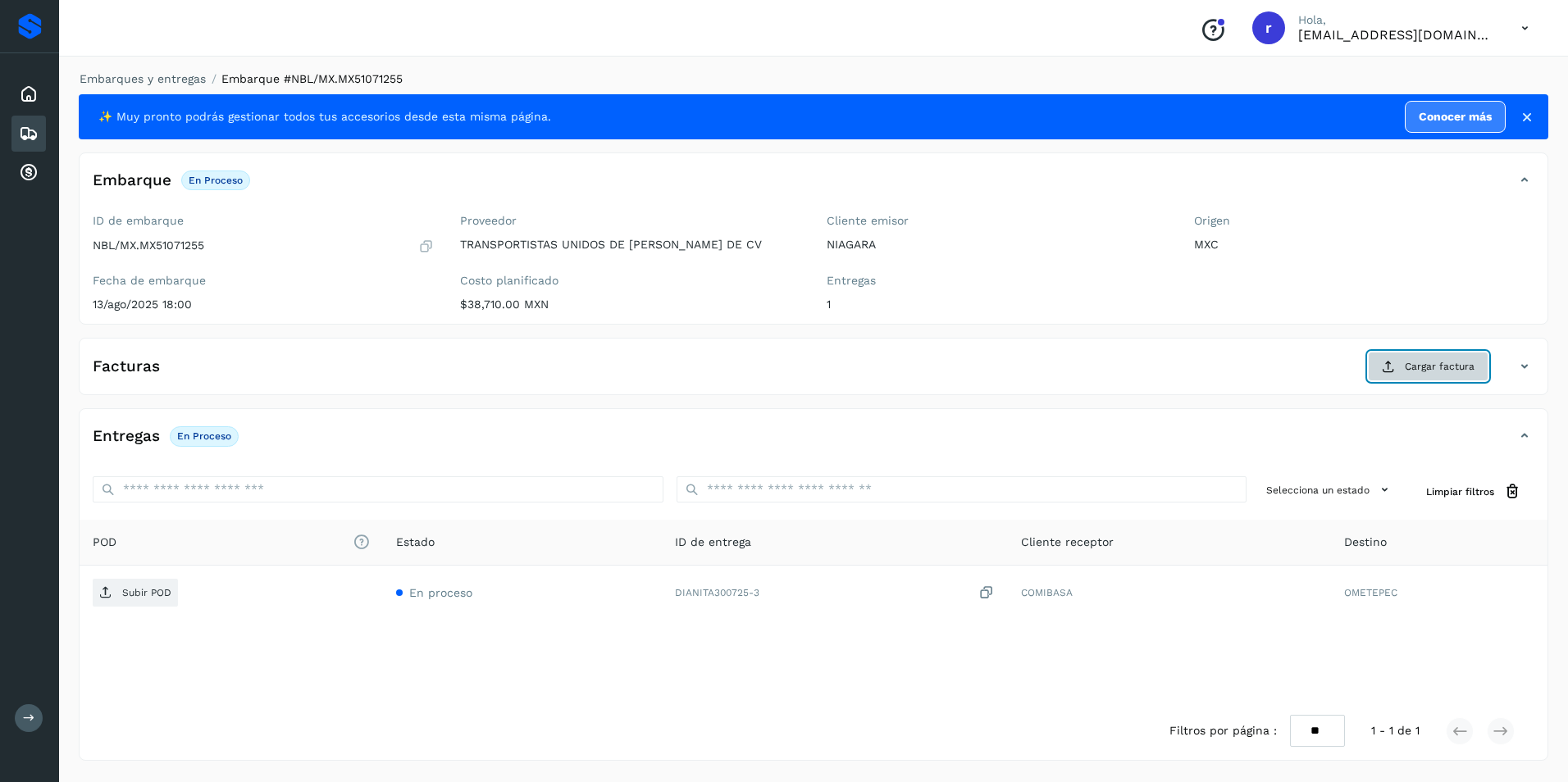
click at [1451, 359] on span "Cargar factura" at bounding box center [1439, 366] width 70 height 15
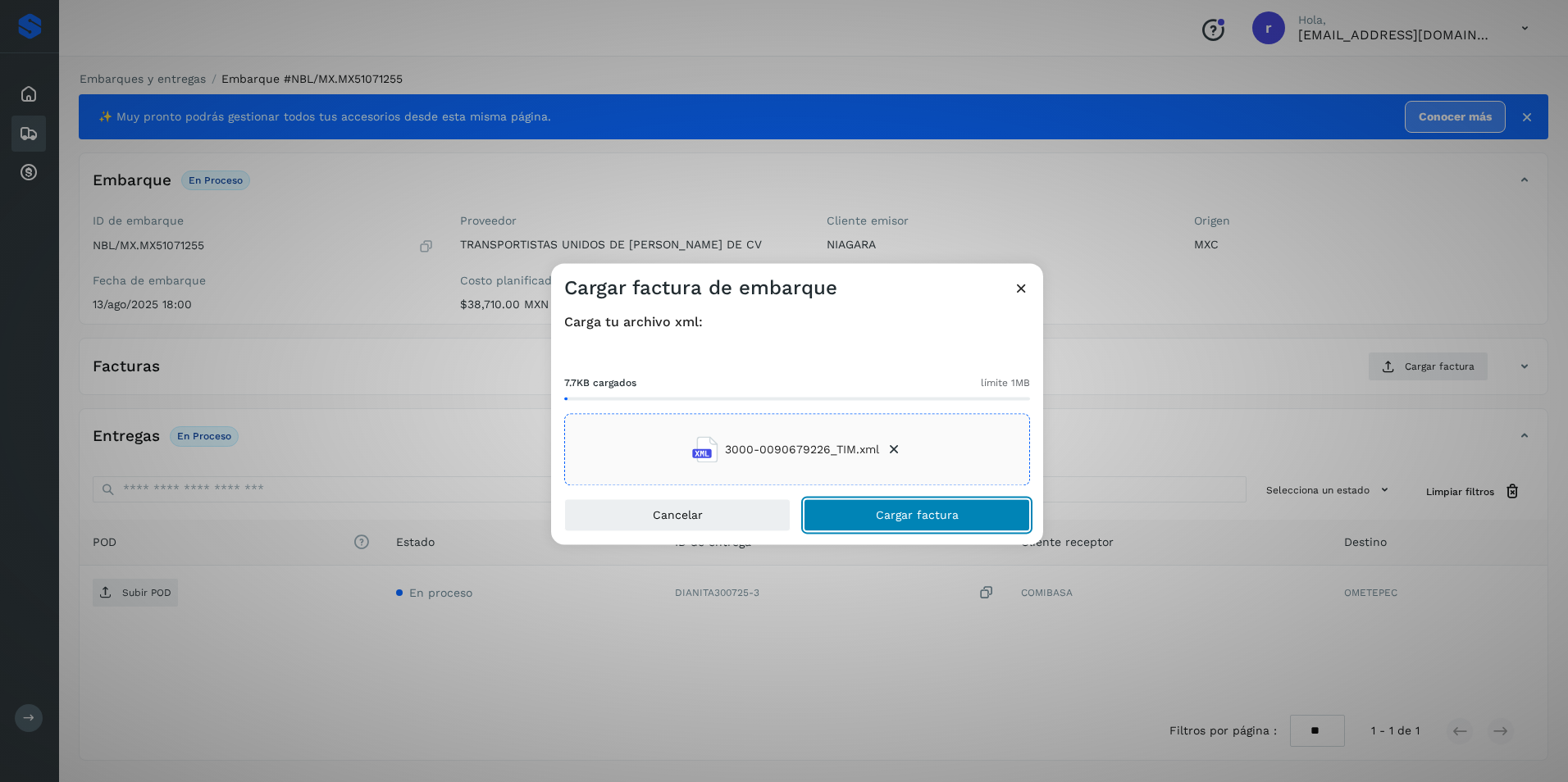
click at [922, 513] on span "Cargar factura" at bounding box center [917, 515] width 83 height 11
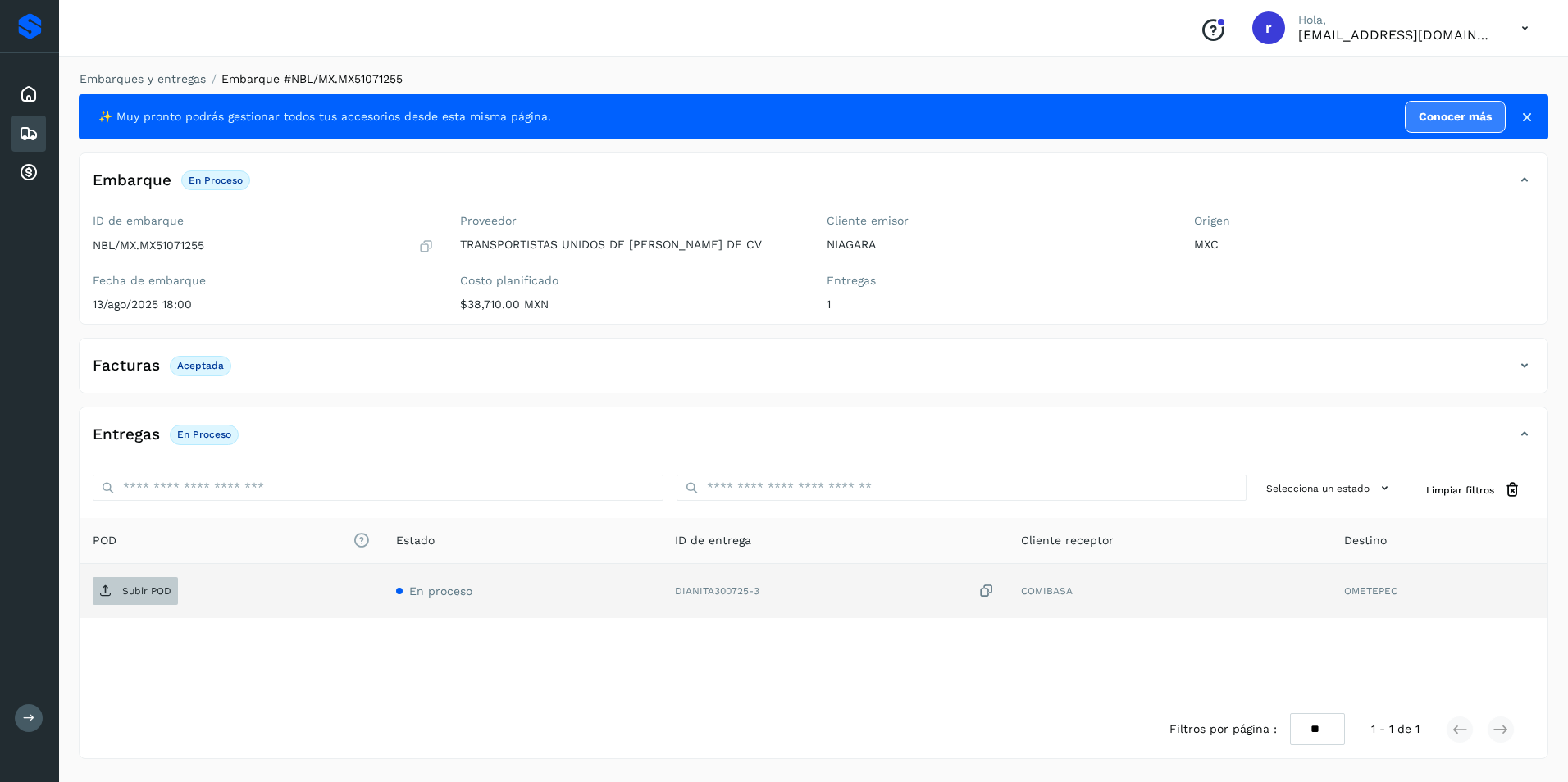
click at [112, 586] on span "Subir POD" at bounding box center [135, 591] width 85 height 26
click at [36, 130] on icon at bounding box center [29, 133] width 19 height 19
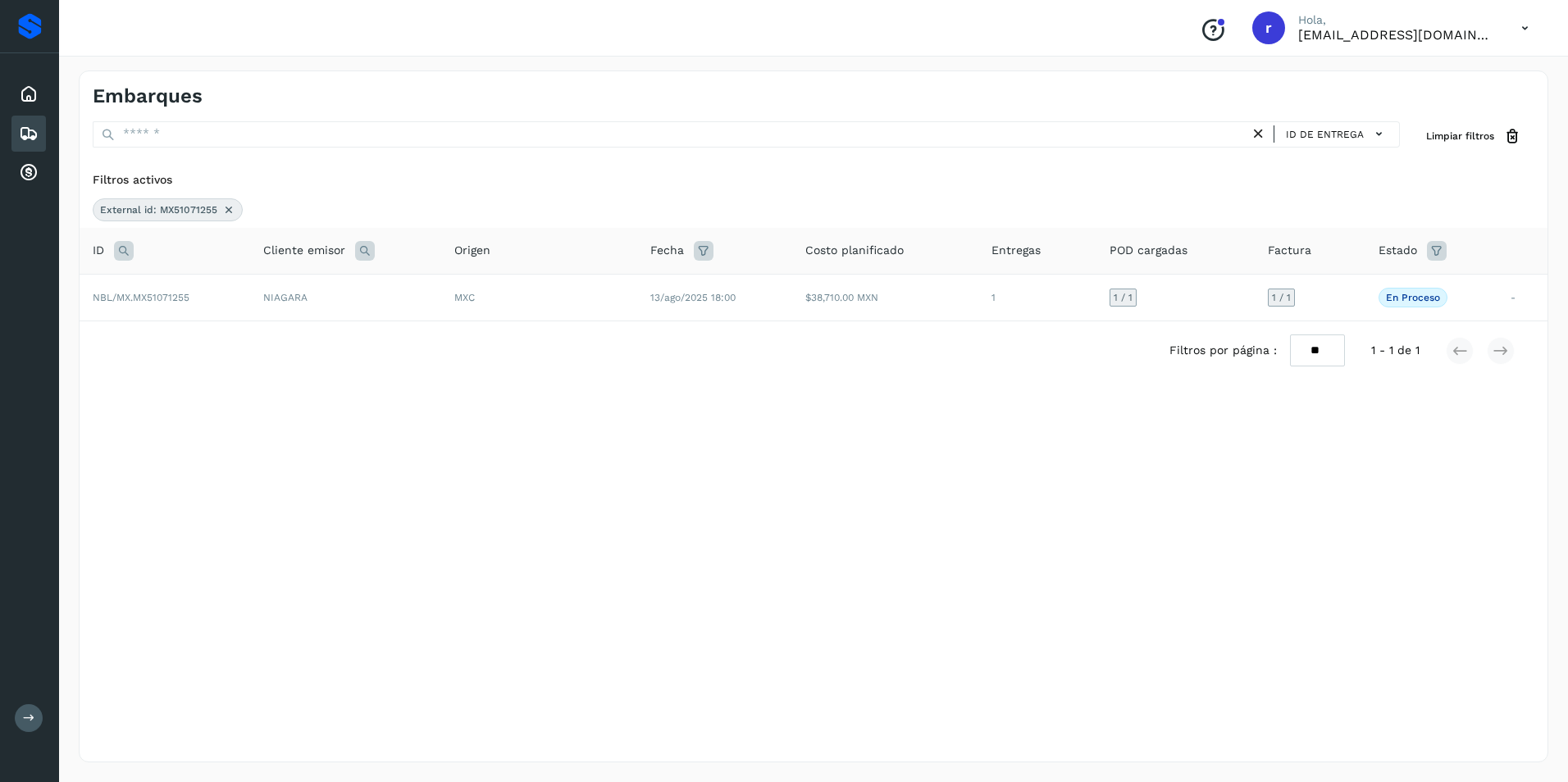
click at [224, 209] on icon at bounding box center [229, 209] width 13 height 13
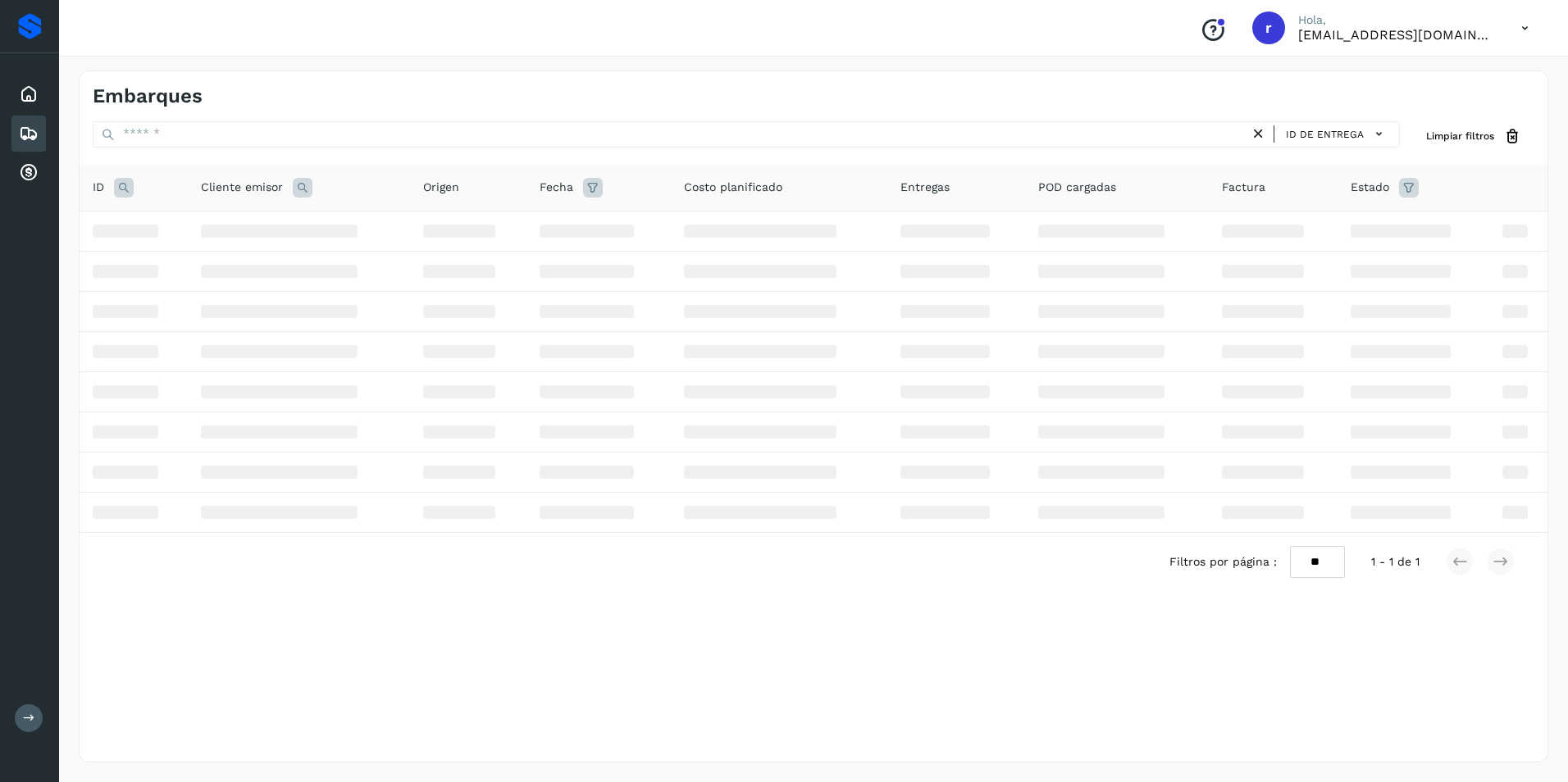
click at [120, 191] on icon at bounding box center [124, 187] width 19 height 19
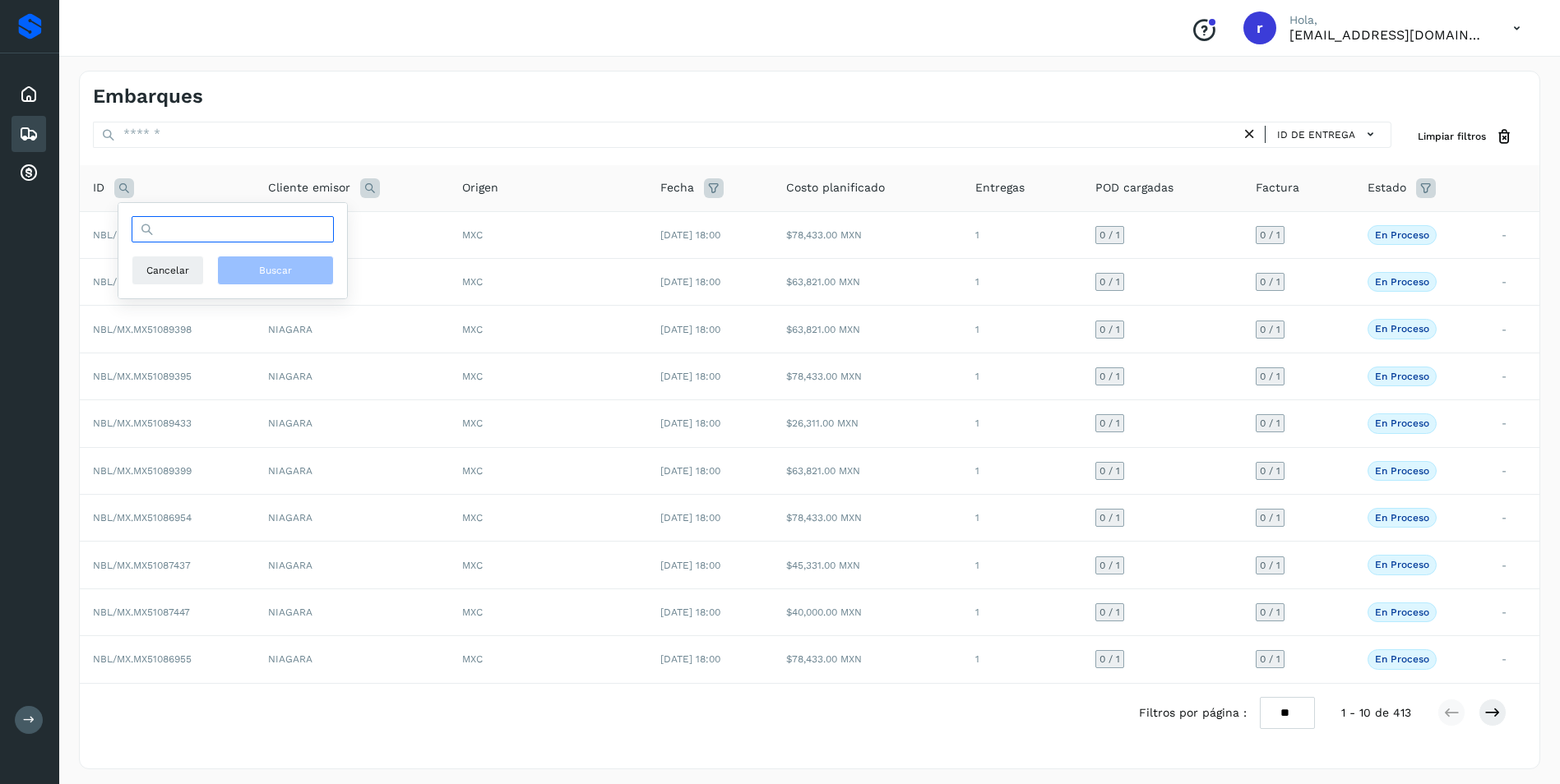
click at [202, 235] on input "text" at bounding box center [233, 229] width 202 height 26
paste input "**********"
type input "**********"
click at [237, 270] on button "Buscar" at bounding box center [275, 270] width 117 height 30
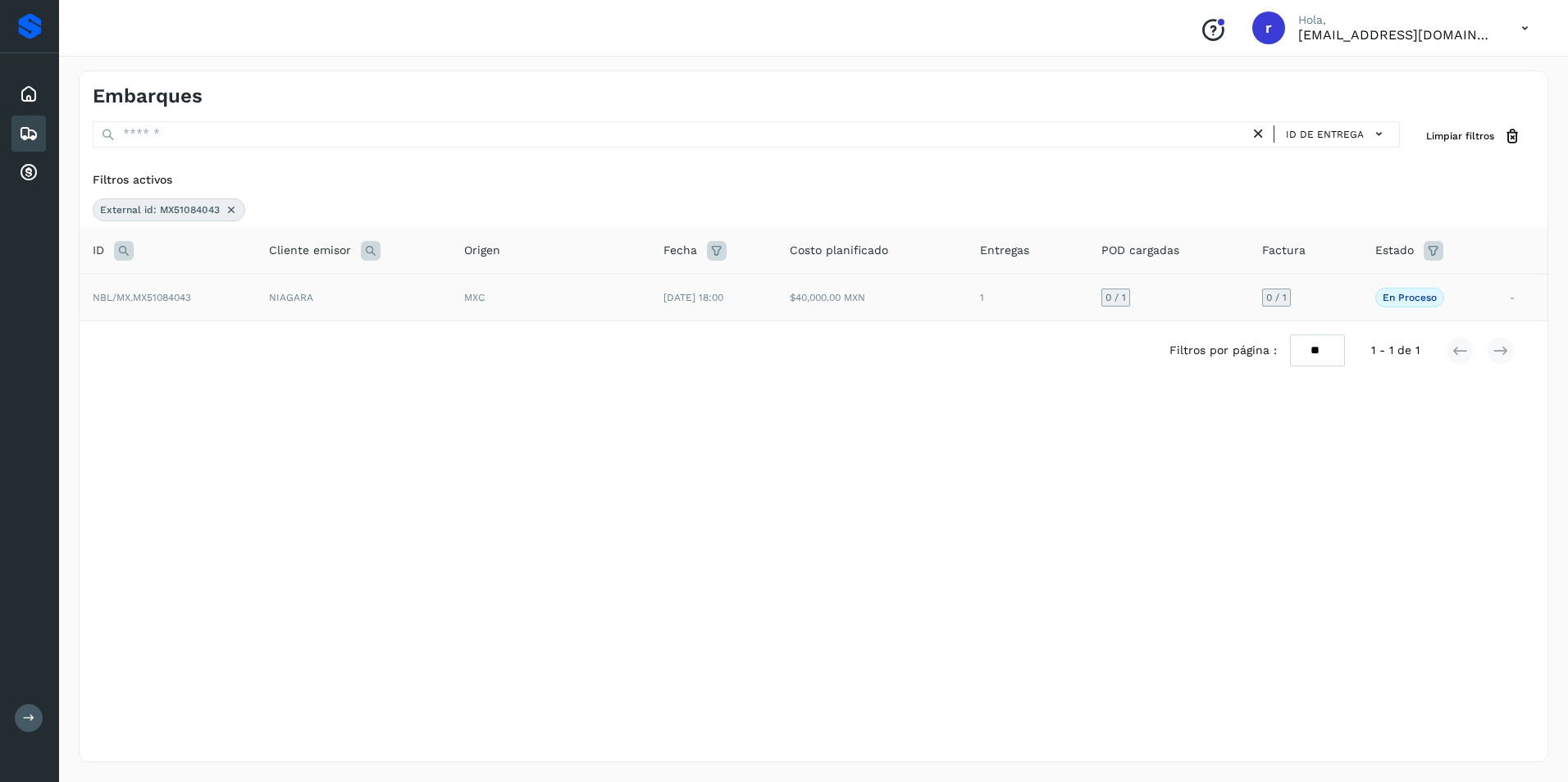
click at [168, 292] on span "NBL/MX.MX51084043" at bounding box center [142, 297] width 98 height 11
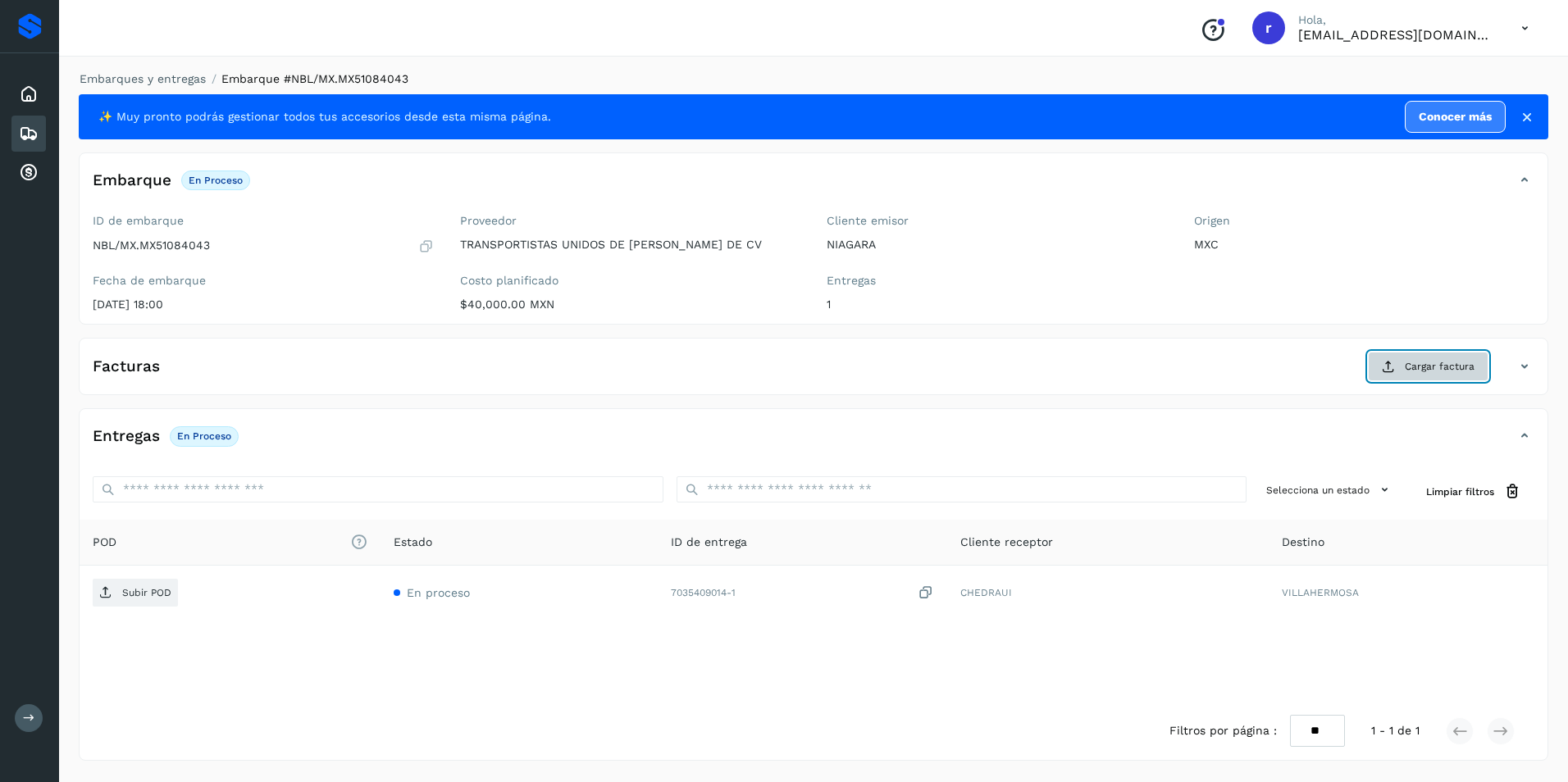
click at [1407, 368] on span "Cargar factura" at bounding box center [1439, 366] width 70 height 15
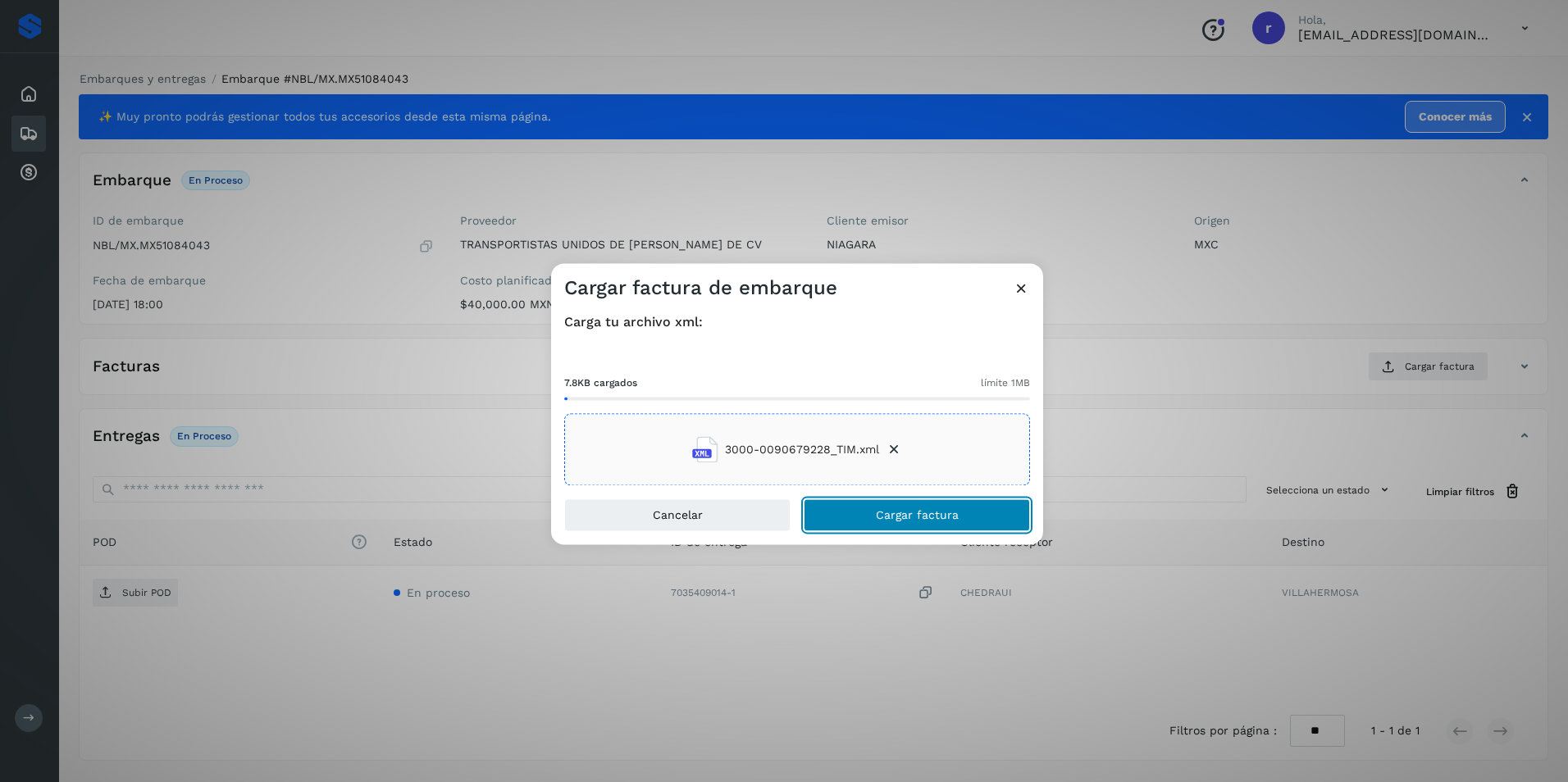
click at [865, 506] on button "Cargar factura" at bounding box center [916, 515] width 226 height 32
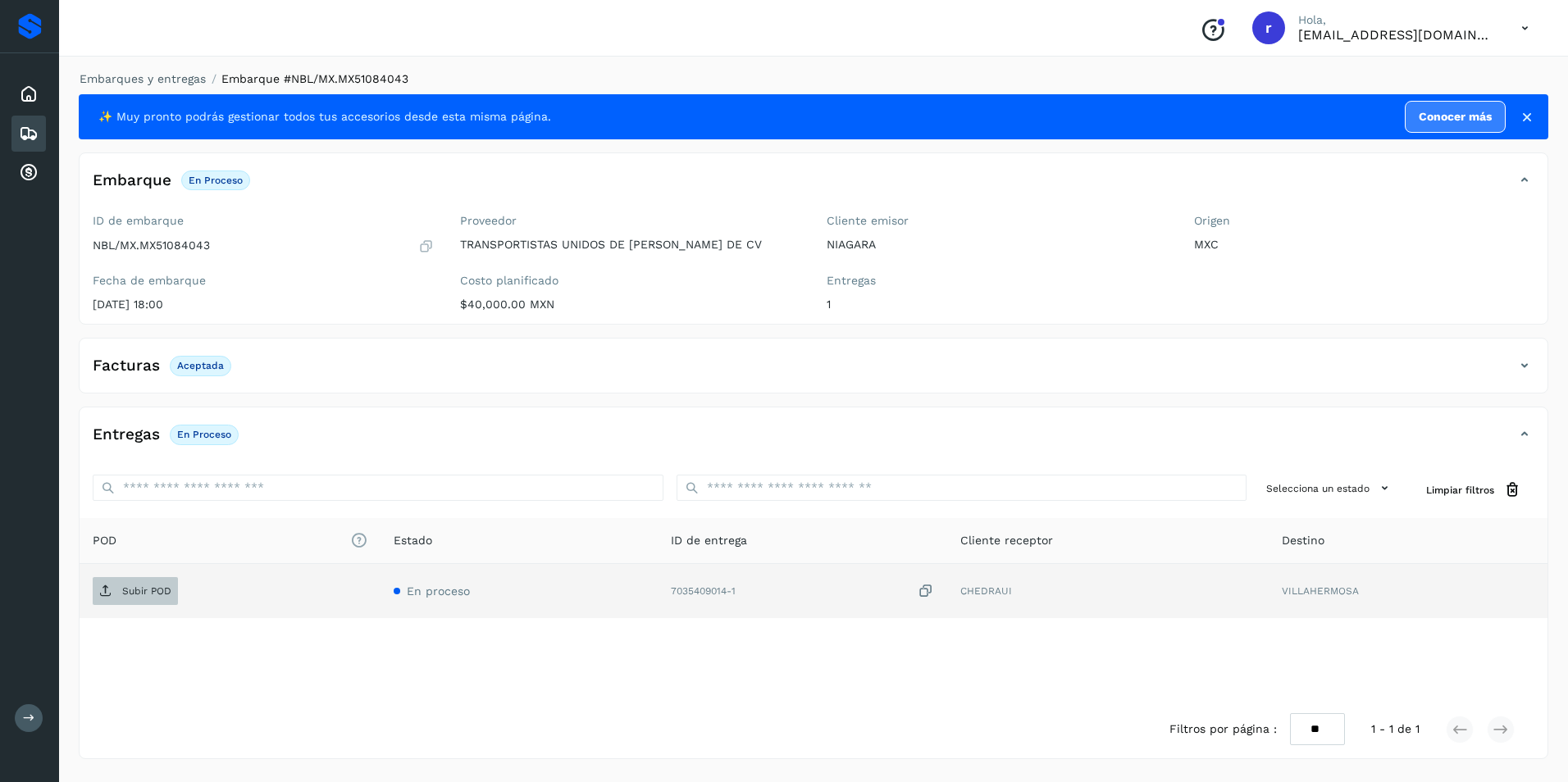
click at [160, 579] on span "Subir POD" at bounding box center [135, 591] width 85 height 26
click at [32, 129] on icon at bounding box center [29, 133] width 19 height 19
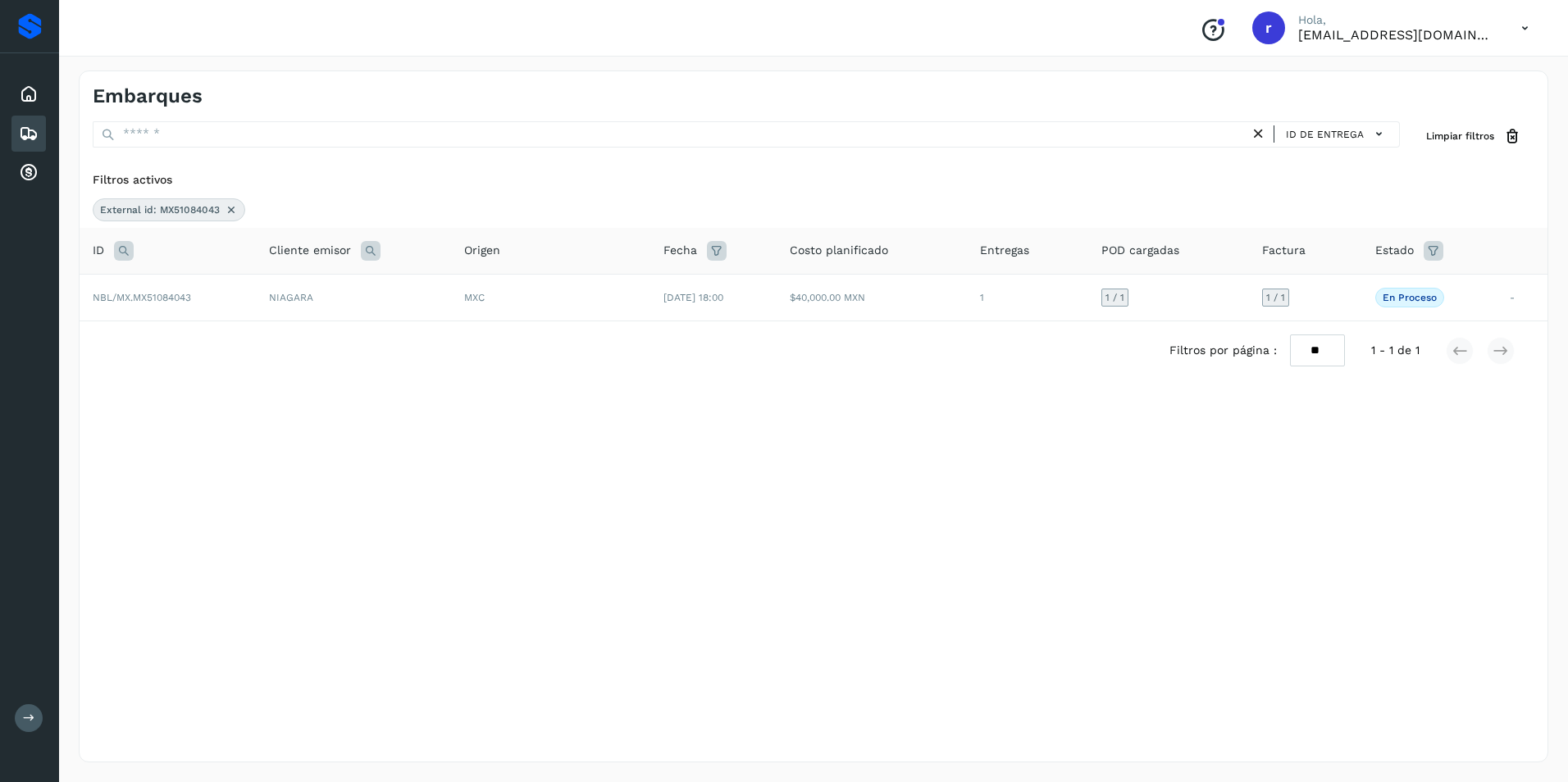
click at [230, 209] on icon at bounding box center [230, 209] width 13 height 13
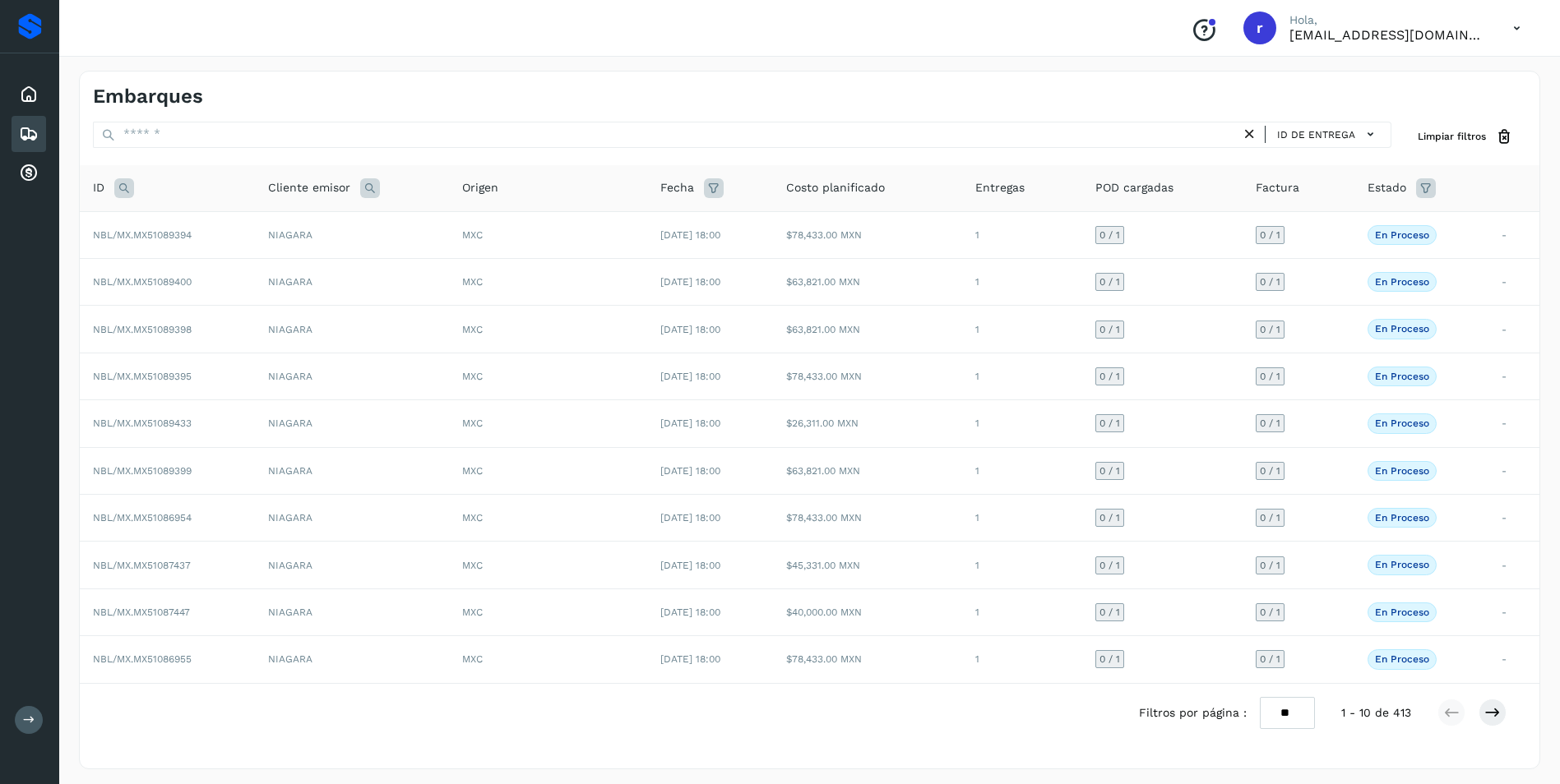
click at [126, 186] on icon at bounding box center [124, 188] width 19 height 19
click at [213, 239] on input "text" at bounding box center [233, 229] width 202 height 26
paste input "**********"
type input "**********"
click at [239, 265] on button "Buscar" at bounding box center [275, 270] width 117 height 30
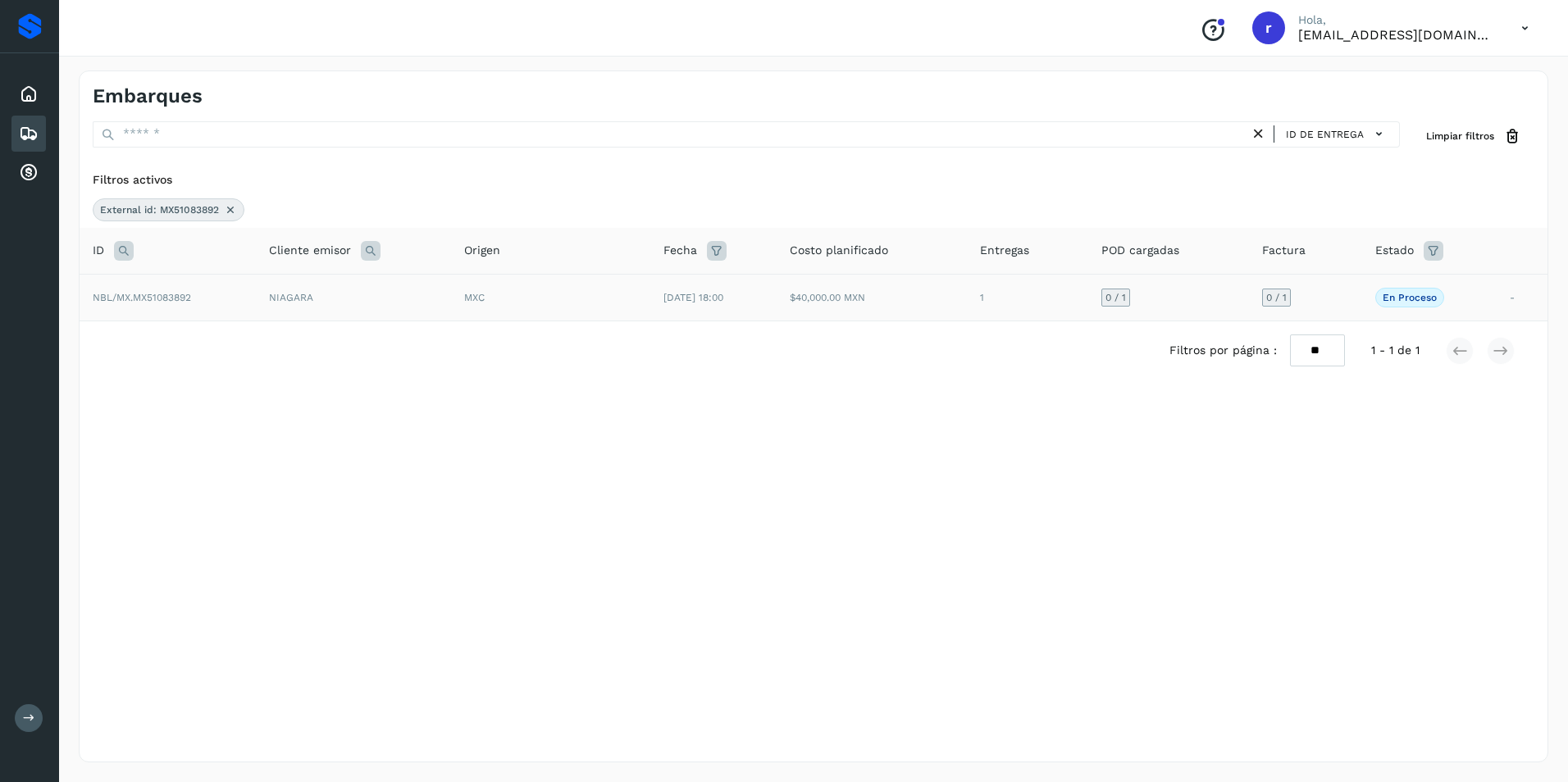
click at [184, 297] on span "NBL/MX.MX51083892" at bounding box center [142, 297] width 98 height 11
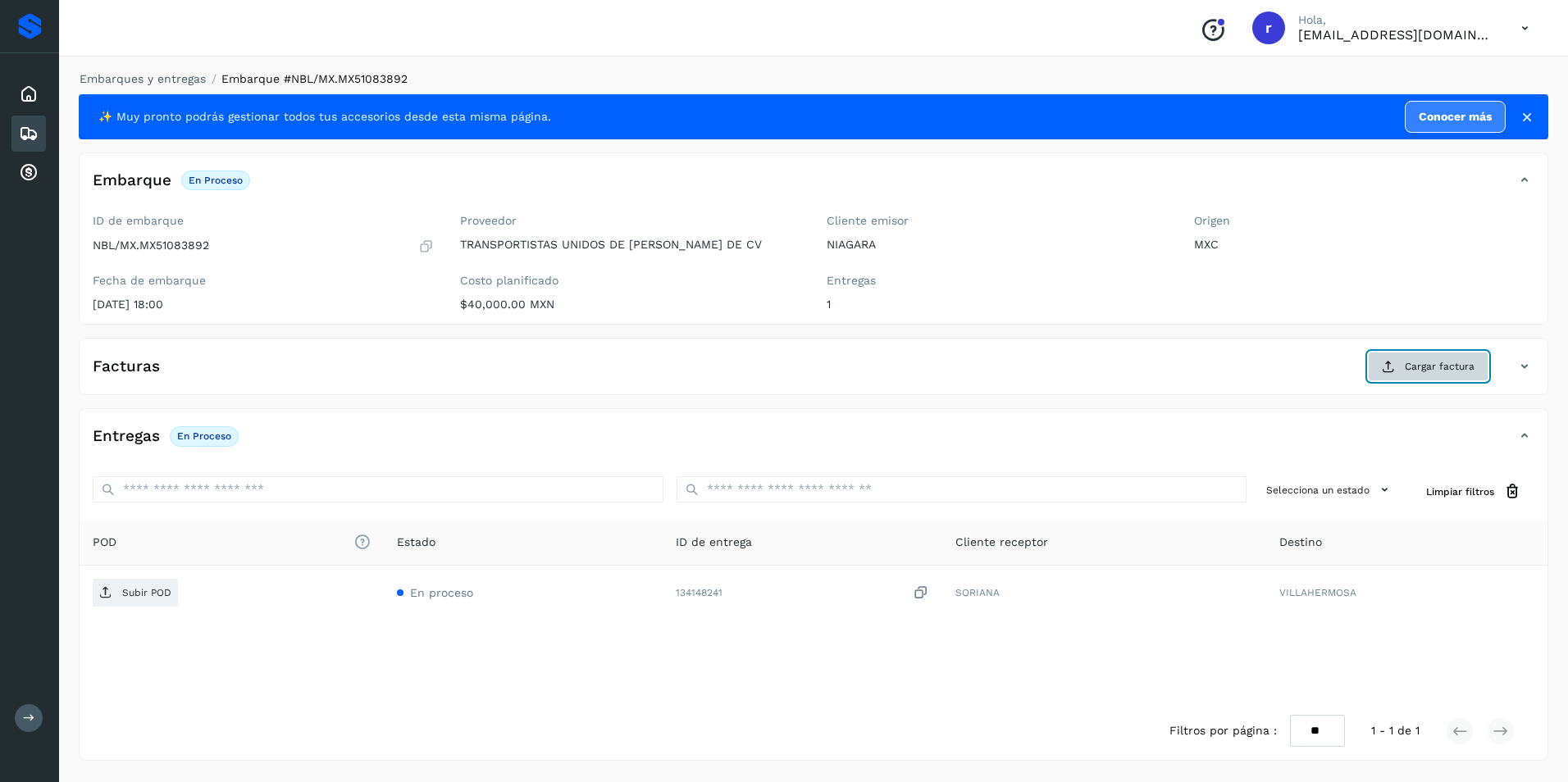
click at [1437, 371] on span "Cargar factura" at bounding box center [1439, 366] width 70 height 15
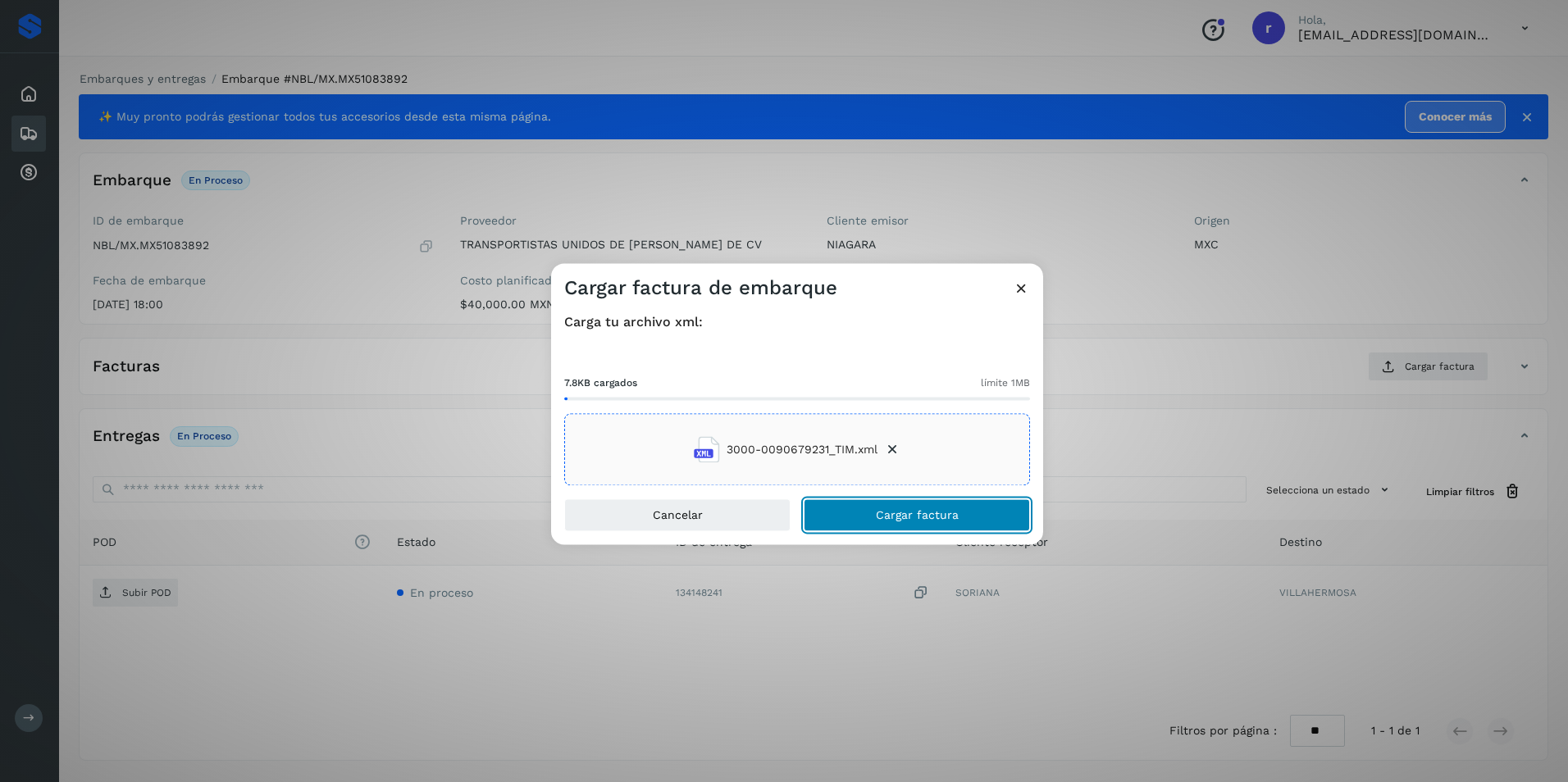
click at [855, 509] on button "Cargar factura" at bounding box center [916, 515] width 226 height 32
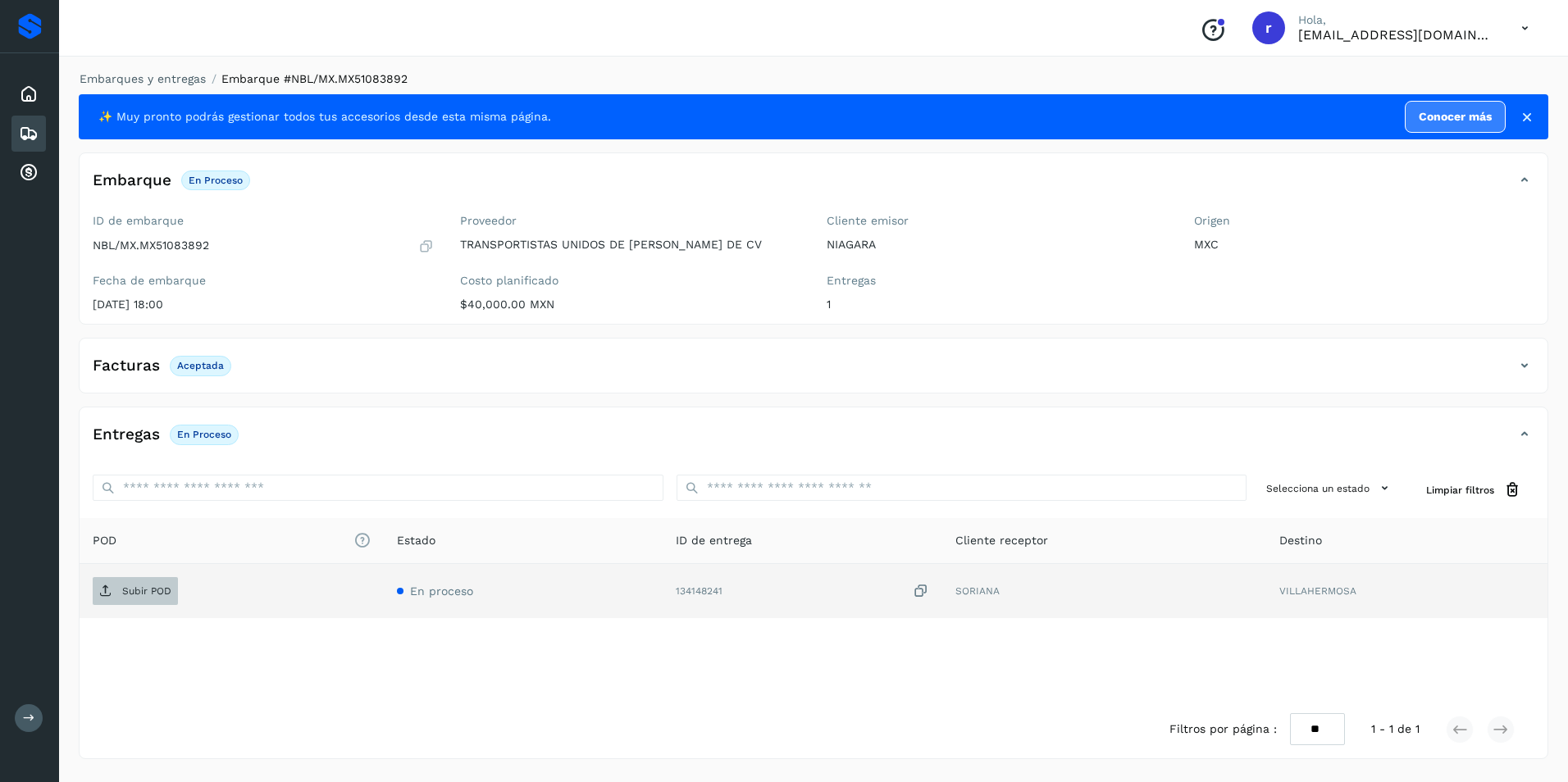
click at [143, 583] on span "Subir POD" at bounding box center [135, 591] width 85 height 26
click at [32, 134] on icon at bounding box center [29, 133] width 19 height 19
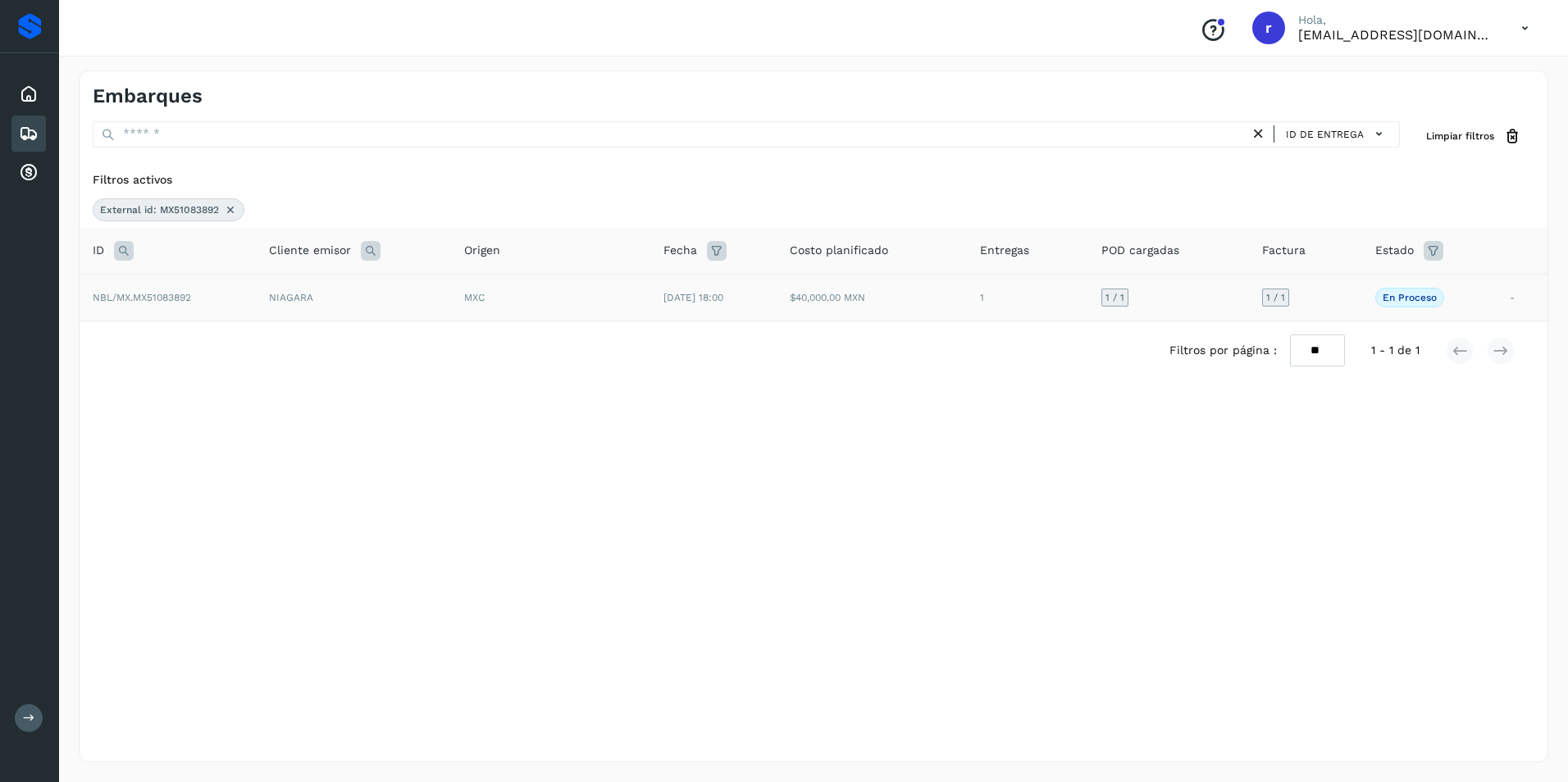
click at [232, 211] on icon at bounding box center [230, 209] width 13 height 13
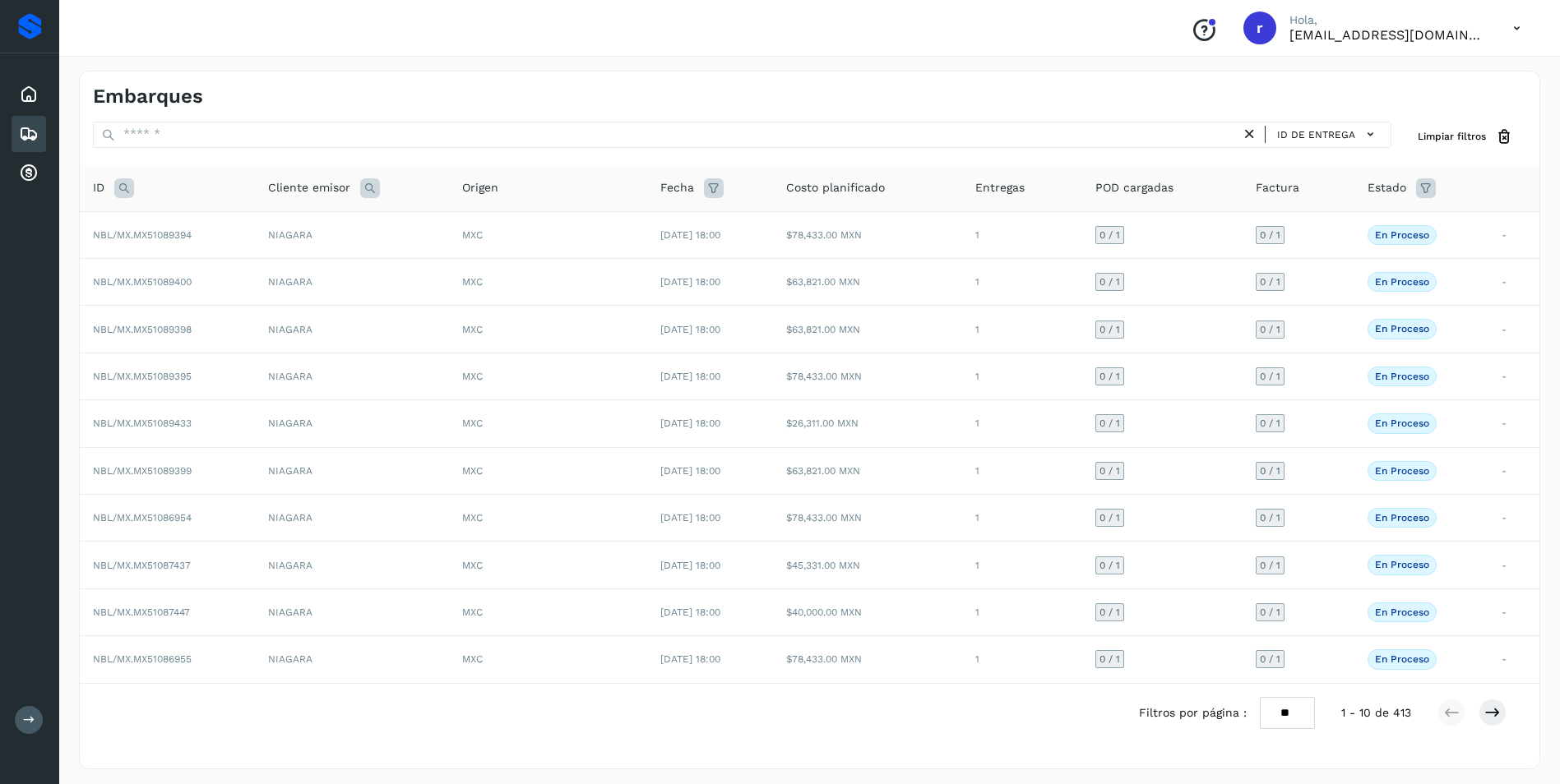
click at [119, 189] on icon at bounding box center [124, 188] width 19 height 19
click at [175, 227] on input "text" at bounding box center [233, 229] width 202 height 26
paste input "**********"
type input "**********"
click at [235, 263] on button "Buscar" at bounding box center [275, 270] width 117 height 30
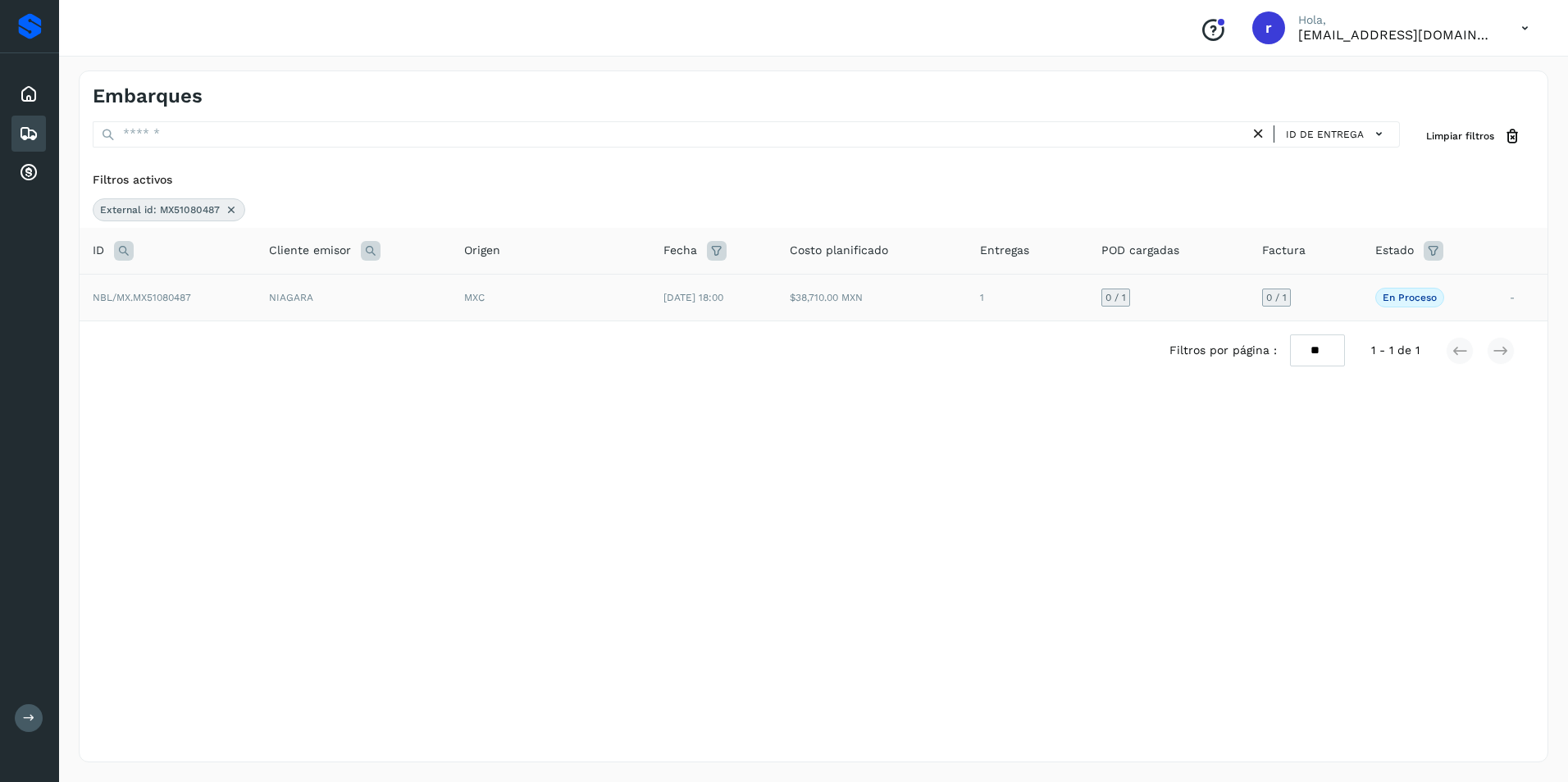
click at [292, 299] on td "NIAGARA" at bounding box center [353, 297] width 195 height 46
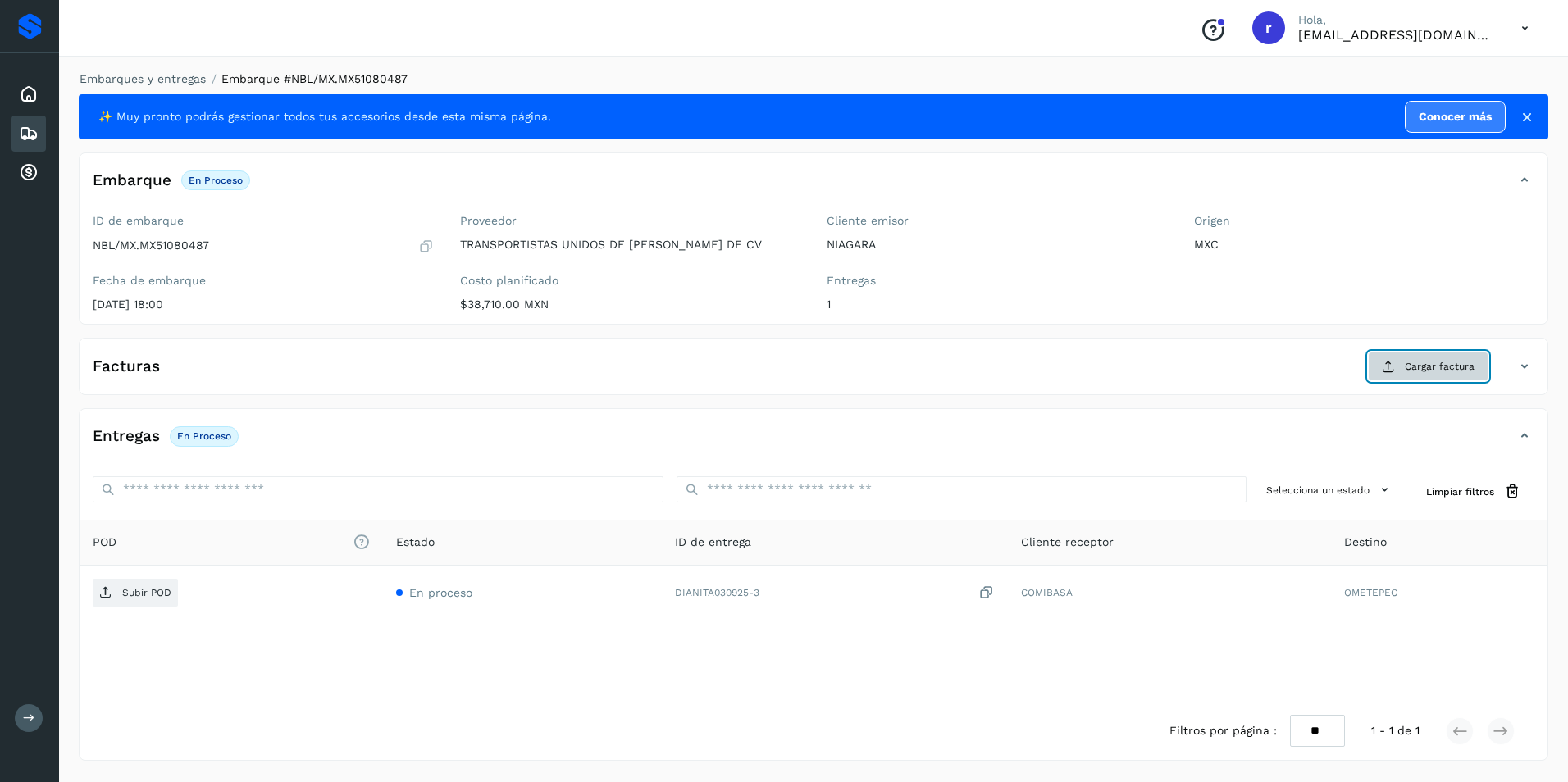
click at [1377, 361] on button "Cargar factura" at bounding box center [1428, 367] width 121 height 30
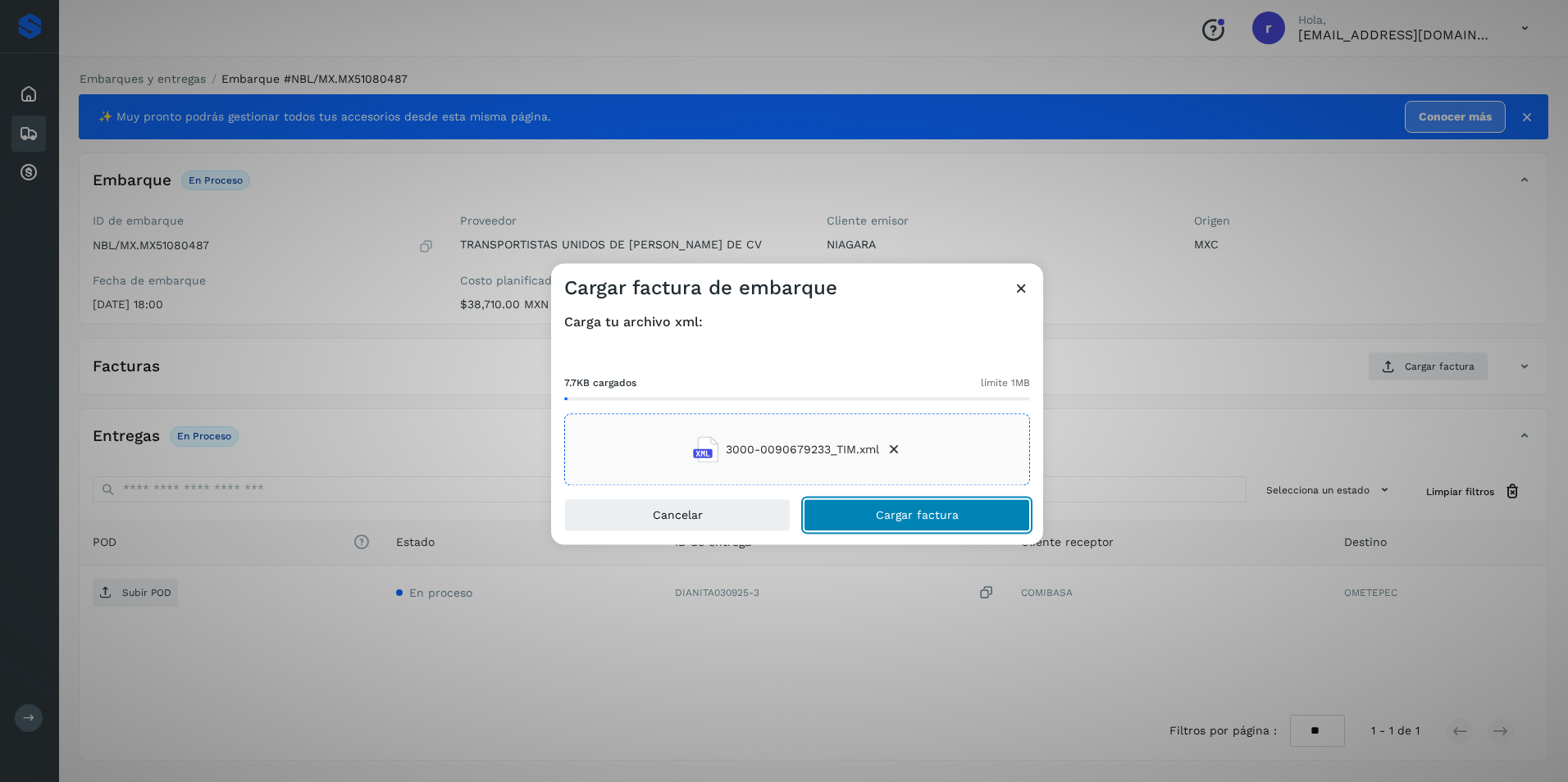
click at [885, 506] on button "Cargar factura" at bounding box center [916, 515] width 226 height 32
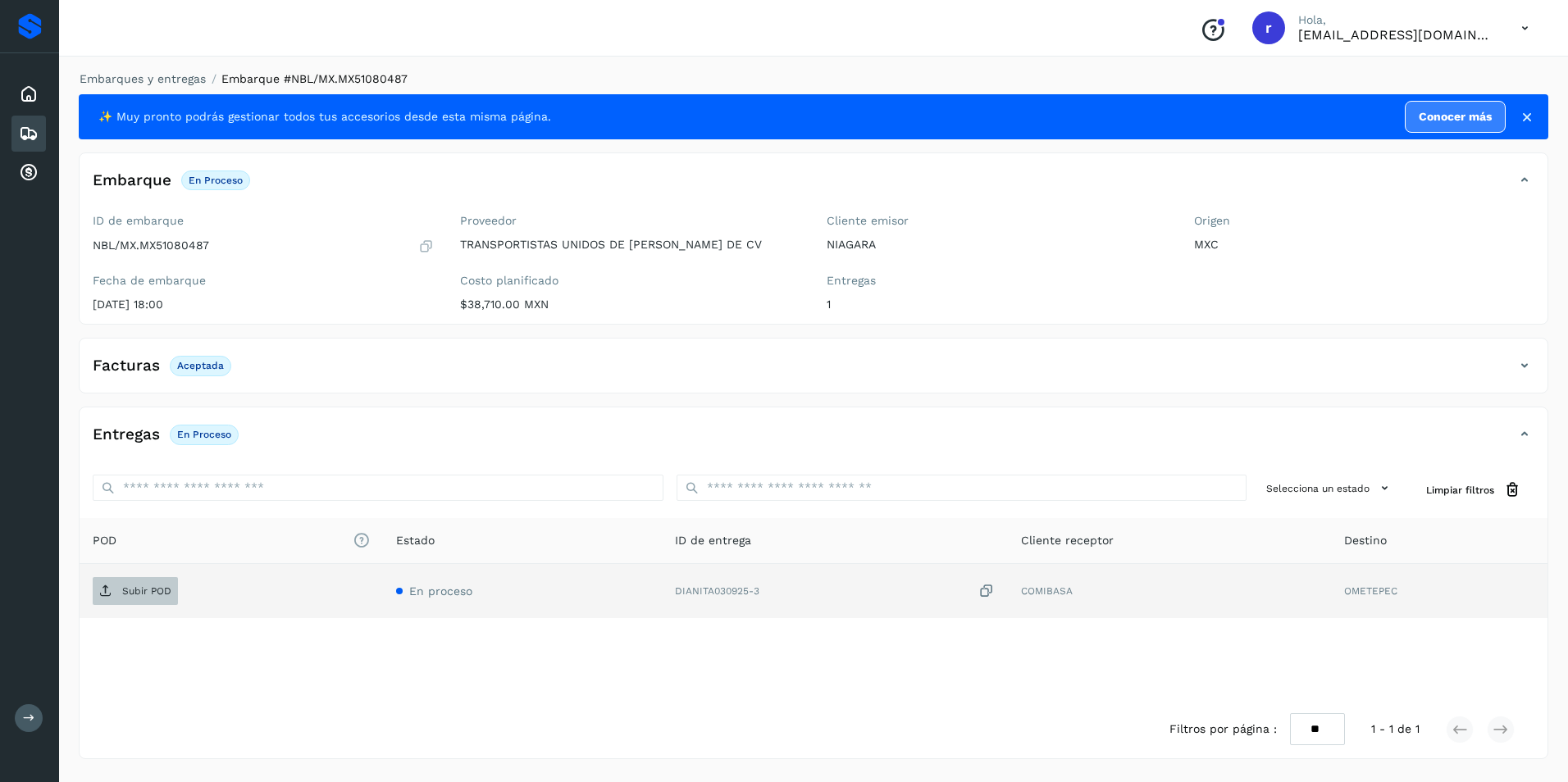
click at [169, 598] on span "Subir POD" at bounding box center [135, 591] width 85 height 26
click at [32, 123] on icon at bounding box center [29, 133] width 19 height 19
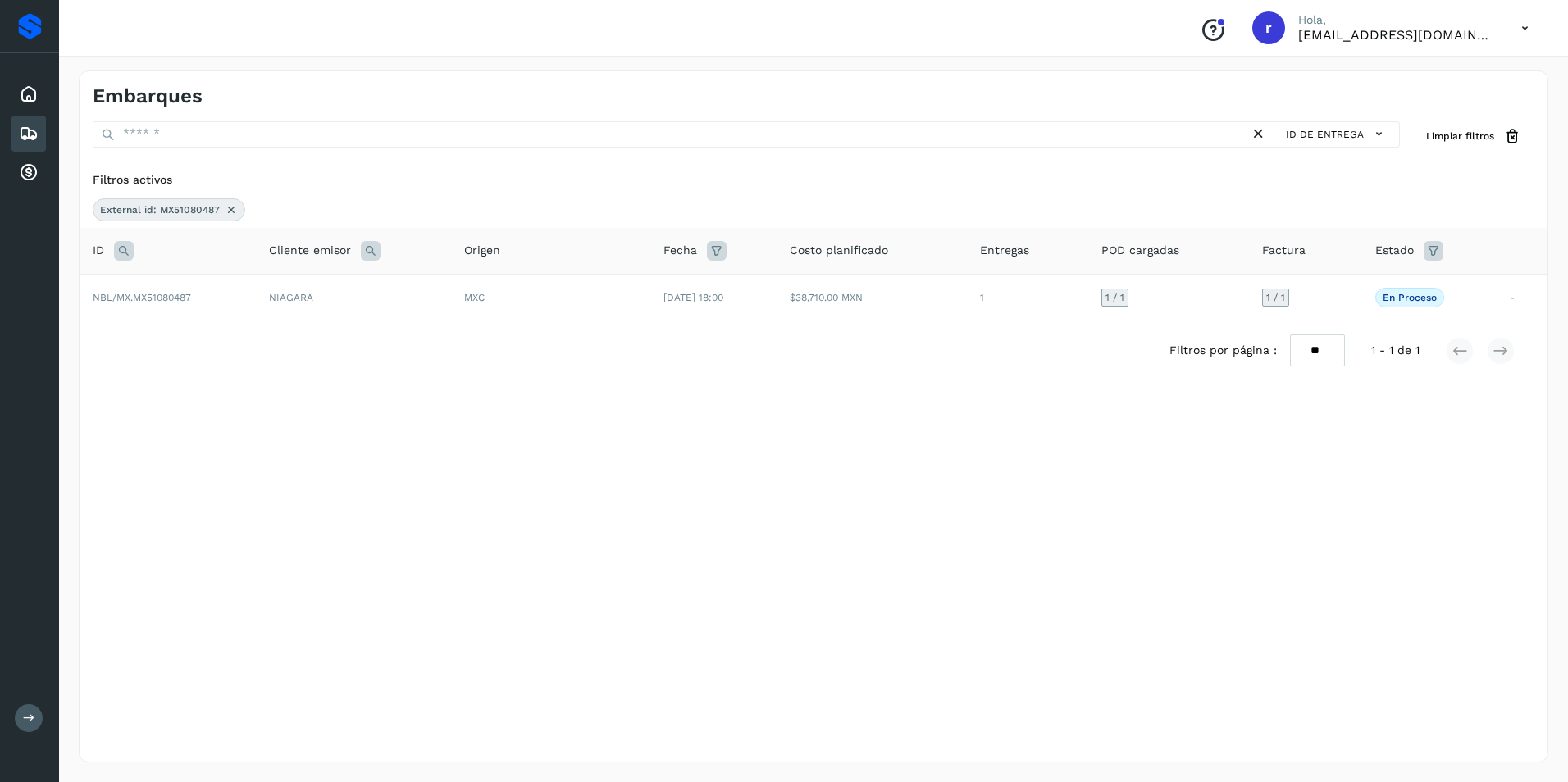
click at [237, 208] on div "External id: MX51080487" at bounding box center [169, 210] width 152 height 23
click at [230, 210] on icon at bounding box center [230, 209] width 13 height 13
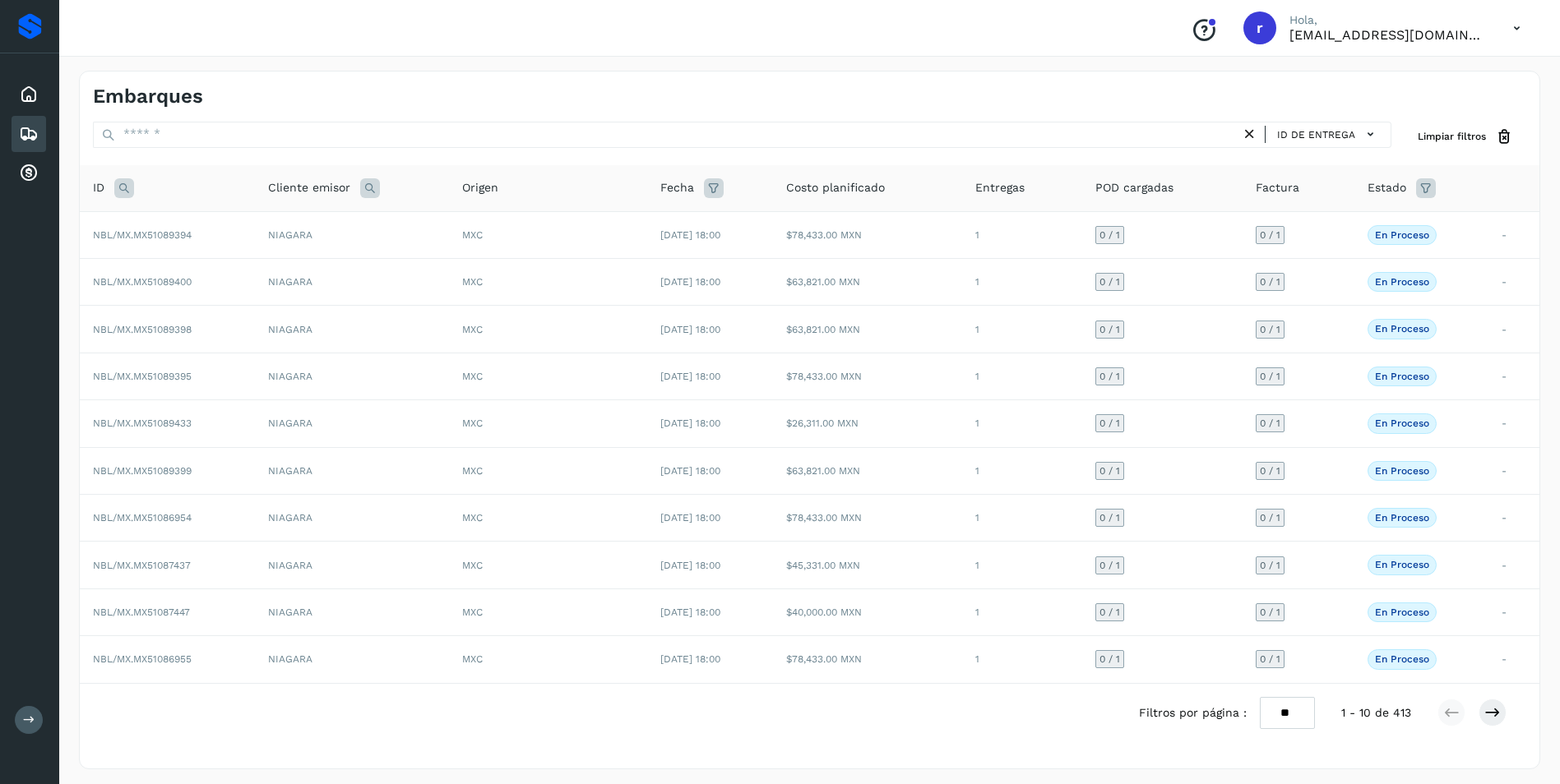
click at [126, 187] on icon at bounding box center [124, 188] width 19 height 19
click at [203, 229] on input "text" at bounding box center [233, 229] width 202 height 26
paste input "**********"
type input "**********"
click at [254, 268] on button "Buscar" at bounding box center [275, 270] width 117 height 30
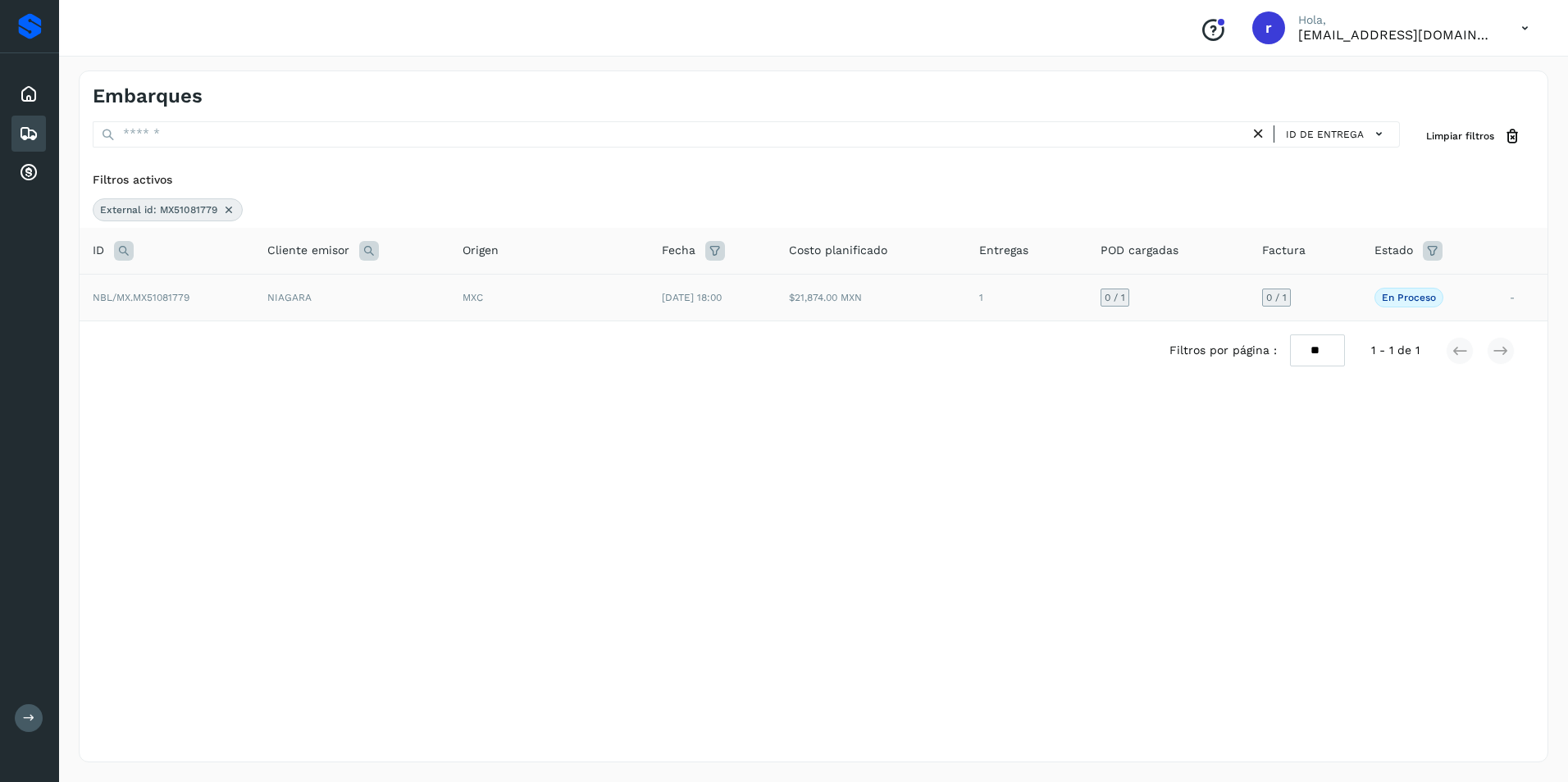
click at [187, 296] on span "NBL/MX.MX51081779" at bounding box center [141, 297] width 96 height 11
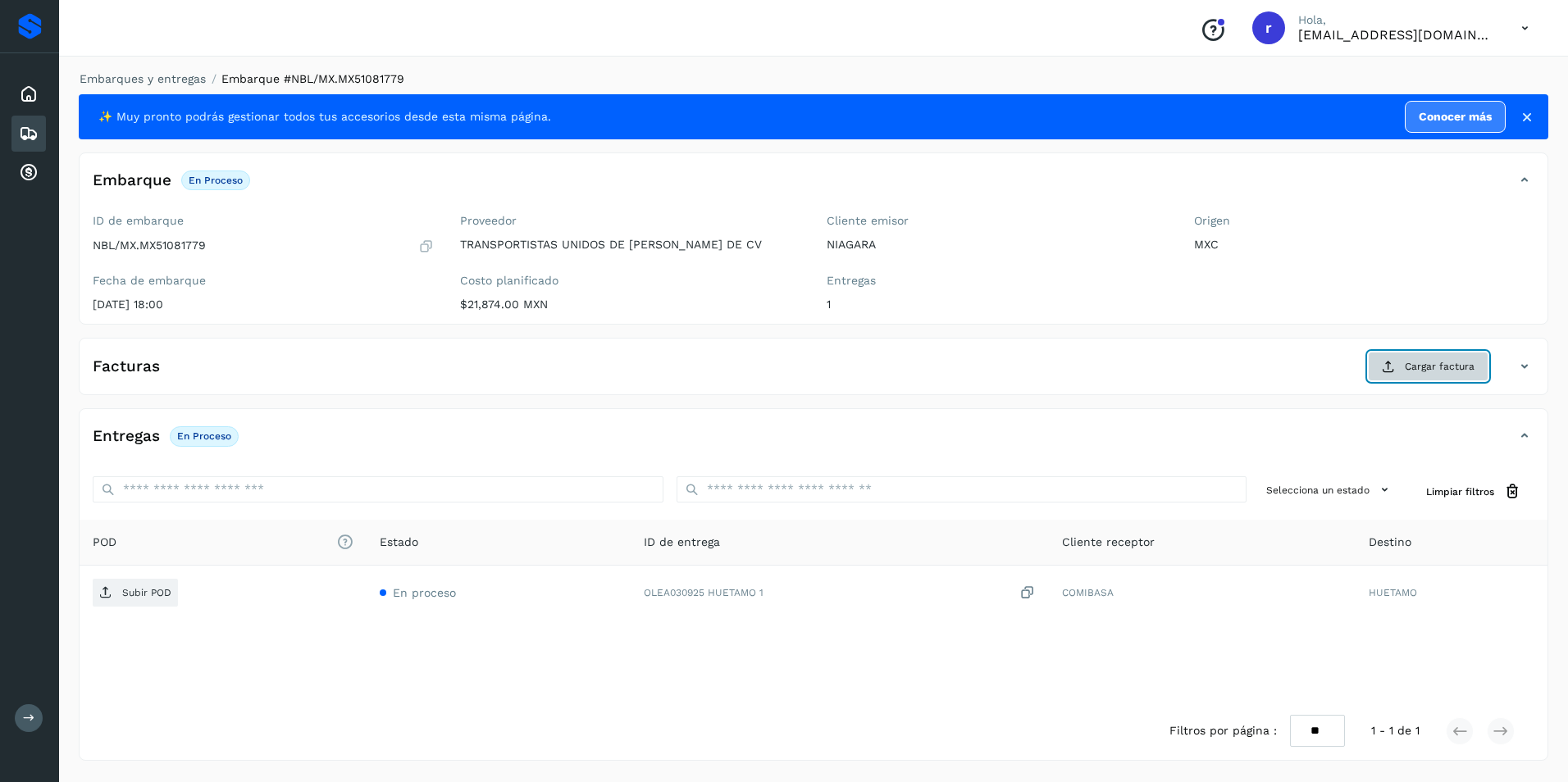
click at [1442, 365] on span "Cargar factura" at bounding box center [1439, 366] width 70 height 15
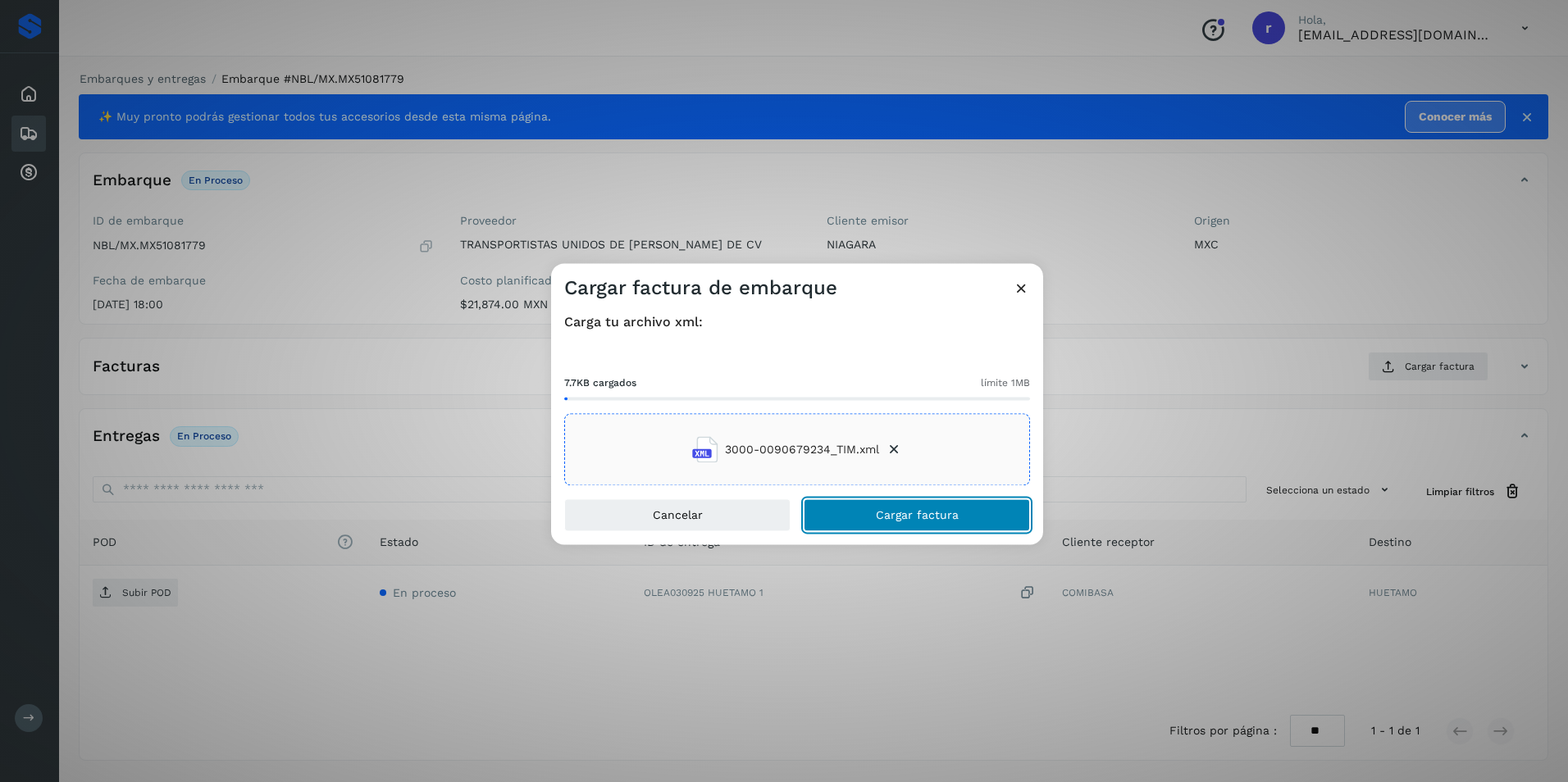
click at [841, 525] on button "Cargar factura" at bounding box center [916, 515] width 226 height 32
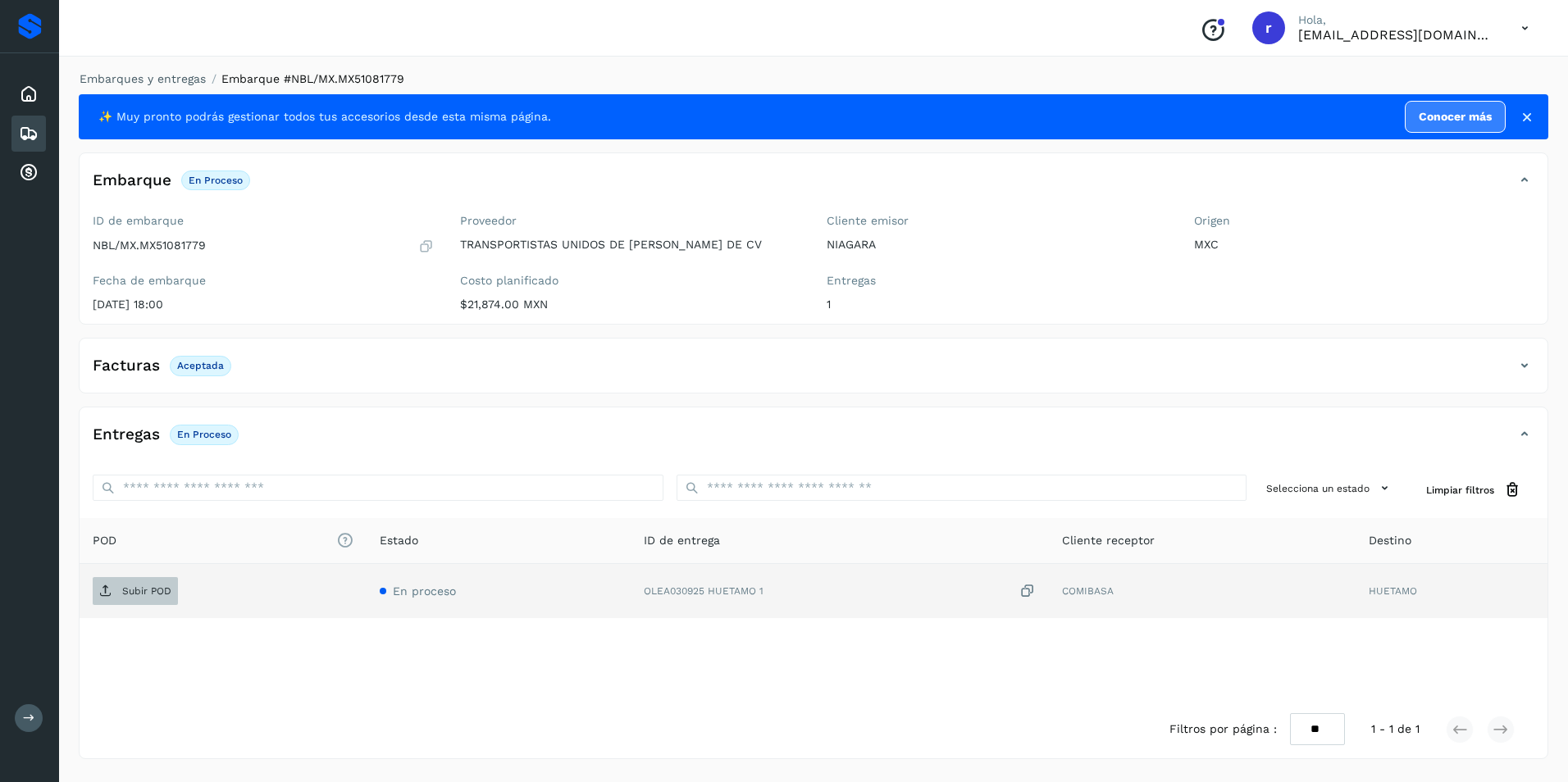
click at [152, 594] on p "Subir POD" at bounding box center [146, 590] width 49 height 11
click at [32, 134] on icon at bounding box center [29, 133] width 19 height 19
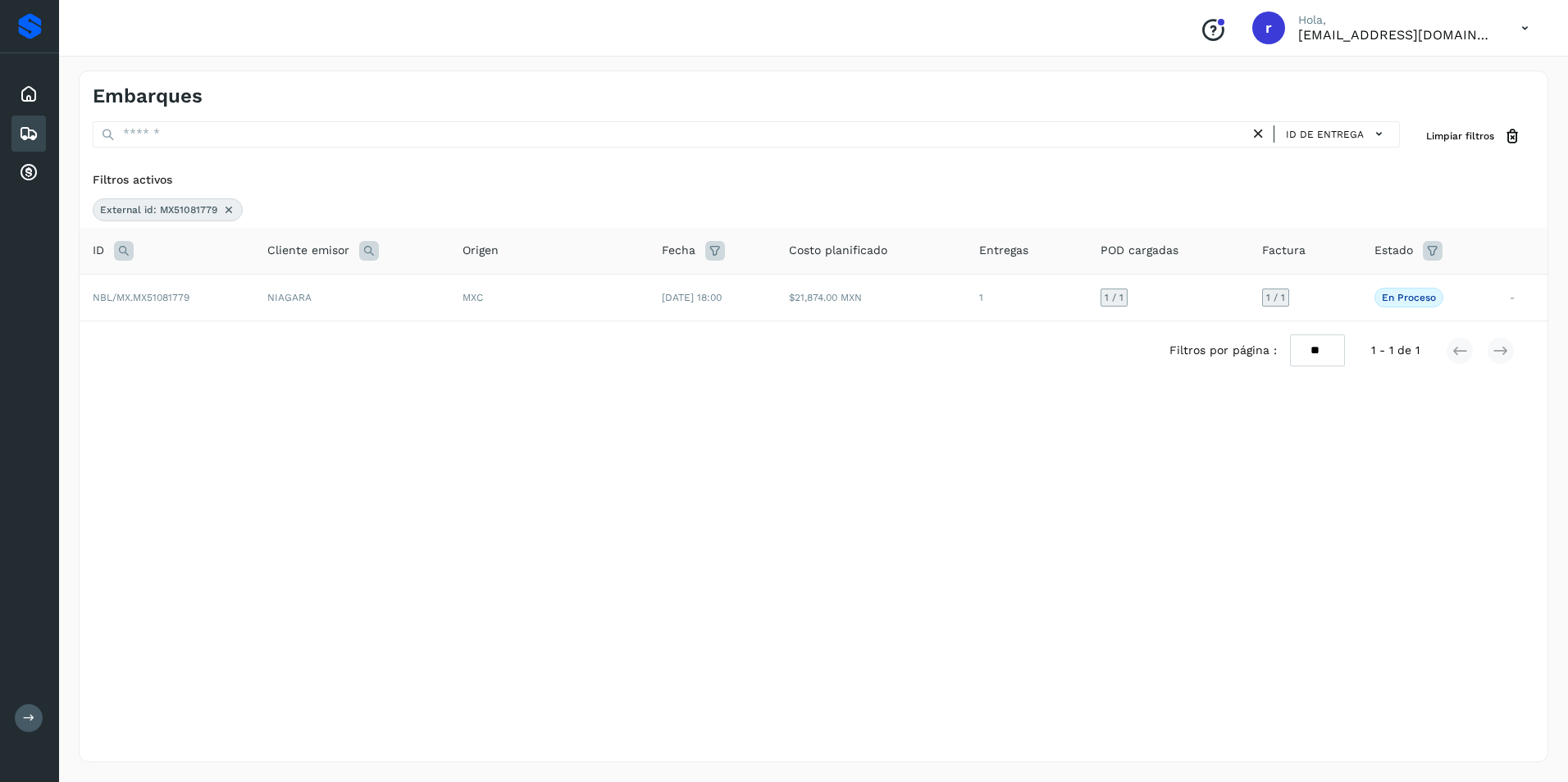
click at [226, 208] on icon at bounding box center [229, 209] width 13 height 13
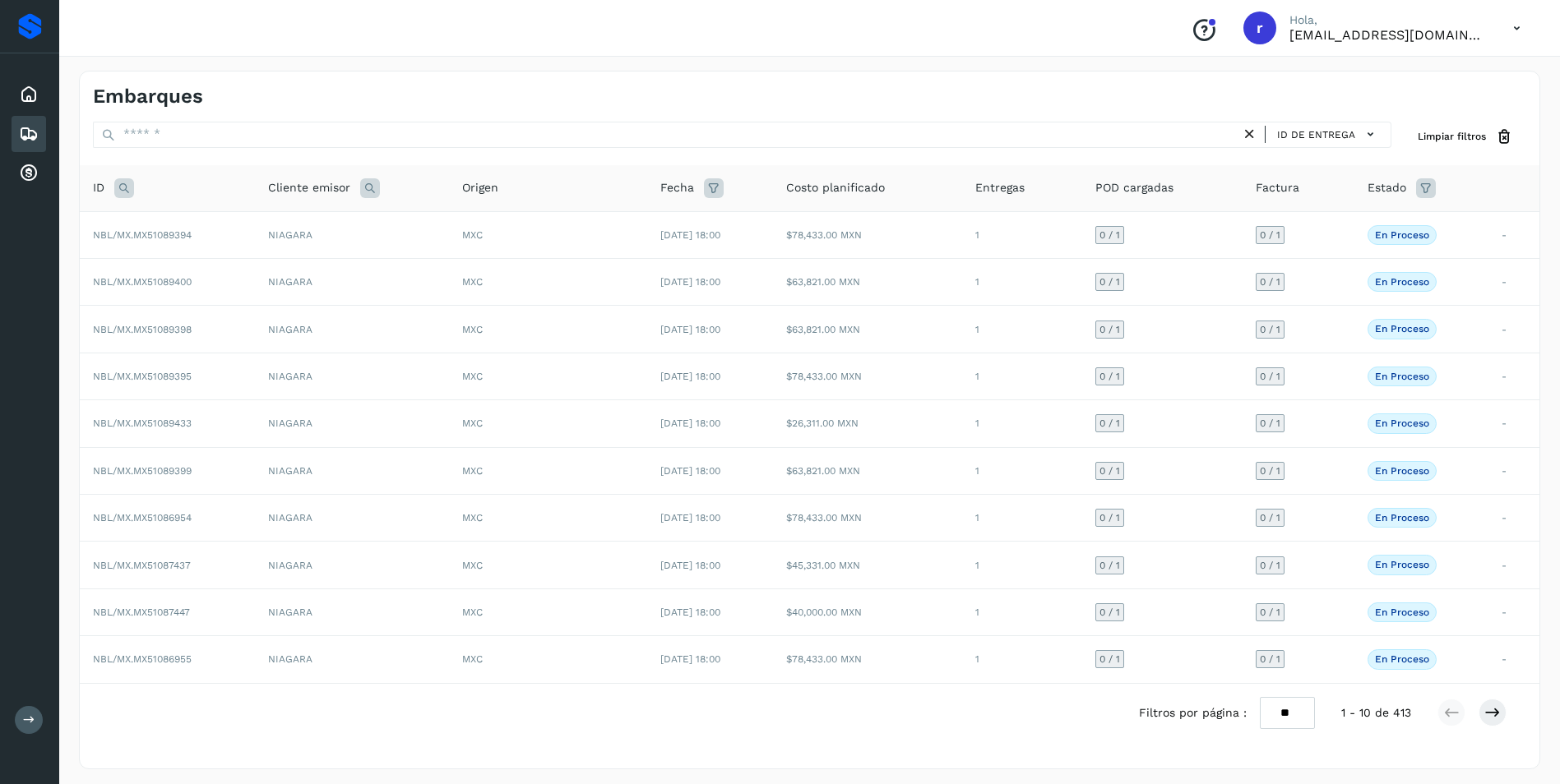
click at [126, 186] on icon at bounding box center [124, 188] width 19 height 19
click at [255, 234] on input "text" at bounding box center [233, 229] width 202 height 26
paste input "**********"
type input "**********"
click at [264, 263] on span "Buscar" at bounding box center [275, 270] width 32 height 15
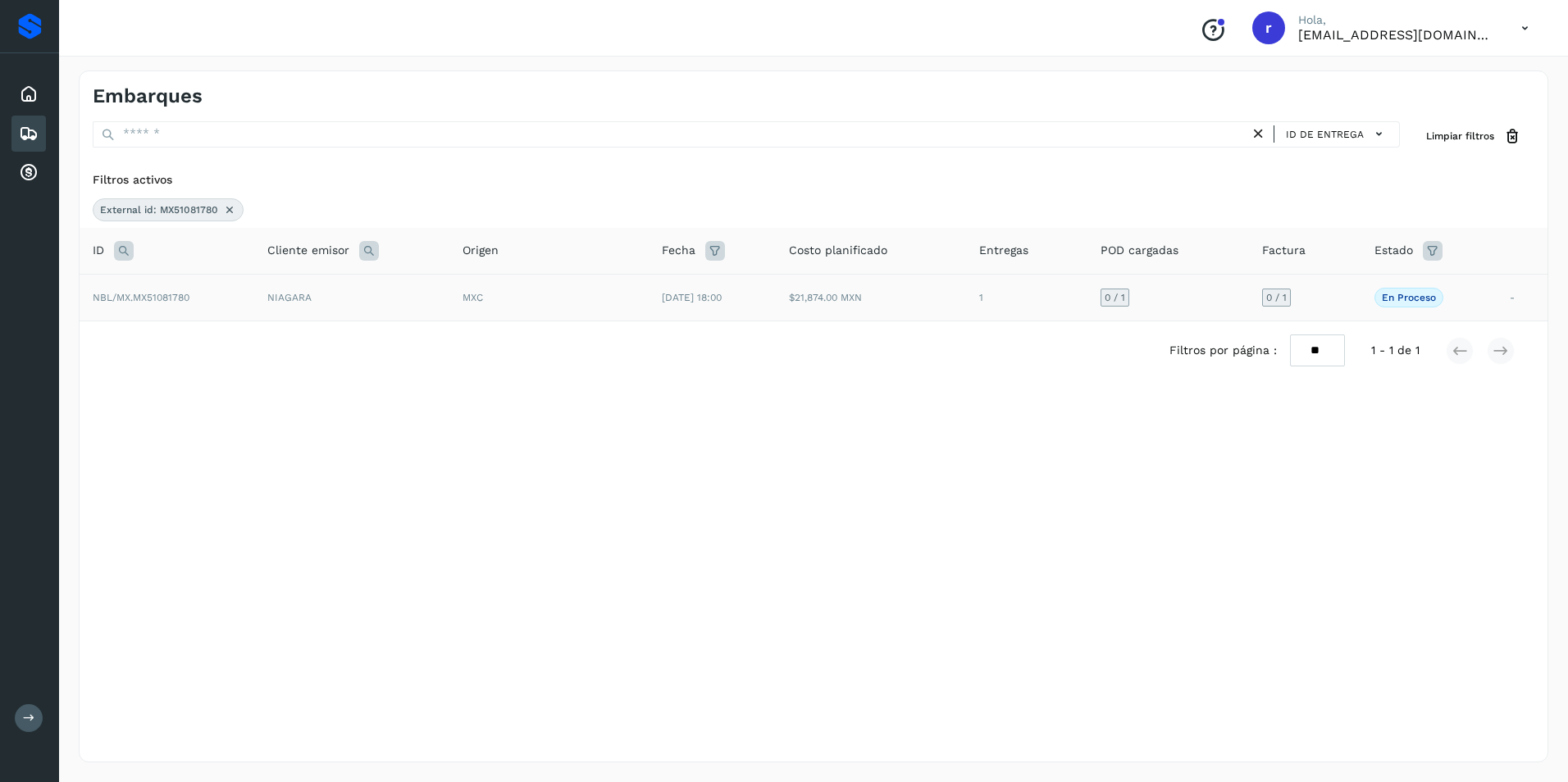
click at [193, 304] on td "NBL/MX.MX51081780" at bounding box center [166, 297] width 174 height 46
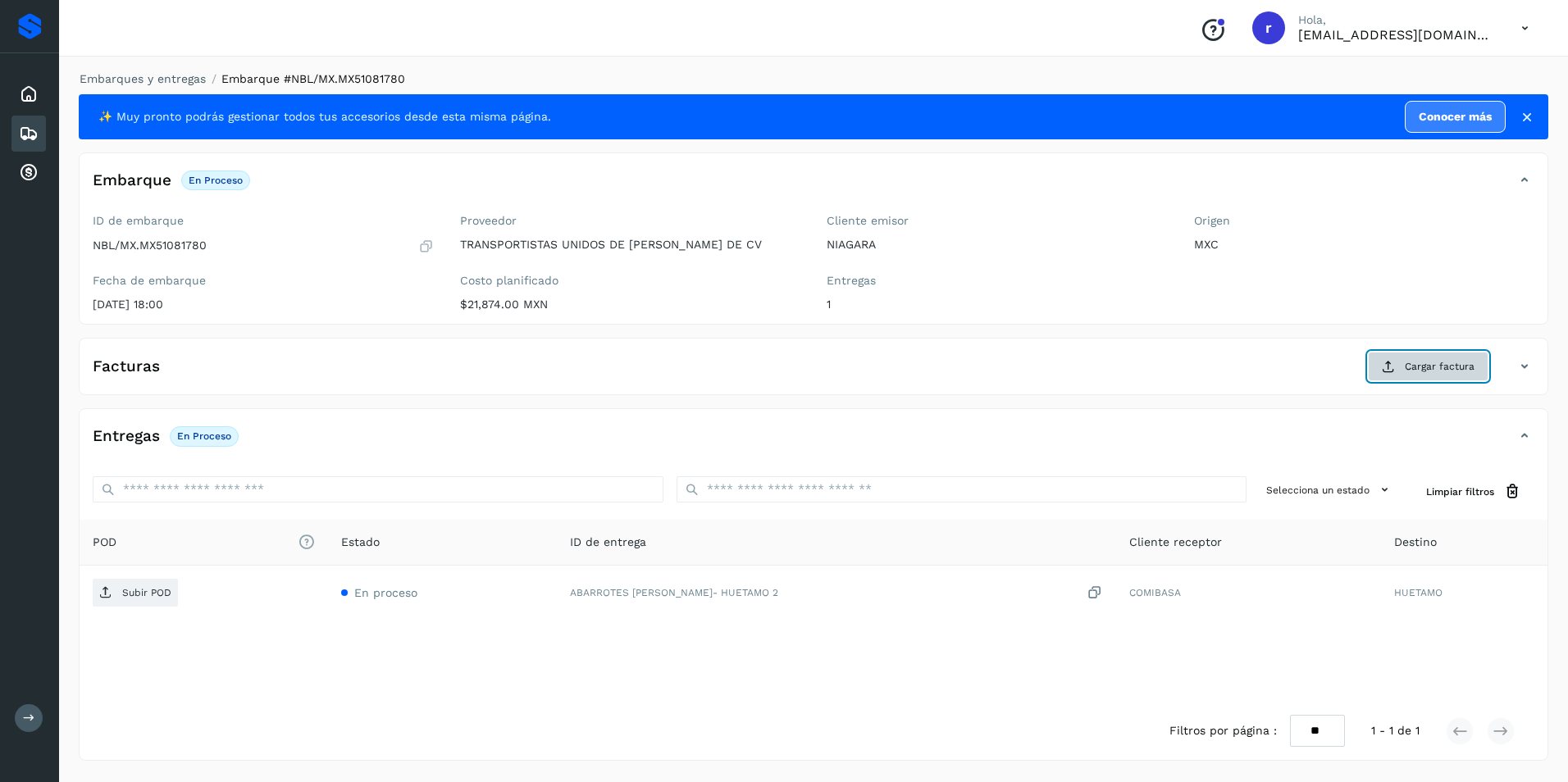
click at [1451, 367] on span "Cargar factura" at bounding box center [1439, 366] width 70 height 15
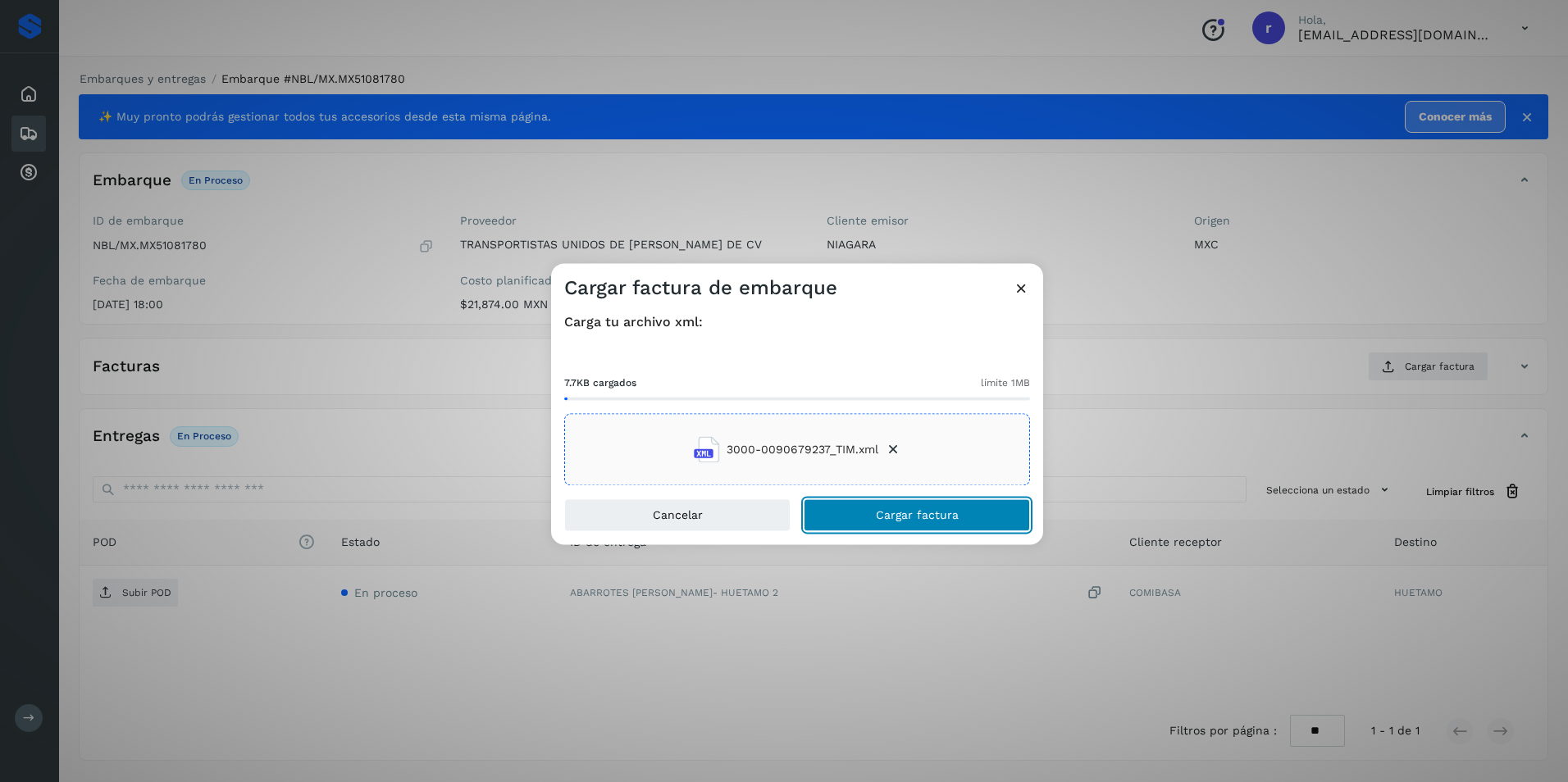
click at [863, 509] on button "Cargar factura" at bounding box center [916, 515] width 226 height 32
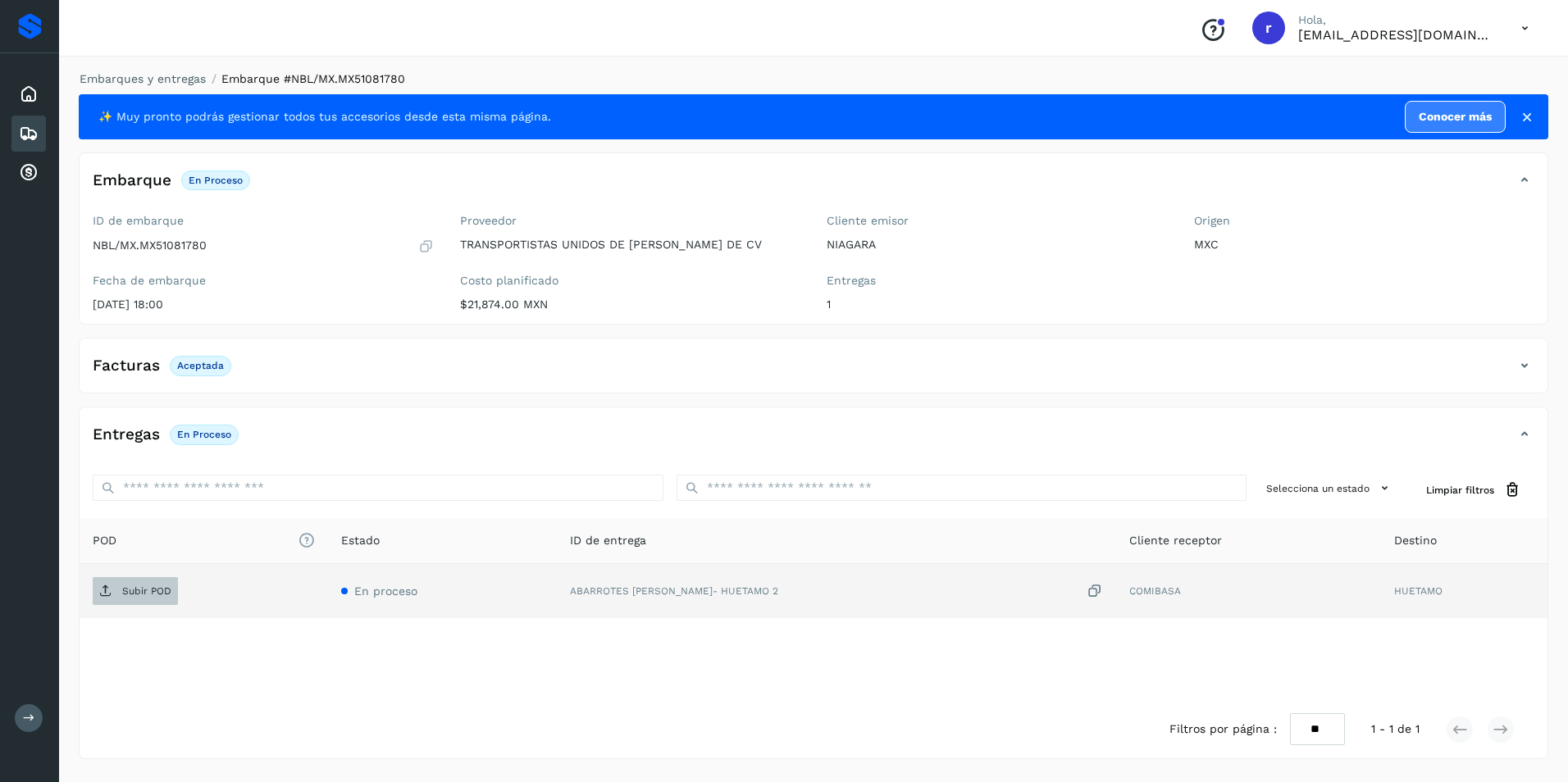
click at [127, 596] on p "Subir POD" at bounding box center [146, 590] width 49 height 11
click at [25, 127] on icon at bounding box center [29, 133] width 19 height 19
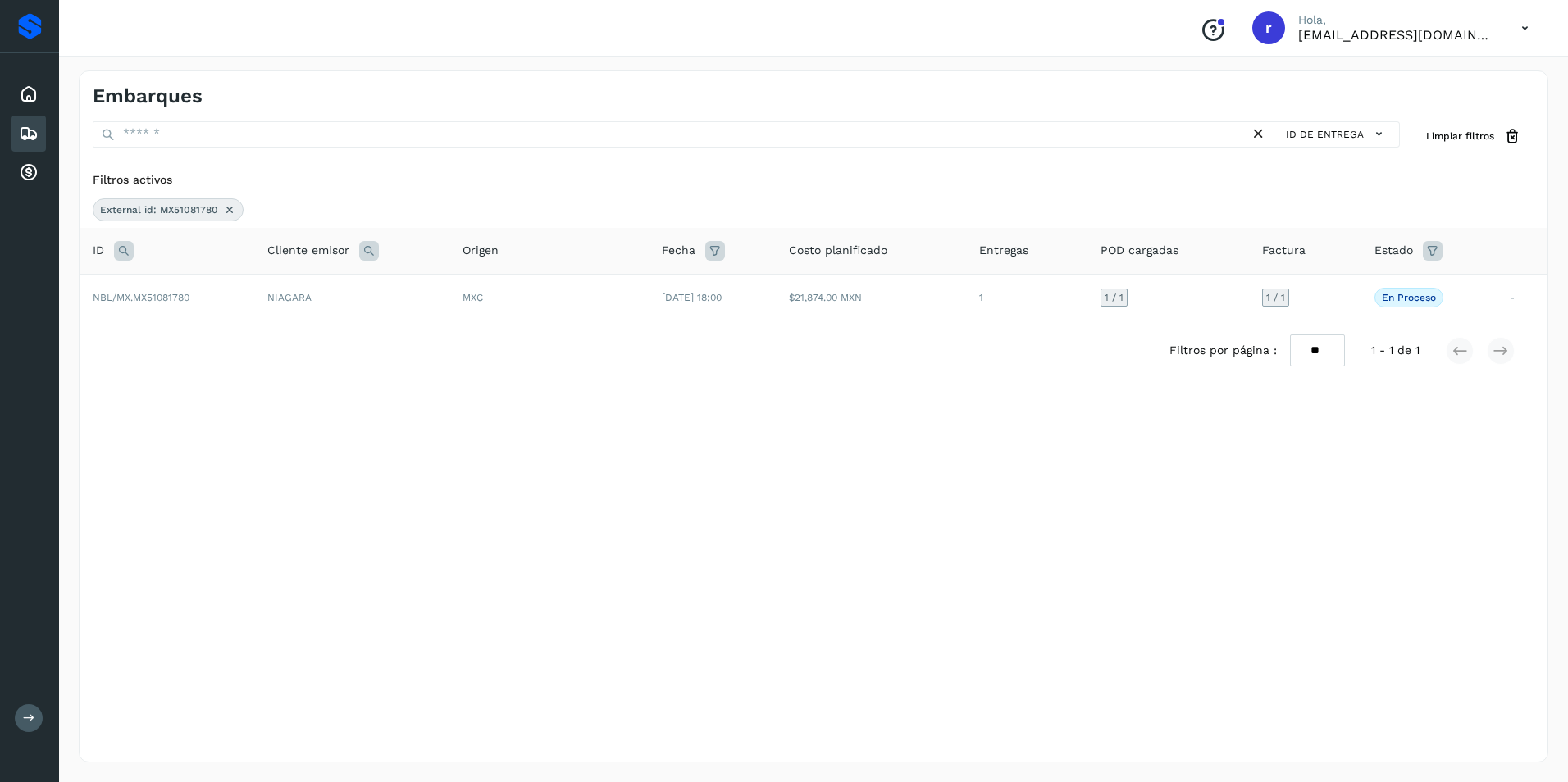
click at [225, 207] on icon at bounding box center [230, 209] width 13 height 13
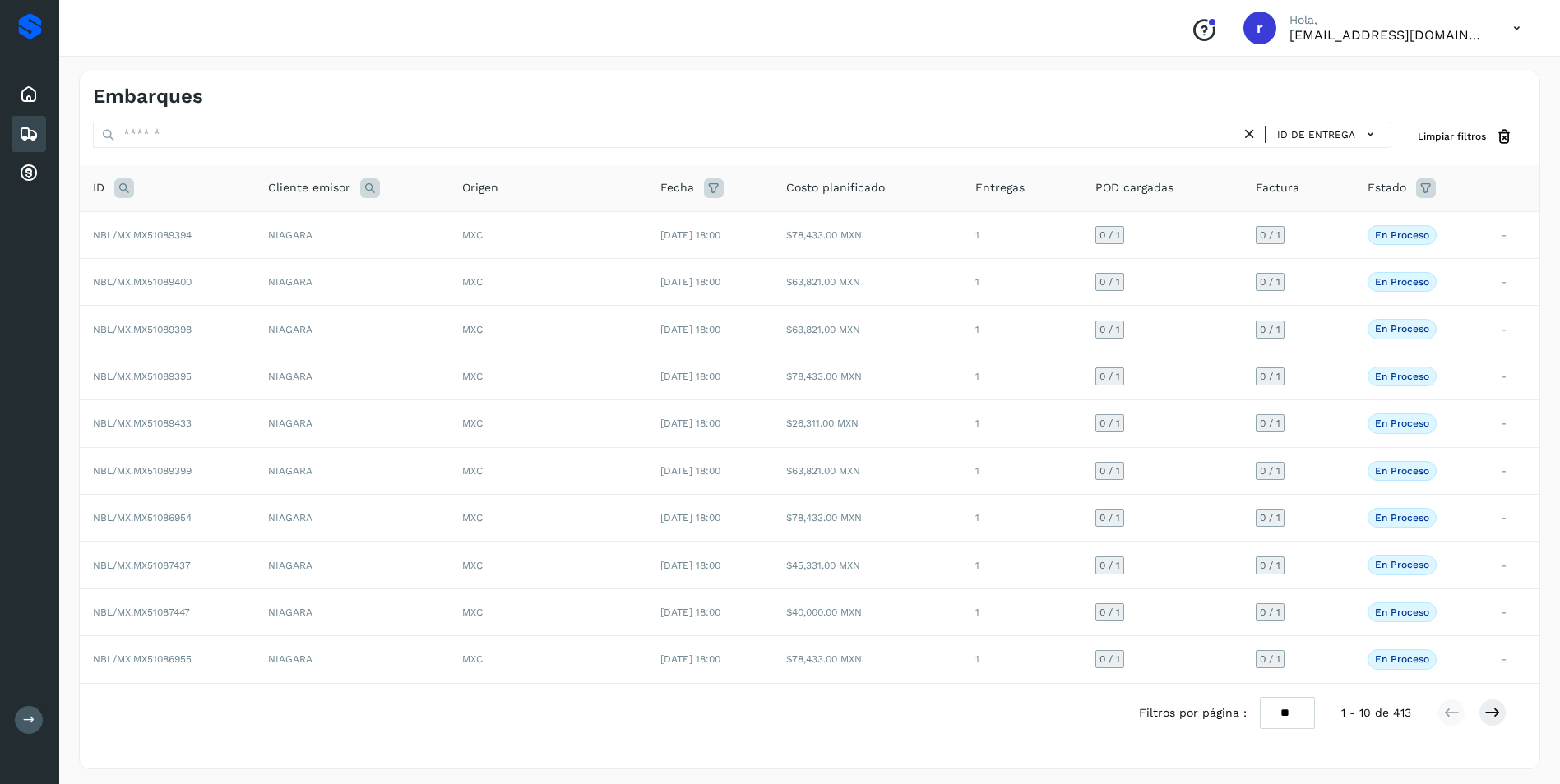
click at [113, 184] on div "ID" at bounding box center [167, 188] width 148 height 19
click at [116, 185] on icon at bounding box center [124, 188] width 19 height 19
click at [121, 186] on icon at bounding box center [124, 188] width 19 height 19
click at [128, 184] on icon at bounding box center [124, 188] width 19 height 19
click at [231, 219] on input "text" at bounding box center [233, 229] width 202 height 26
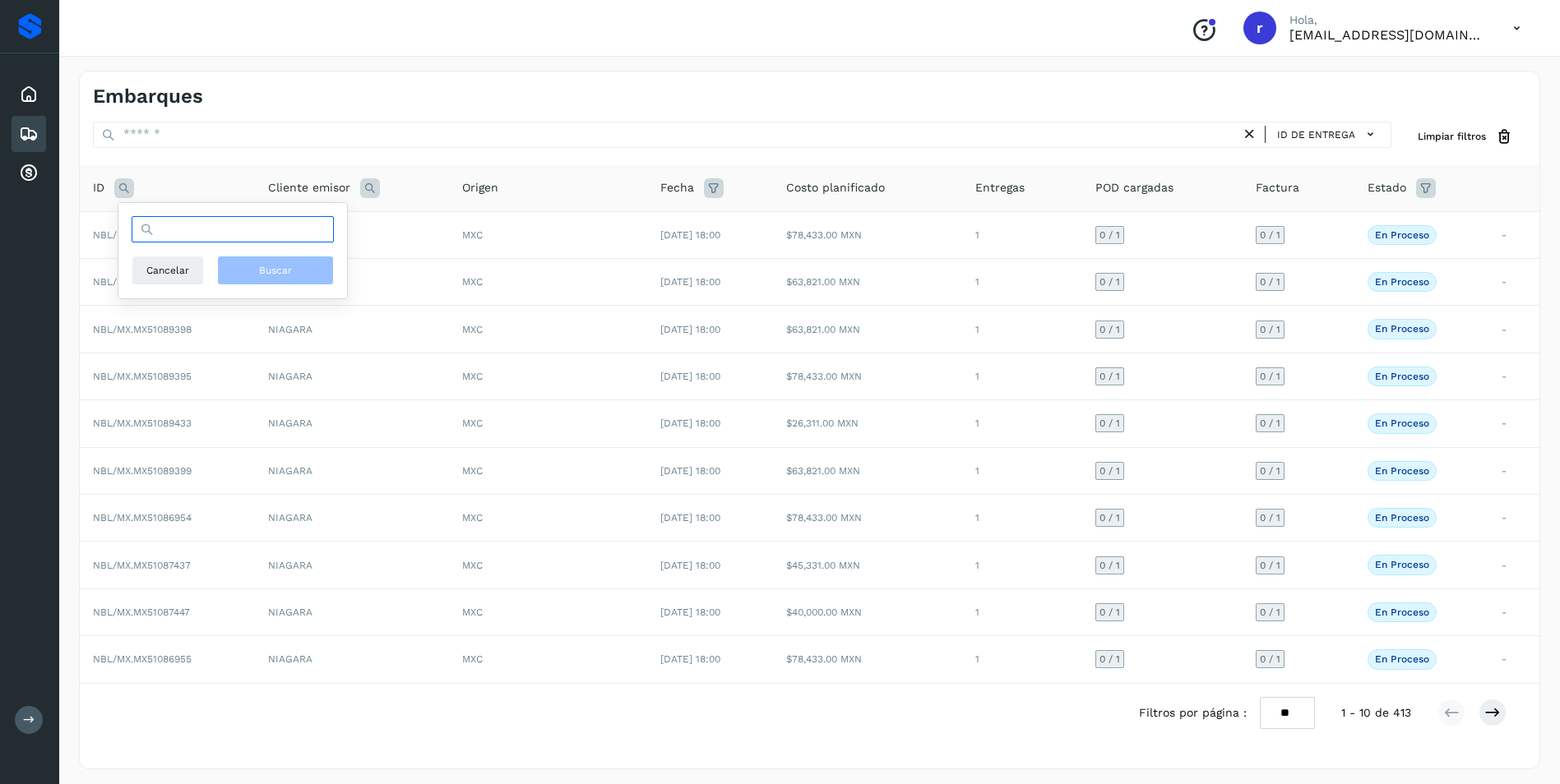
paste input "**********"
type input "**********"
click at [302, 277] on button "Buscar" at bounding box center [275, 270] width 117 height 30
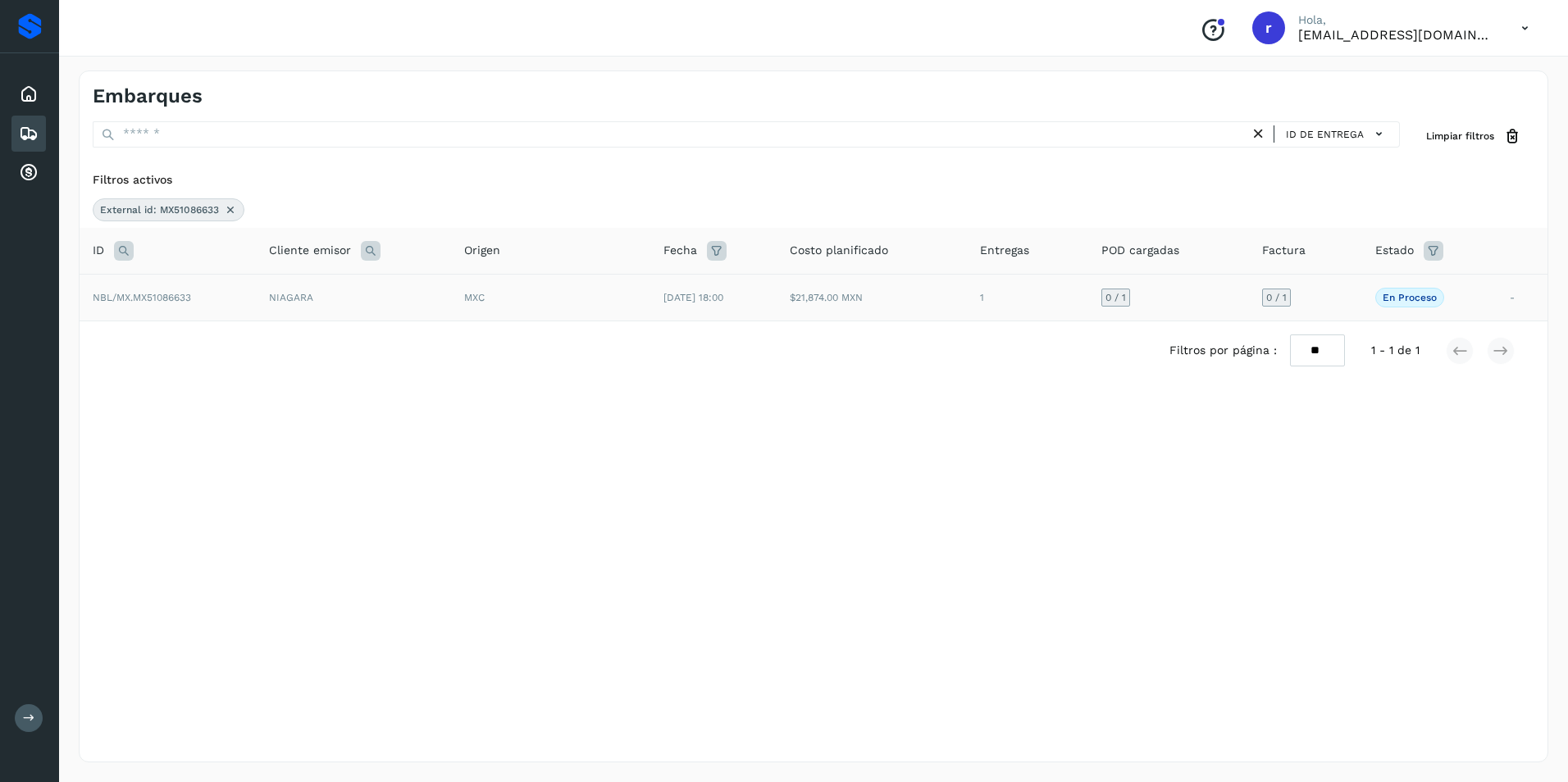
click at [139, 297] on span "NBL/MX.MX51086633" at bounding box center [142, 297] width 98 height 11
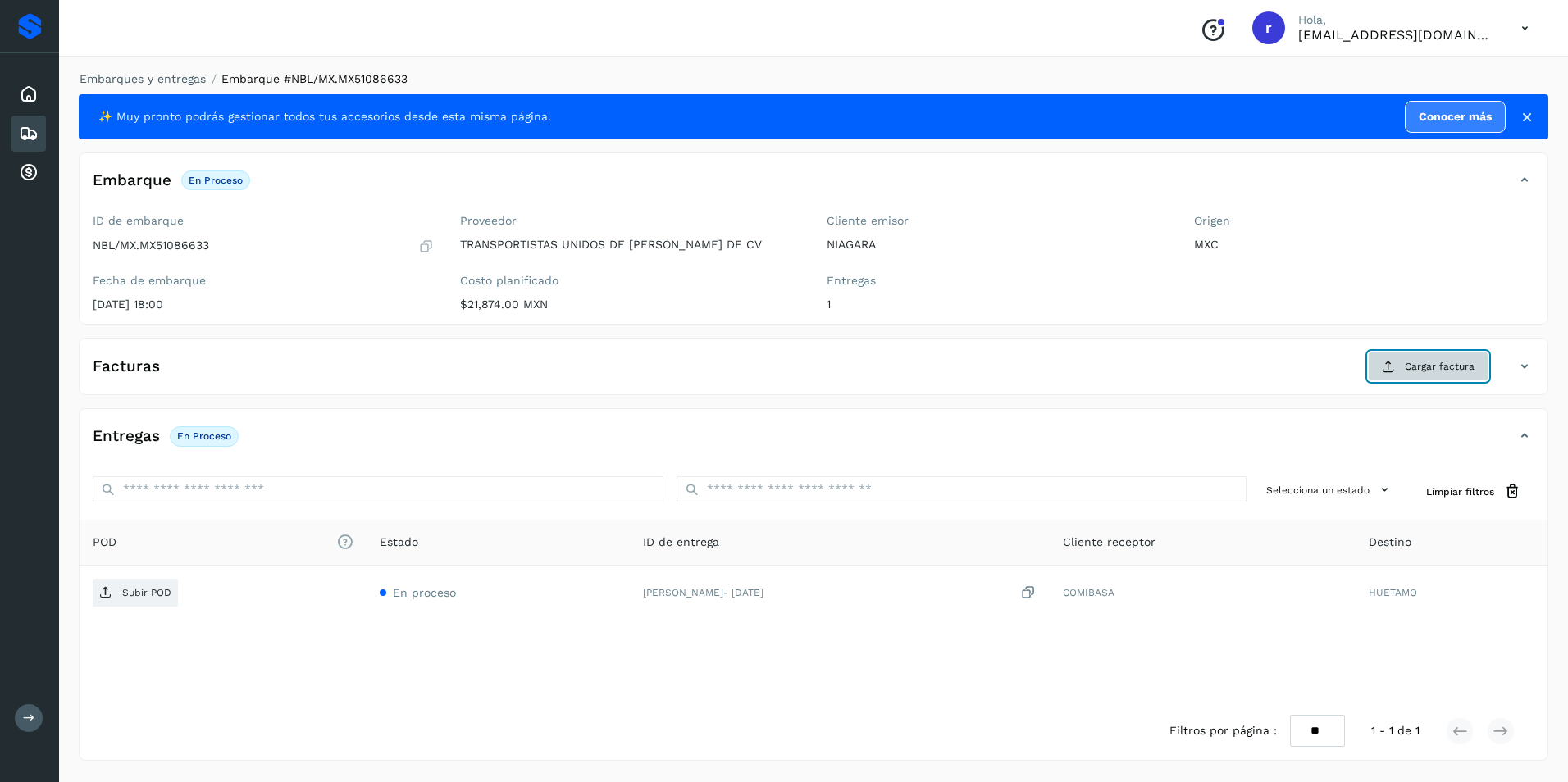
click at [1430, 361] on span "Cargar factura" at bounding box center [1439, 366] width 70 height 15
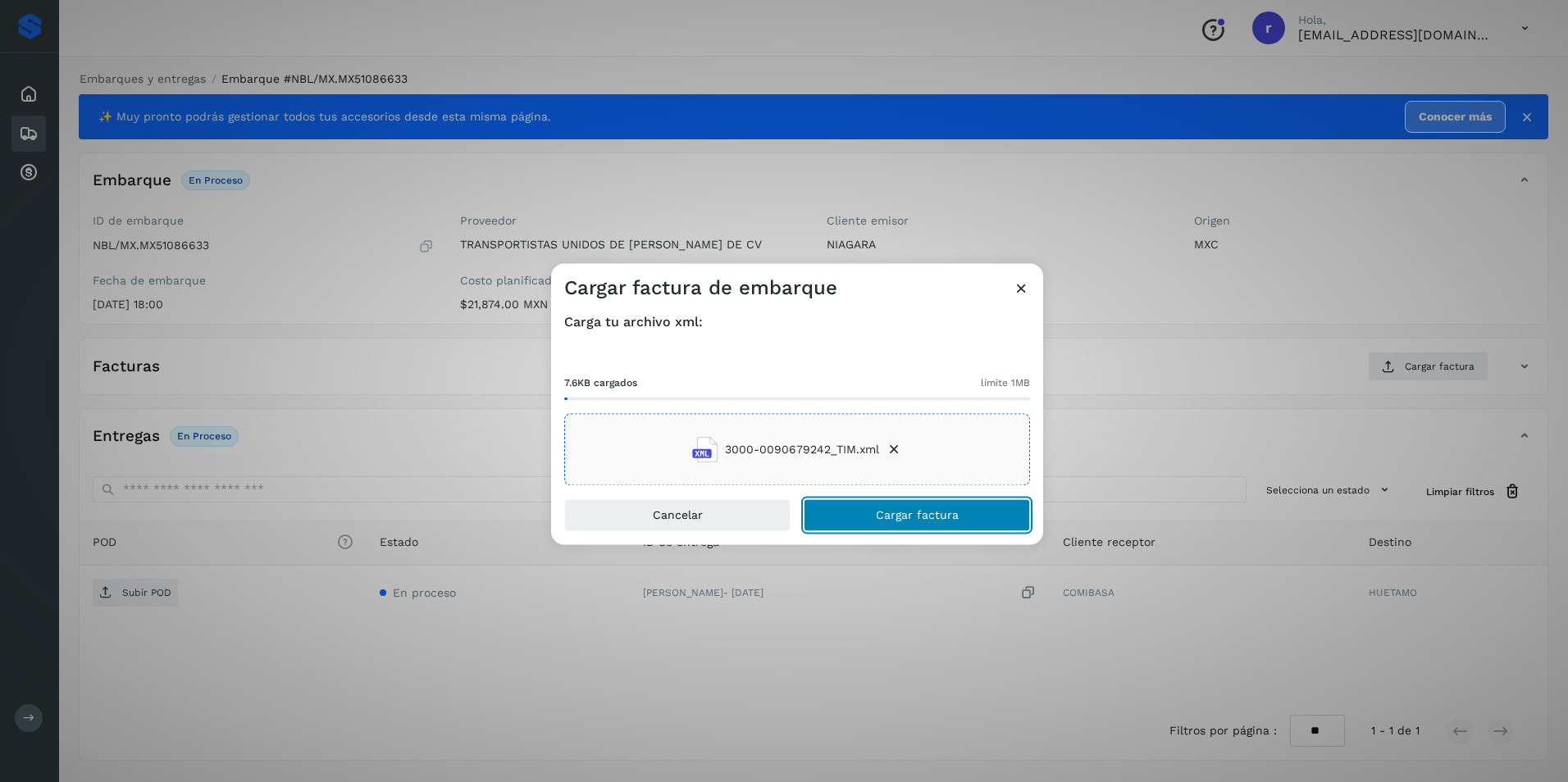
click at [900, 507] on button "Cargar factura" at bounding box center [916, 515] width 226 height 32
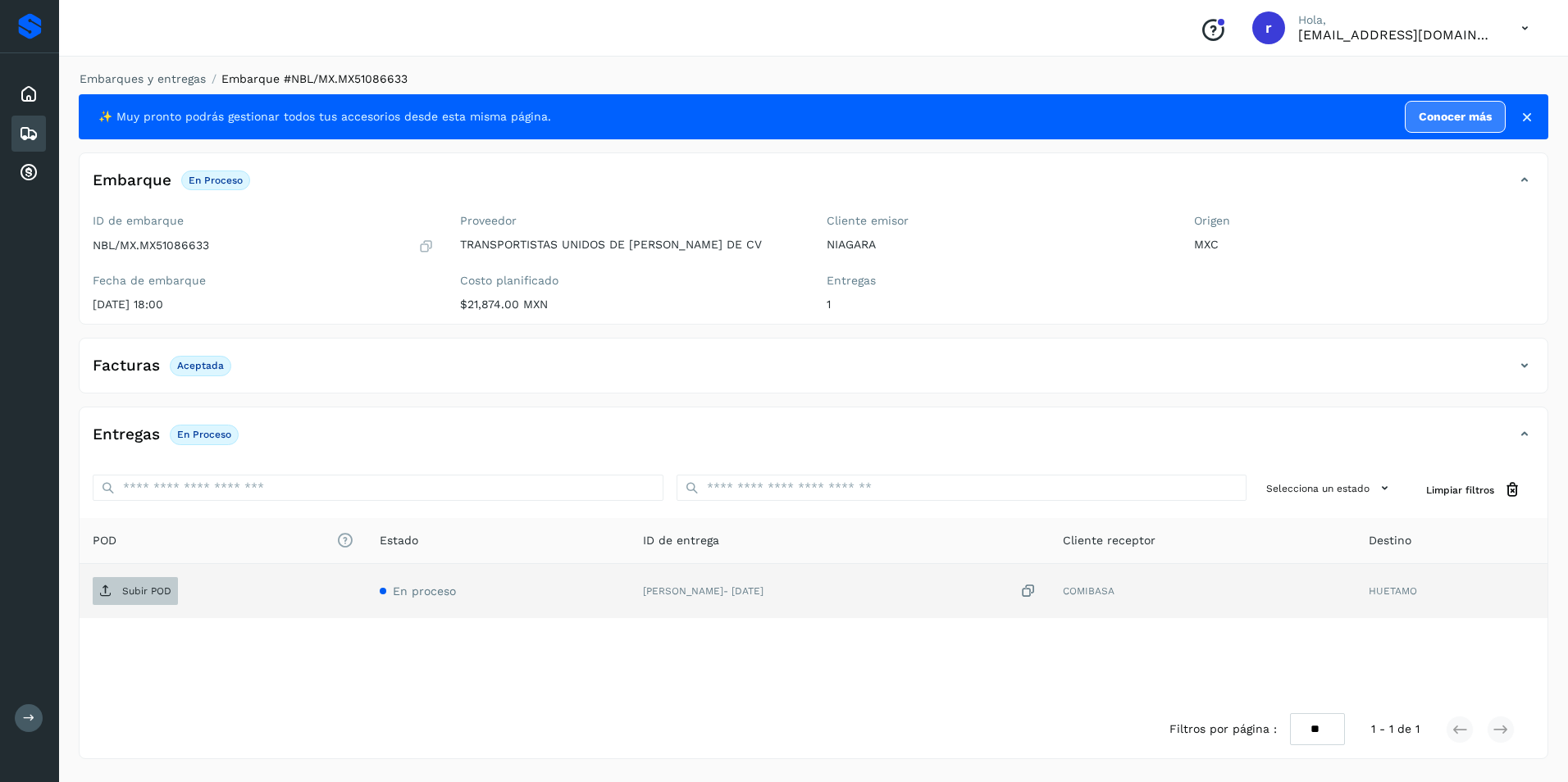
click at [146, 602] on span "Subir POD" at bounding box center [135, 591] width 85 height 26
click at [22, 135] on icon at bounding box center [29, 133] width 19 height 19
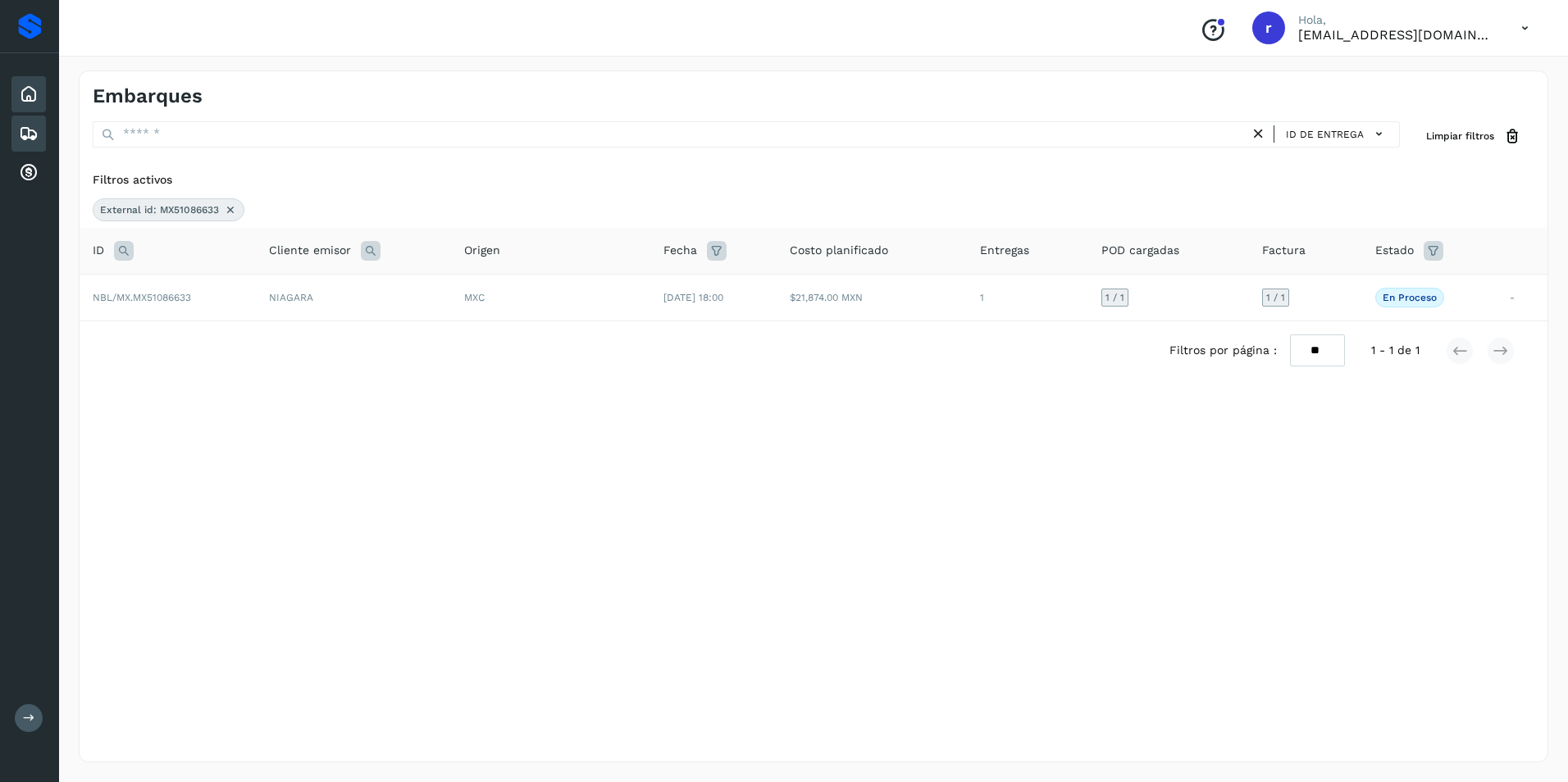
click at [25, 93] on icon at bounding box center [29, 94] width 19 height 19
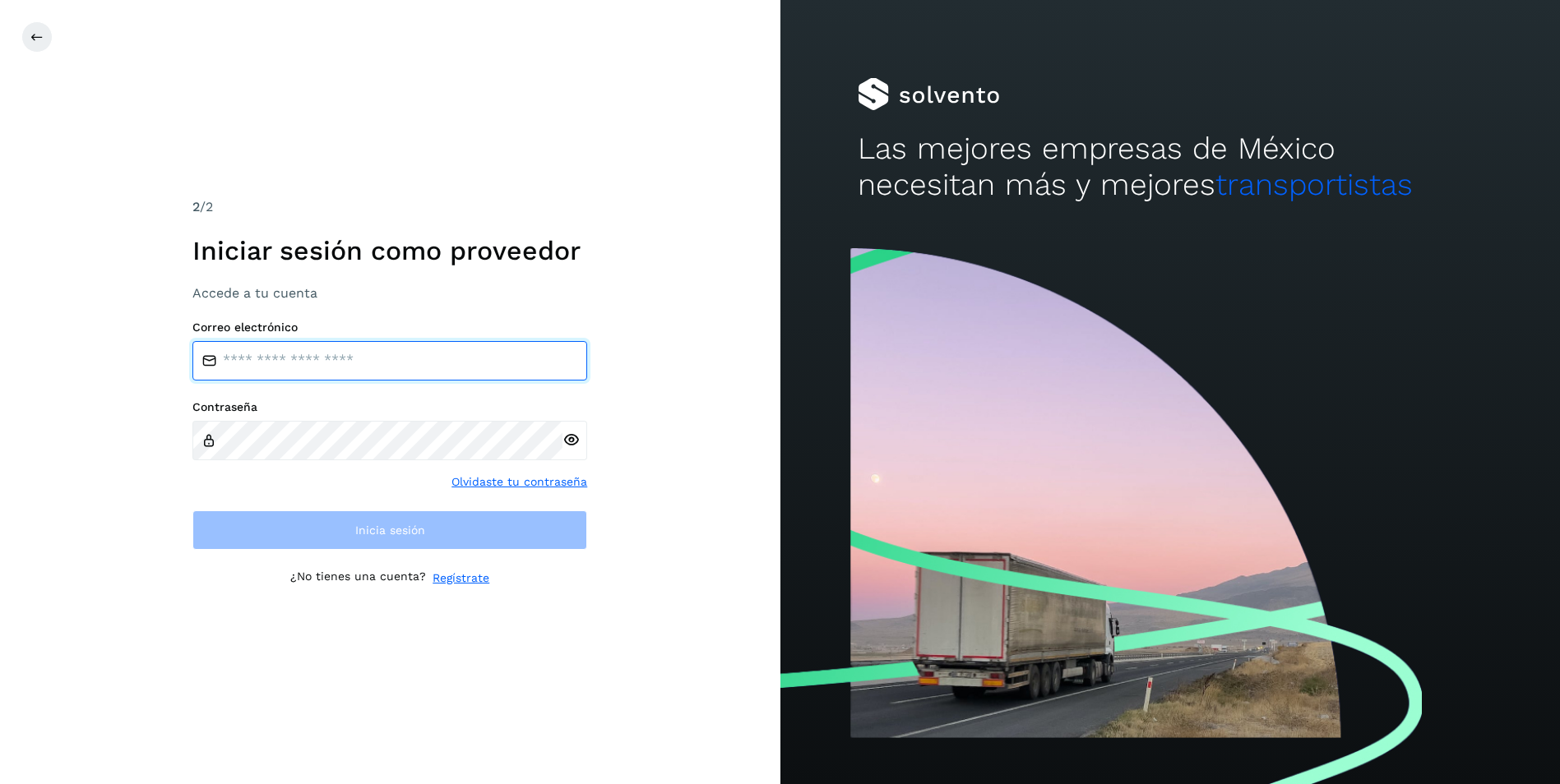
type input "**********"
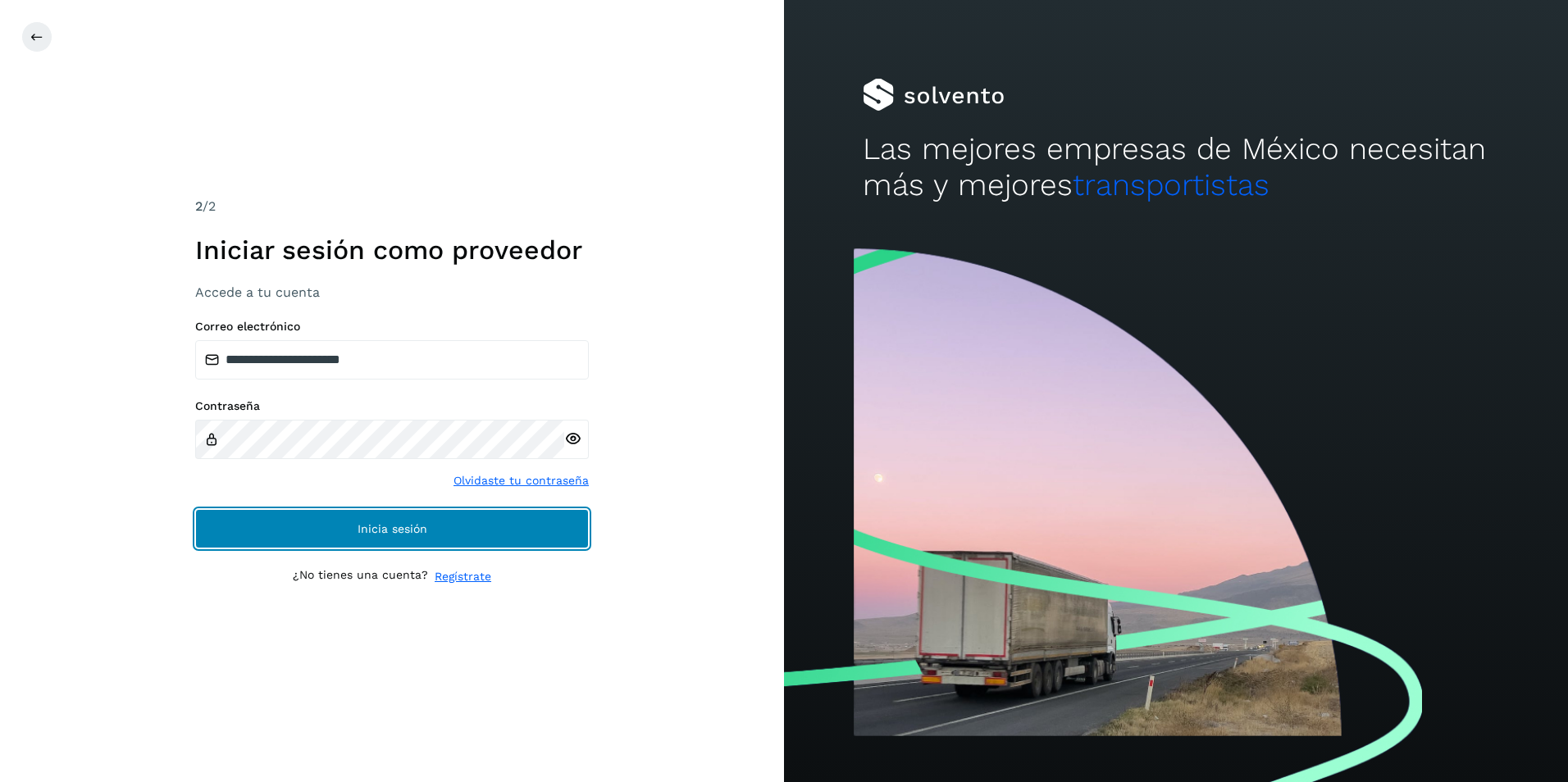
click at [430, 539] on button "Inicia sesión" at bounding box center [392, 528] width 393 height 39
